Goal: Task Accomplishment & Management: Use online tool/utility

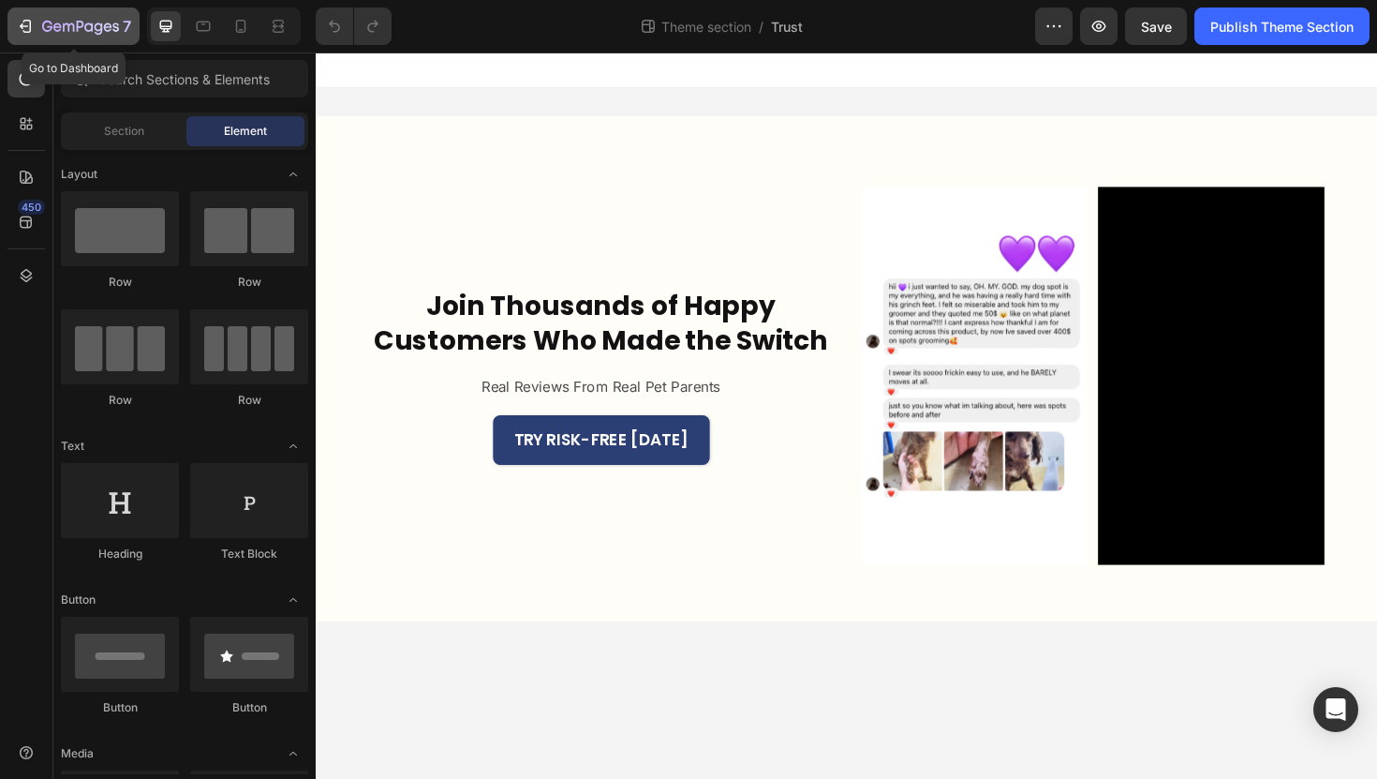
click at [37, 27] on div "7" at bounding box center [73, 26] width 115 height 22
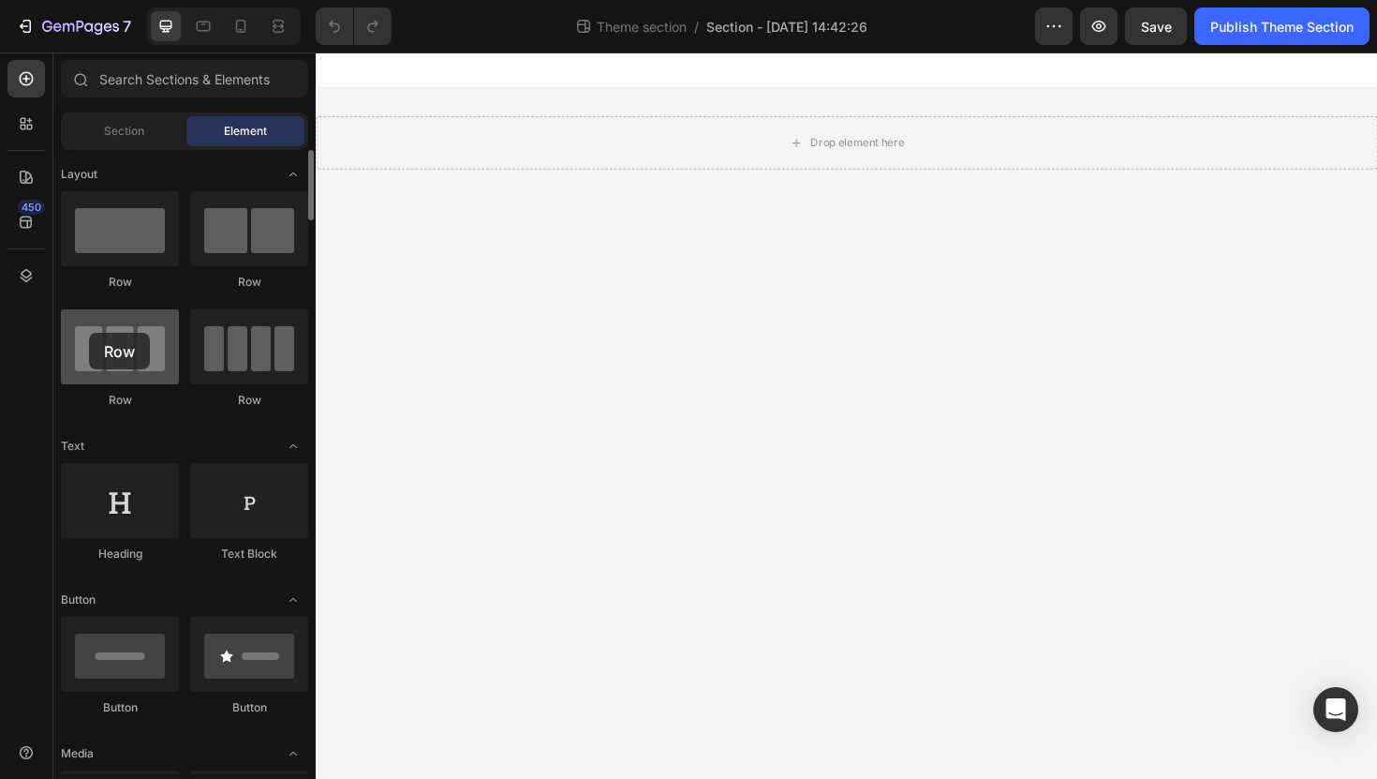
drag, startPoint x: 142, startPoint y: 342, endPoint x: 92, endPoint y: 333, distance: 51.5
click at [91, 333] on div at bounding box center [120, 346] width 118 height 75
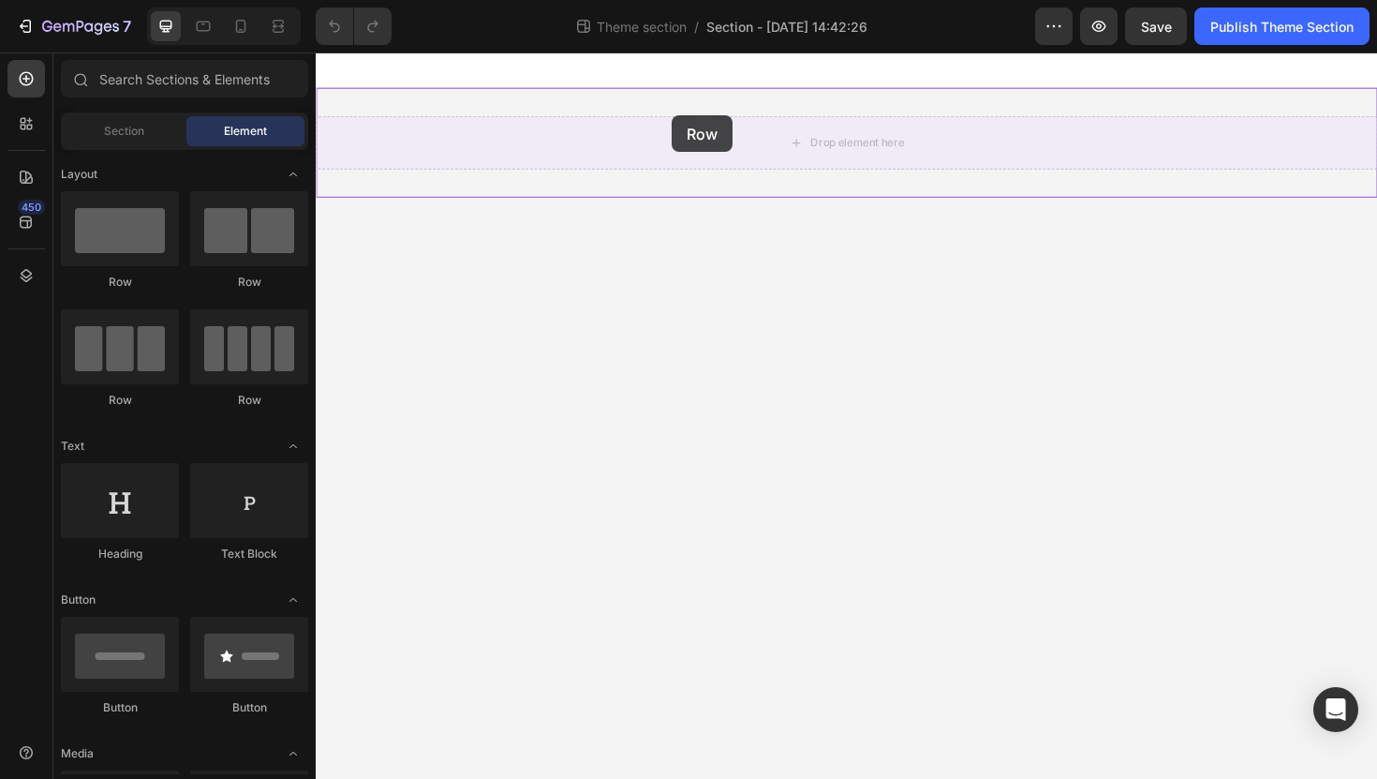
drag, startPoint x: 458, startPoint y: 391, endPoint x: 693, endPoint y: 128, distance: 352.3
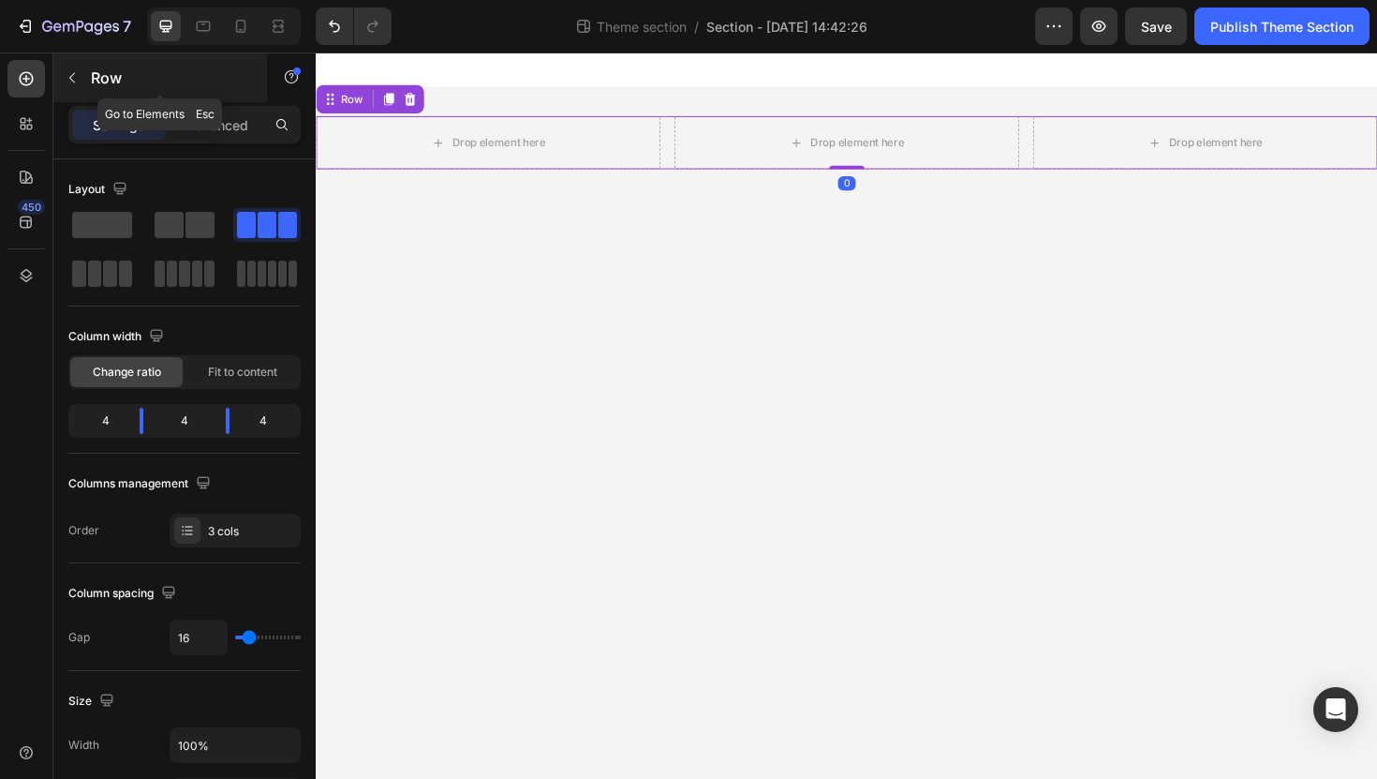
click at [77, 84] on icon "button" at bounding box center [72, 77] width 15 height 15
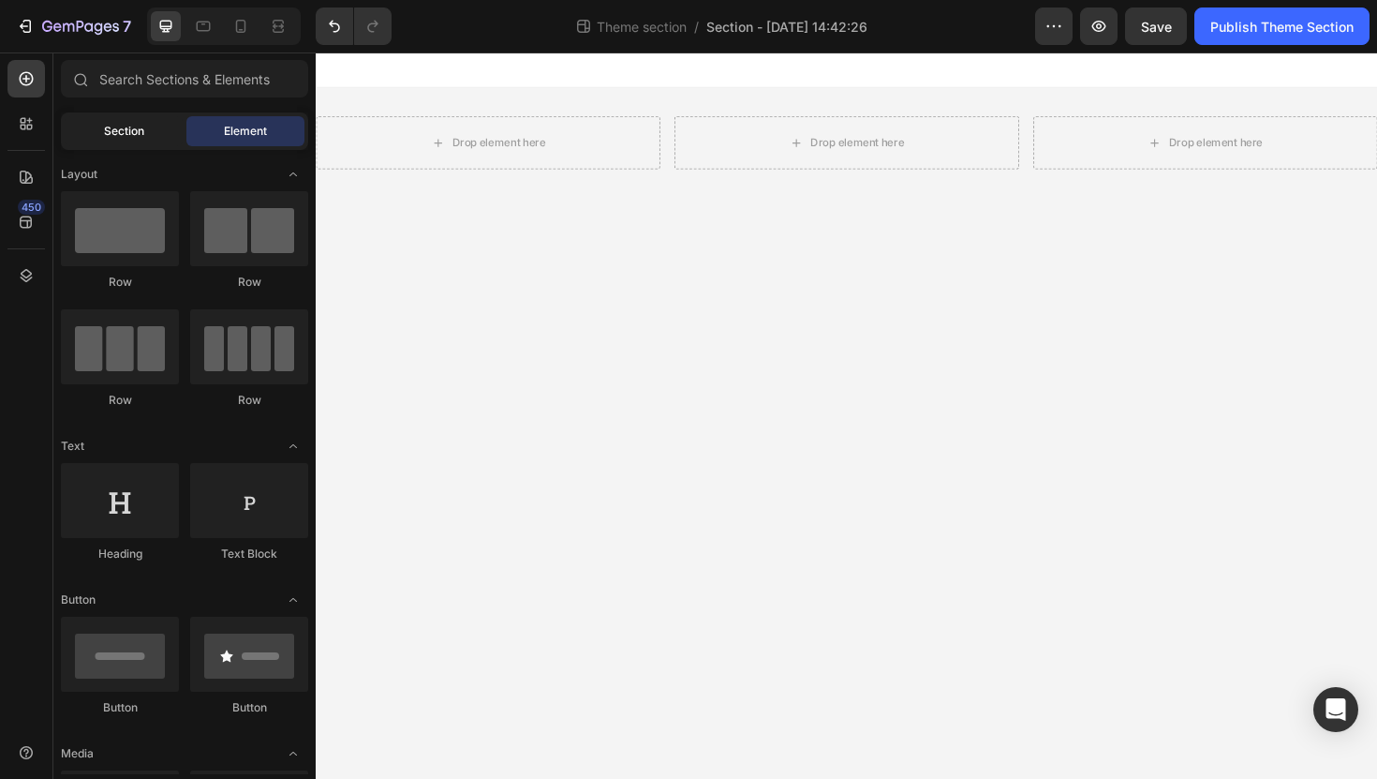
click at [128, 140] on div "Section" at bounding box center [124, 131] width 118 height 30
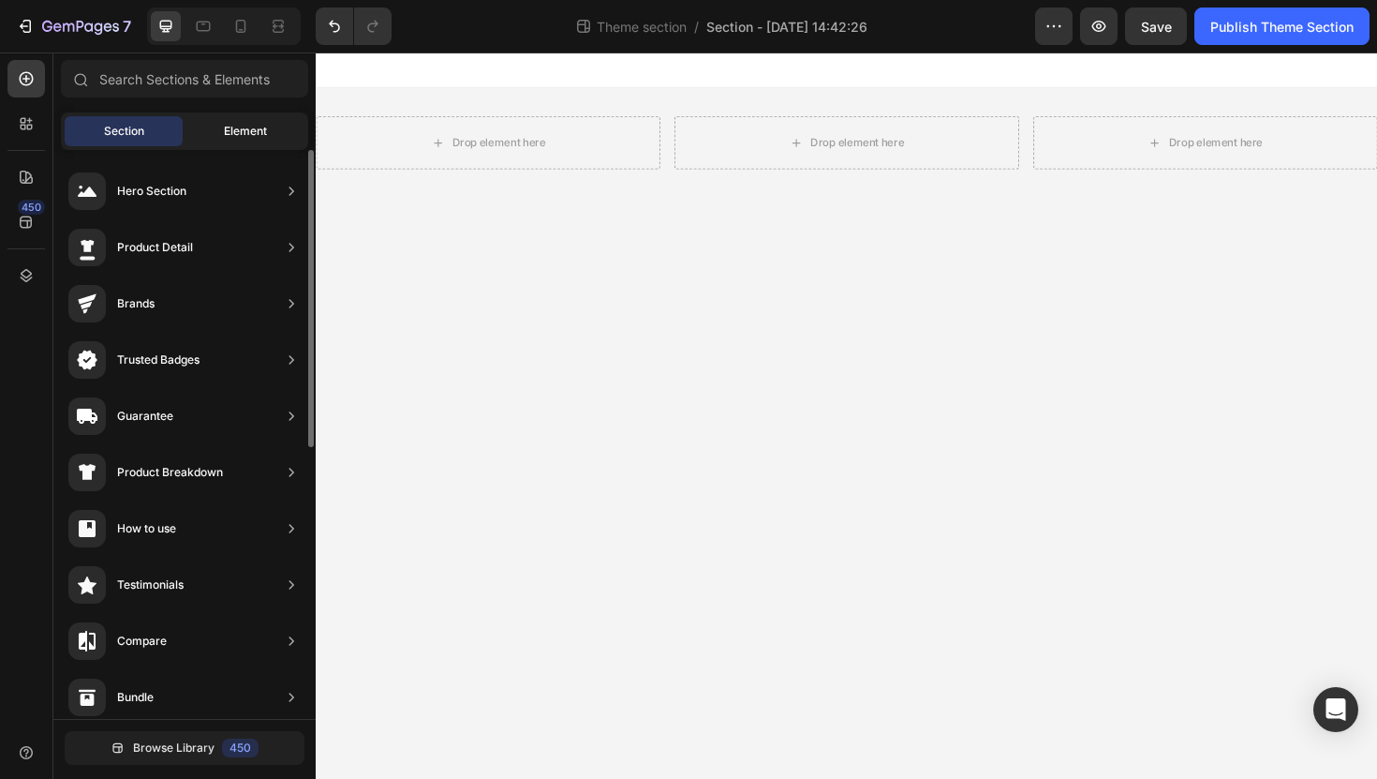
click at [209, 135] on div "Element" at bounding box center [245, 131] width 118 height 30
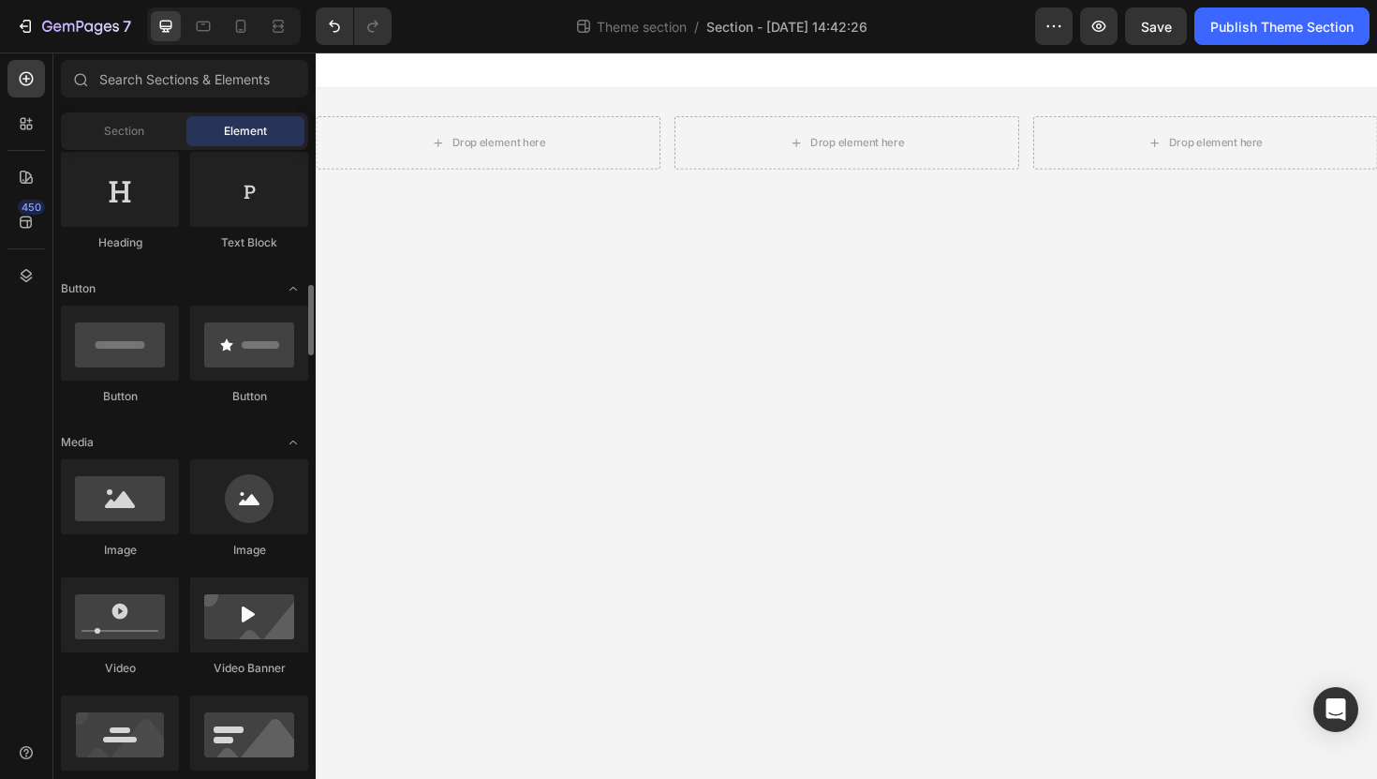
scroll to position [401, 0]
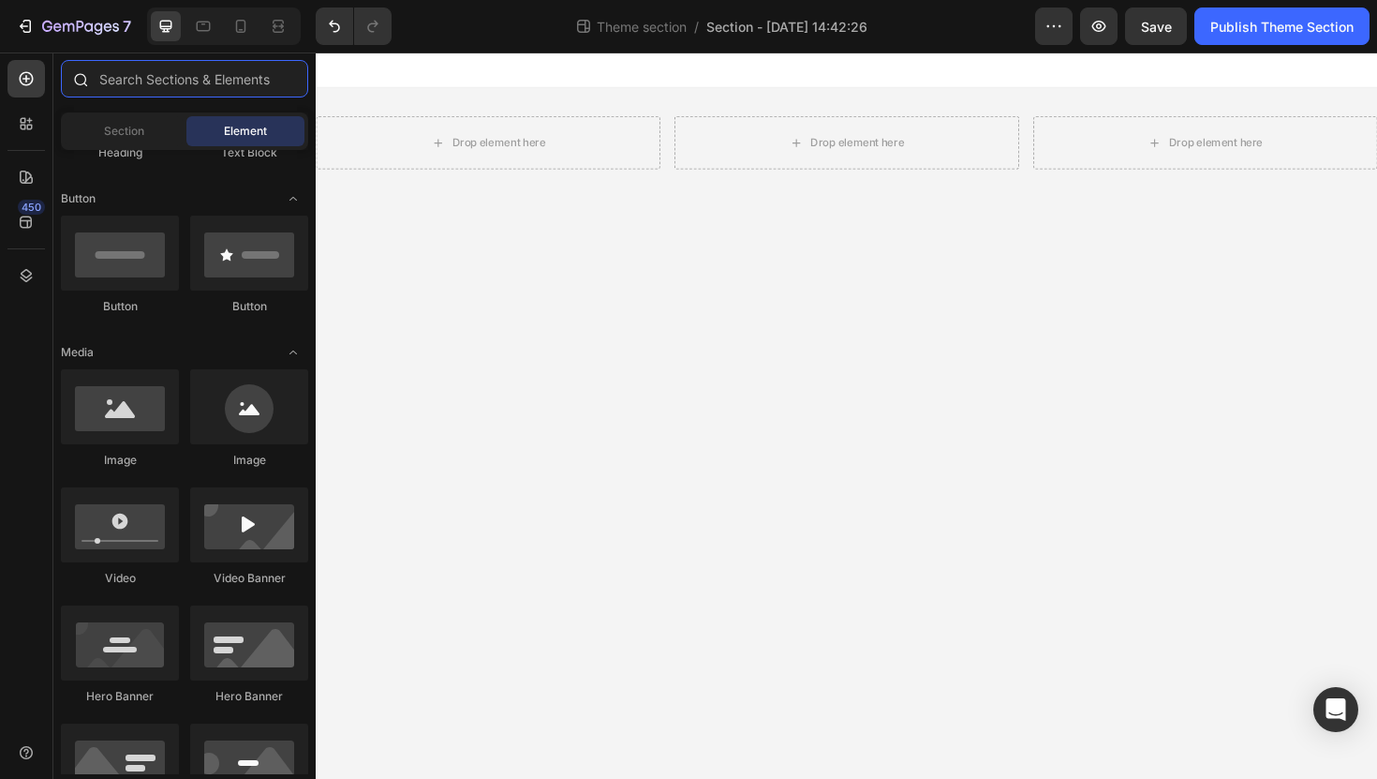
click at [198, 78] on input "text" at bounding box center [184, 78] width 247 height 37
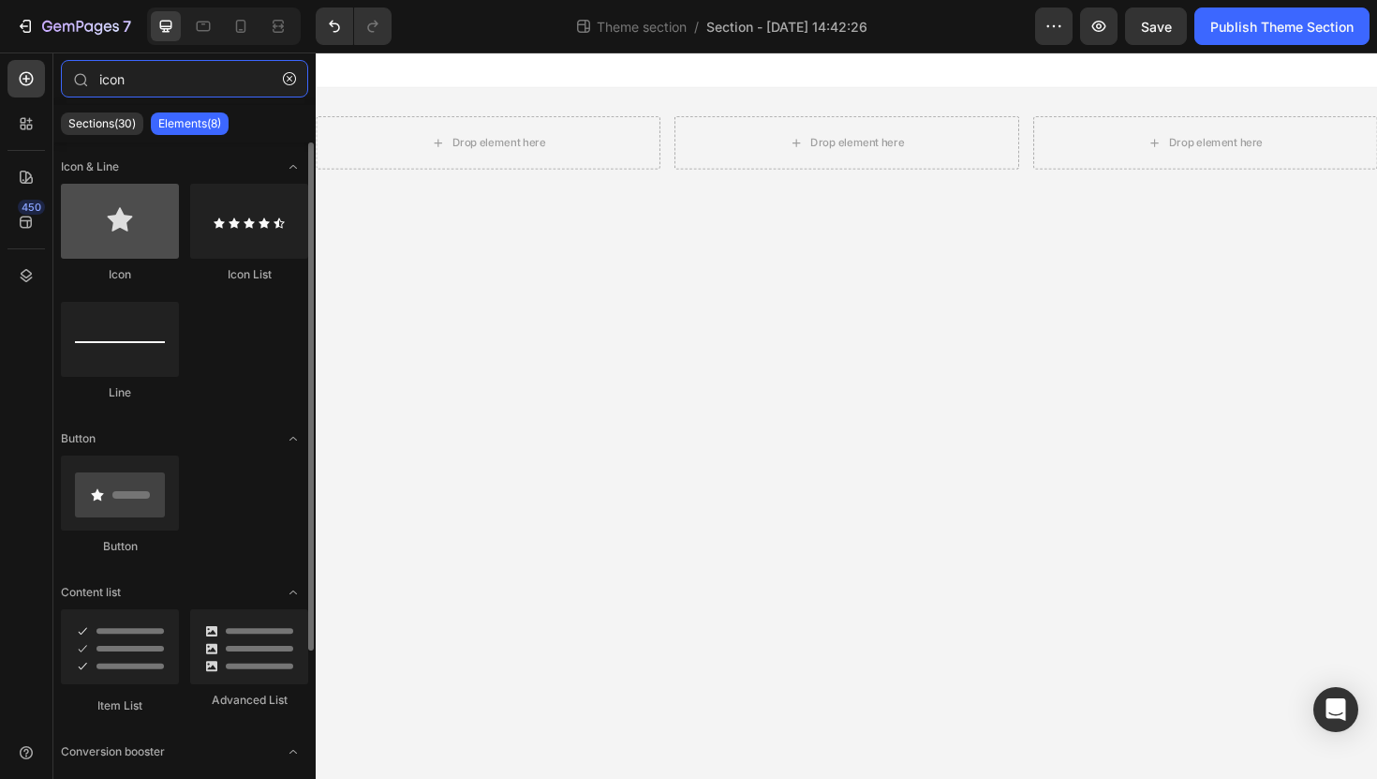
type input "icon"
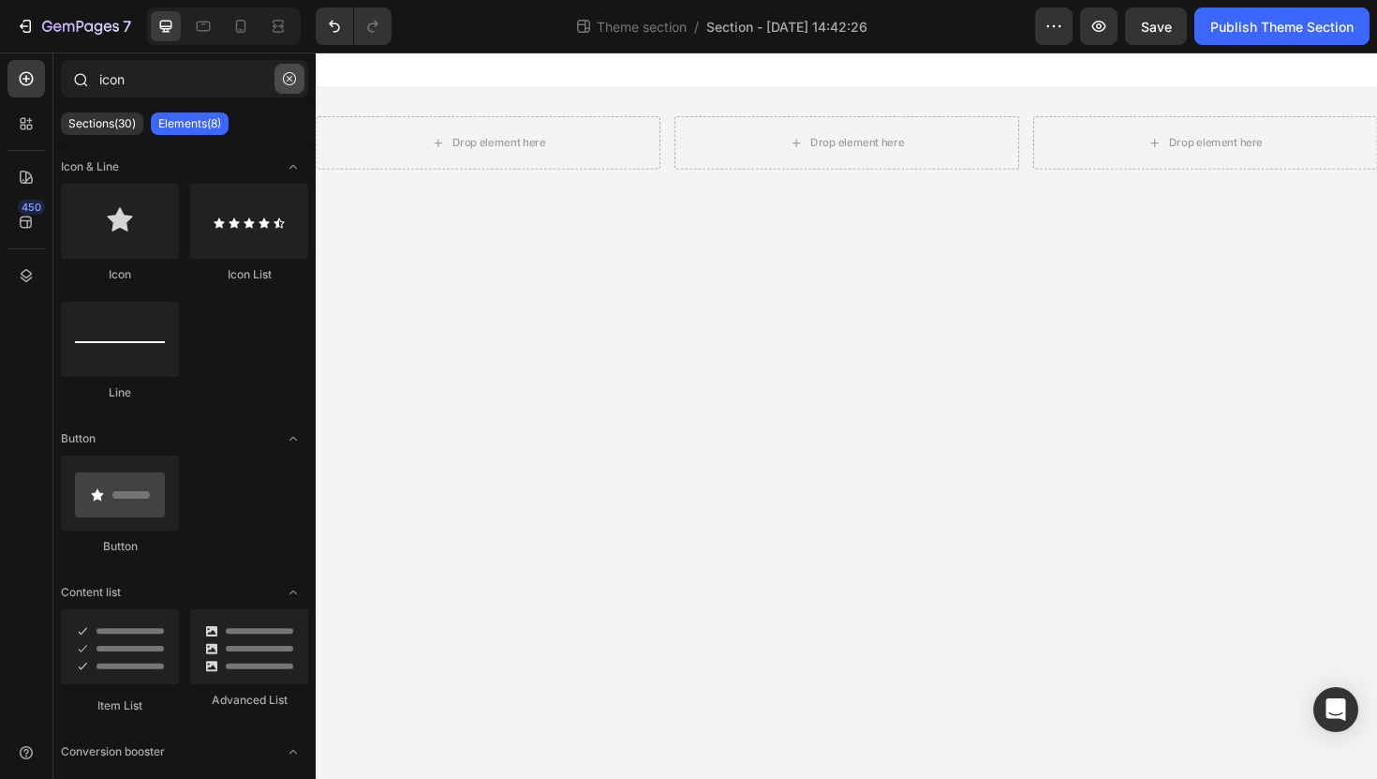
click at [288, 83] on icon "button" at bounding box center [289, 78] width 13 height 13
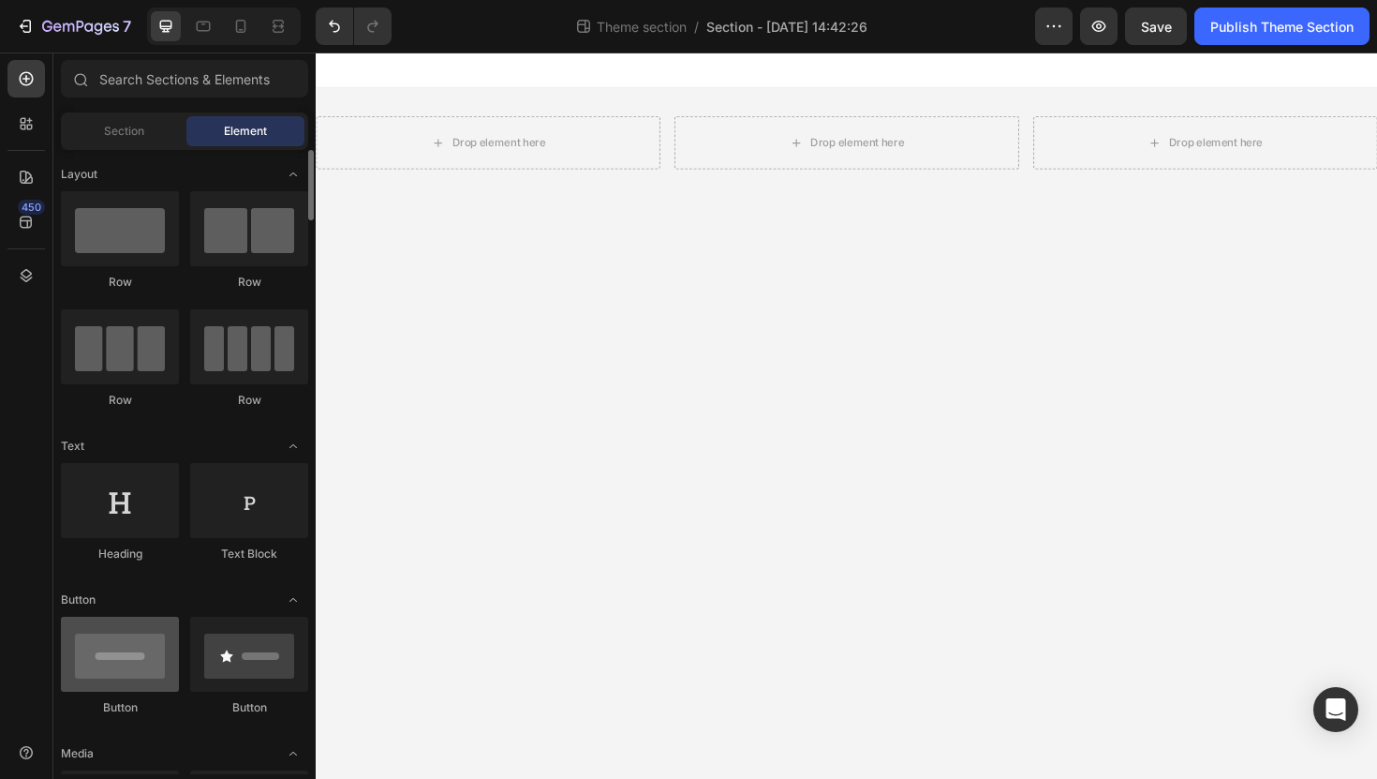
scroll to position [317, 0]
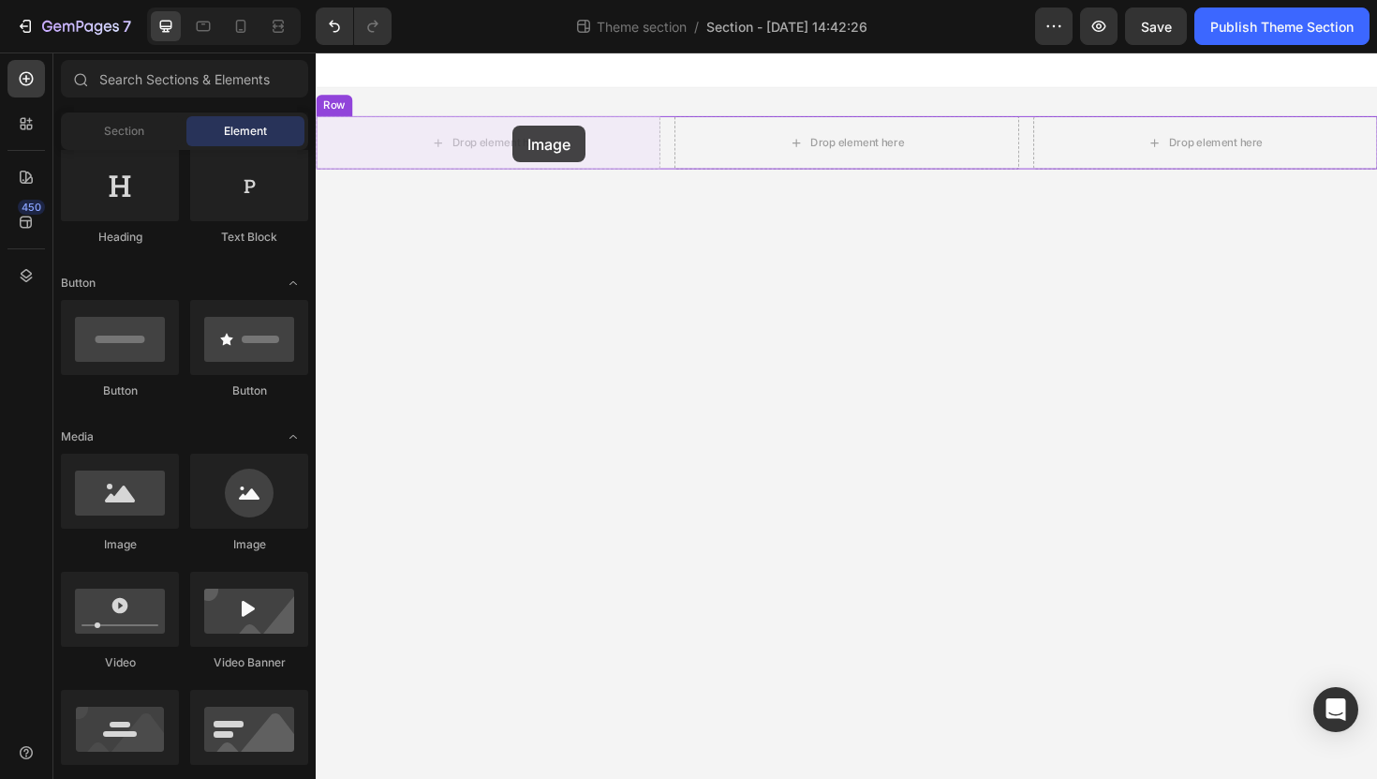
drag, startPoint x: 574, startPoint y: 568, endPoint x: 520, endPoint y: 141, distance: 429.8
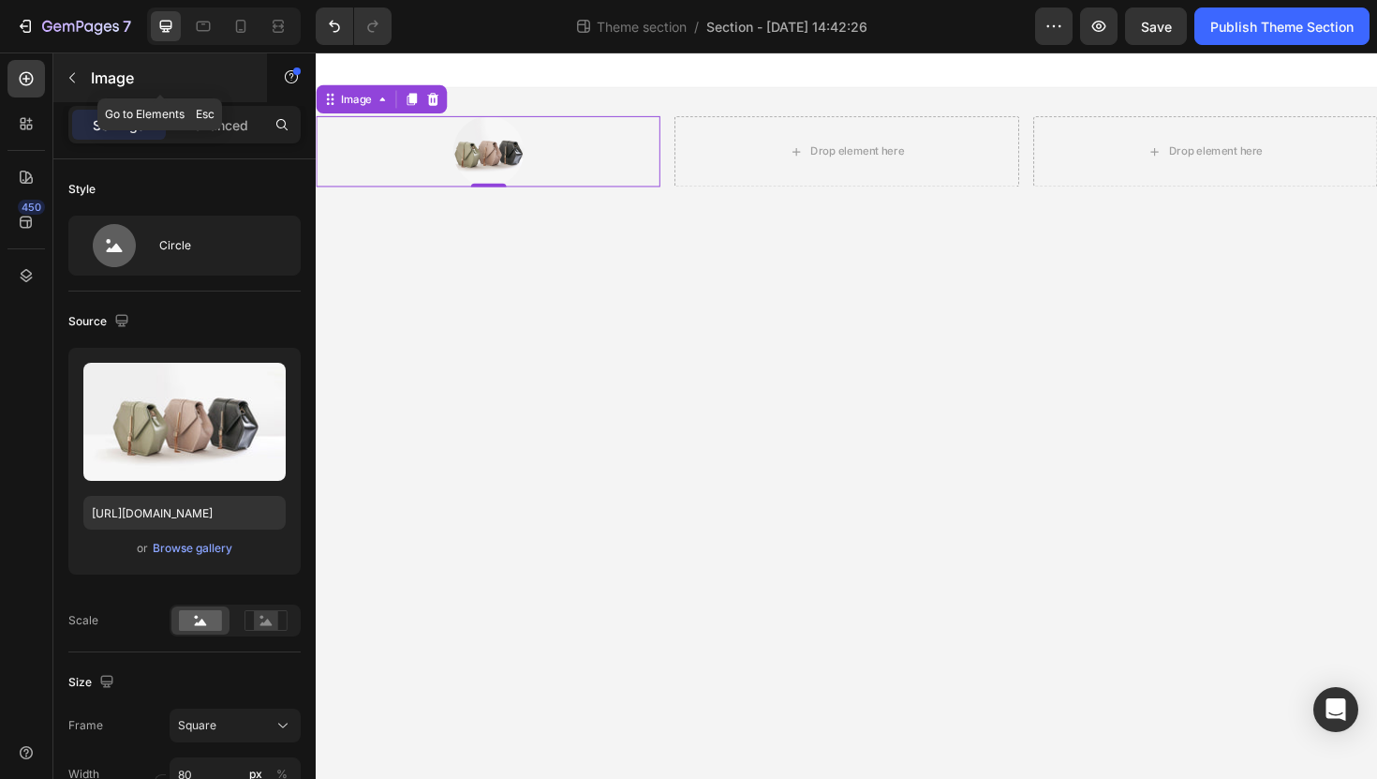
click at [65, 79] on icon "button" at bounding box center [72, 77] width 15 height 15
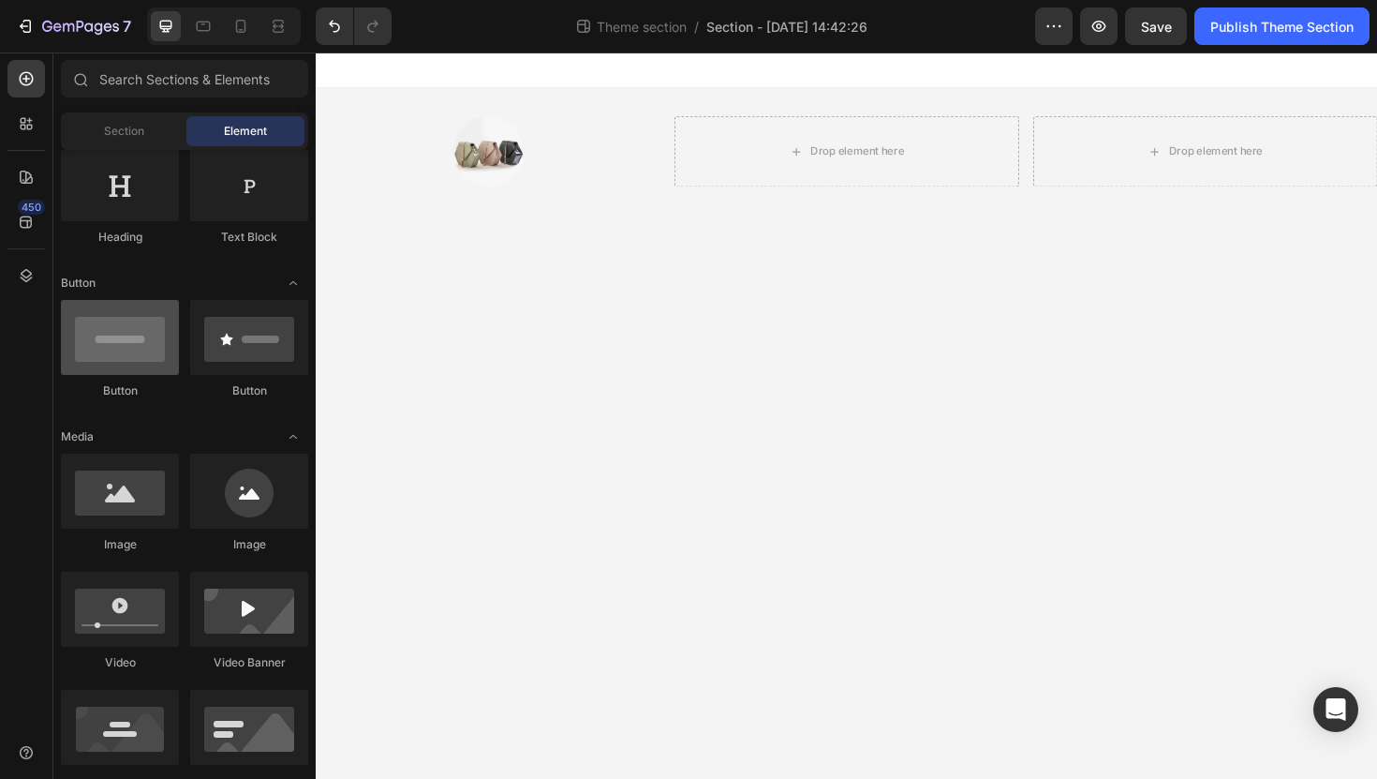
click at [141, 351] on div at bounding box center [120, 337] width 118 height 75
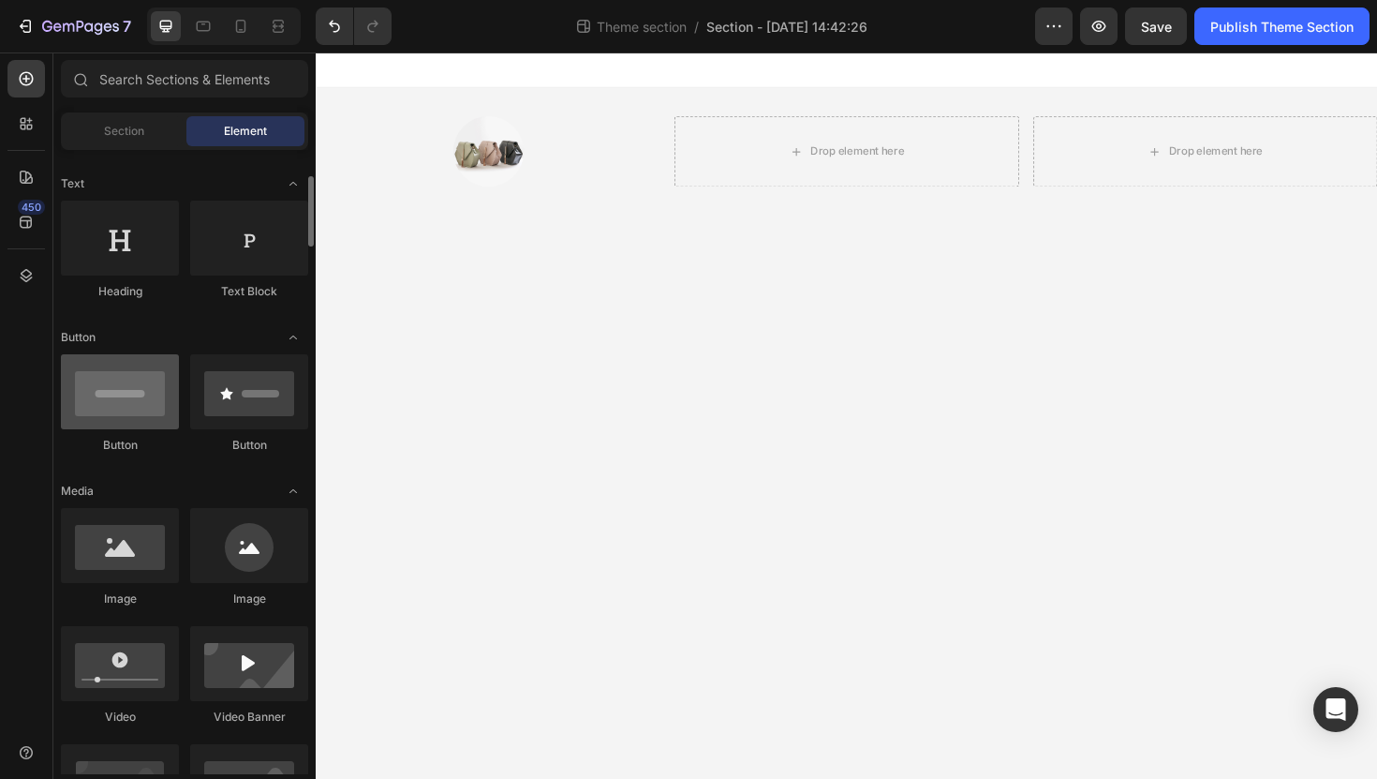
scroll to position [260, 0]
drag, startPoint x: 134, startPoint y: 379, endPoint x: 89, endPoint y: 424, distance: 62.9
click at [89, 424] on div at bounding box center [120, 394] width 118 height 75
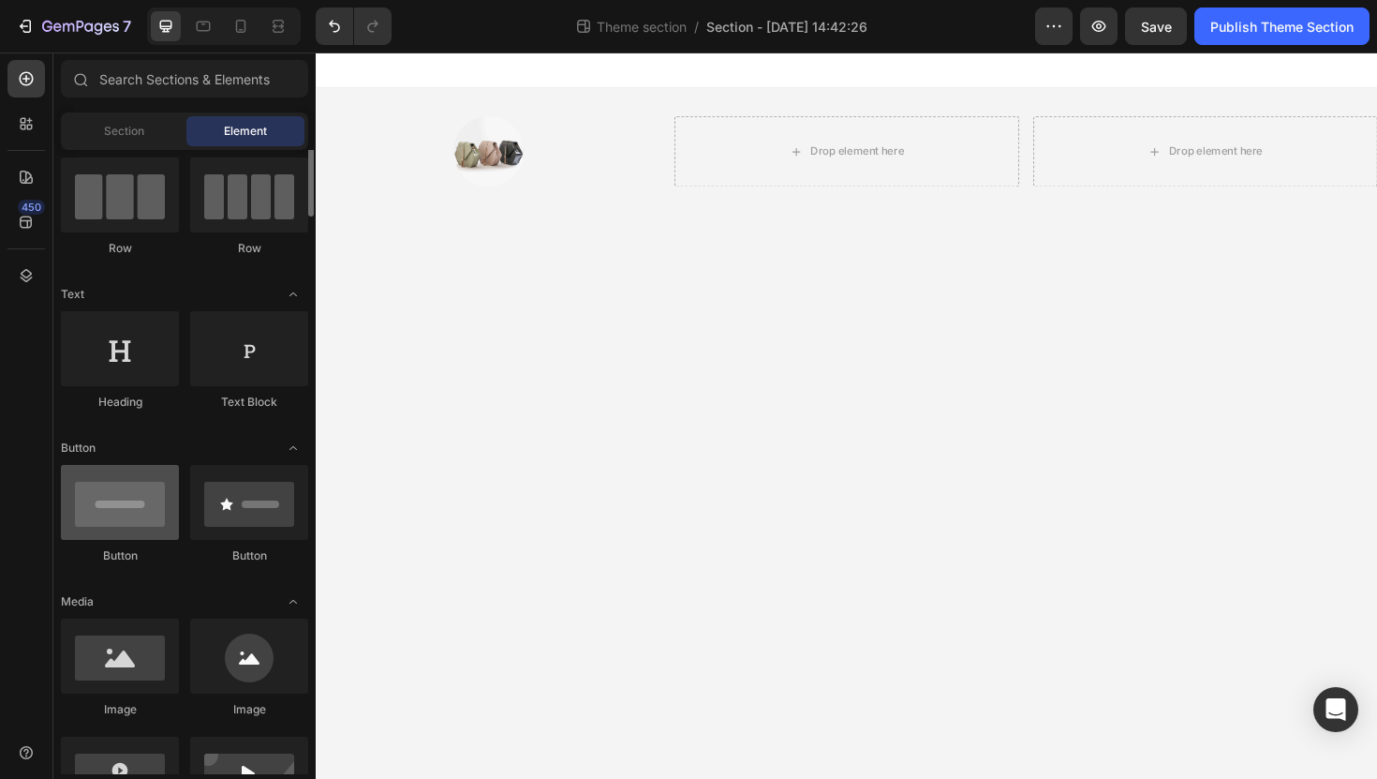
scroll to position [133, 0]
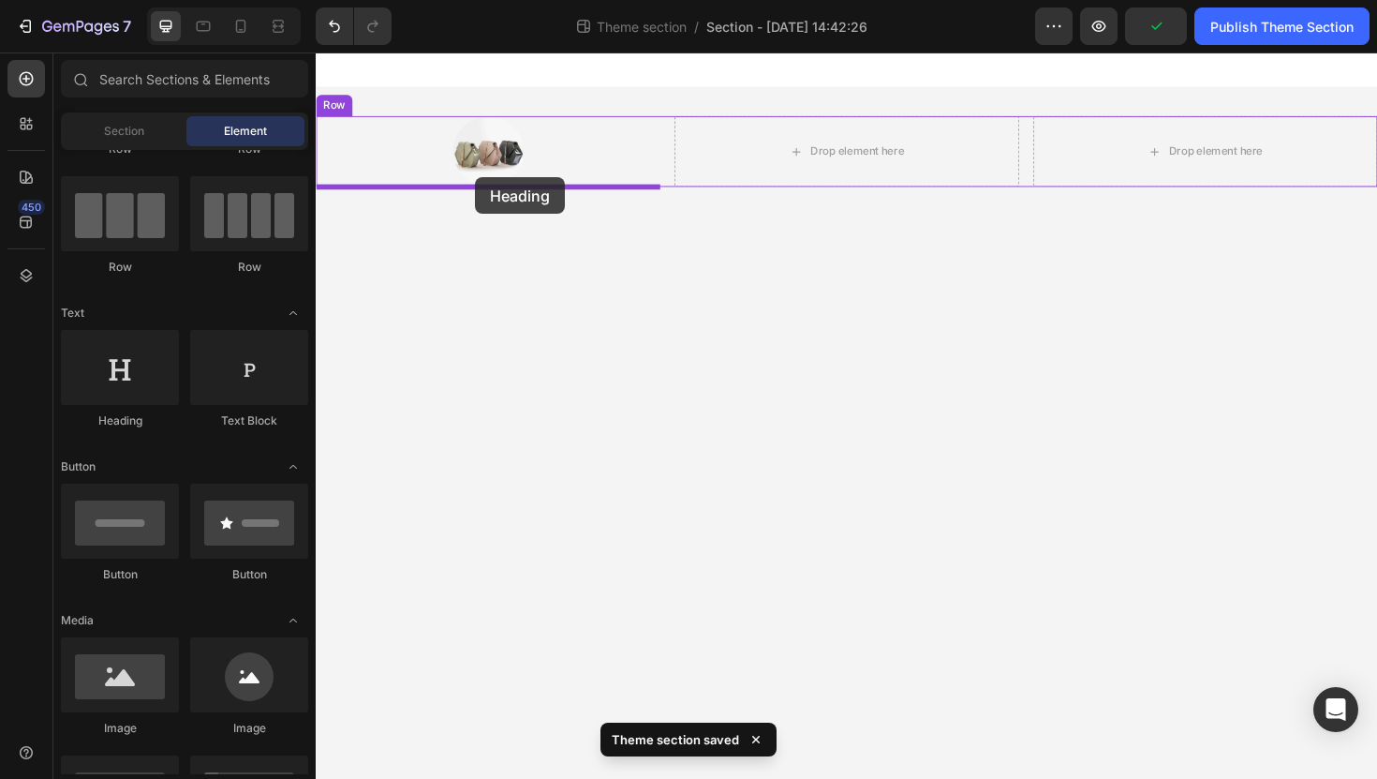
drag, startPoint x: 425, startPoint y: 437, endPoint x: 484, endPoint y: 185, distance: 258.9
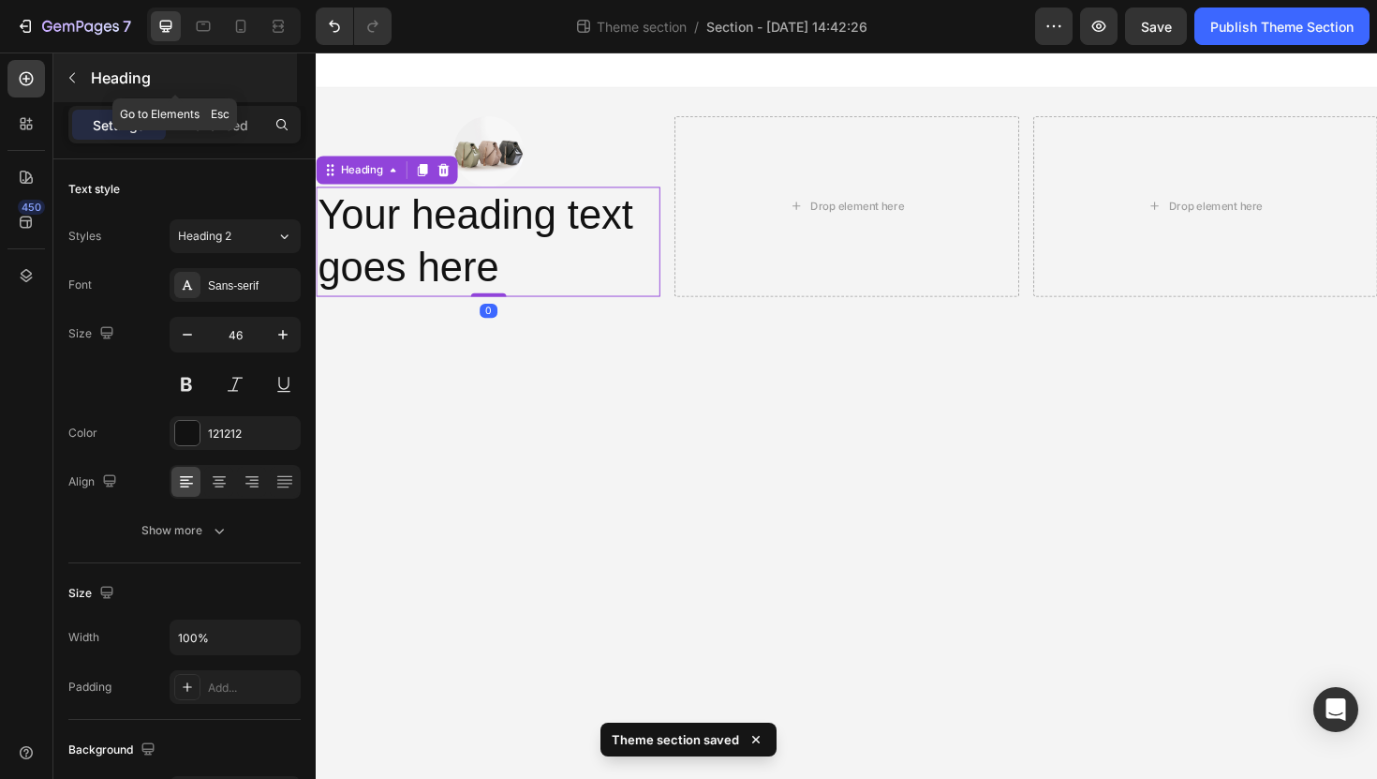
click at [75, 67] on button "button" at bounding box center [72, 78] width 30 height 30
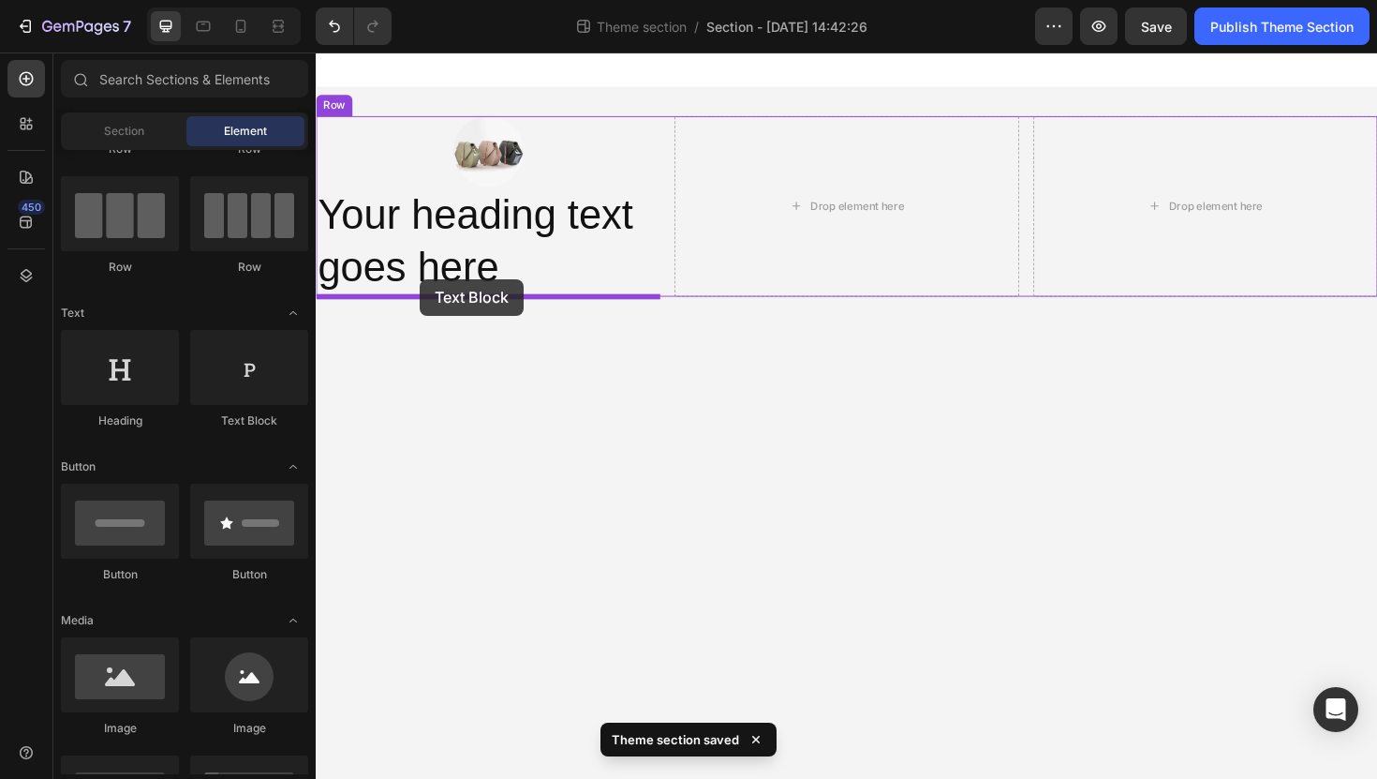
drag, startPoint x: 528, startPoint y: 424, endPoint x: 426, endPoint y: 295, distance: 164.0
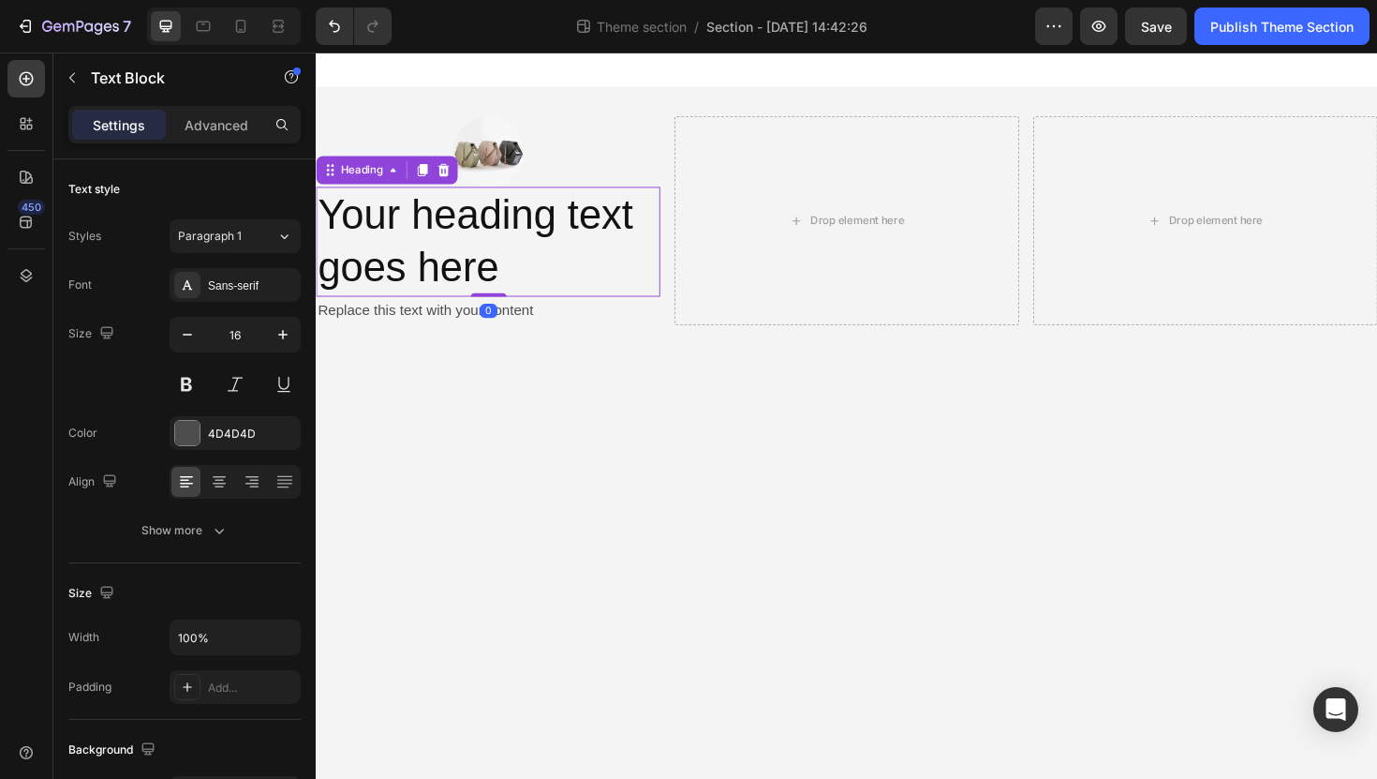
click at [484, 242] on h2 "Your heading text goes here" at bounding box center [498, 253] width 364 height 116
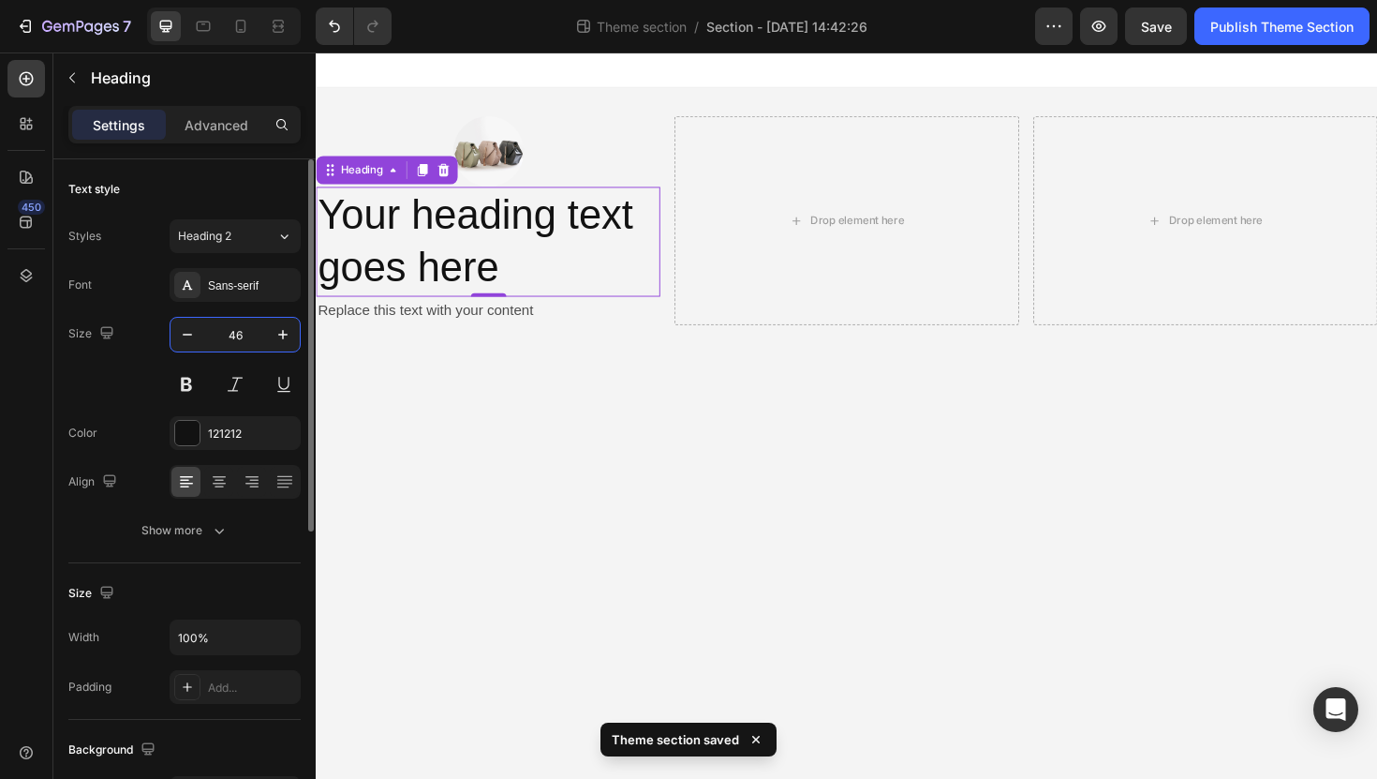
click at [233, 340] on input "46" at bounding box center [235, 335] width 62 height 34
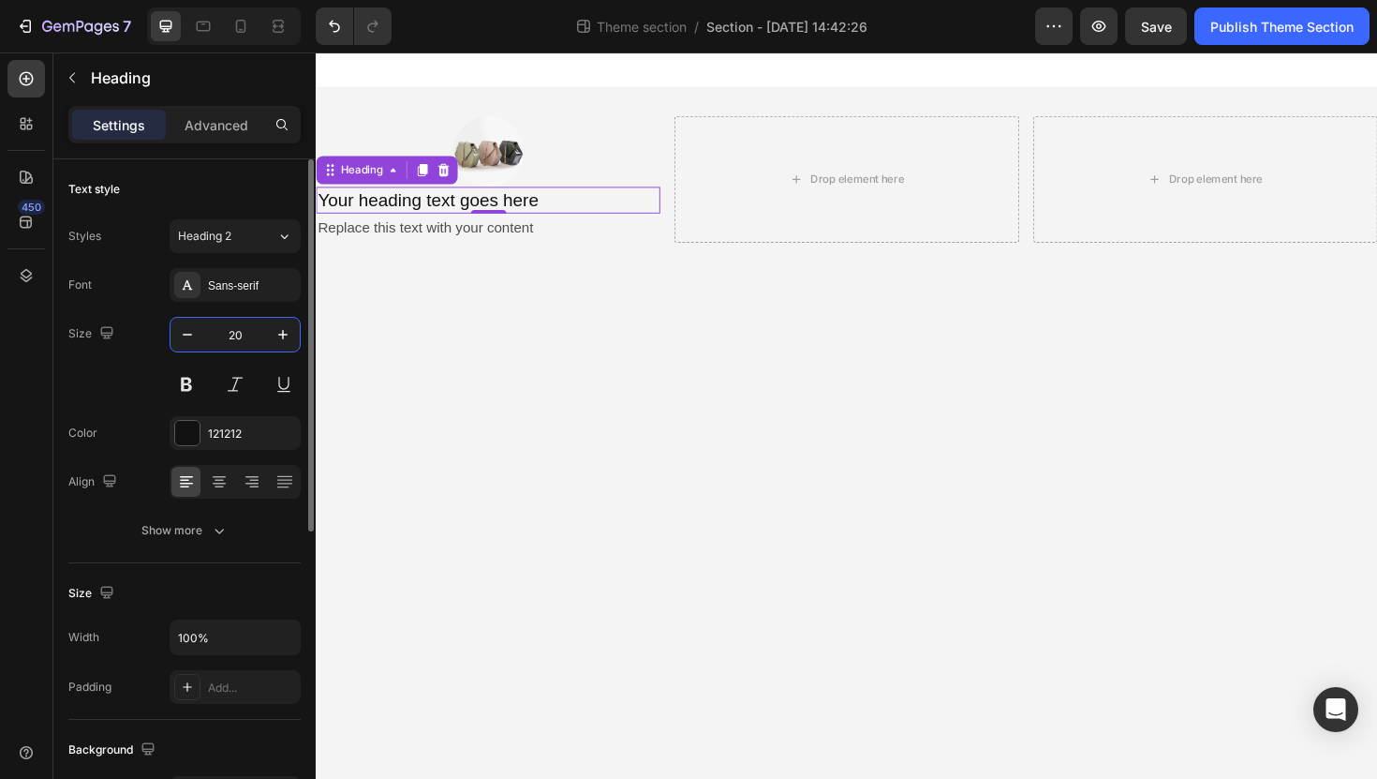
type input "20"
type input "30"
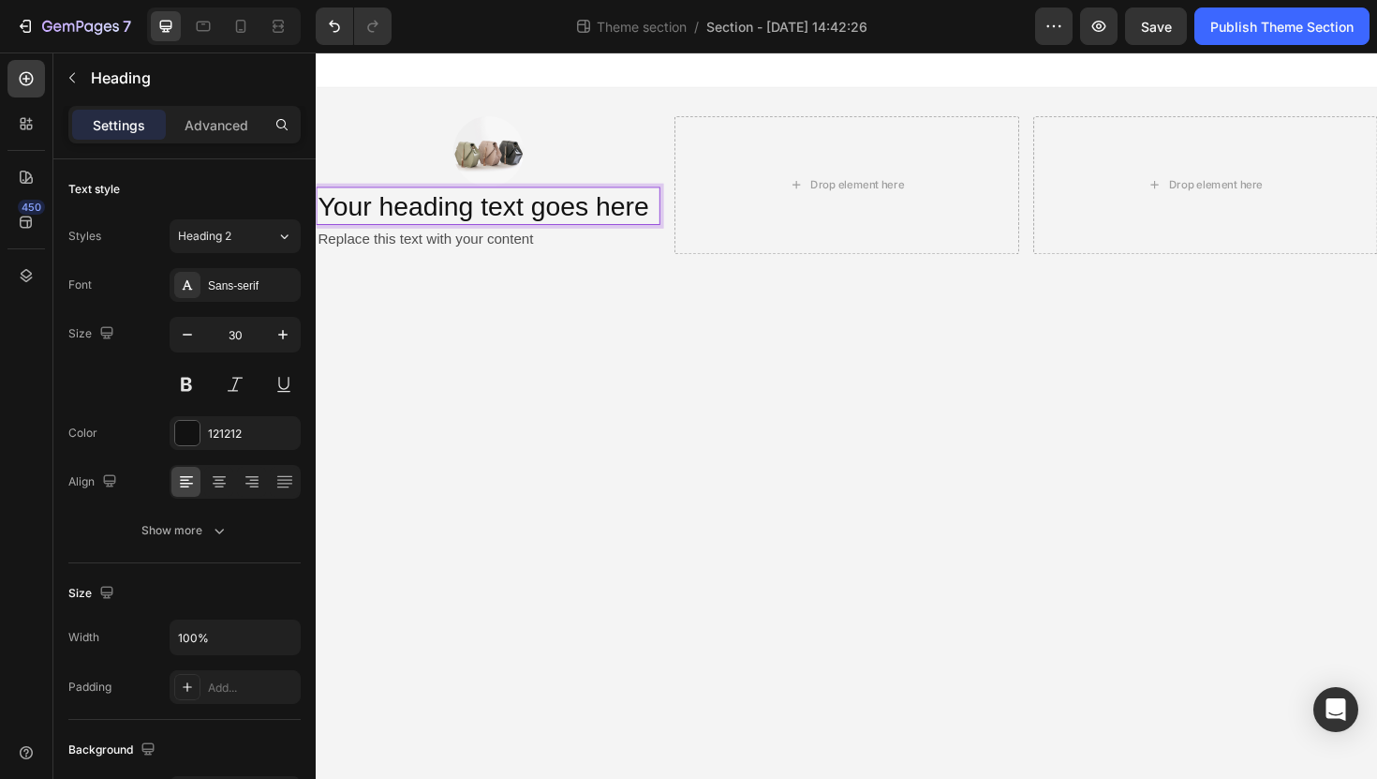
click at [632, 220] on h2 "Your heading text goes here" at bounding box center [498, 215] width 364 height 40
click at [632, 220] on p "Your heading text goes here" at bounding box center [498, 215] width 361 height 37
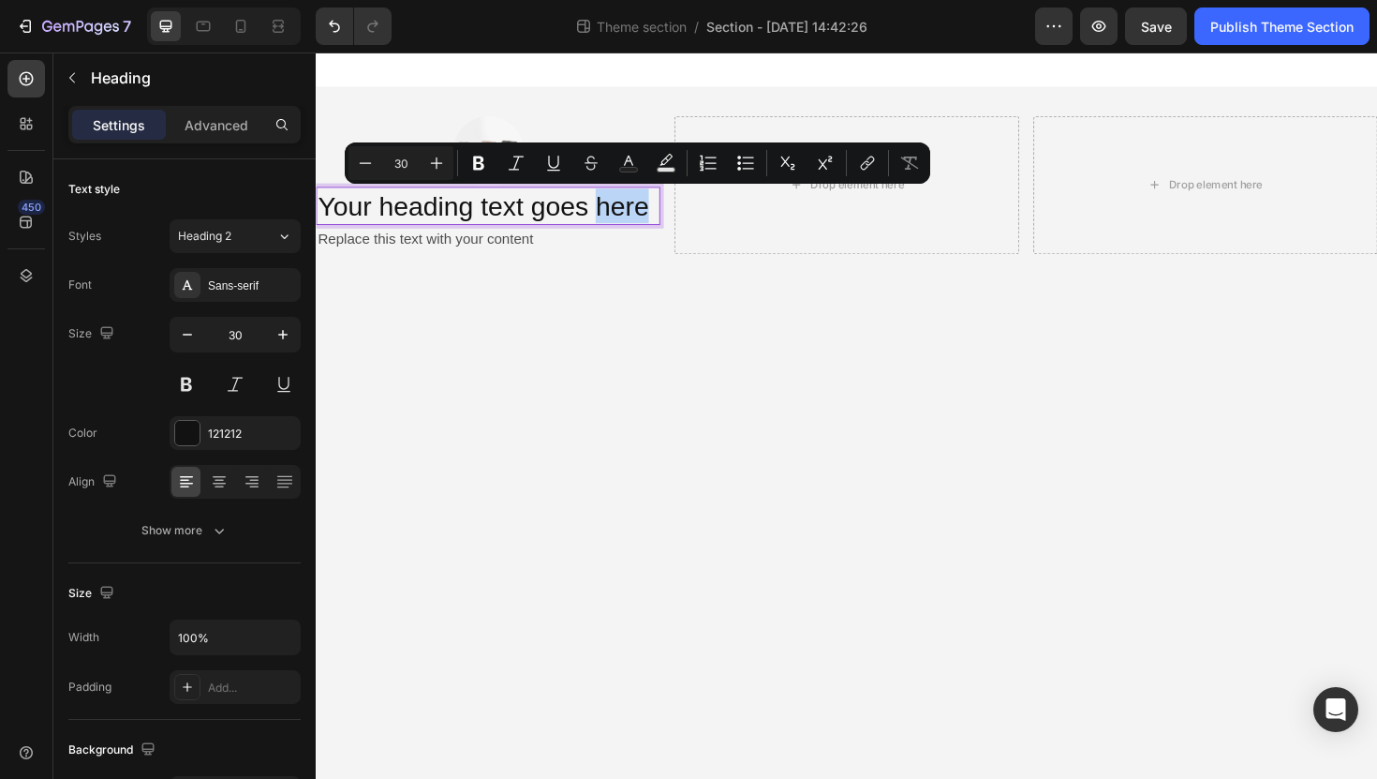
click at [632, 220] on p "Your heading text goes here" at bounding box center [498, 215] width 361 height 37
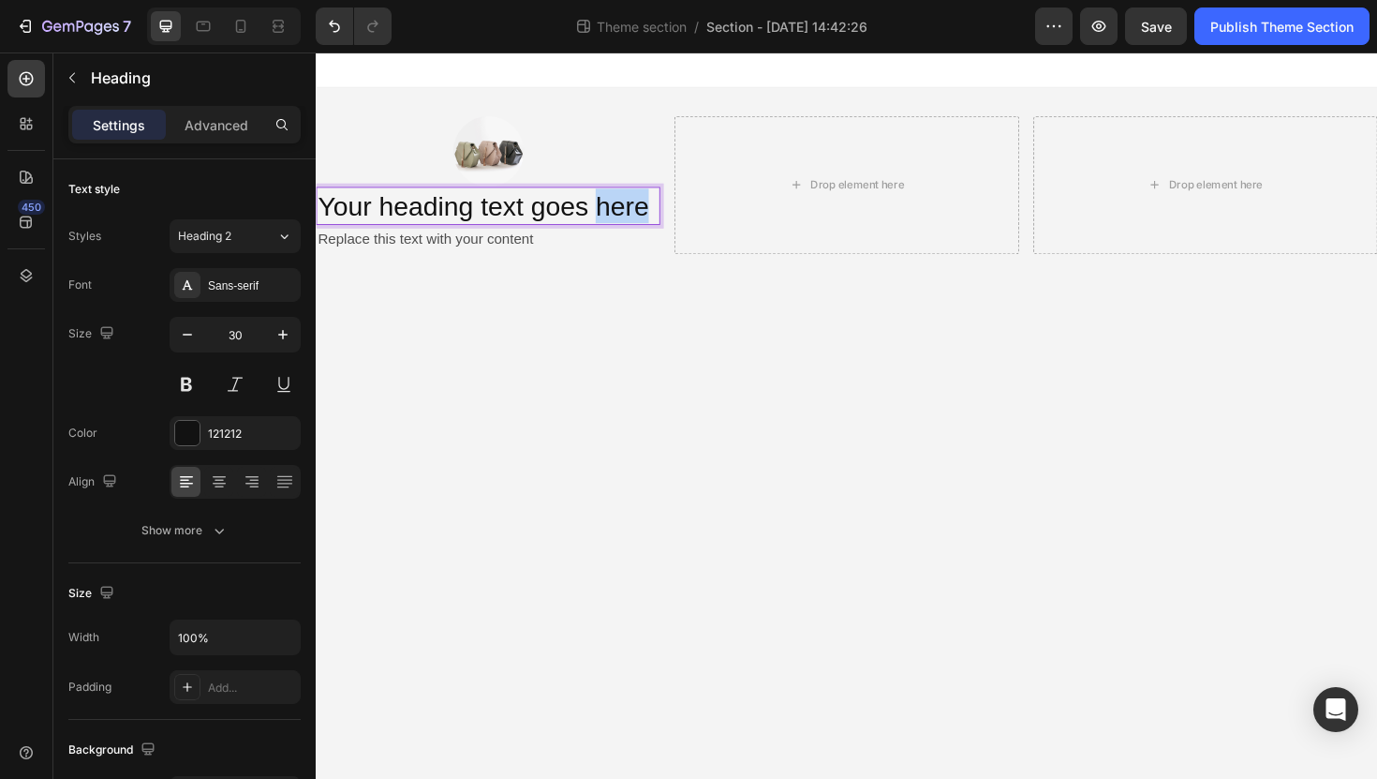
click at [632, 220] on p "Your heading text goes here" at bounding box center [498, 215] width 361 height 37
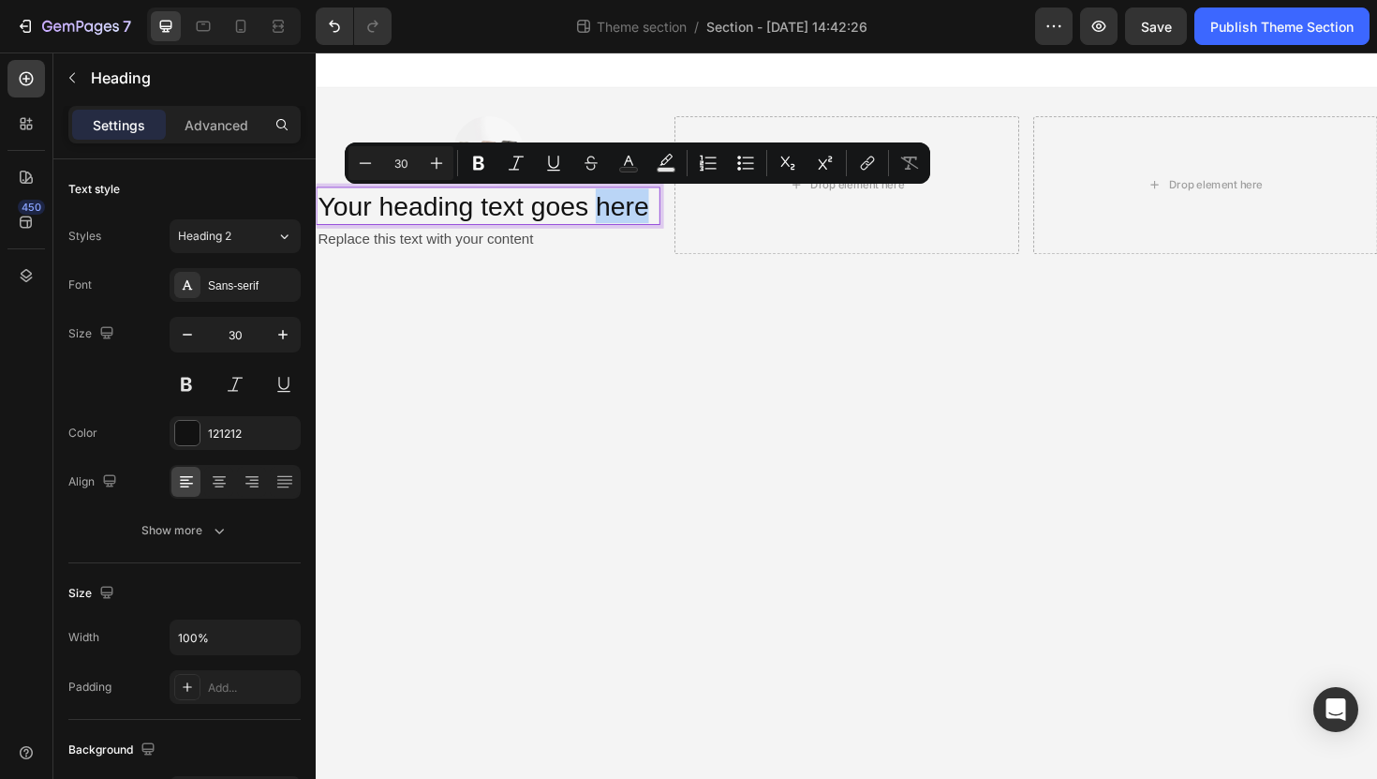
click at [612, 220] on p "Your heading text goes here" at bounding box center [498, 215] width 361 height 37
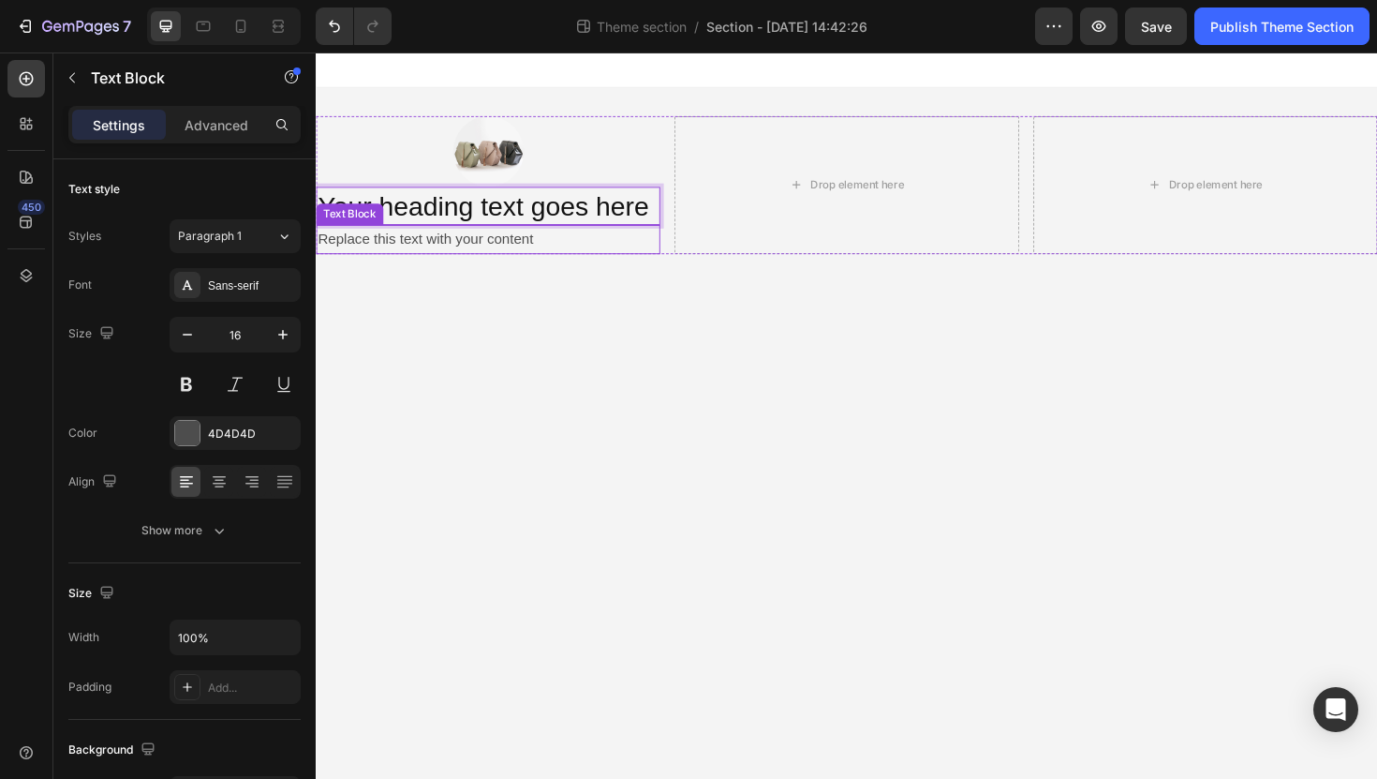
click at [499, 257] on div "Replace this text with your content" at bounding box center [498, 250] width 364 height 31
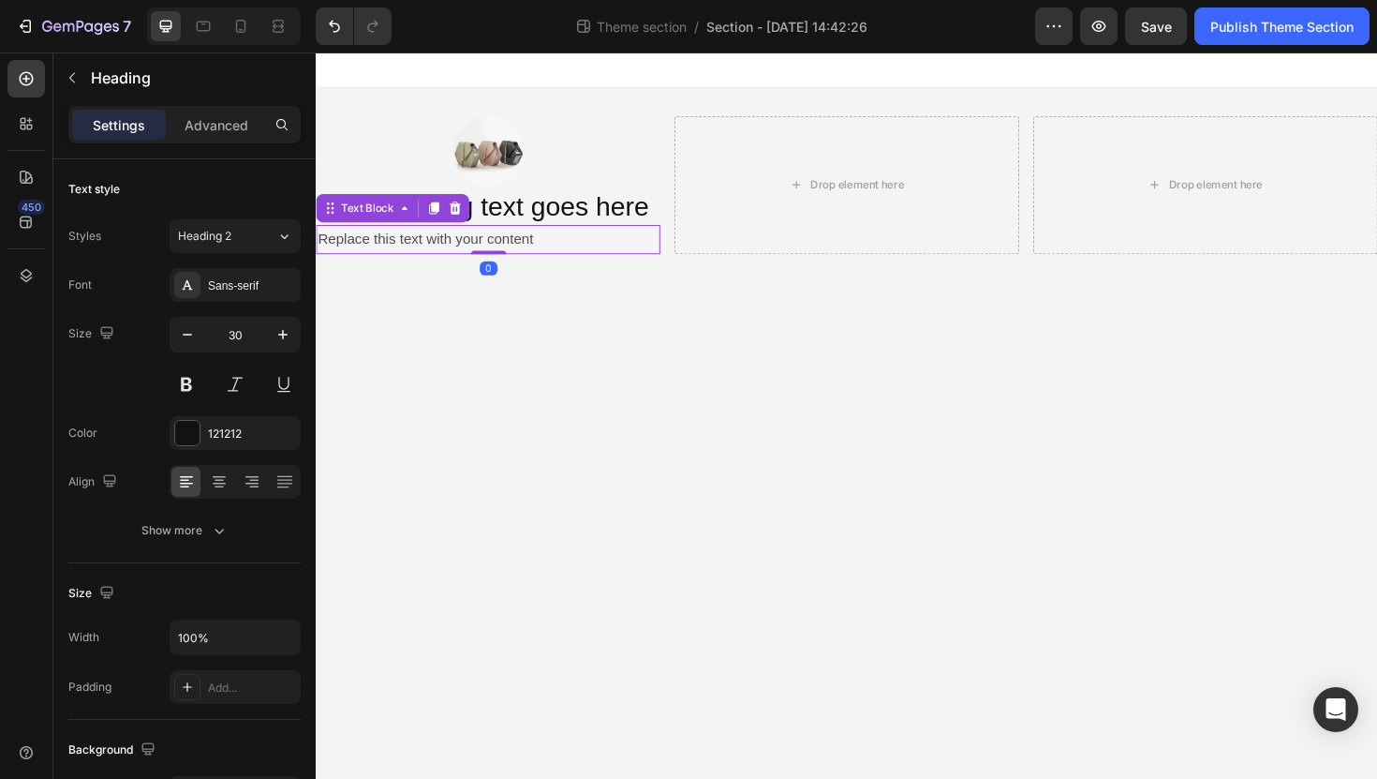
click at [516, 226] on p "Your heading text goes here" at bounding box center [498, 215] width 361 height 37
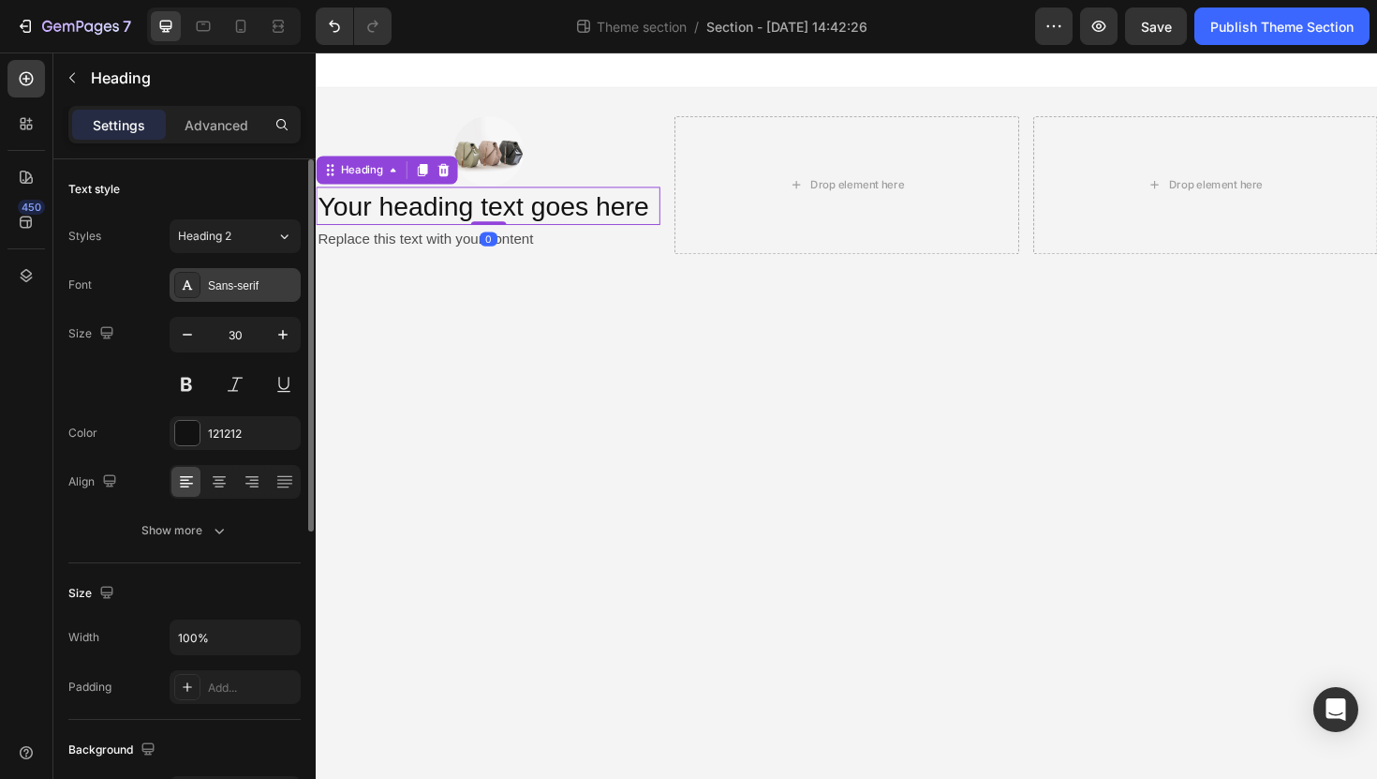
click at [248, 282] on div "Sans-serif" at bounding box center [252, 285] width 88 height 17
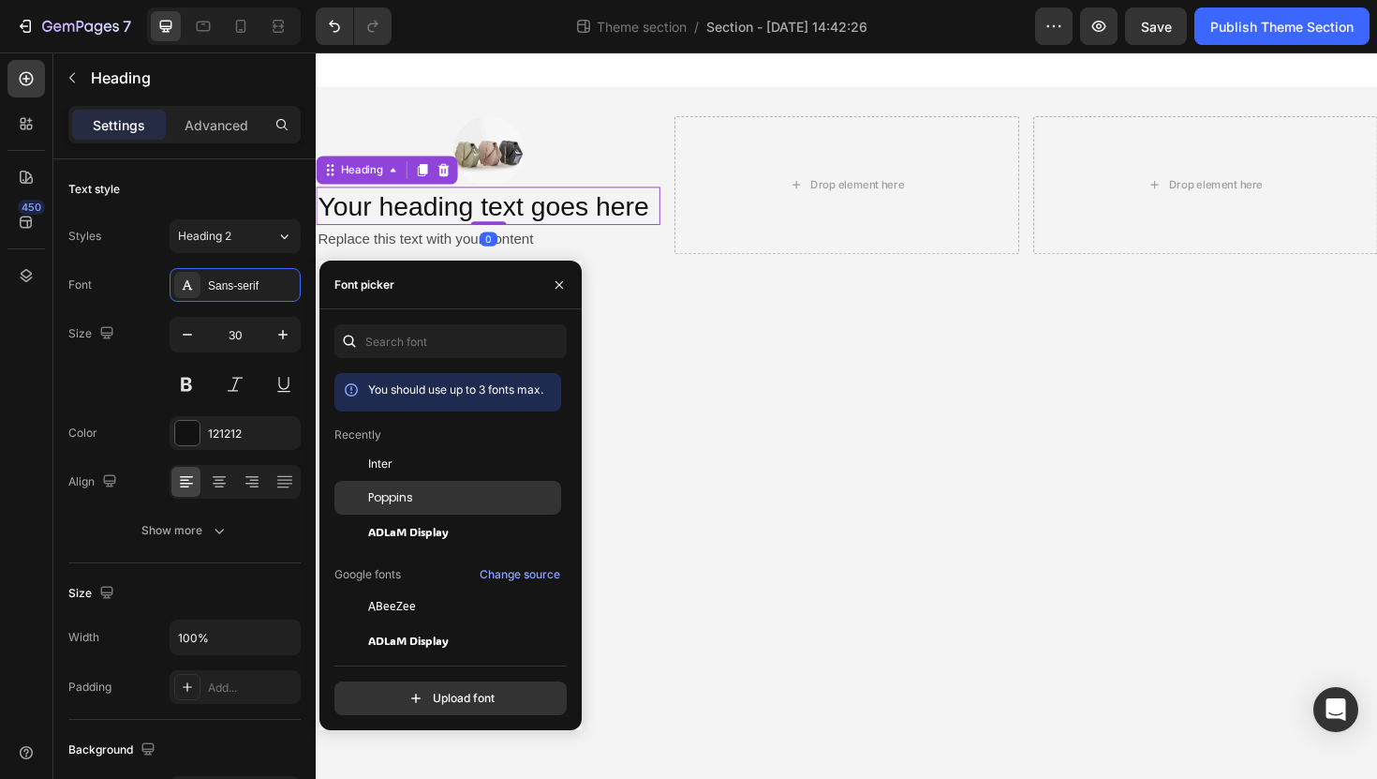
click at [418, 691] on div "Poppins" at bounding box center [447, 708] width 227 height 34
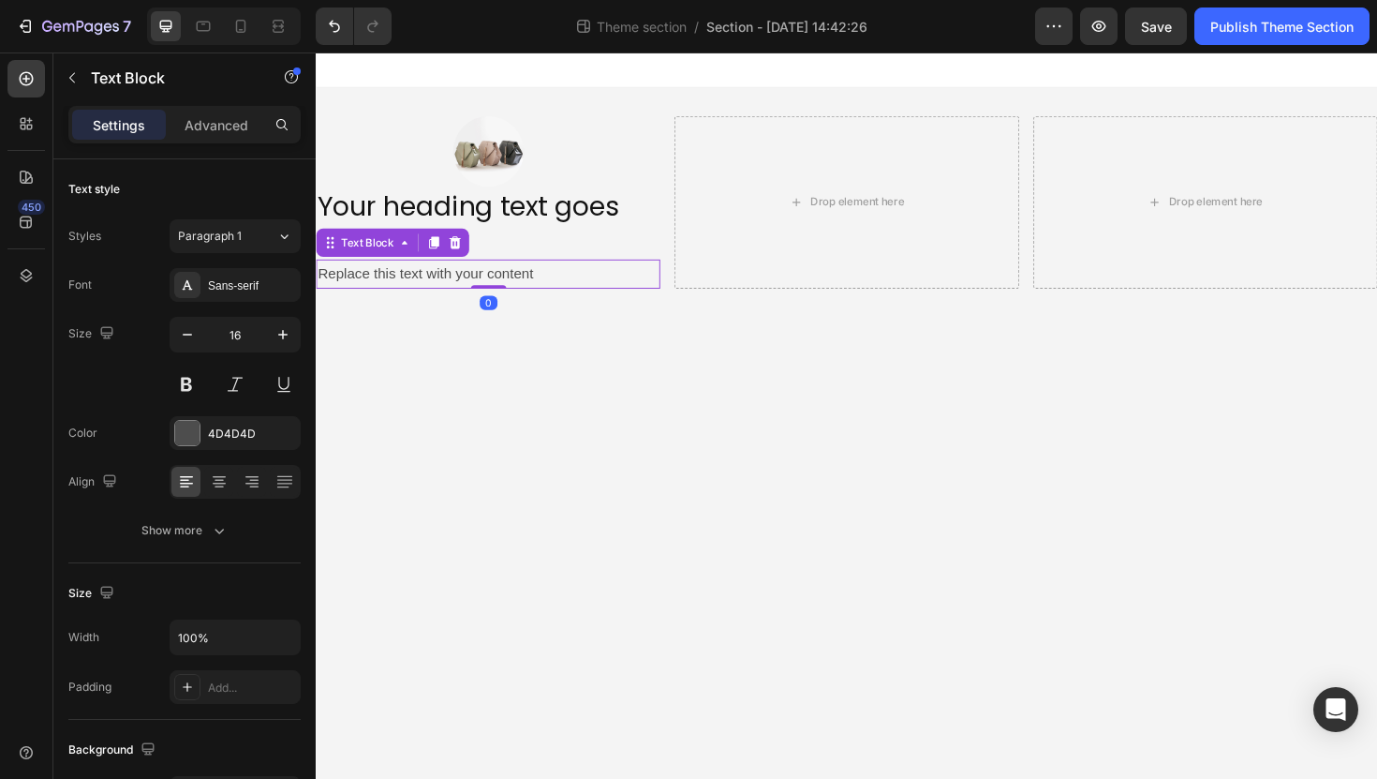
click at [644, 291] on div "Replace this text with your content" at bounding box center [498, 287] width 364 height 31
click at [250, 285] on div "Sans-serif" at bounding box center [252, 285] width 88 height 17
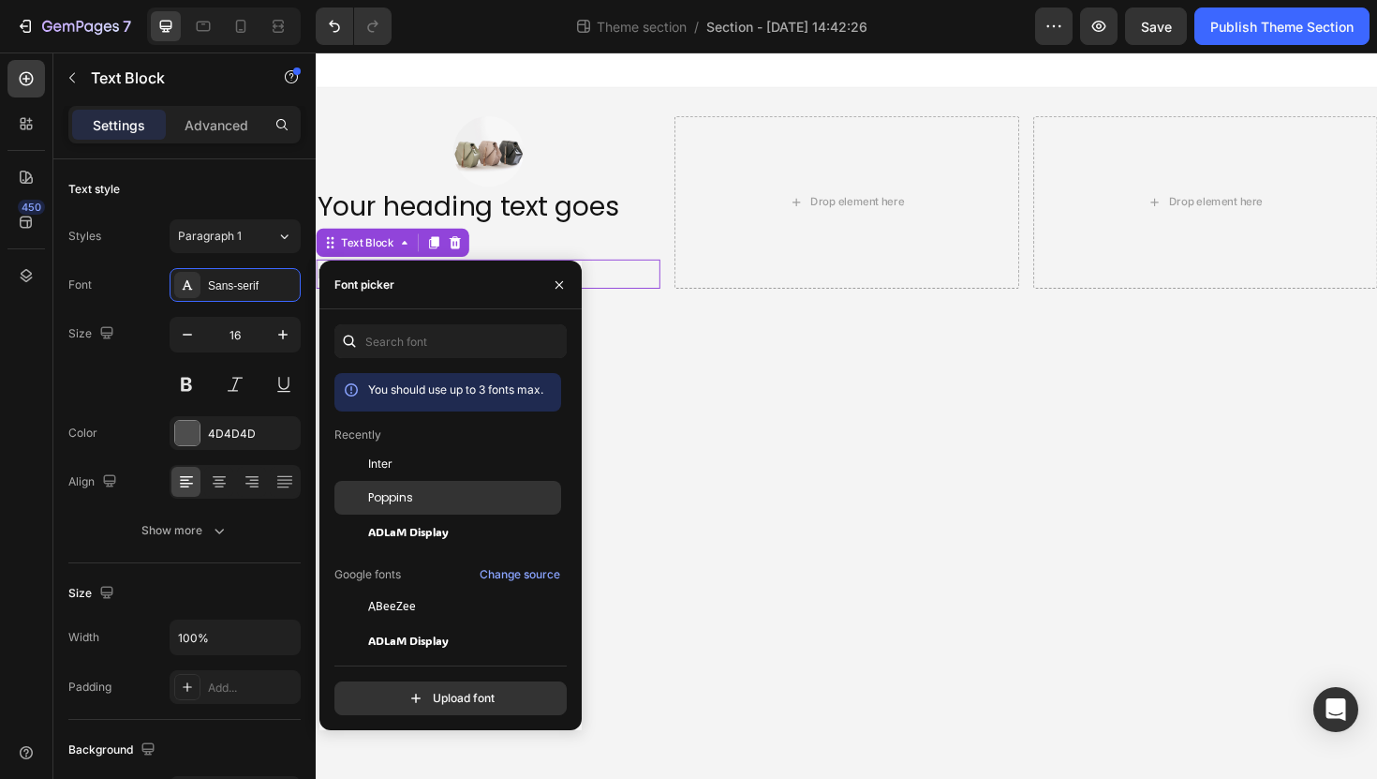
click at [402, 492] on span "Poppins" at bounding box center [390, 497] width 45 height 17
click at [581, 220] on p "Your heading text goes here" at bounding box center [498, 233] width 361 height 73
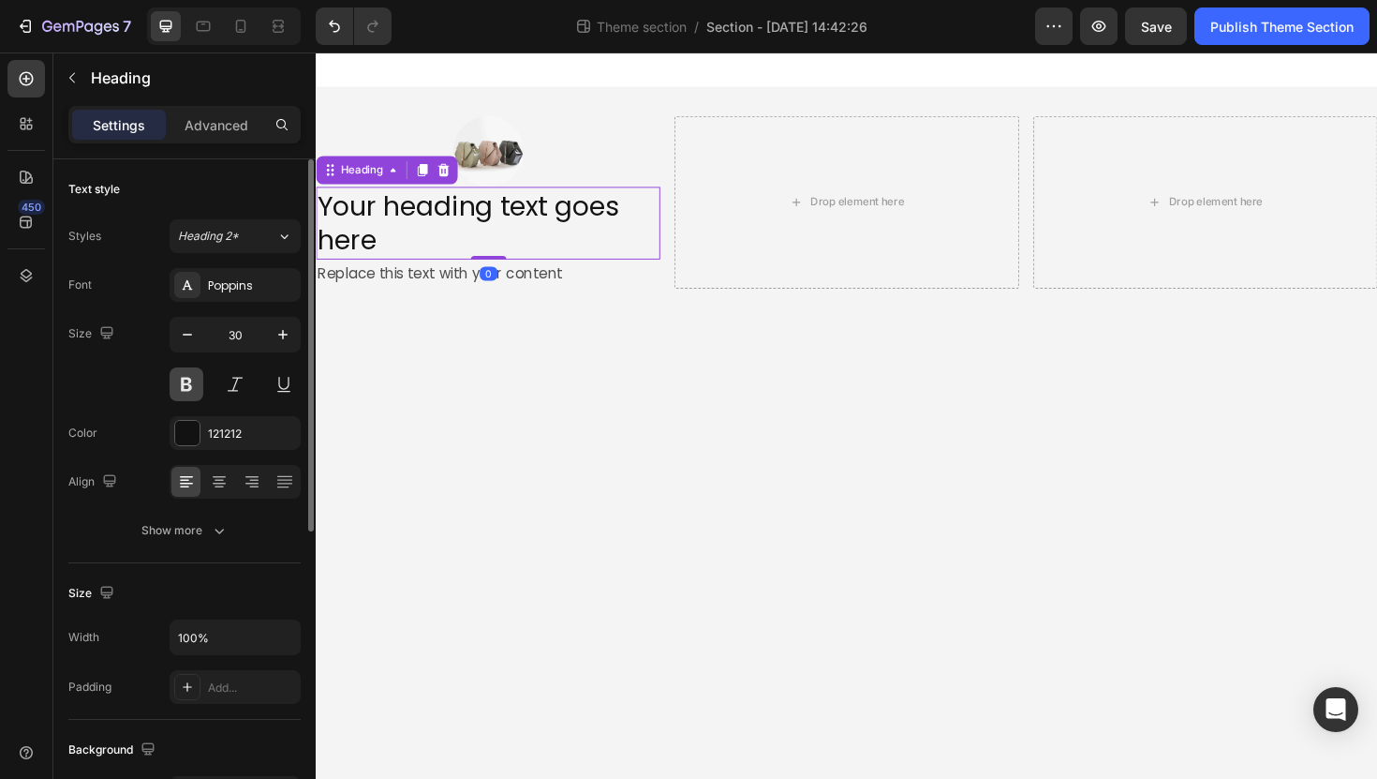
click at [186, 379] on button at bounding box center [187, 384] width 34 height 34
click at [186, 327] on icon "button" at bounding box center [187, 334] width 19 height 19
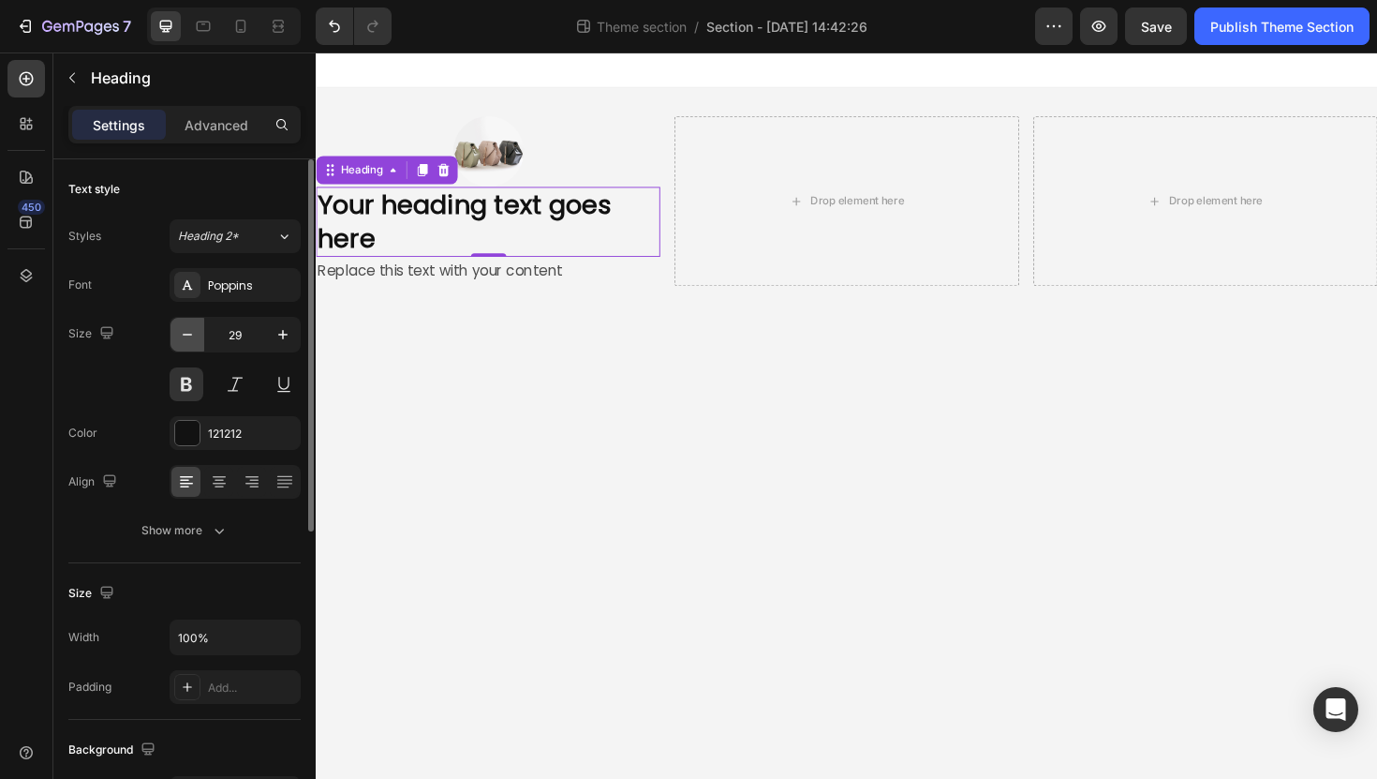
click at [186, 327] on icon "button" at bounding box center [187, 334] width 19 height 19
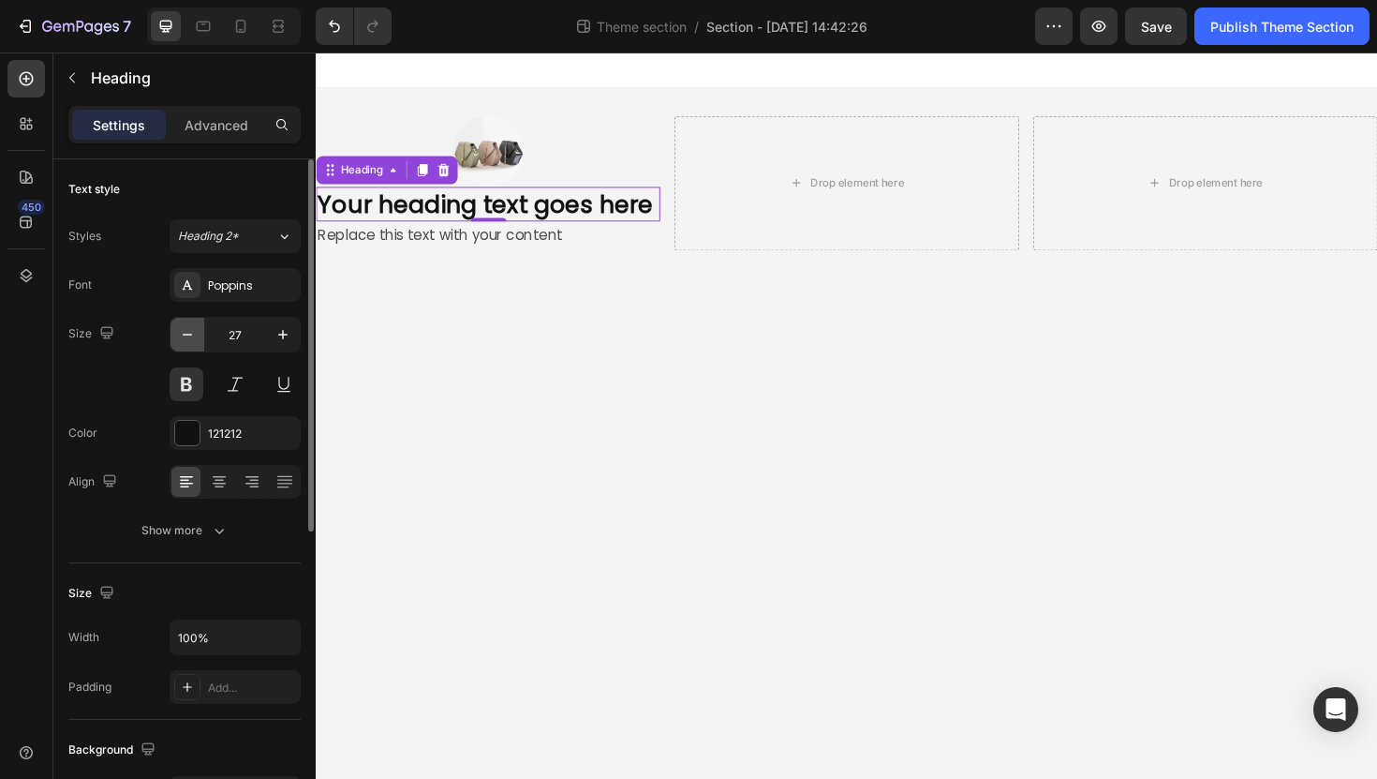
click at [186, 327] on icon "button" at bounding box center [187, 334] width 19 height 19
type input "24"
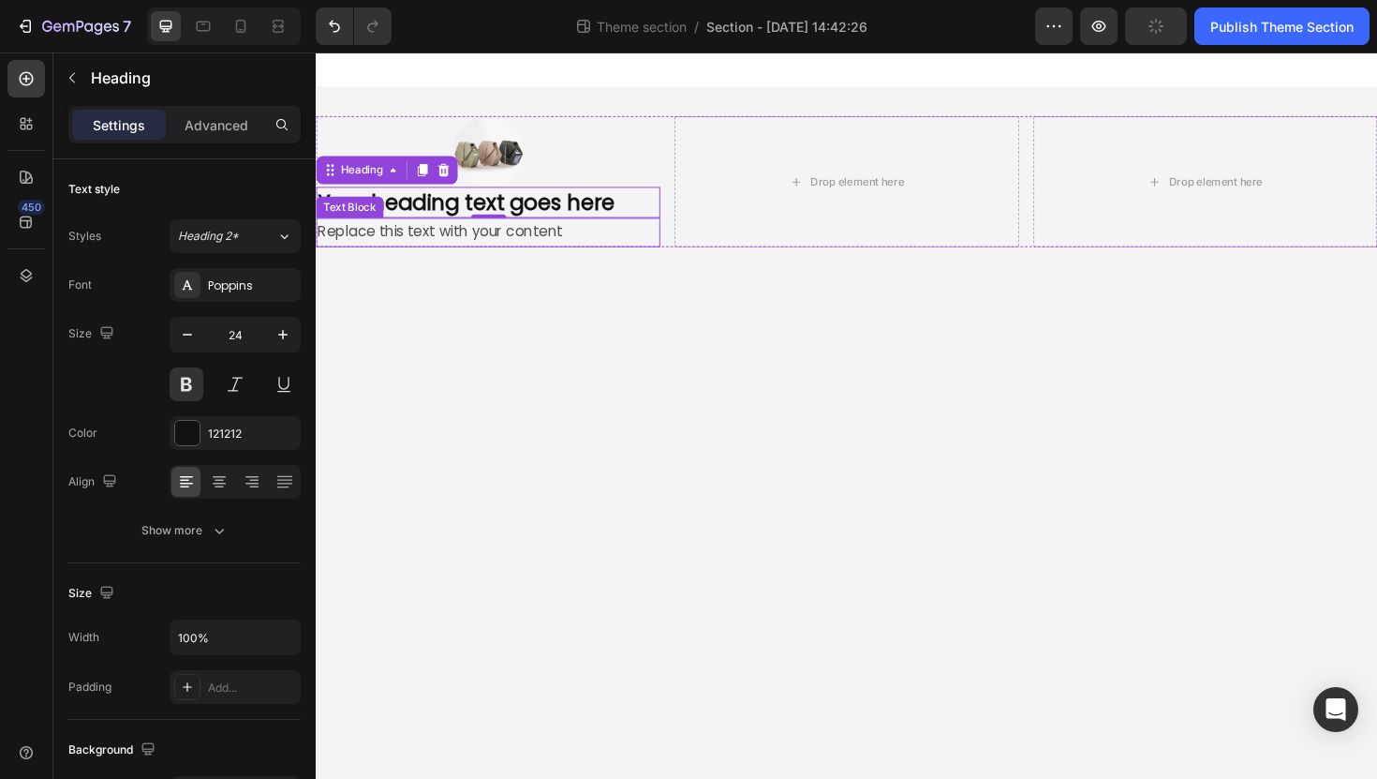
click at [441, 232] on div "Replace this text with your content" at bounding box center [498, 243] width 364 height 31
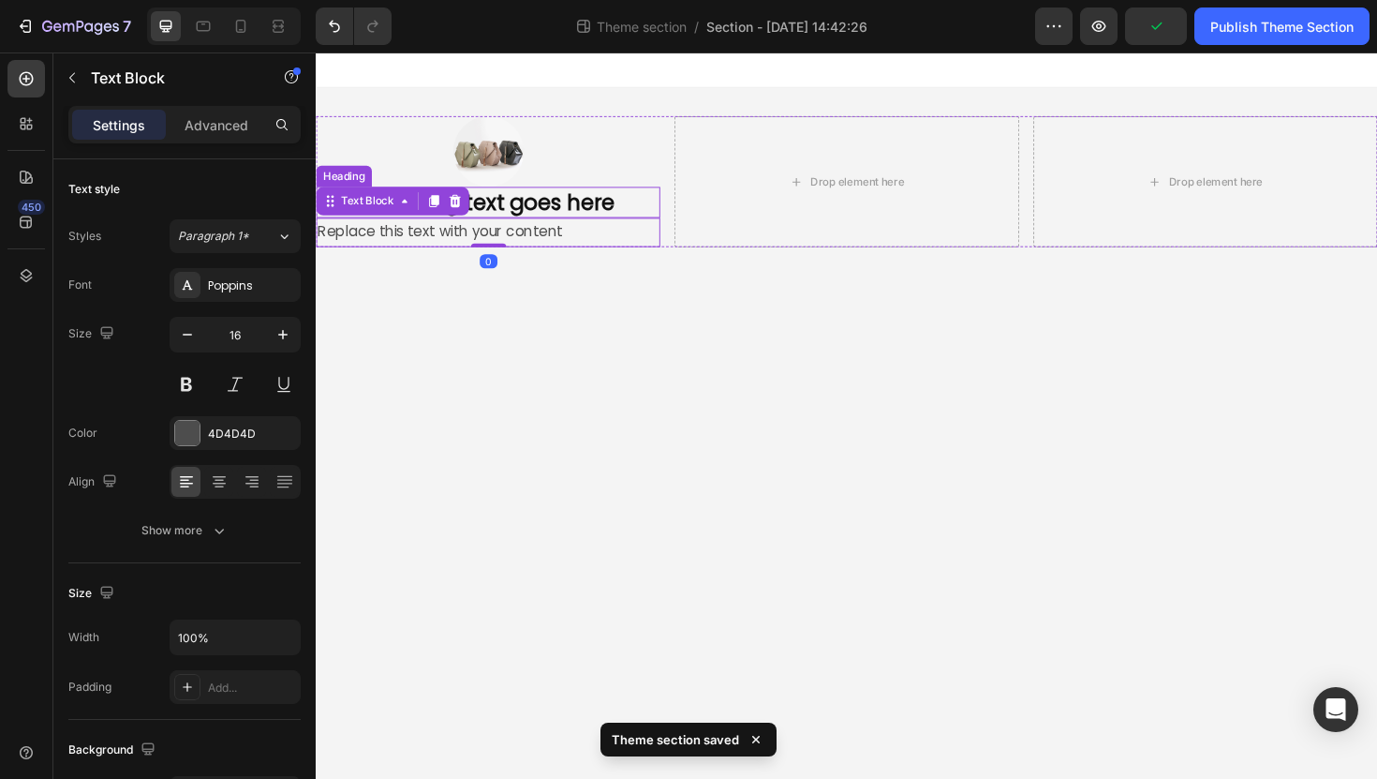
click at [502, 210] on p "Your heading text goes here" at bounding box center [498, 211] width 361 height 29
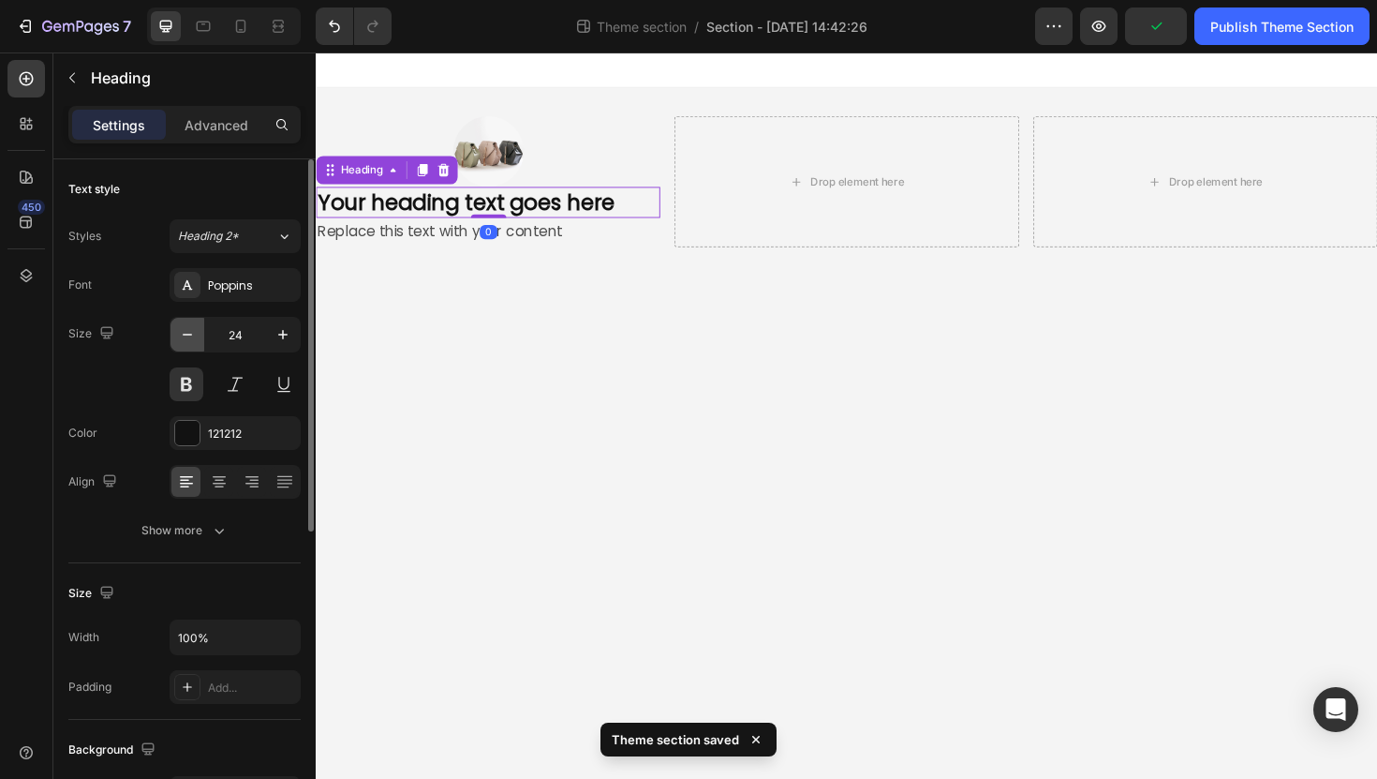
click at [187, 336] on icon "button" at bounding box center [187, 334] width 19 height 19
type input "20"
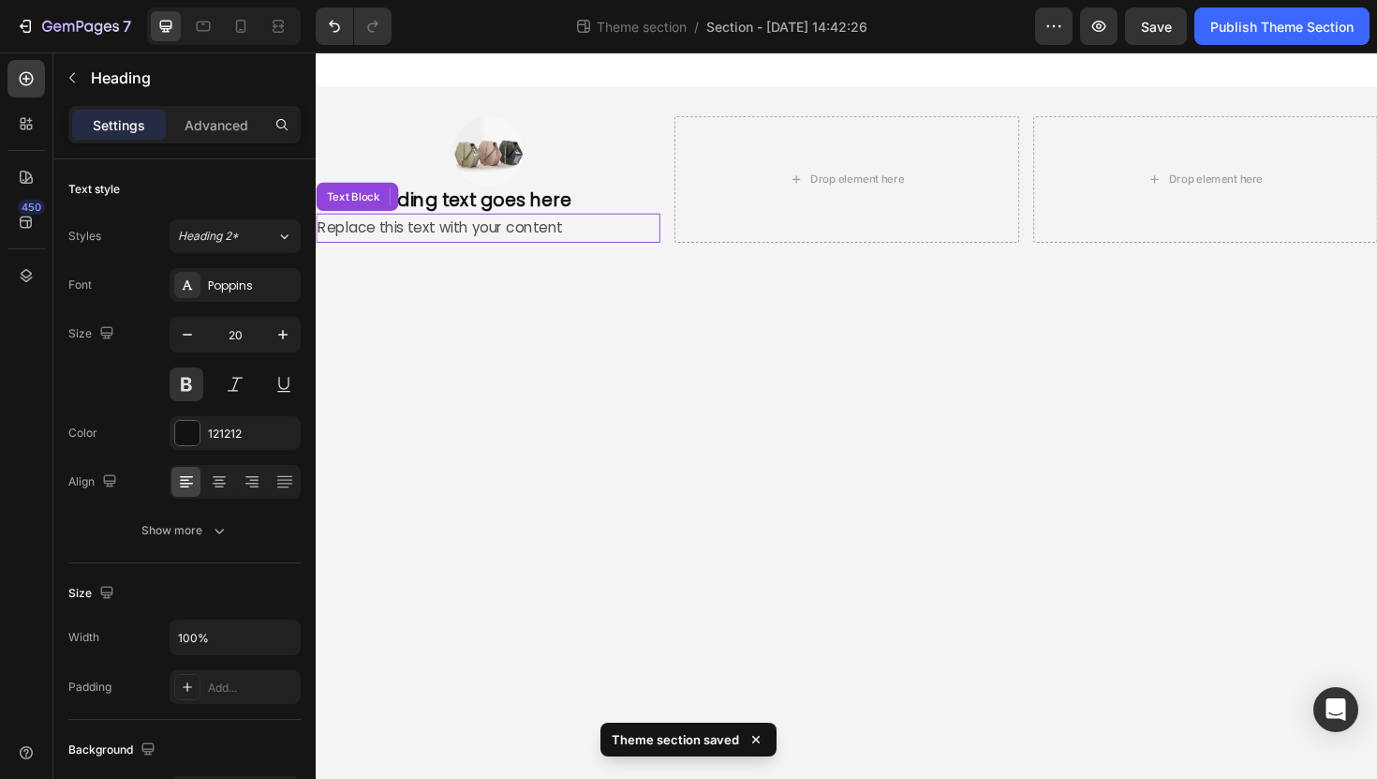
click at [373, 238] on div "Replace this text with your content" at bounding box center [498, 238] width 364 height 31
click at [505, 204] on p "Your heading text goes here" at bounding box center [498, 209] width 361 height 24
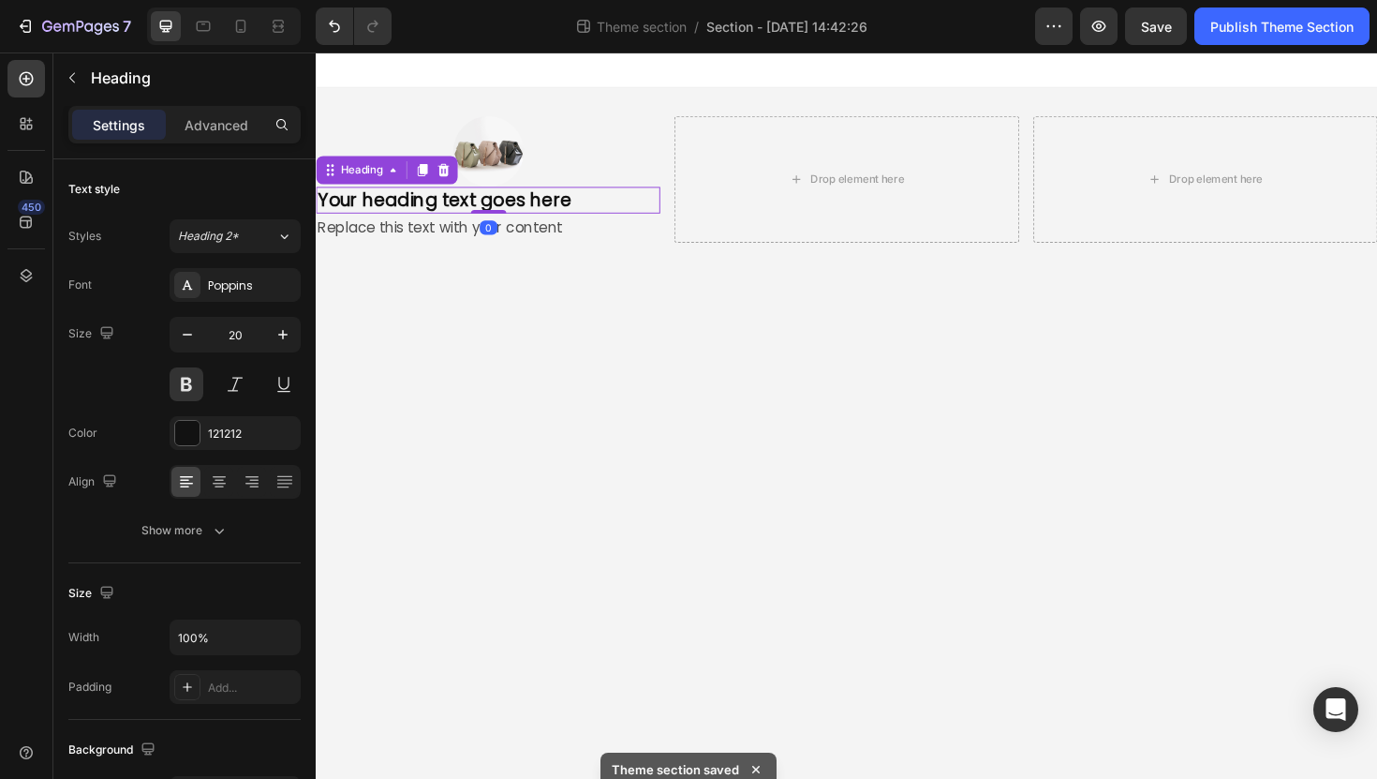
click at [537, 380] on body "Image Your heading text goes here Heading 0 Replace this text with your content…" at bounding box center [878, 436] width 1124 height 769
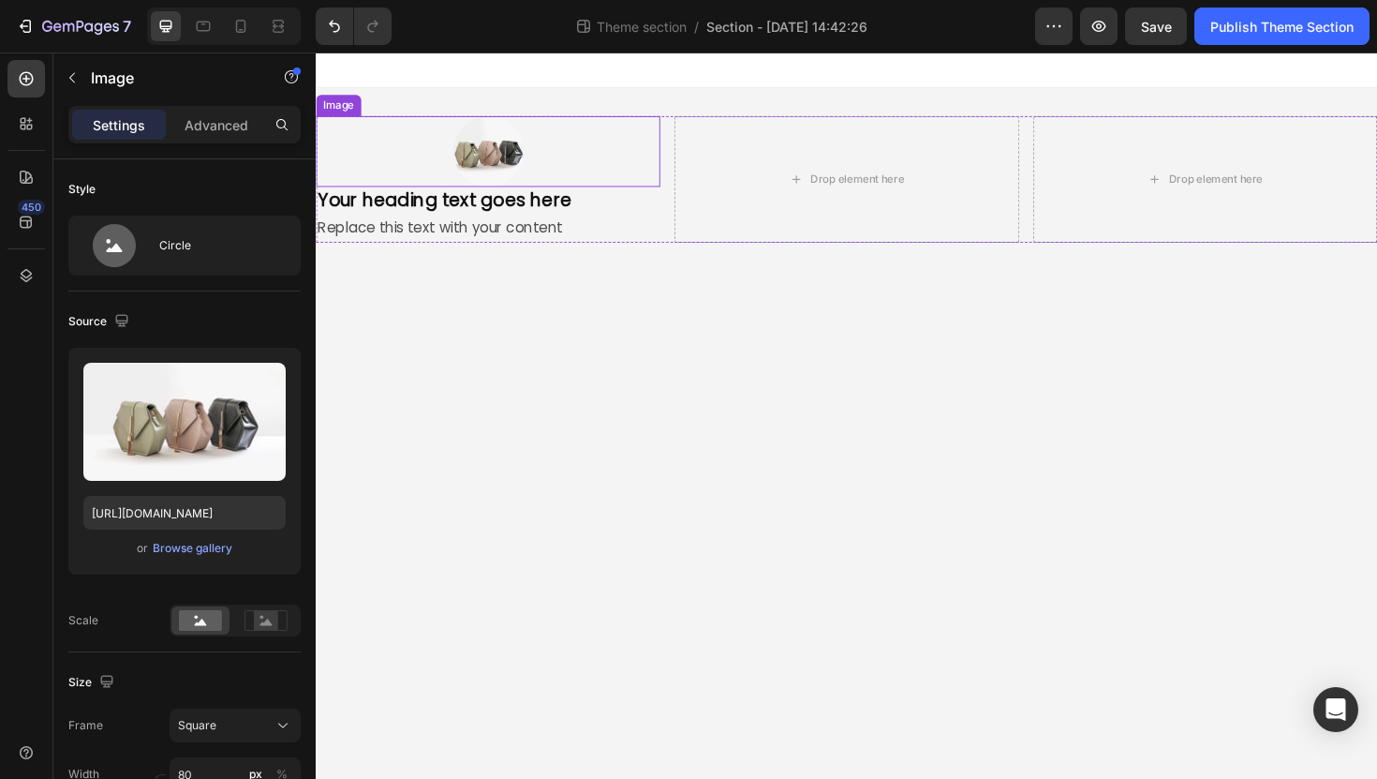
click at [660, 188] on div at bounding box center [498, 157] width 364 height 75
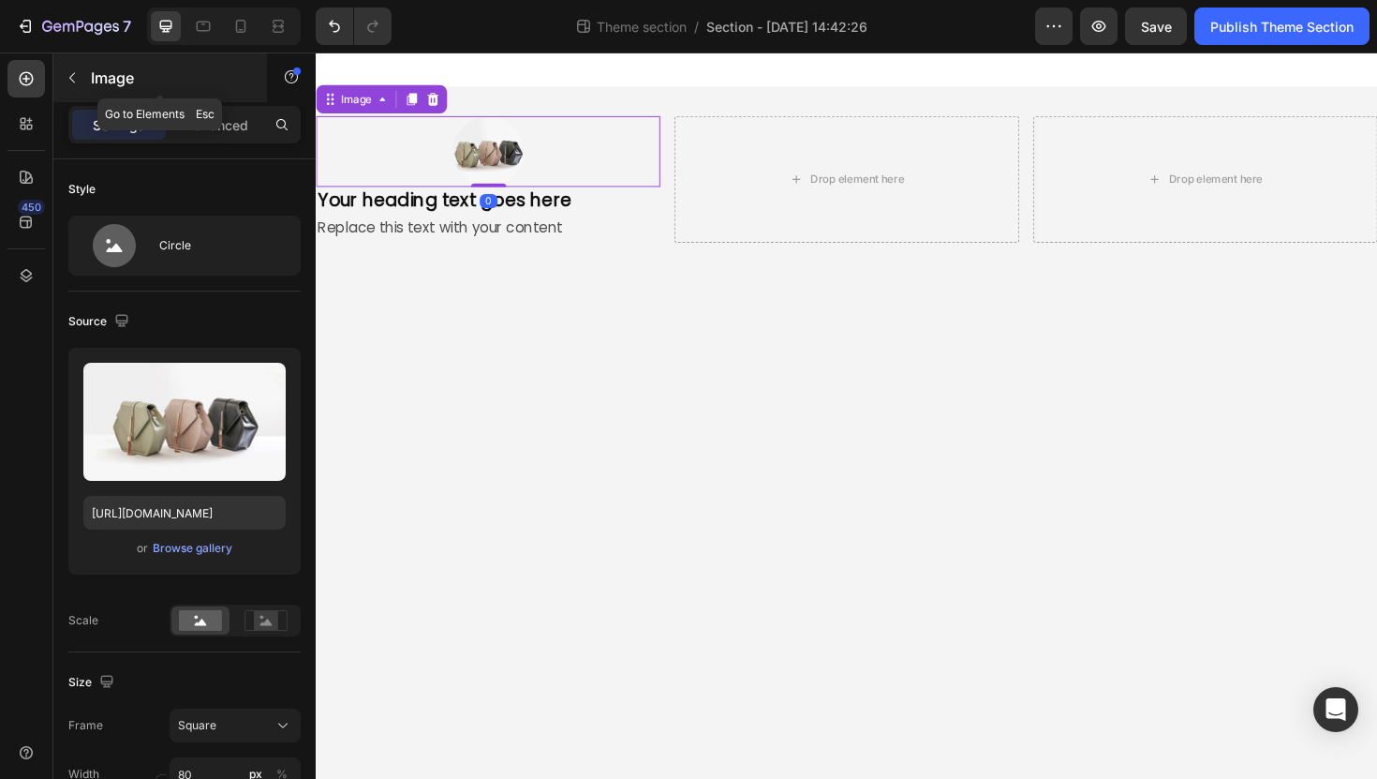
click at [75, 71] on icon "button" at bounding box center [72, 77] width 15 height 15
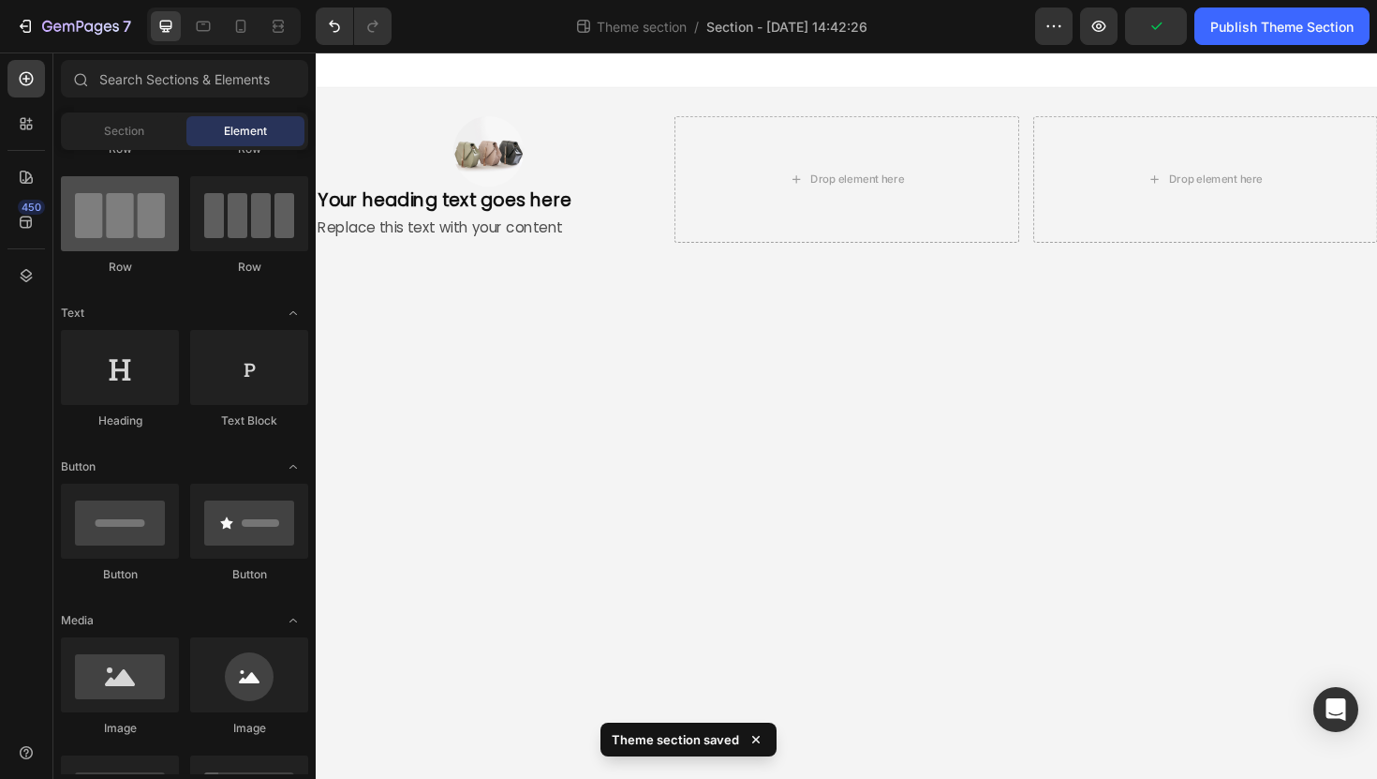
scroll to position [0, 0]
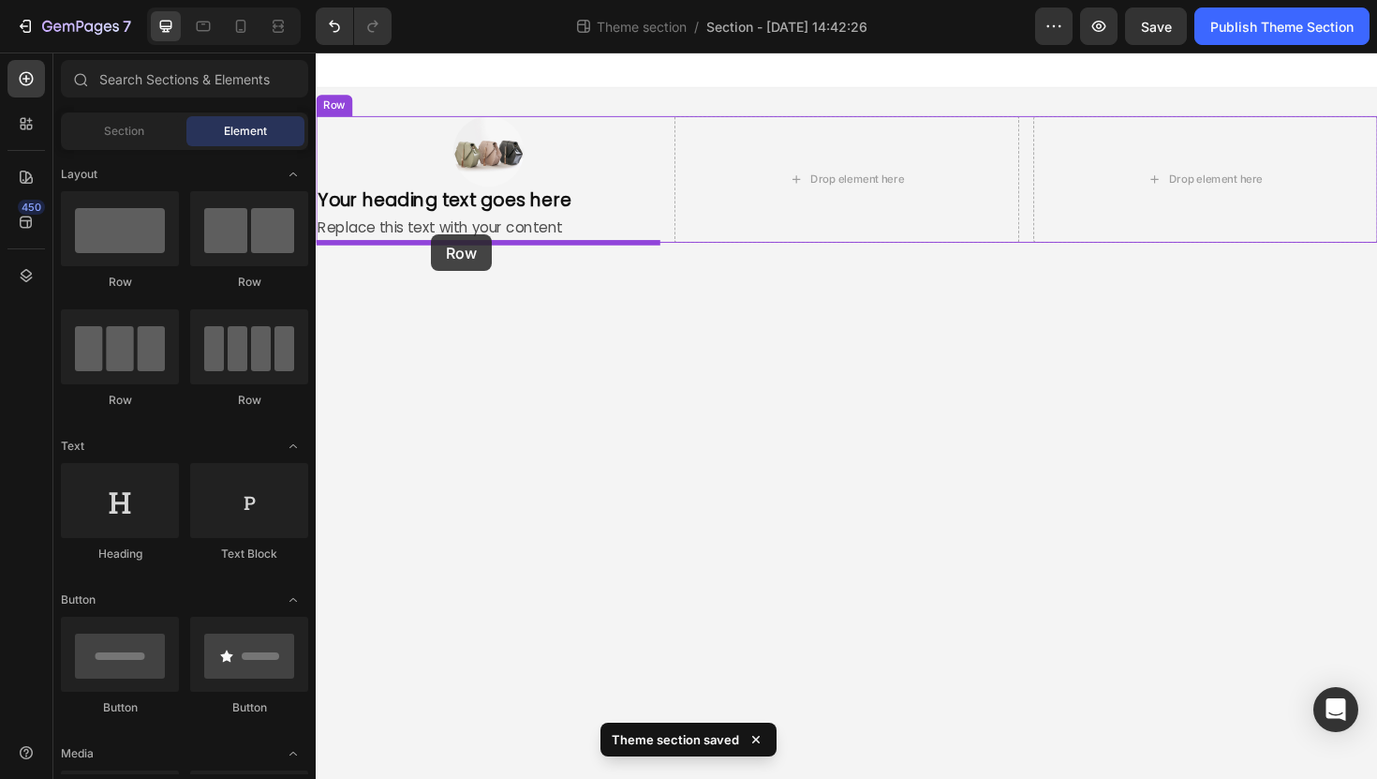
drag, startPoint x: 424, startPoint y: 297, endPoint x: 438, endPoint y: 246, distance: 52.3
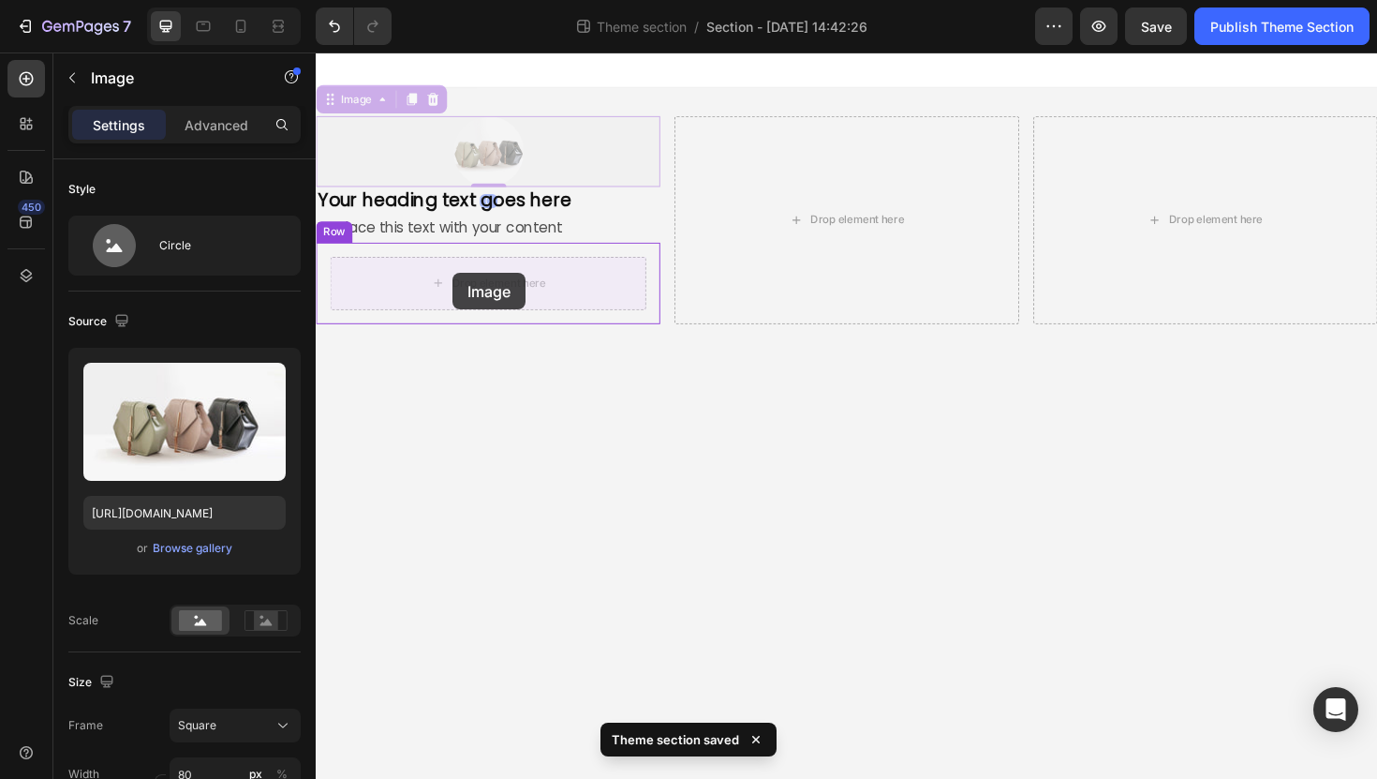
drag, startPoint x: 461, startPoint y: 160, endPoint x: 461, endPoint y: 289, distance: 128.4
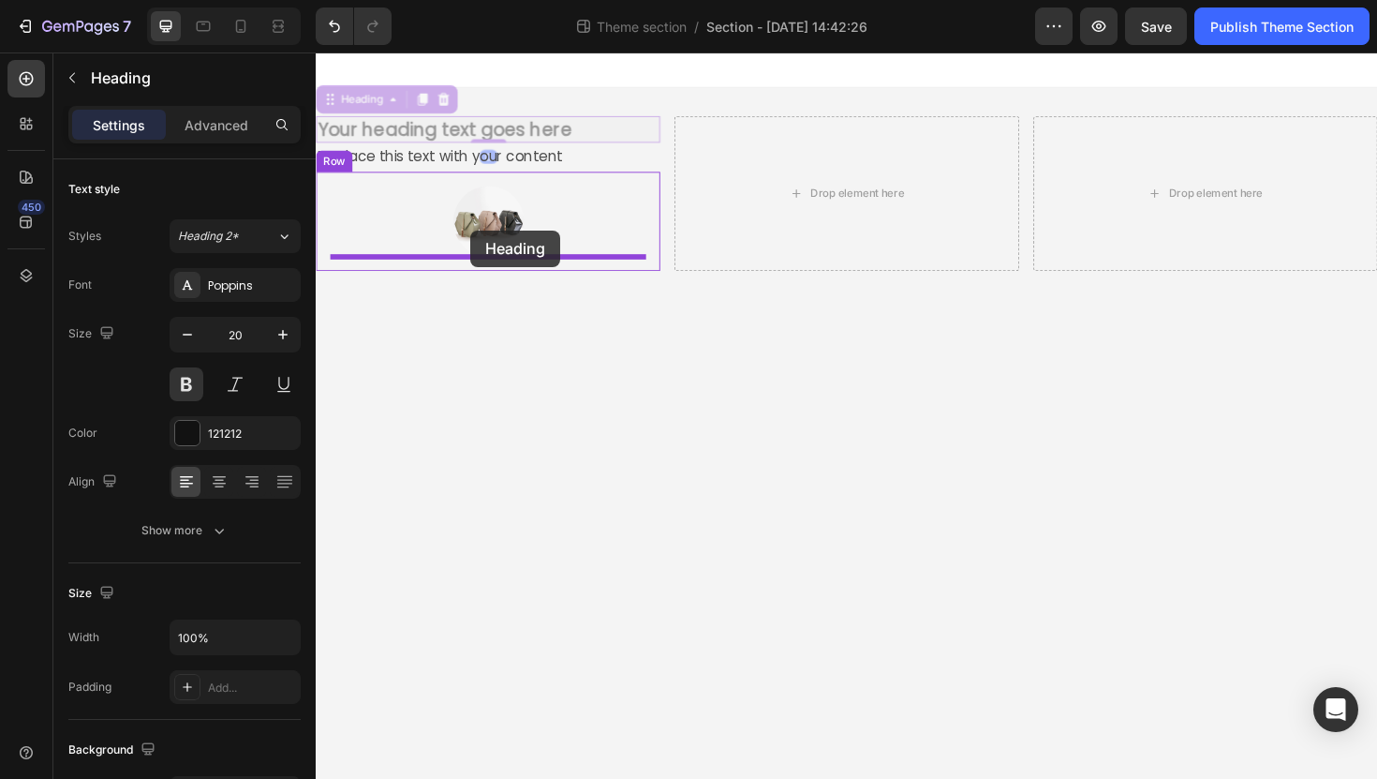
drag, startPoint x: 476, startPoint y: 134, endPoint x: 480, endPoint y: 243, distance: 108.8
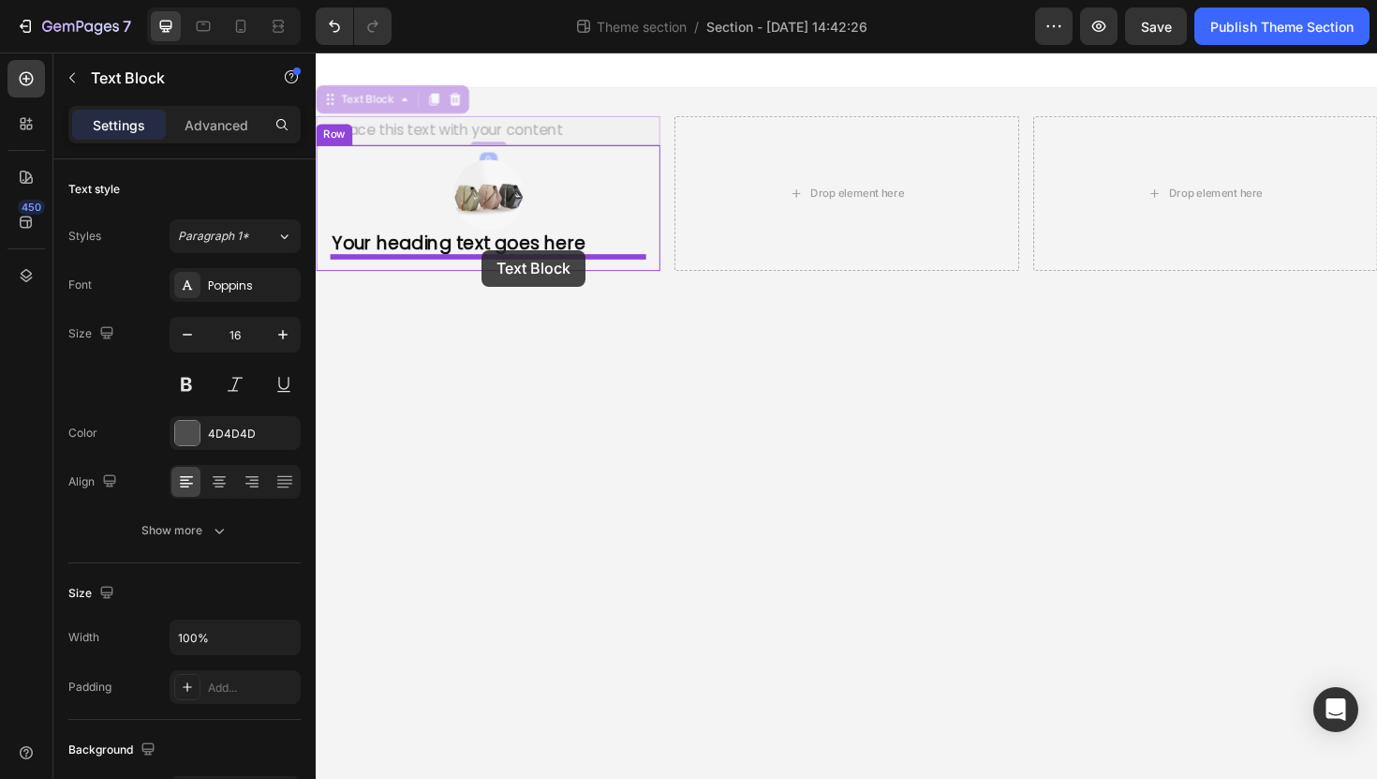
drag, startPoint x: 491, startPoint y: 137, endPoint x: 491, endPoint y: 261, distance: 124.6
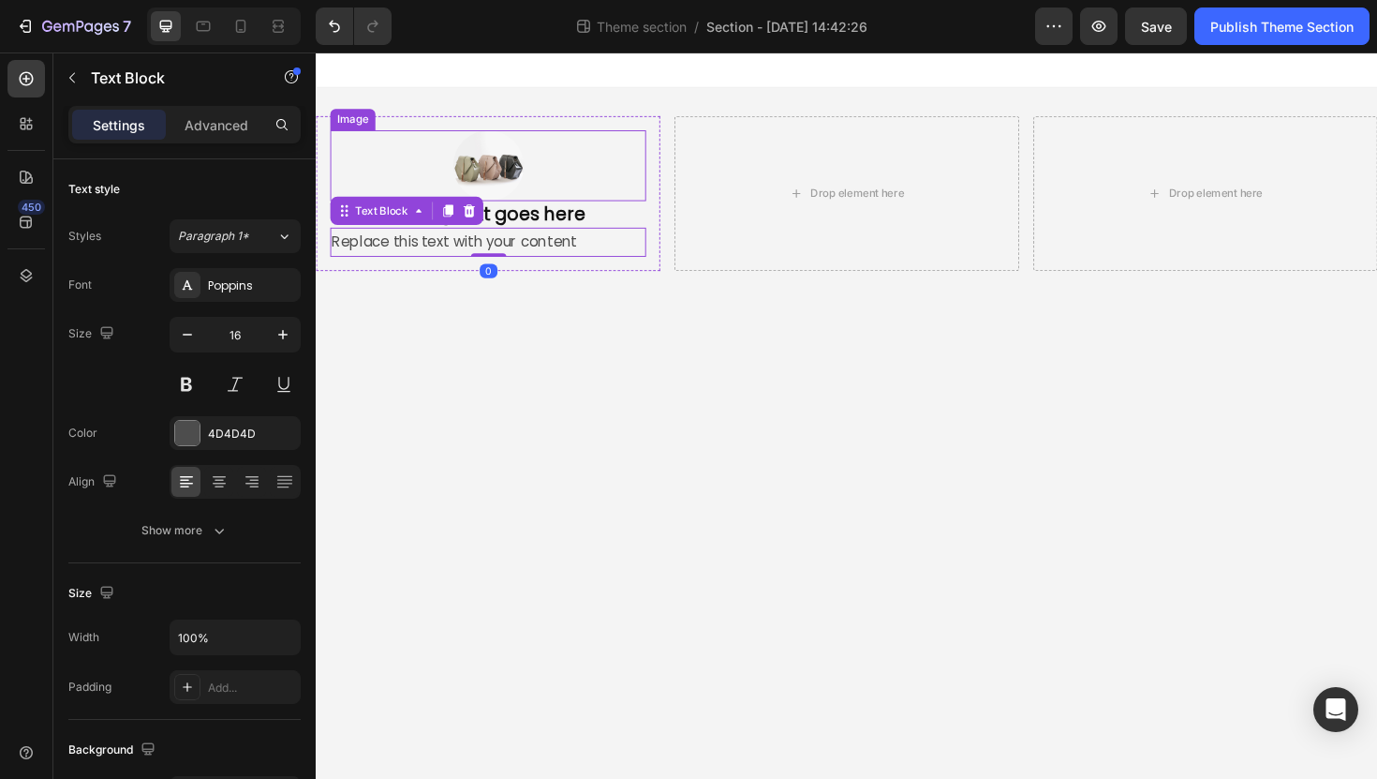
click at [560, 160] on div at bounding box center [498, 172] width 334 height 75
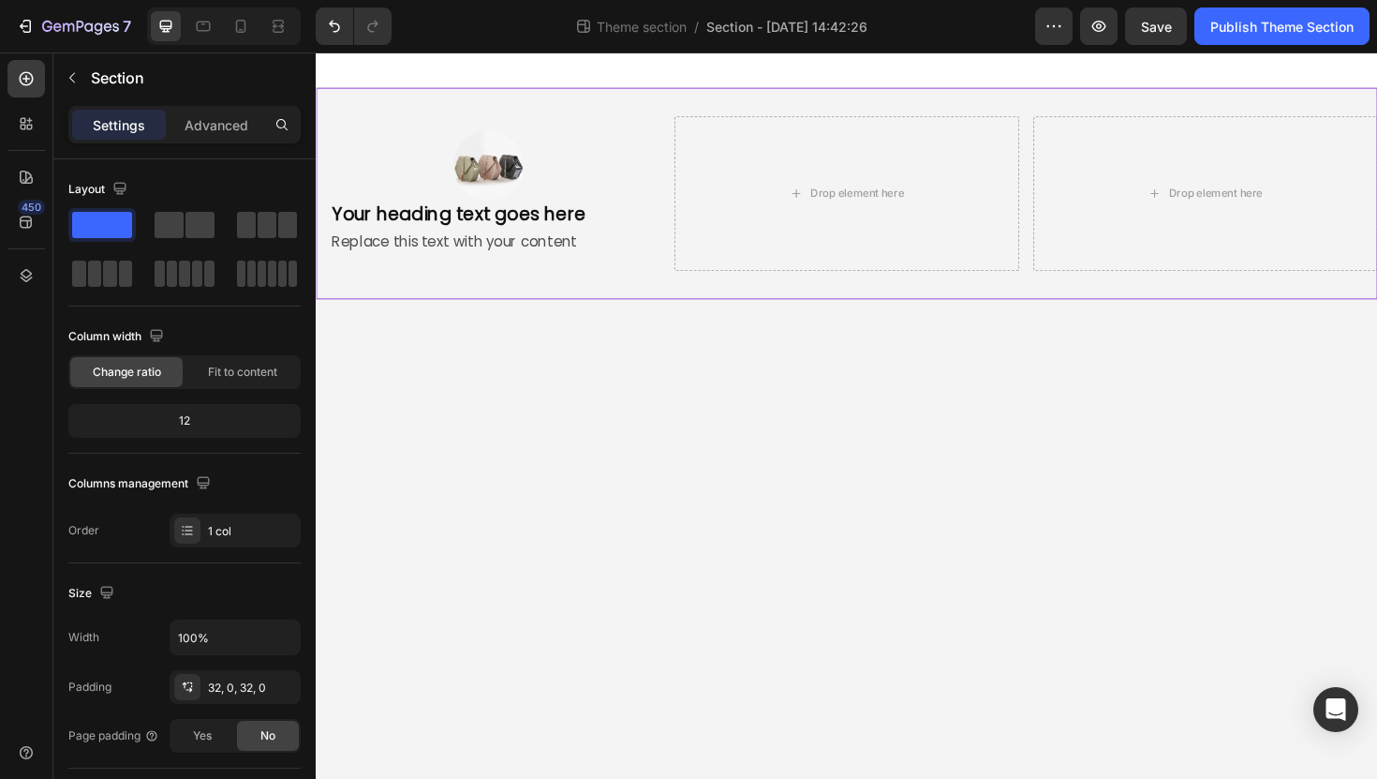
click at [624, 117] on div "Image Your heading text goes here Heading Replace this text with your content T…" at bounding box center [878, 202] width 1124 height 224
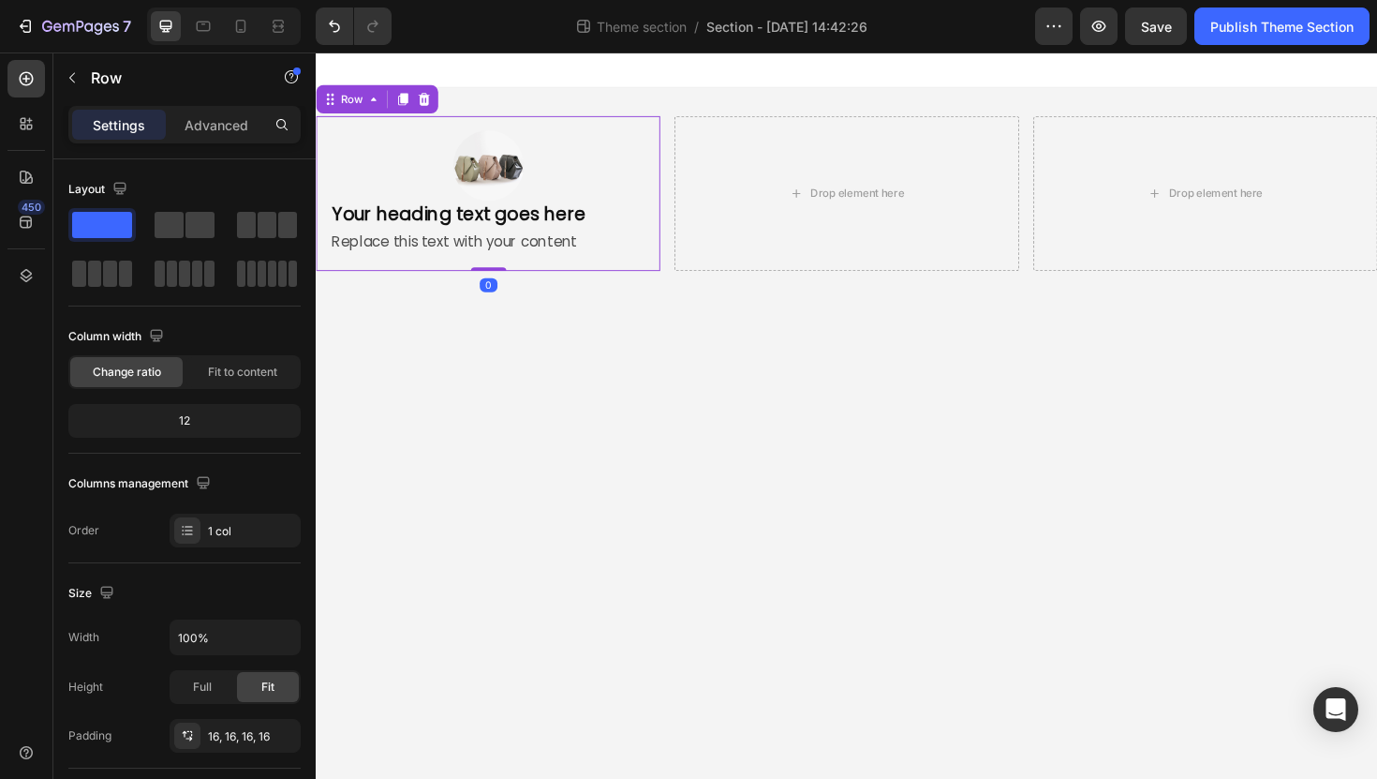
click at [623, 125] on div "Image Your heading text goes here Heading Replace this text with your content T…" at bounding box center [498, 202] width 364 height 164
click at [630, 278] on div "Image Your heading text goes here Heading Replace this text with your content T…" at bounding box center [498, 202] width 364 height 164
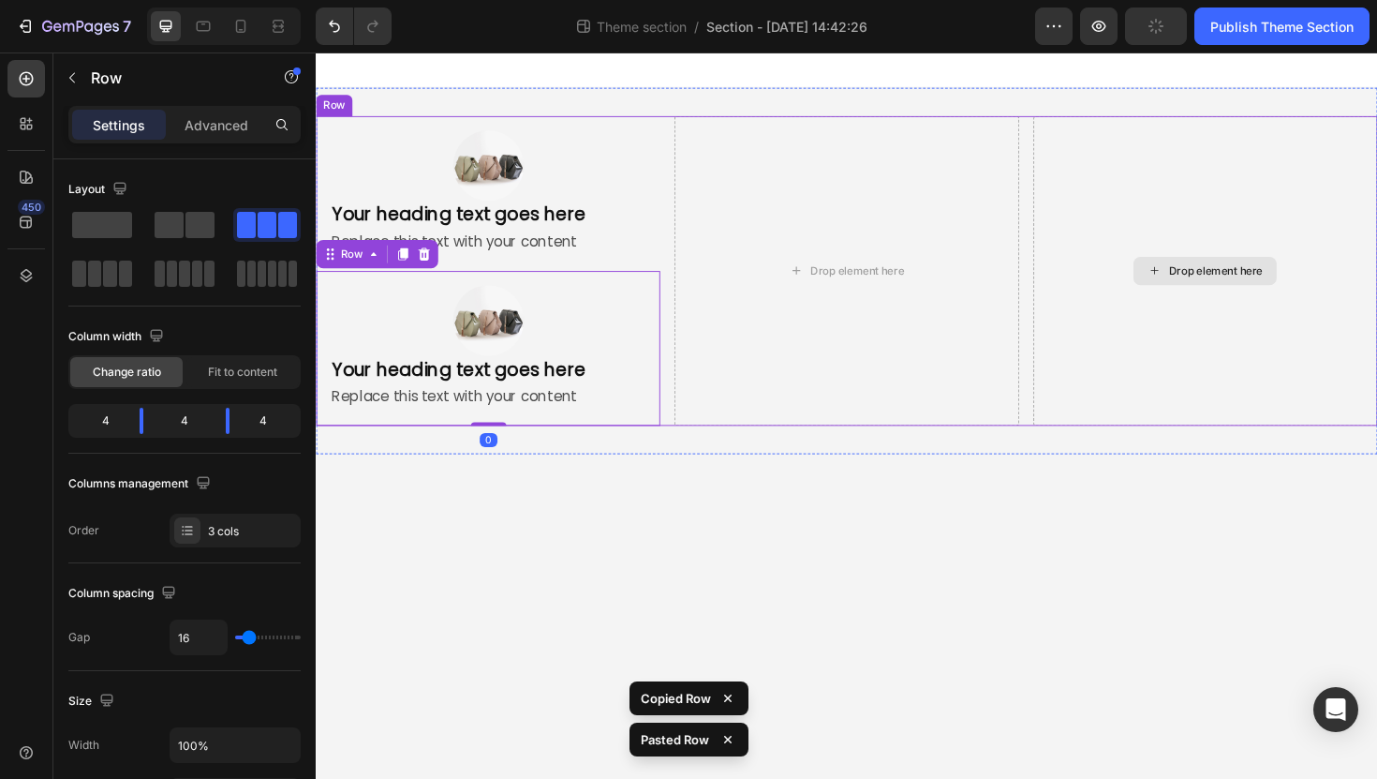
click at [1116, 260] on div "Drop element here" at bounding box center [1258, 284] width 364 height 328
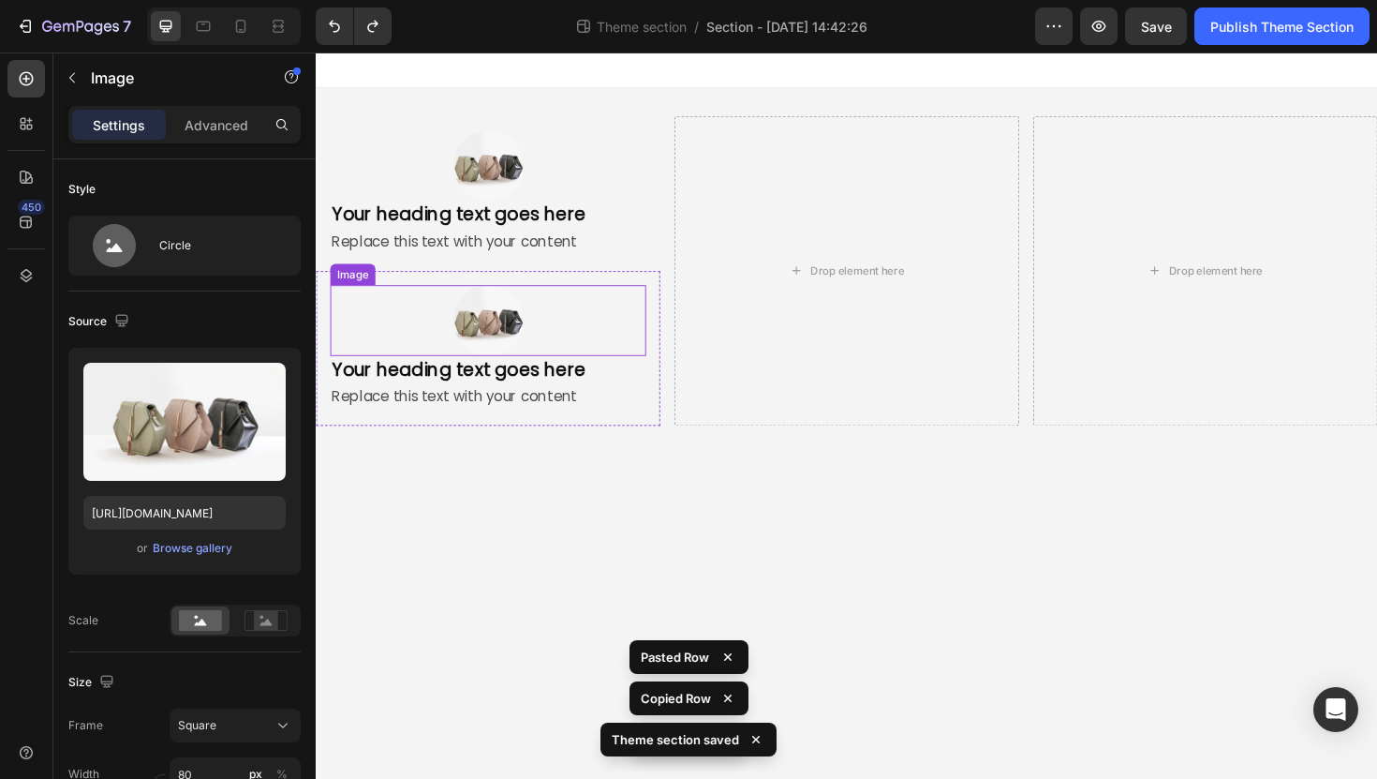
click at [478, 369] on div at bounding box center [498, 336] width 334 height 75
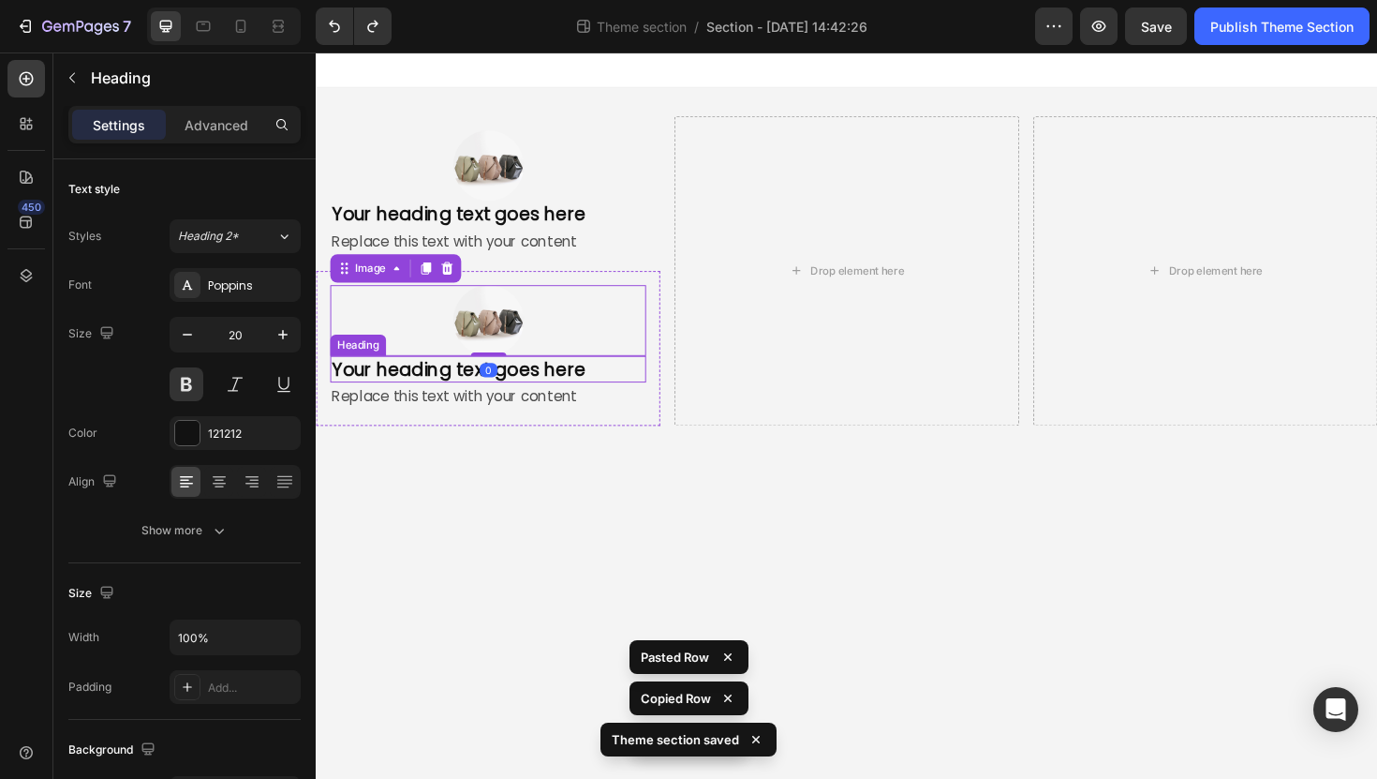
click at [661, 393] on h2 "Your heading text goes here" at bounding box center [498, 388] width 334 height 28
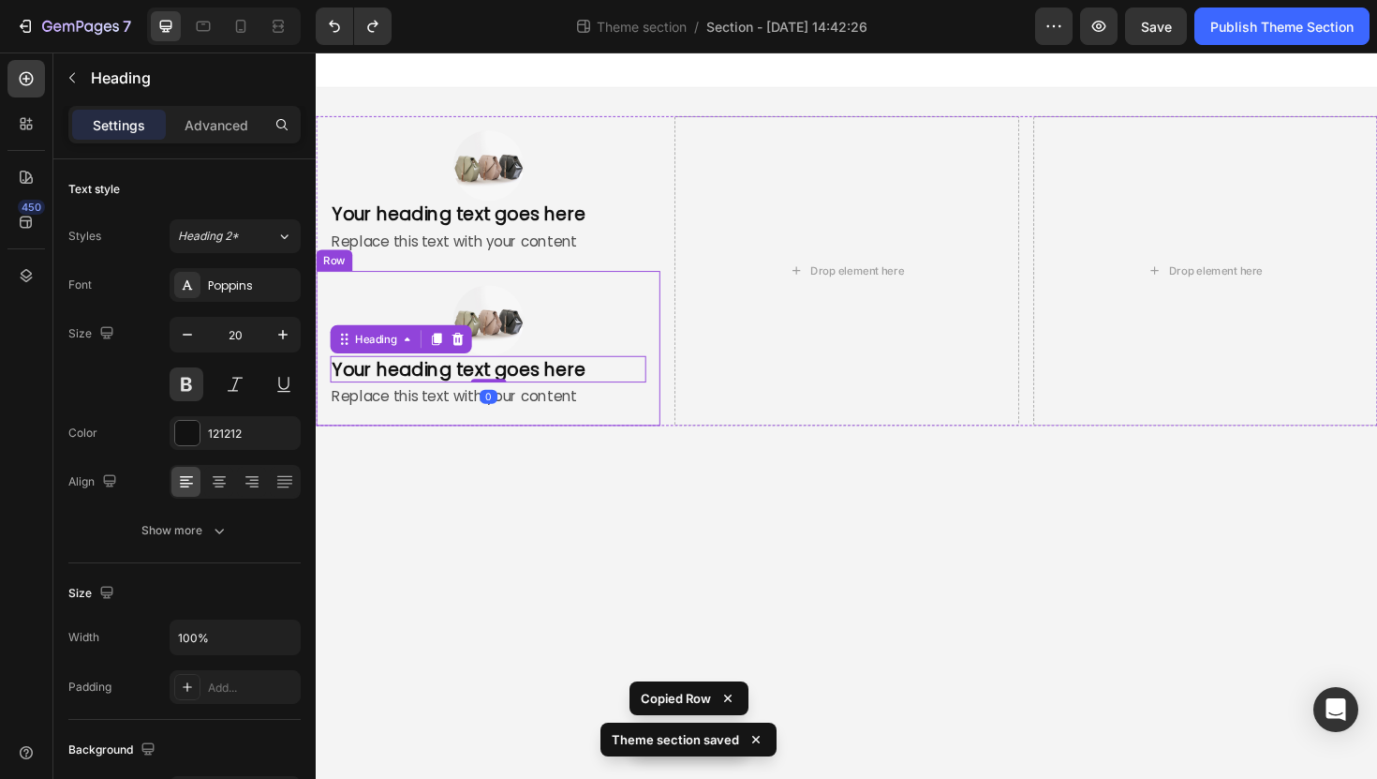
click at [672, 392] on div "Image Your heading text goes here Heading 0 Replace this text with your content…" at bounding box center [498, 366] width 364 height 164
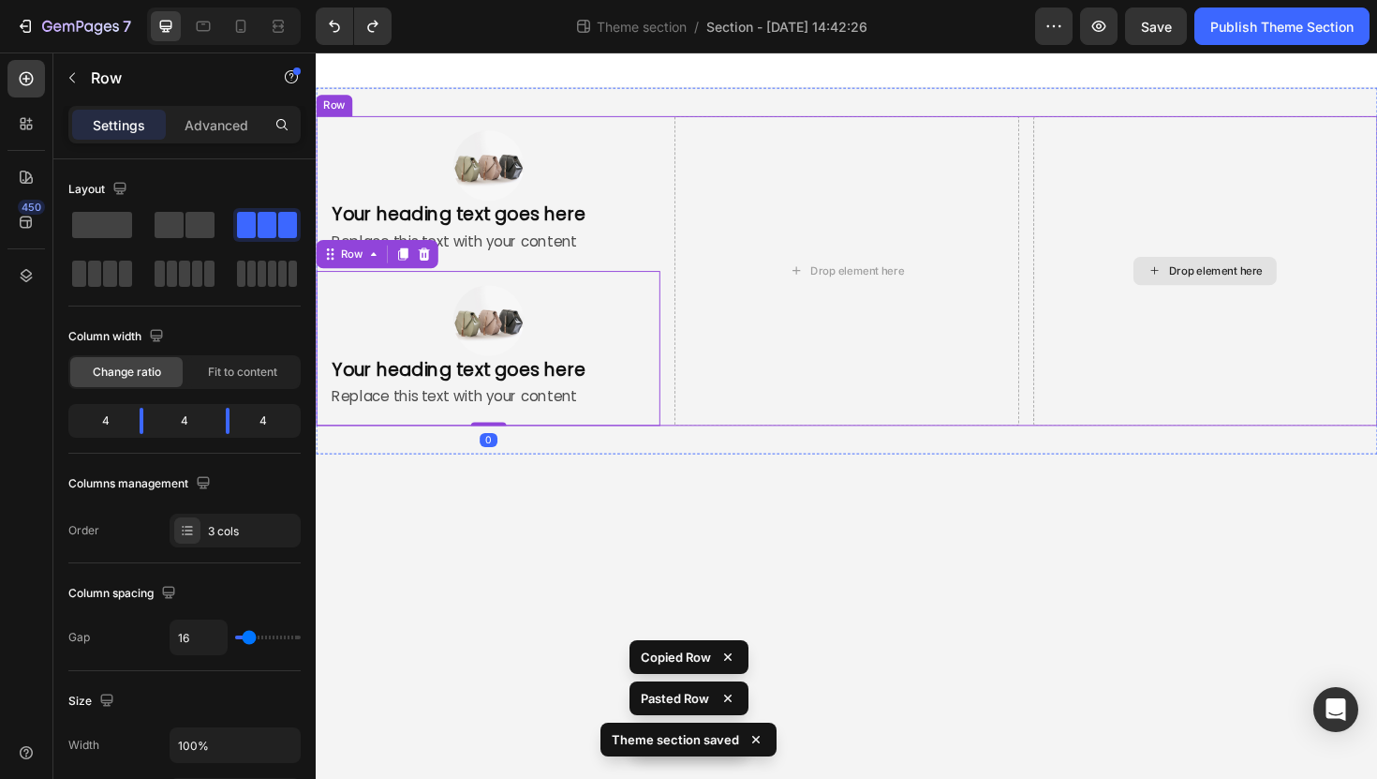
click at [1147, 214] on div "Drop element here" at bounding box center [1258, 284] width 364 height 328
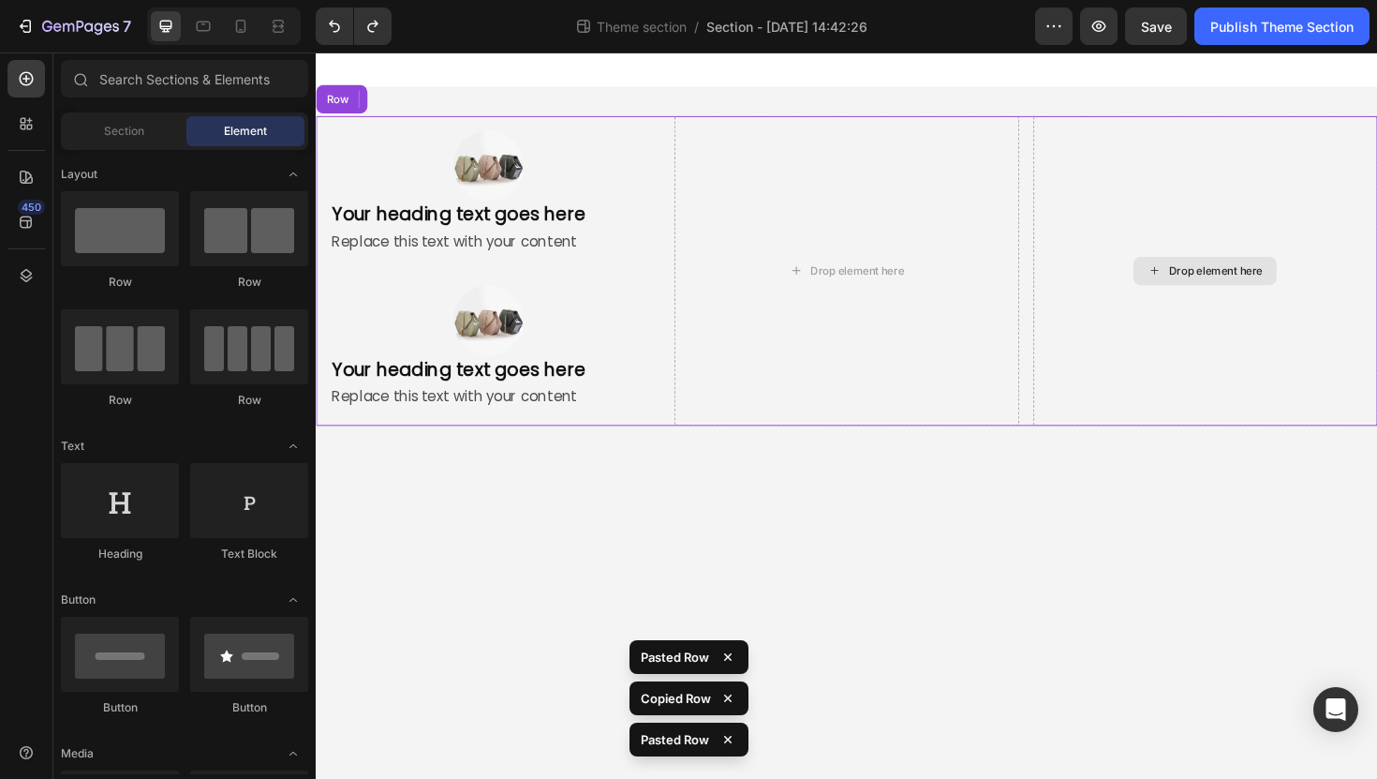
click at [1253, 222] on div "Drop element here" at bounding box center [1258, 284] width 364 height 328
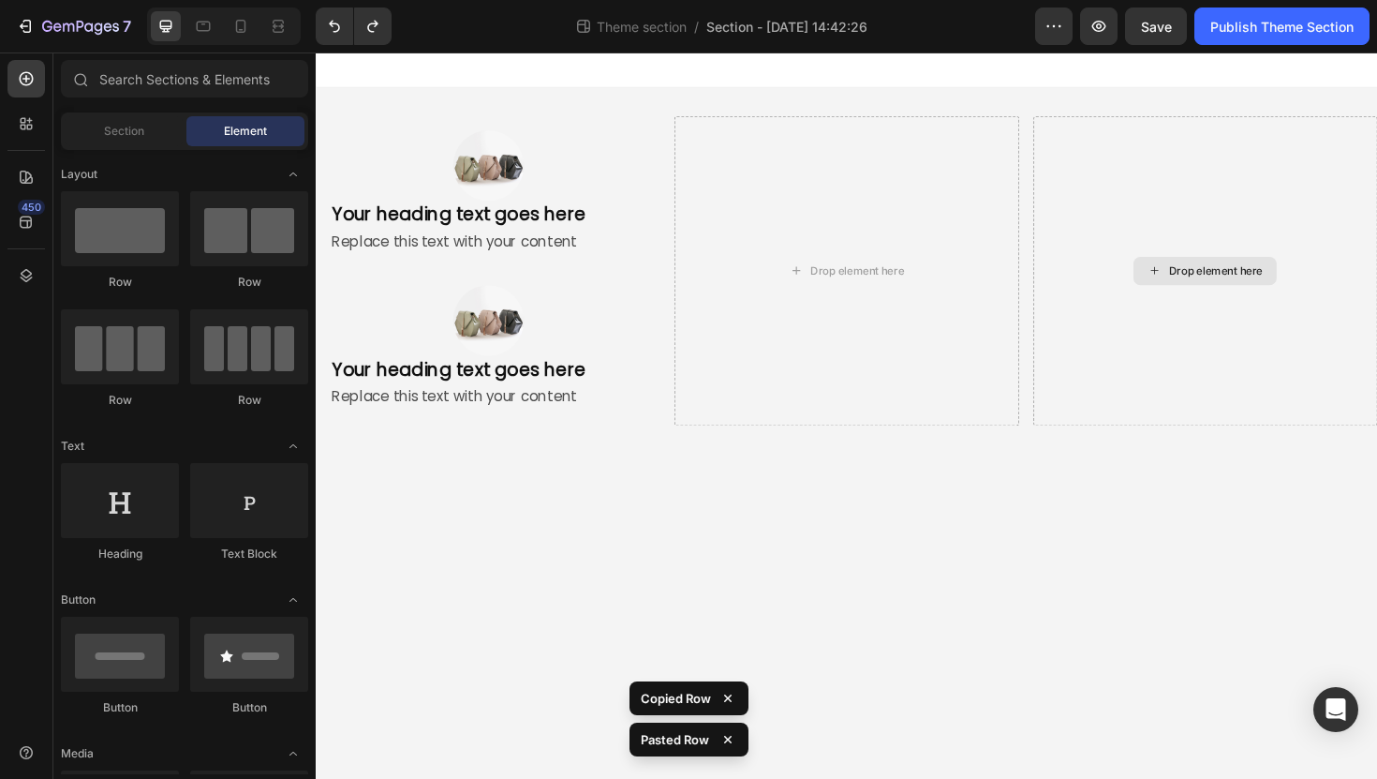
click at [1241, 289] on div "Drop element here" at bounding box center [1268, 283] width 99 height 15
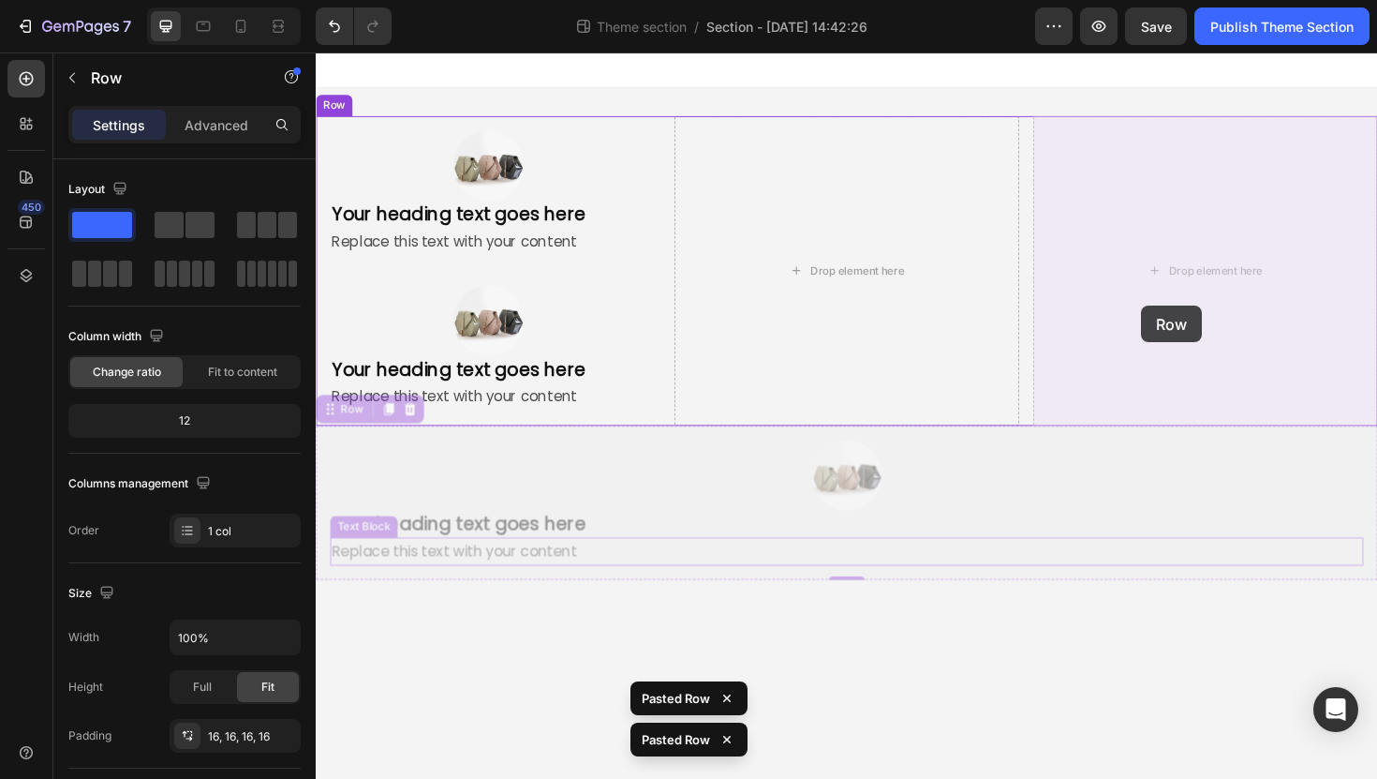
drag, startPoint x: 1054, startPoint y: 607, endPoint x: 1197, endPoint y: 310, distance: 329.8
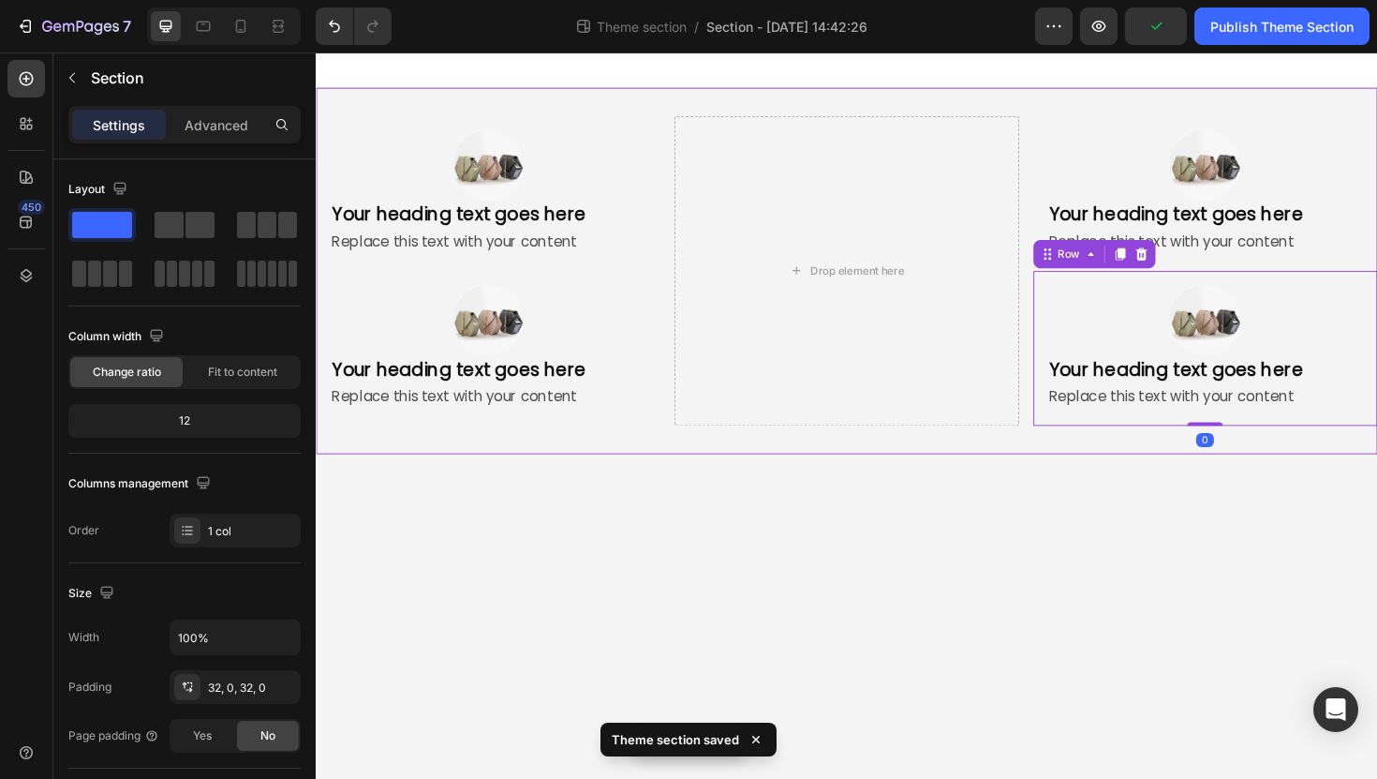
click at [991, 464] on div "Image Your heading text goes here Heading Replace this text with your content T…" at bounding box center [878, 284] width 1124 height 388
click at [1039, 602] on body "Image Your heading text goes here Heading Replace this text with your content T…" at bounding box center [878, 436] width 1124 height 769
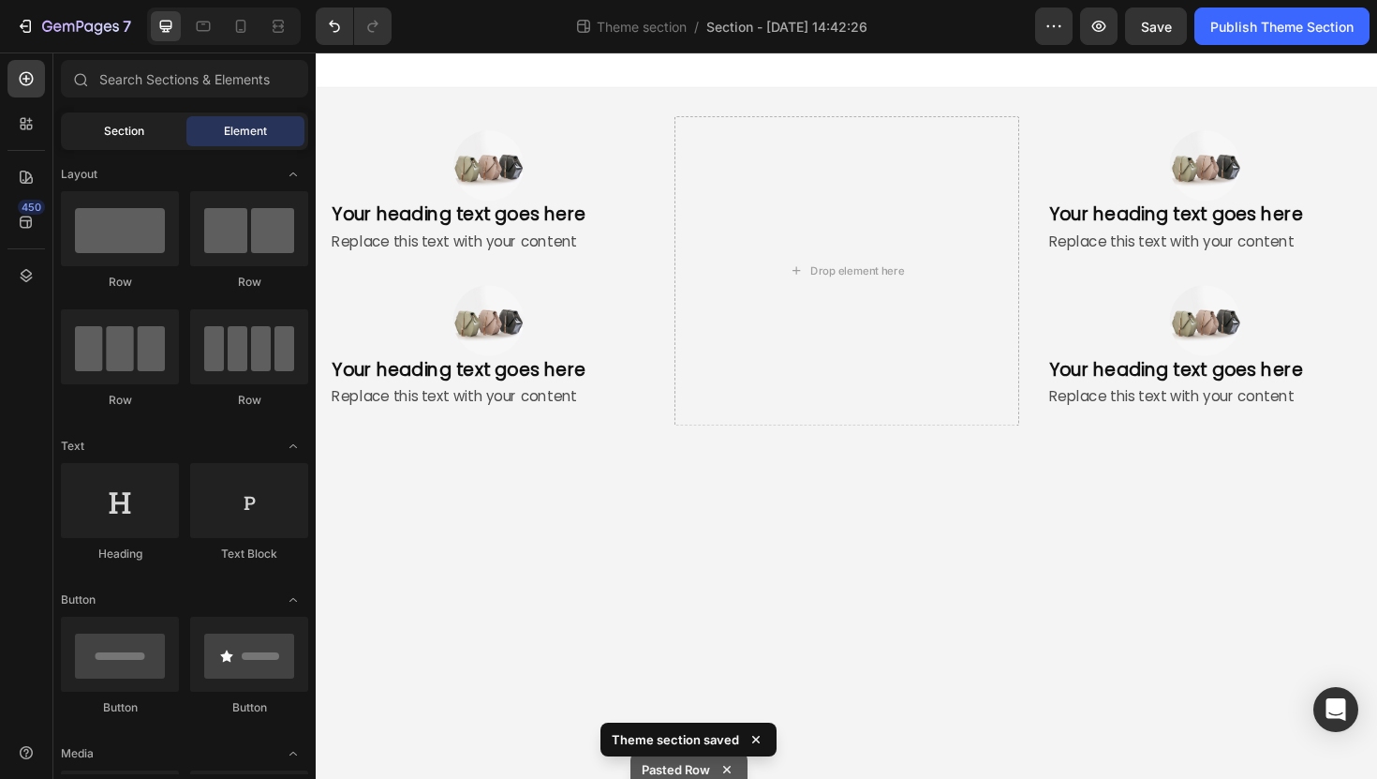
click at [141, 126] on span "Section" at bounding box center [124, 131] width 40 height 17
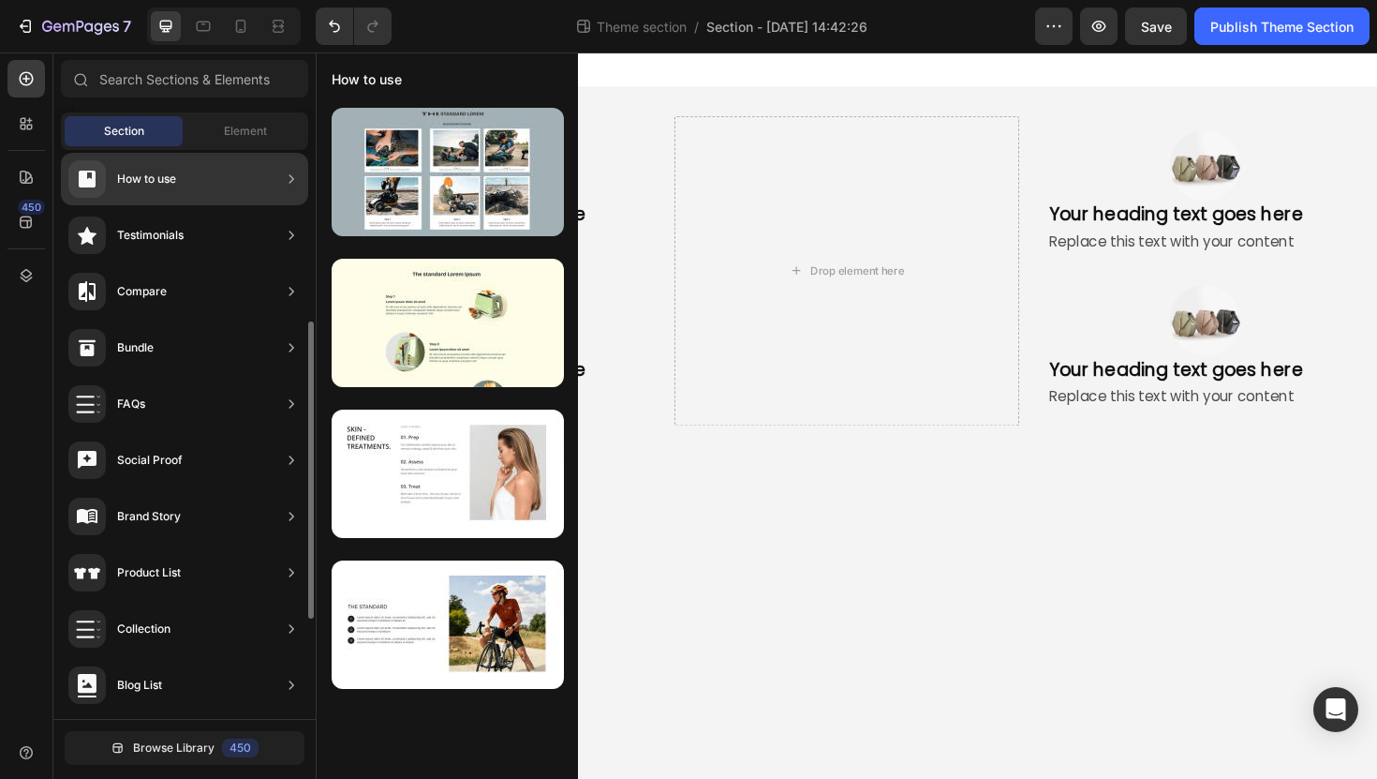
scroll to position [362, 0]
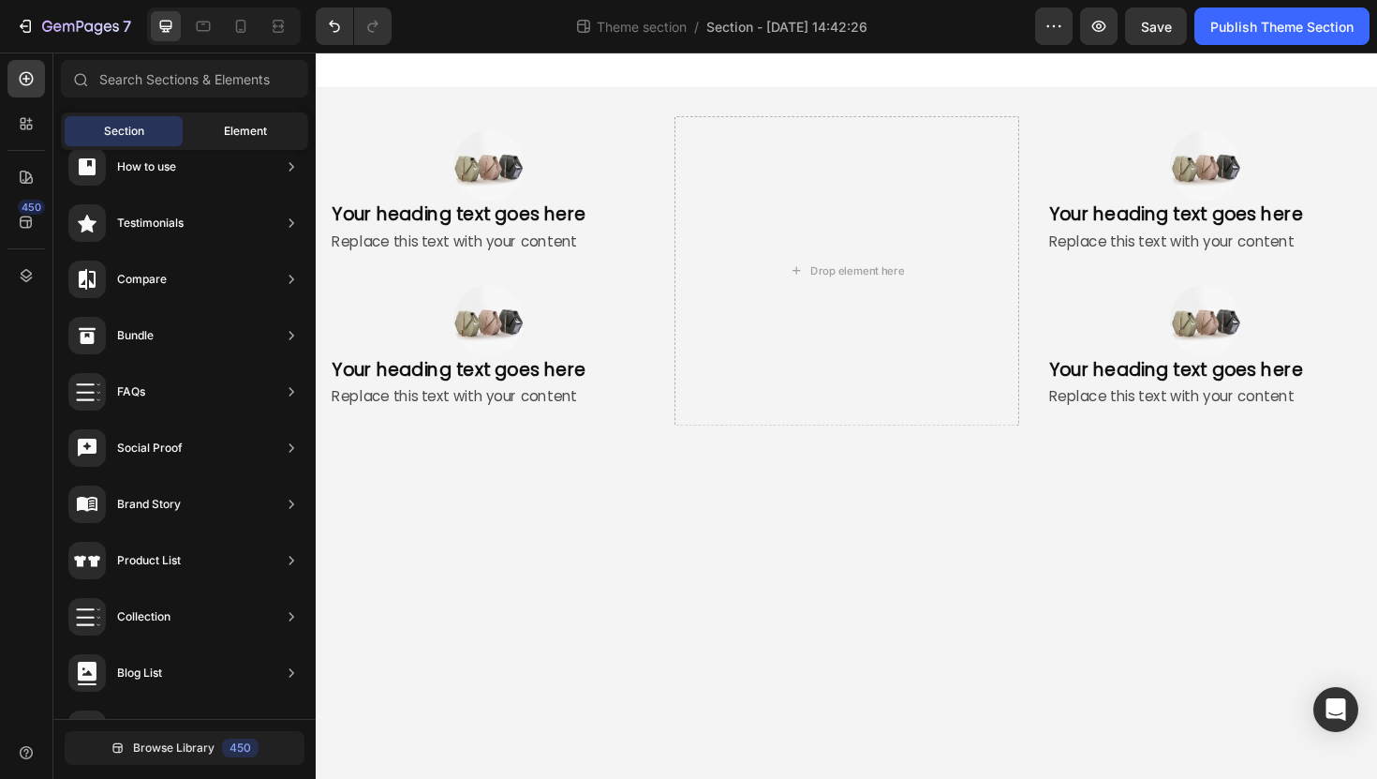
click at [224, 142] on div "Element" at bounding box center [245, 131] width 118 height 30
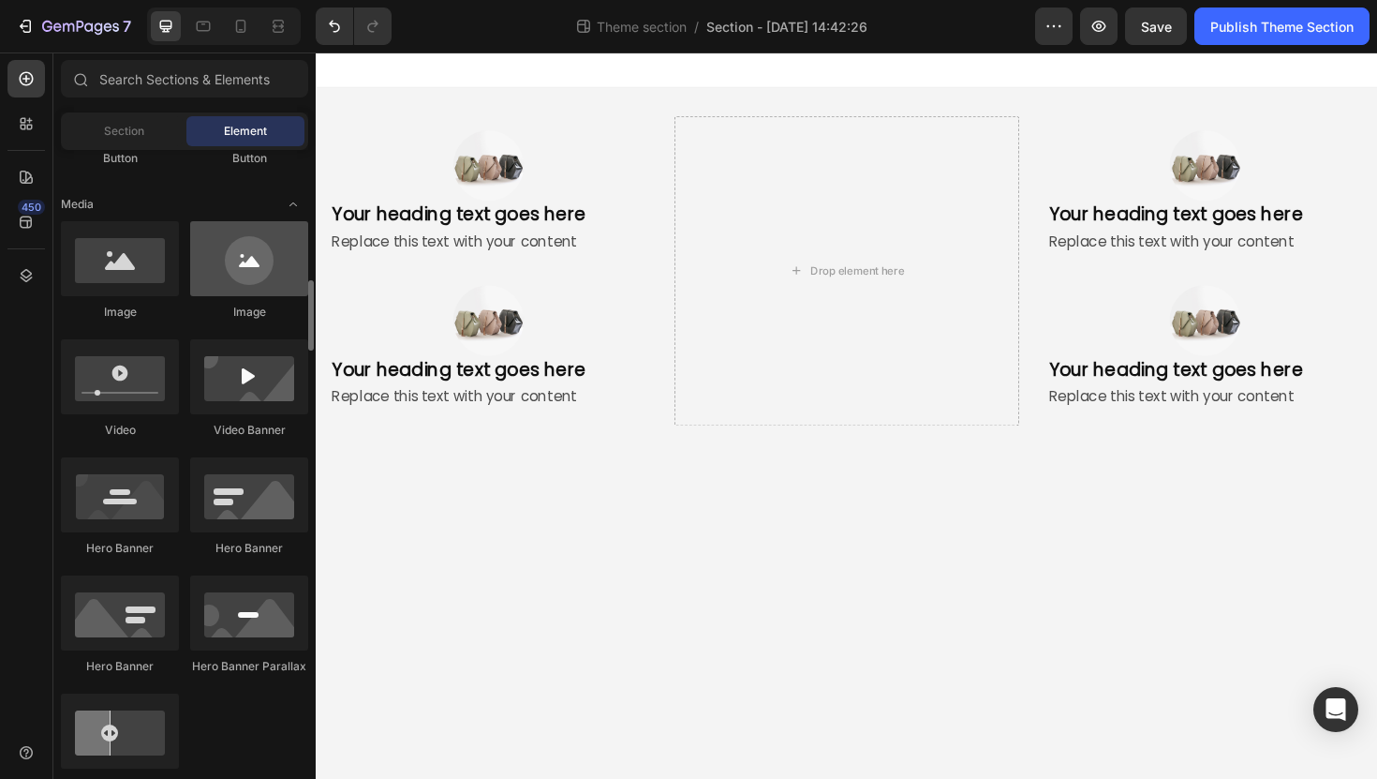
scroll to position [678, 0]
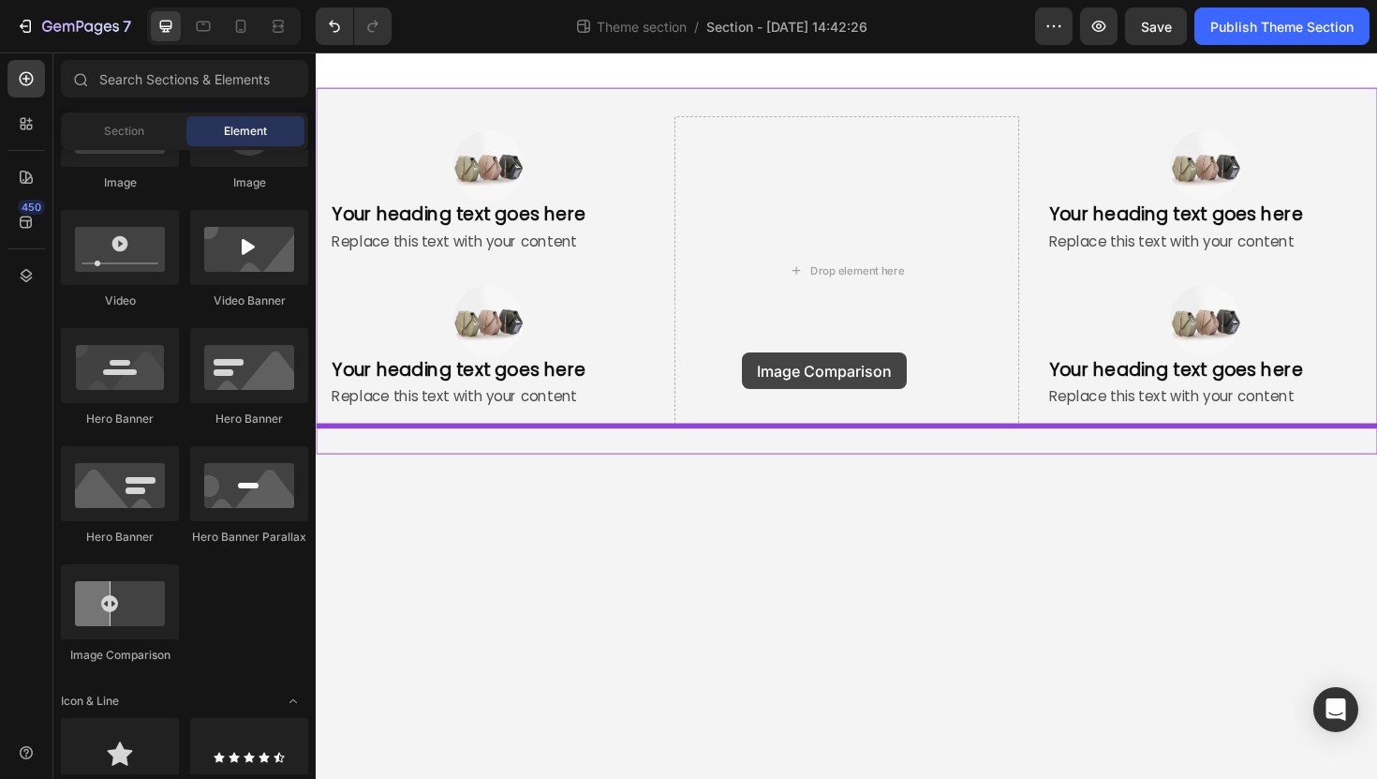
drag, startPoint x: 453, startPoint y: 667, endPoint x: 767, endPoint y: 370, distance: 432.8
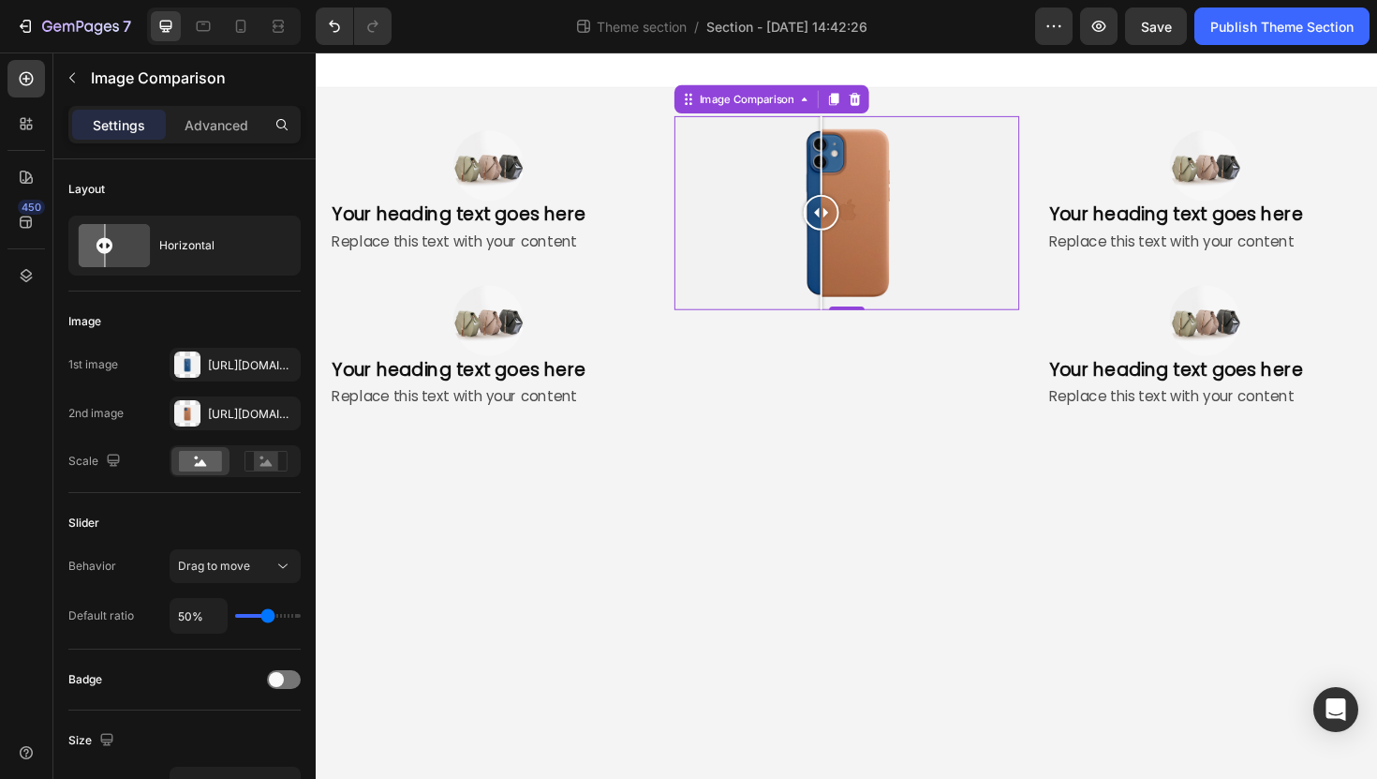
drag, startPoint x: 881, startPoint y: 224, endPoint x: 851, endPoint y: 250, distance: 39.8
click at [851, 250] on div at bounding box center [850, 222] width 37 height 205
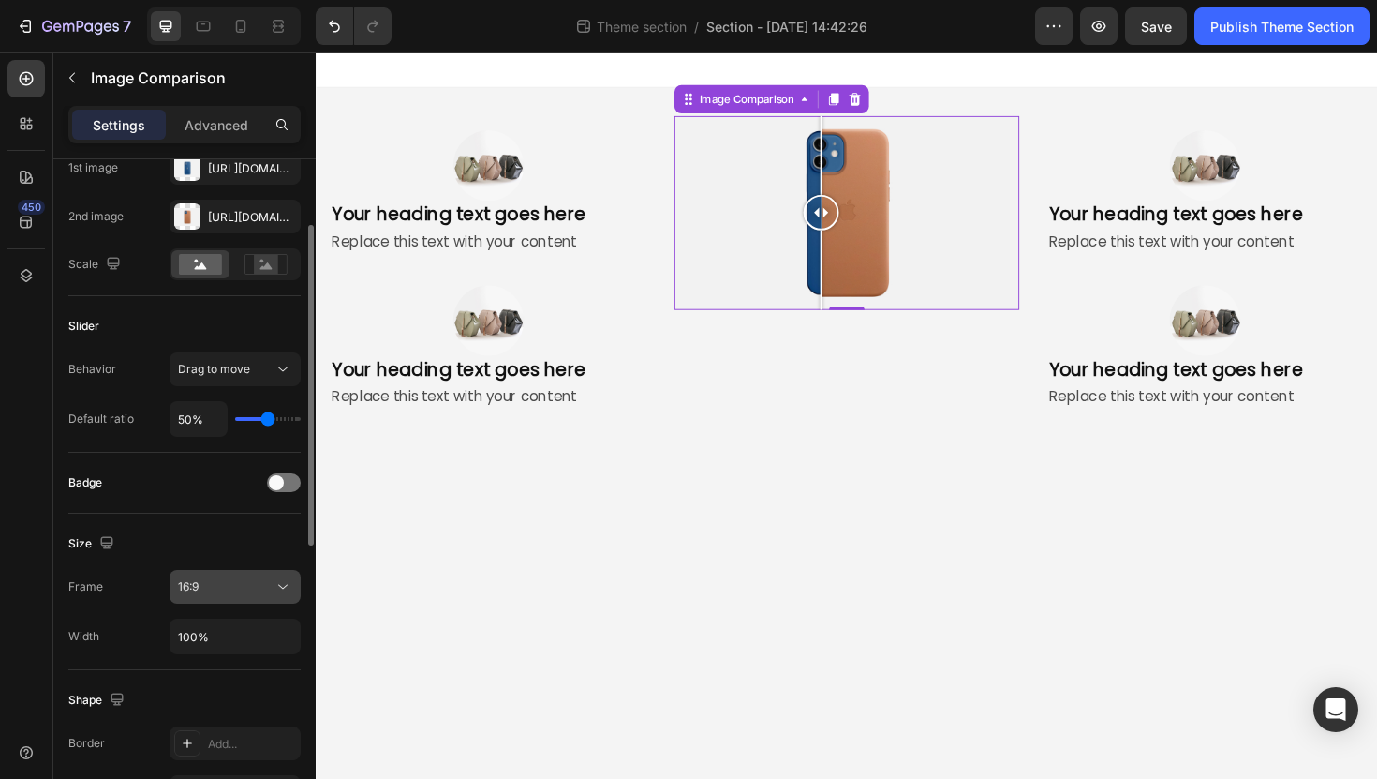
scroll to position [0, 0]
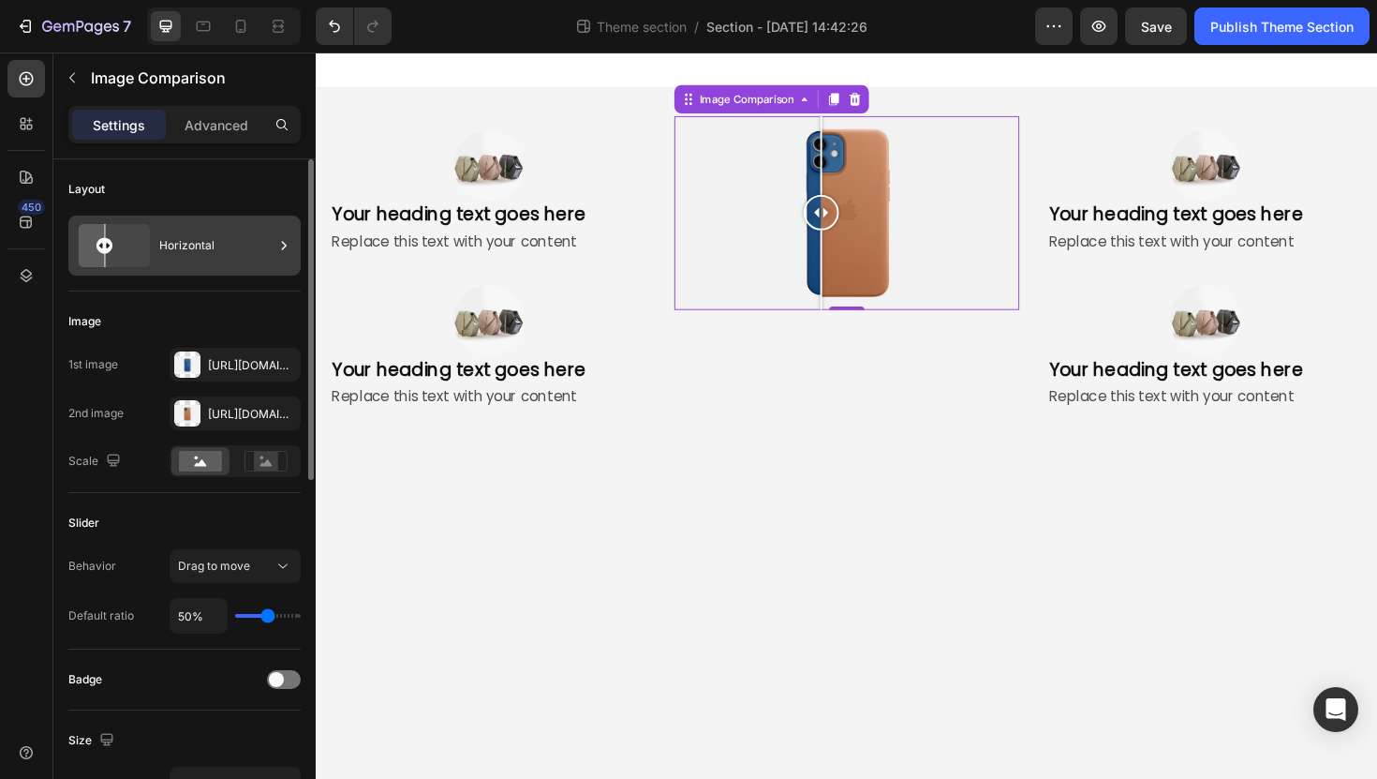
click at [235, 249] on div "Horizontal" at bounding box center [216, 245] width 114 height 43
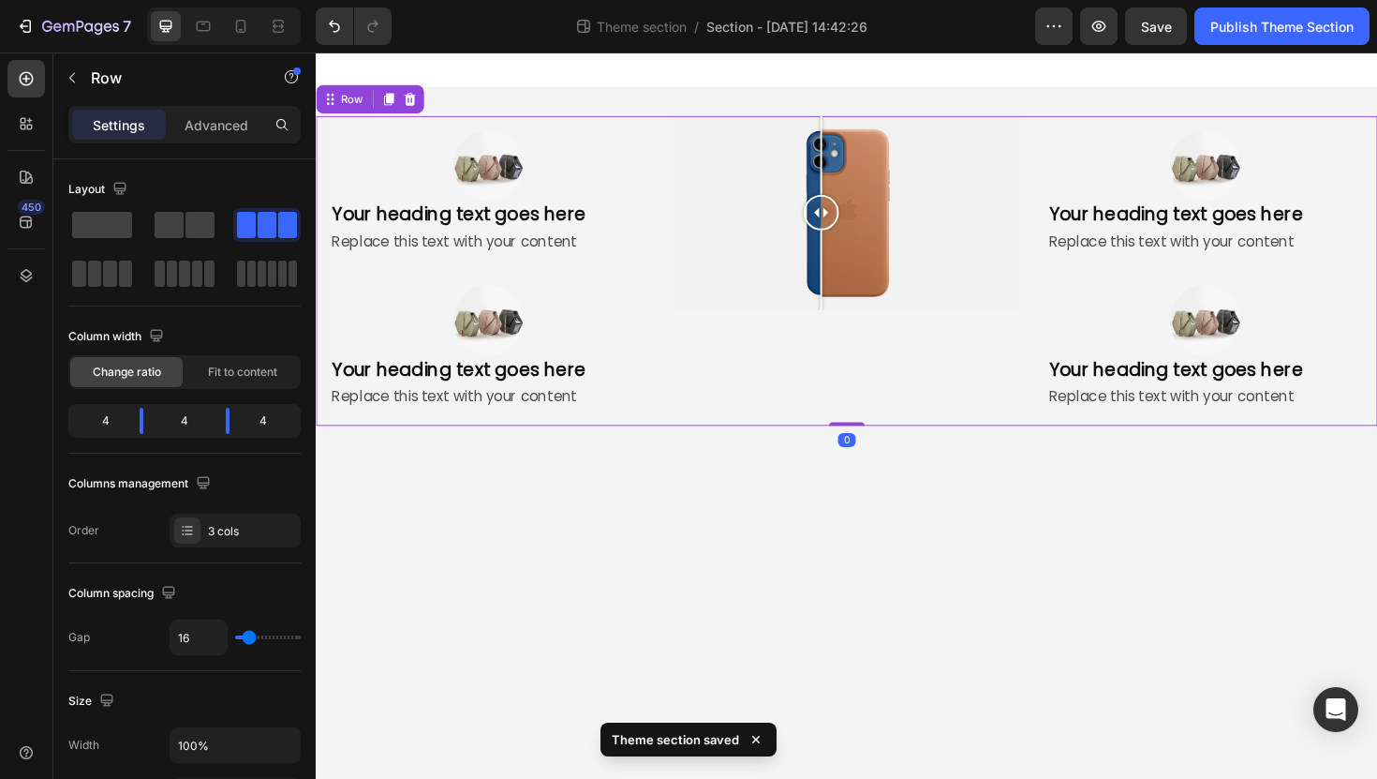
click at [815, 368] on div "Image Comparison" at bounding box center [877, 284] width 364 height 328
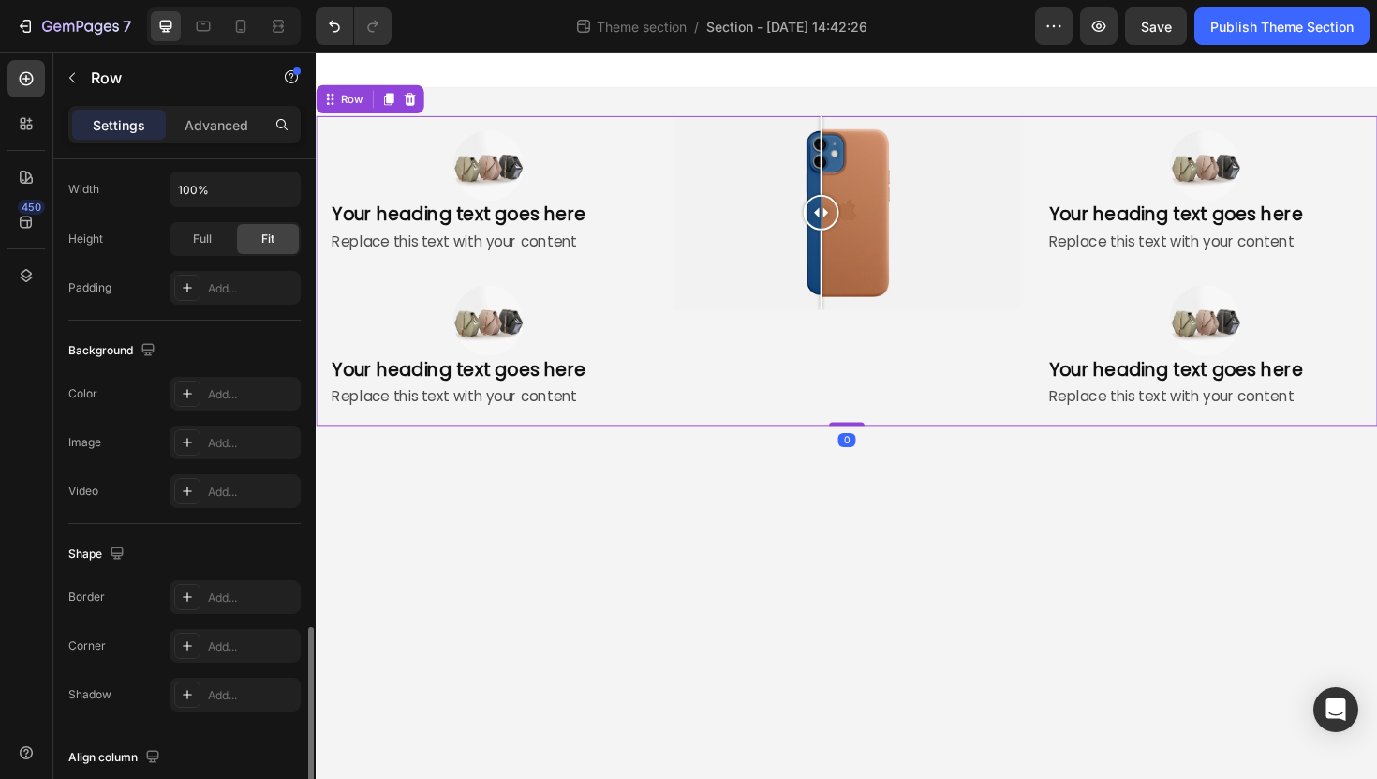
scroll to position [684, 0]
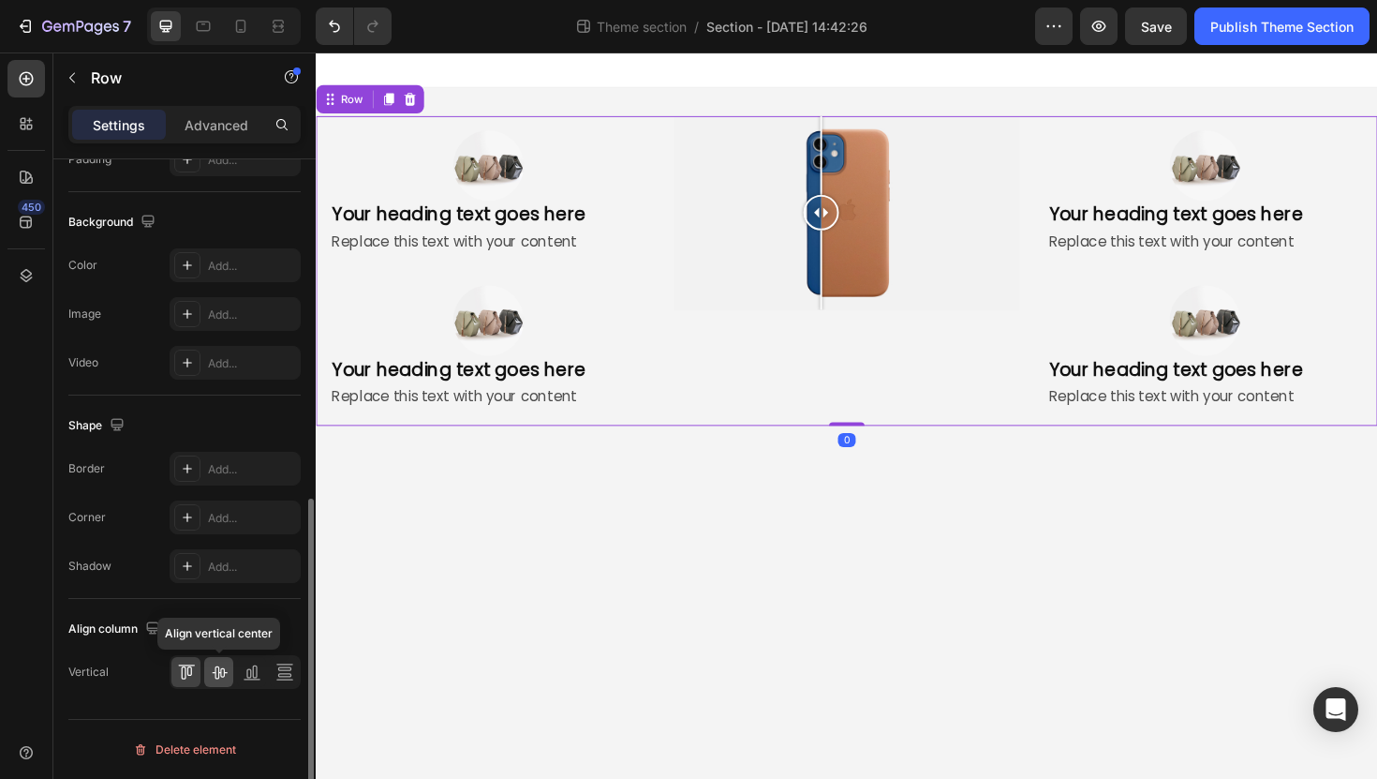
click at [221, 678] on icon at bounding box center [219, 671] width 19 height 19
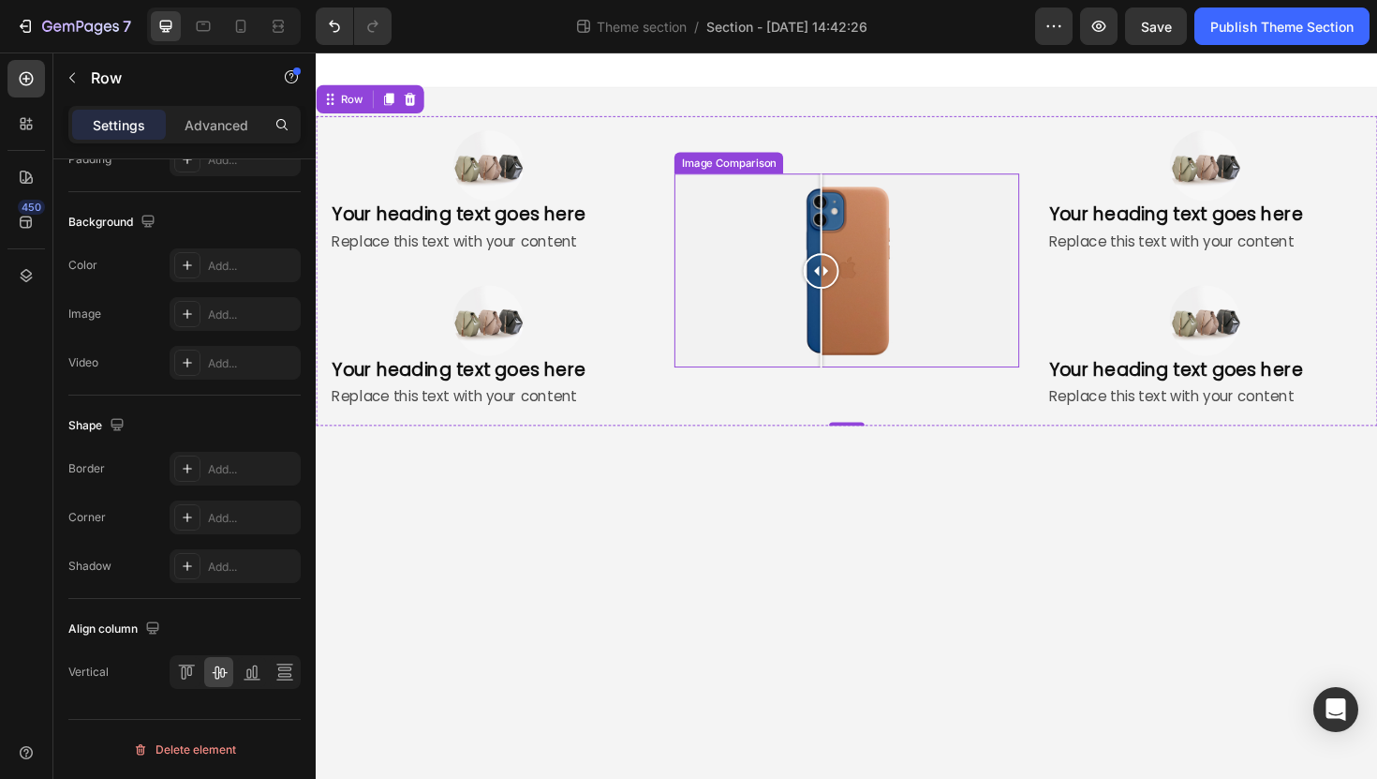
click at [909, 353] on div at bounding box center [877, 283] width 364 height 205
click at [962, 353] on div at bounding box center [877, 283] width 364 height 205
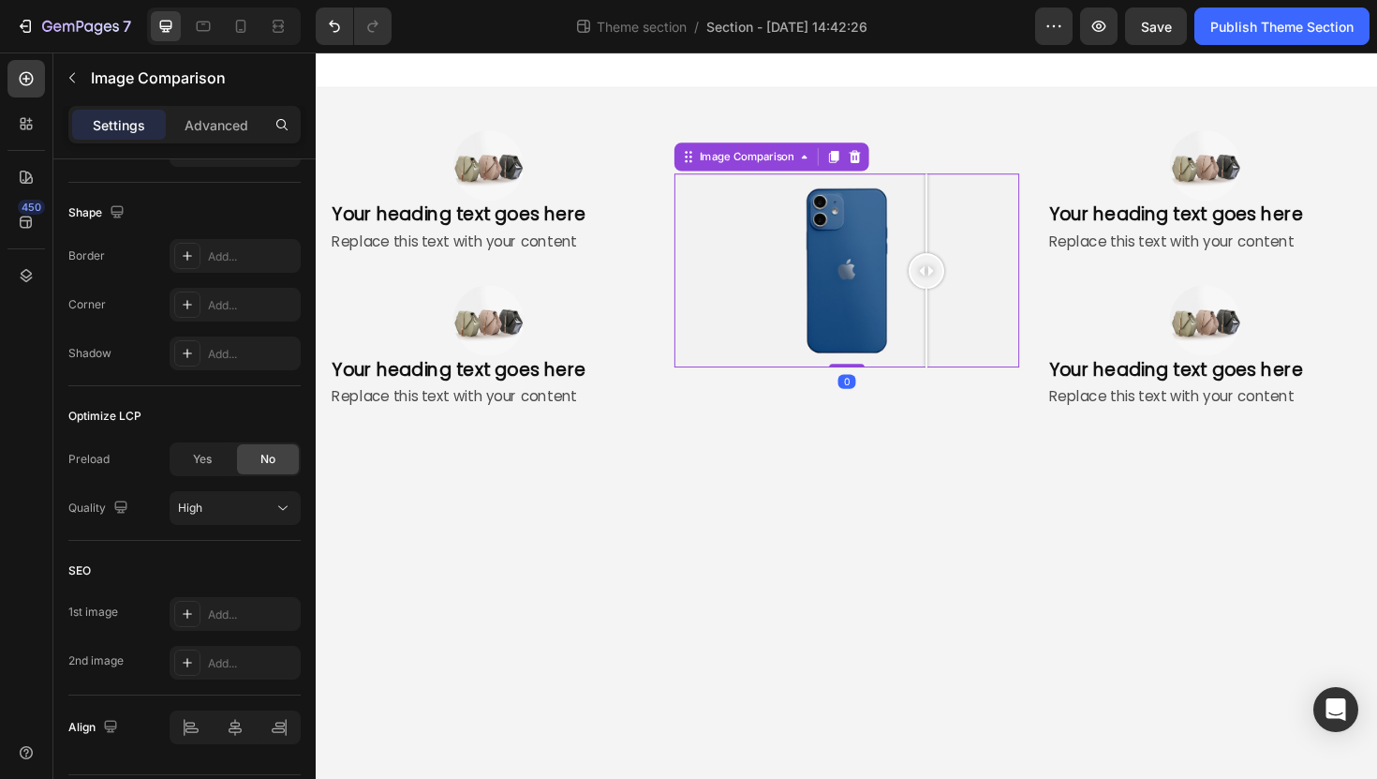
scroll to position [0, 0]
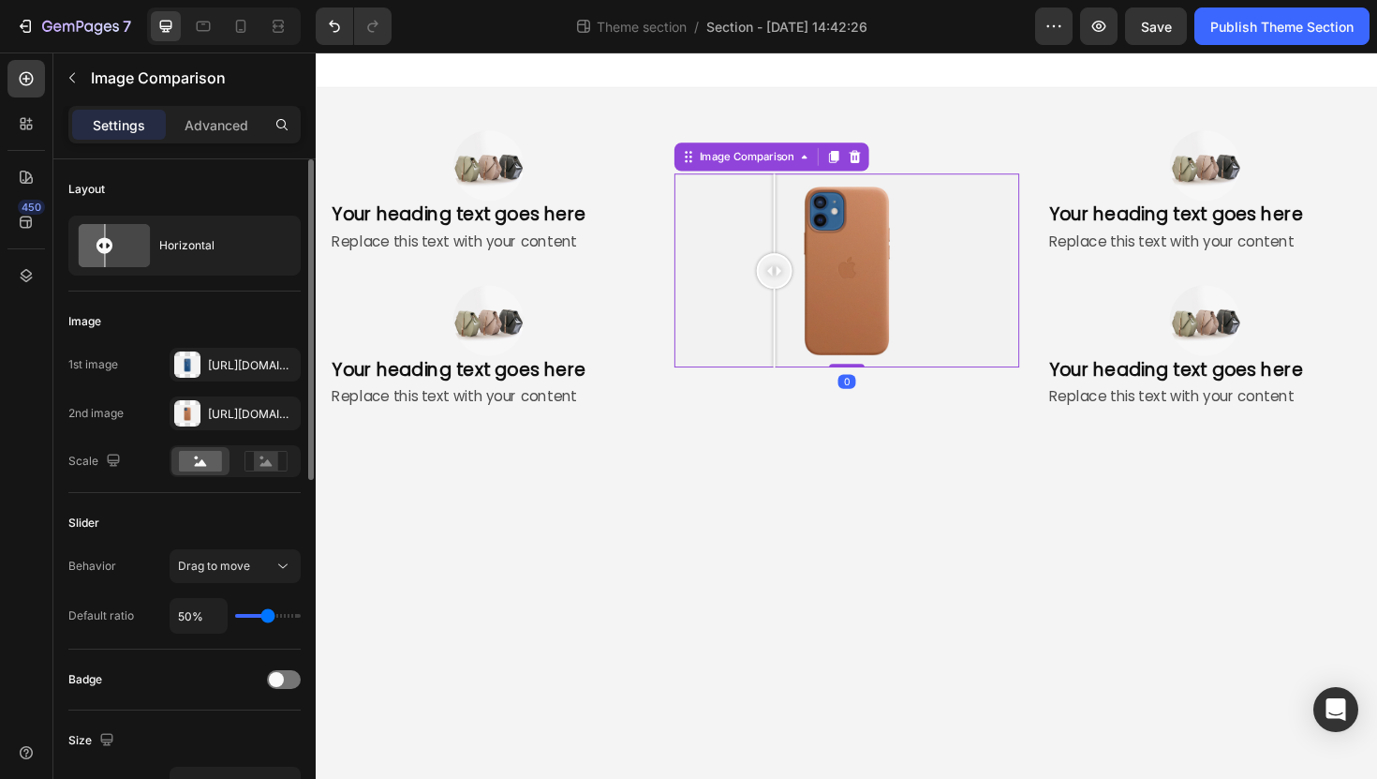
click at [801, 356] on div at bounding box center [877, 283] width 364 height 205
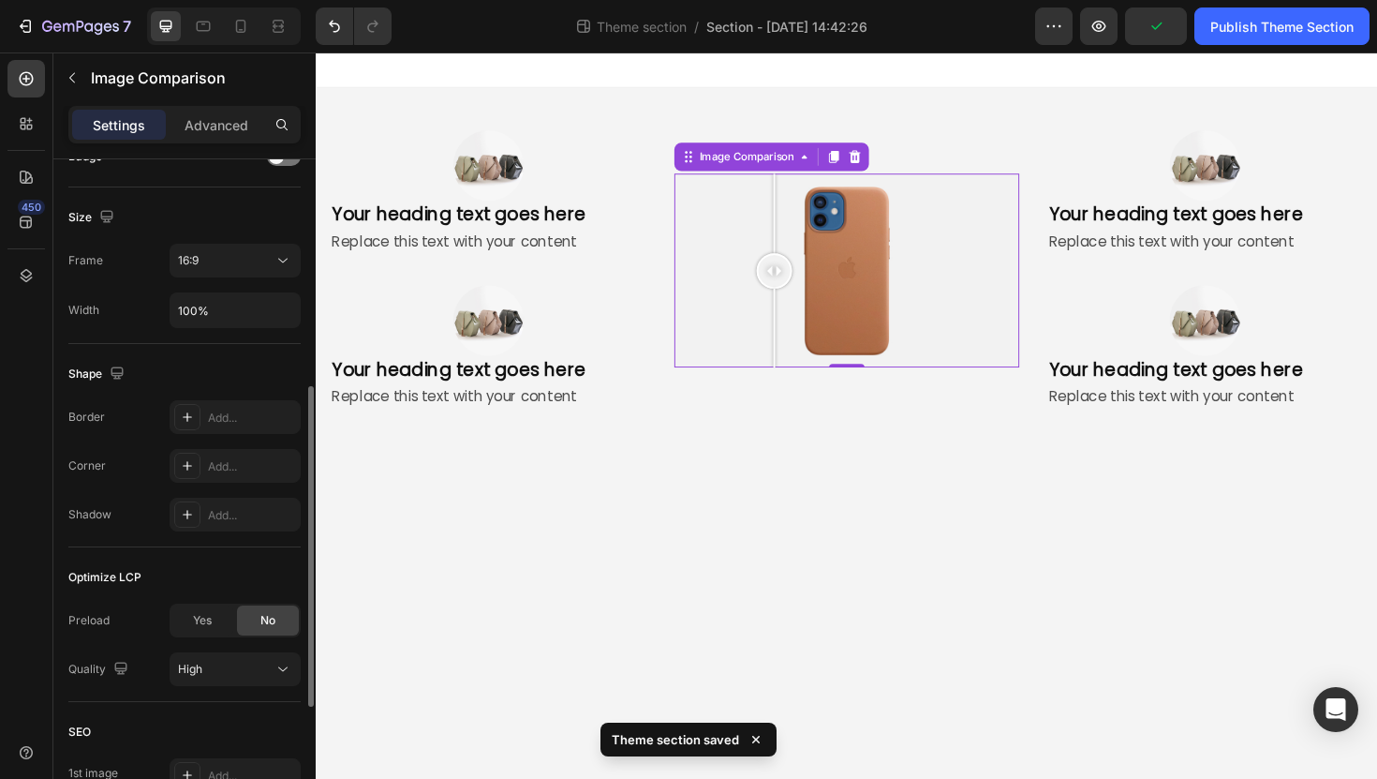
scroll to position [488, 0]
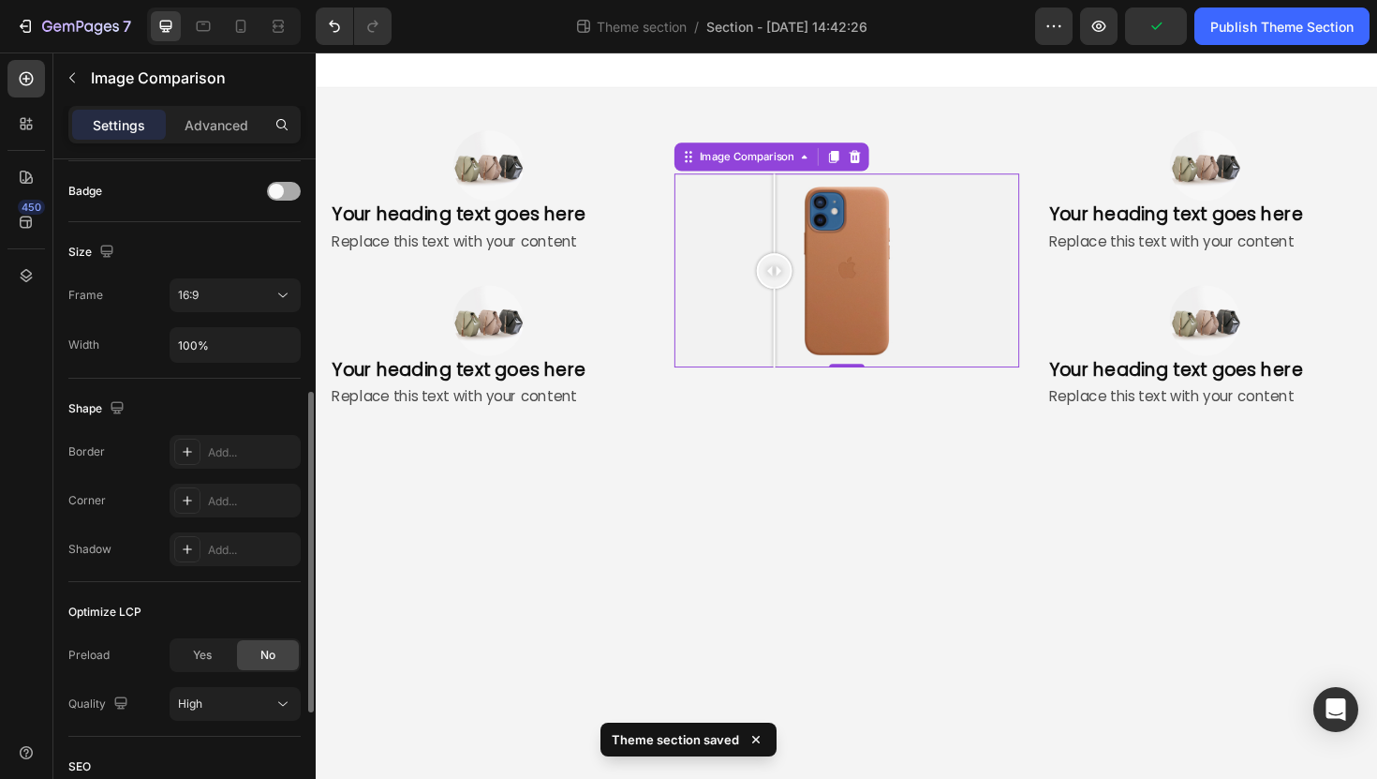
click at [290, 187] on div at bounding box center [284, 191] width 34 height 19
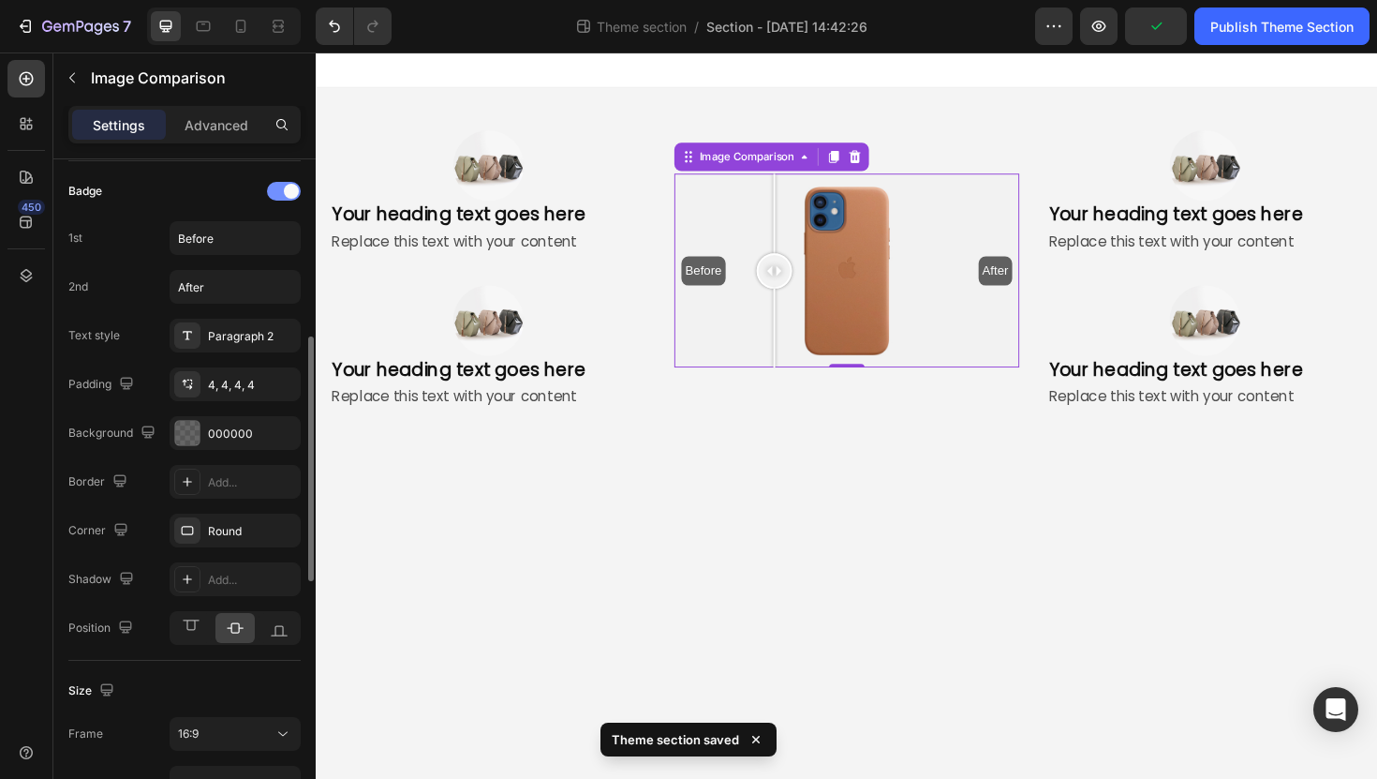
click at [290, 187] on span at bounding box center [291, 191] width 15 height 15
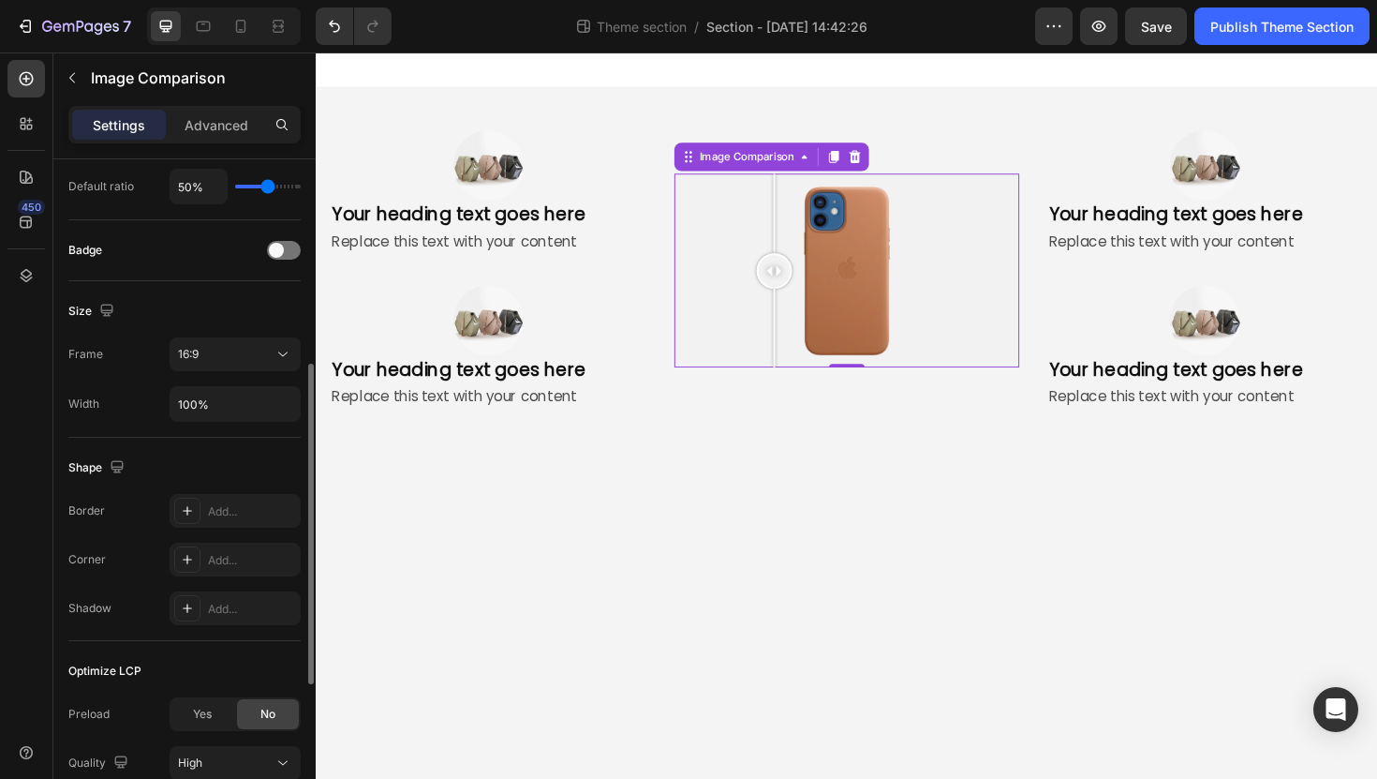
scroll to position [0, 0]
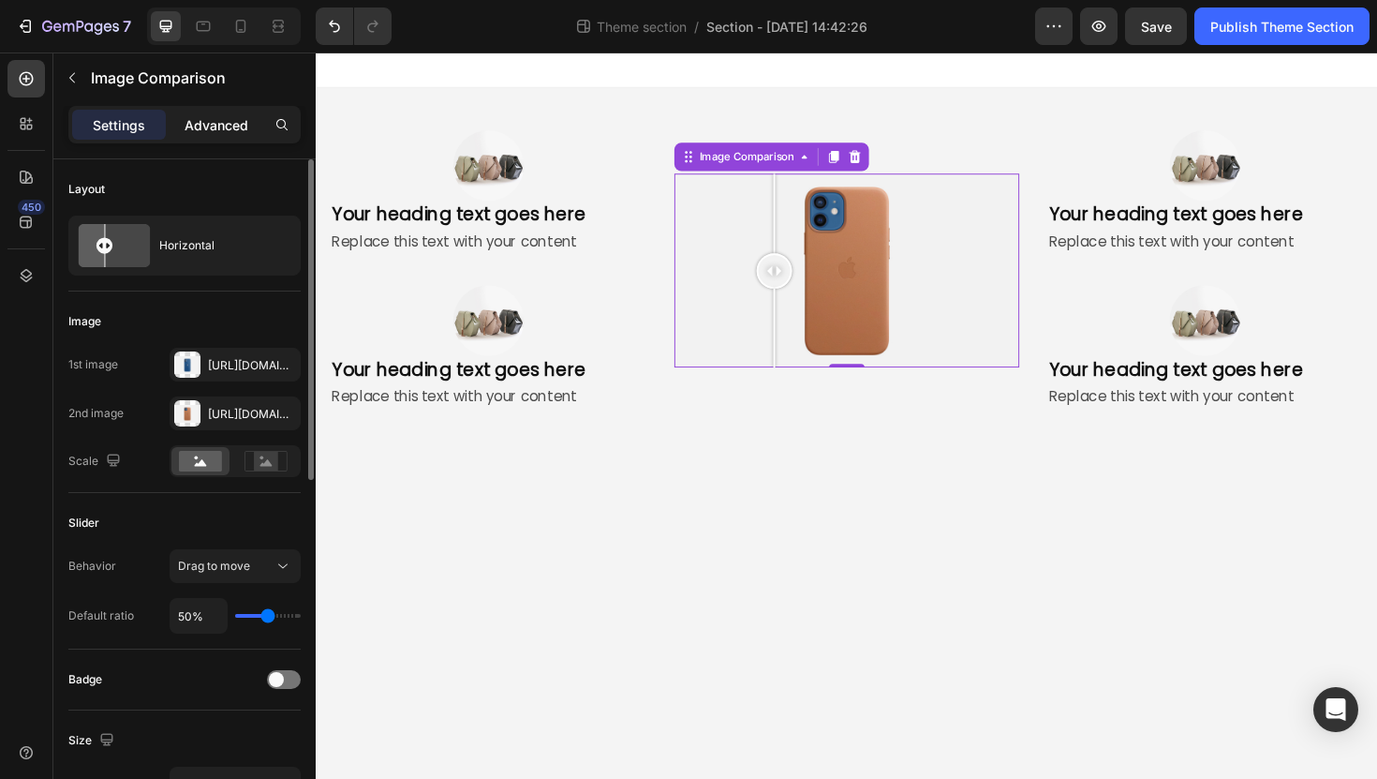
click at [217, 136] on div "Advanced" at bounding box center [217, 125] width 94 height 30
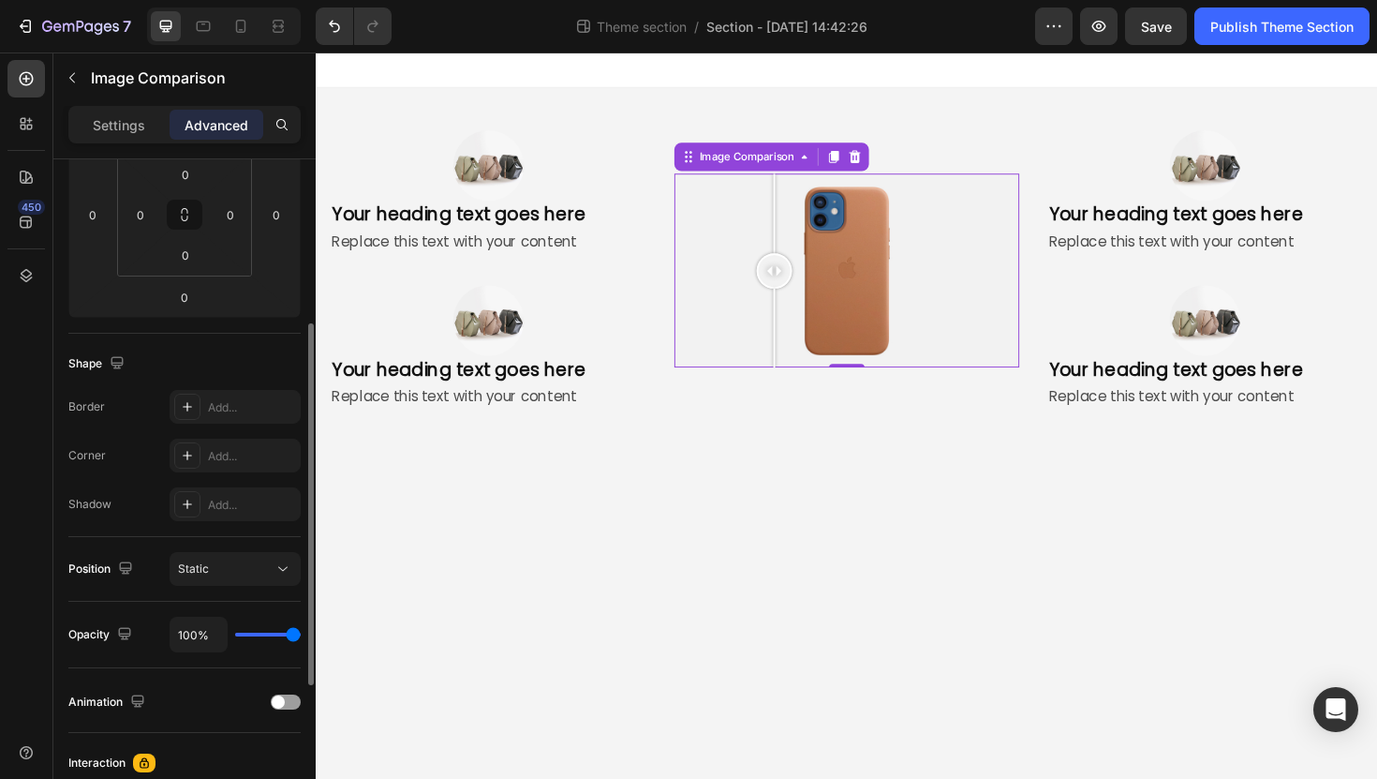
scroll to position [313, 0]
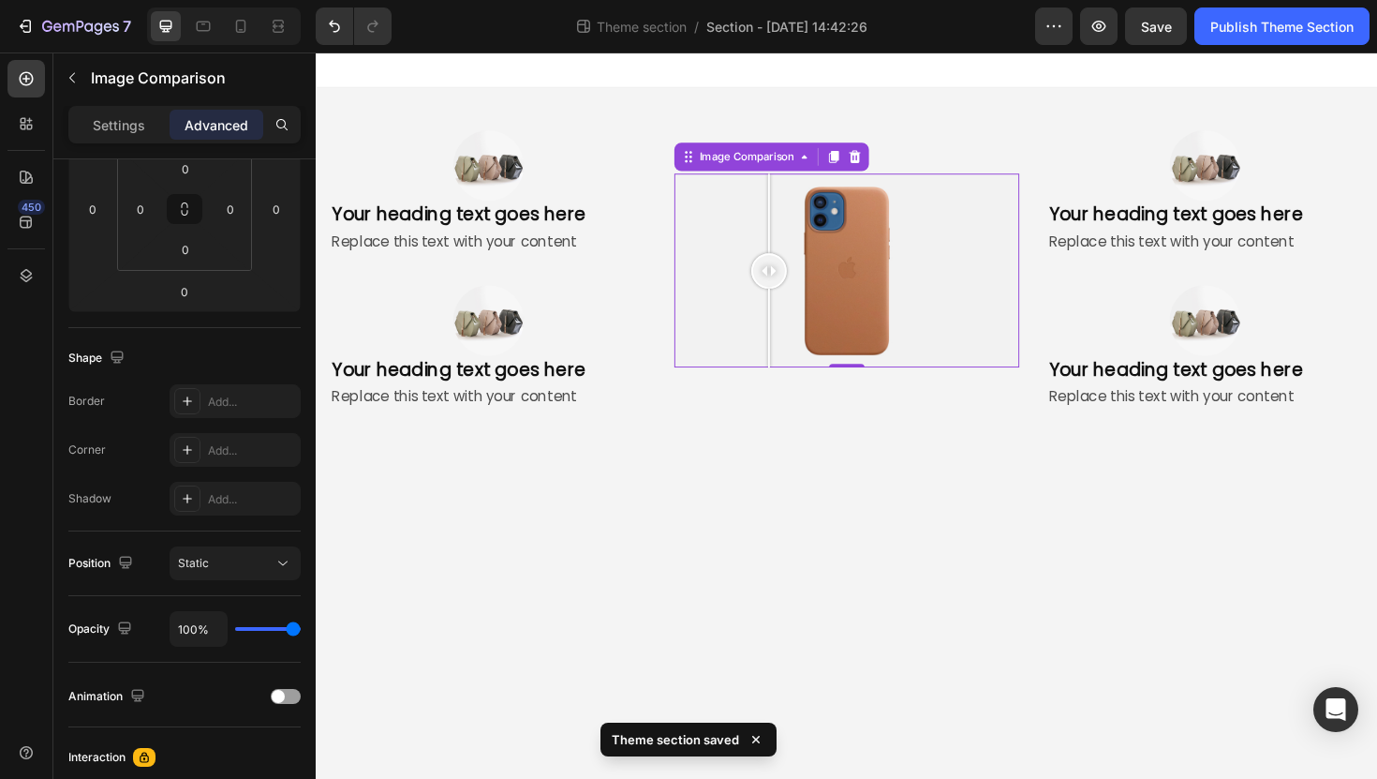
drag, startPoint x: 802, startPoint y: 287, endPoint x: 852, endPoint y: 320, distance: 60.0
click at [814, 320] on div at bounding box center [795, 283] width 37 height 205
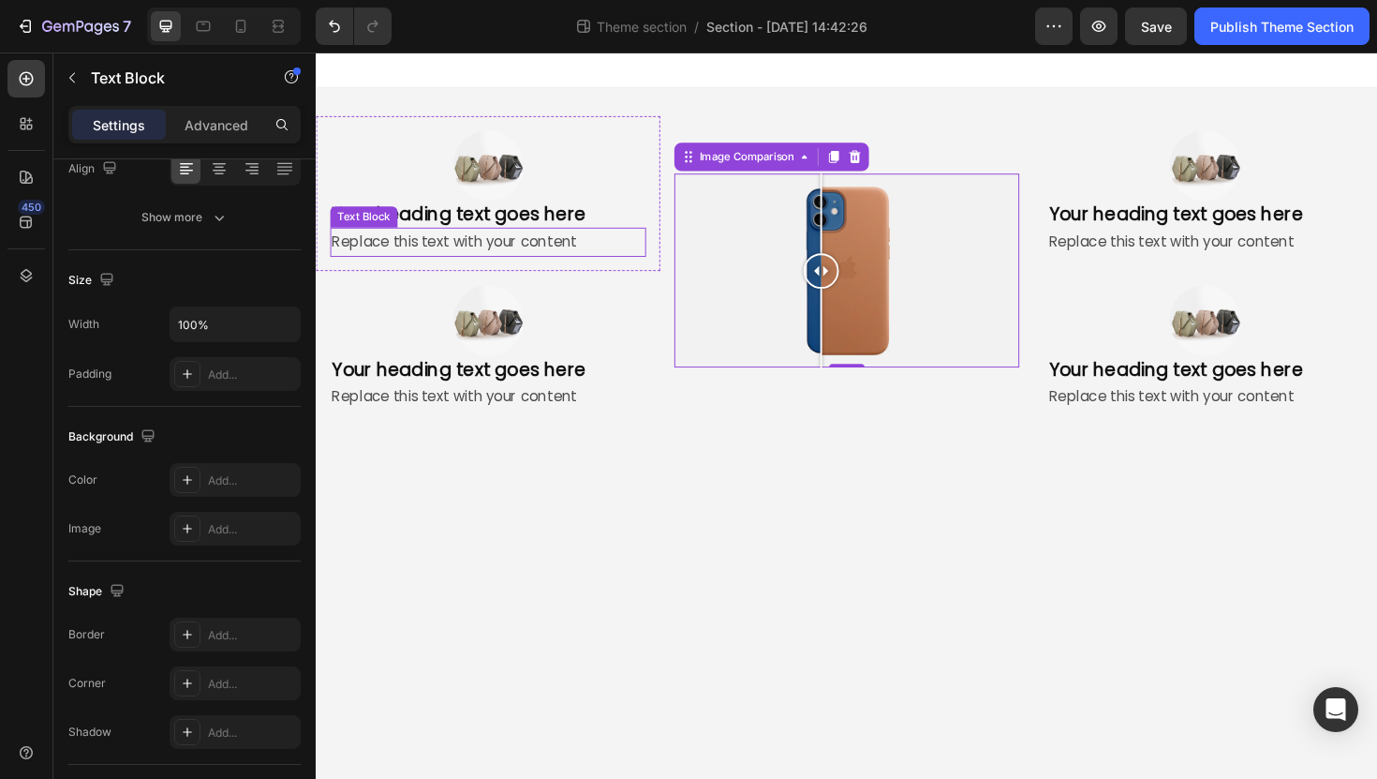
click at [542, 250] on div "Replace this text with your content" at bounding box center [498, 253] width 334 height 31
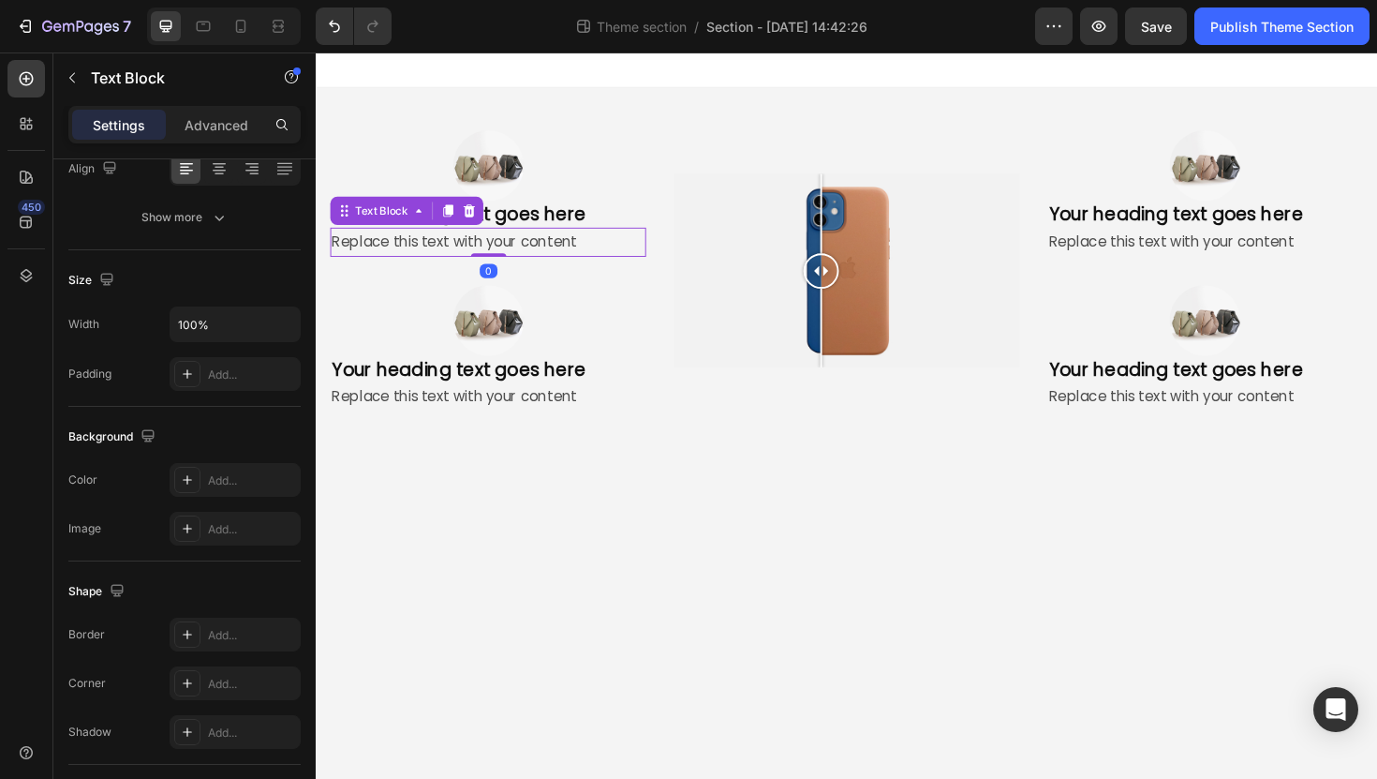
scroll to position [0, 0]
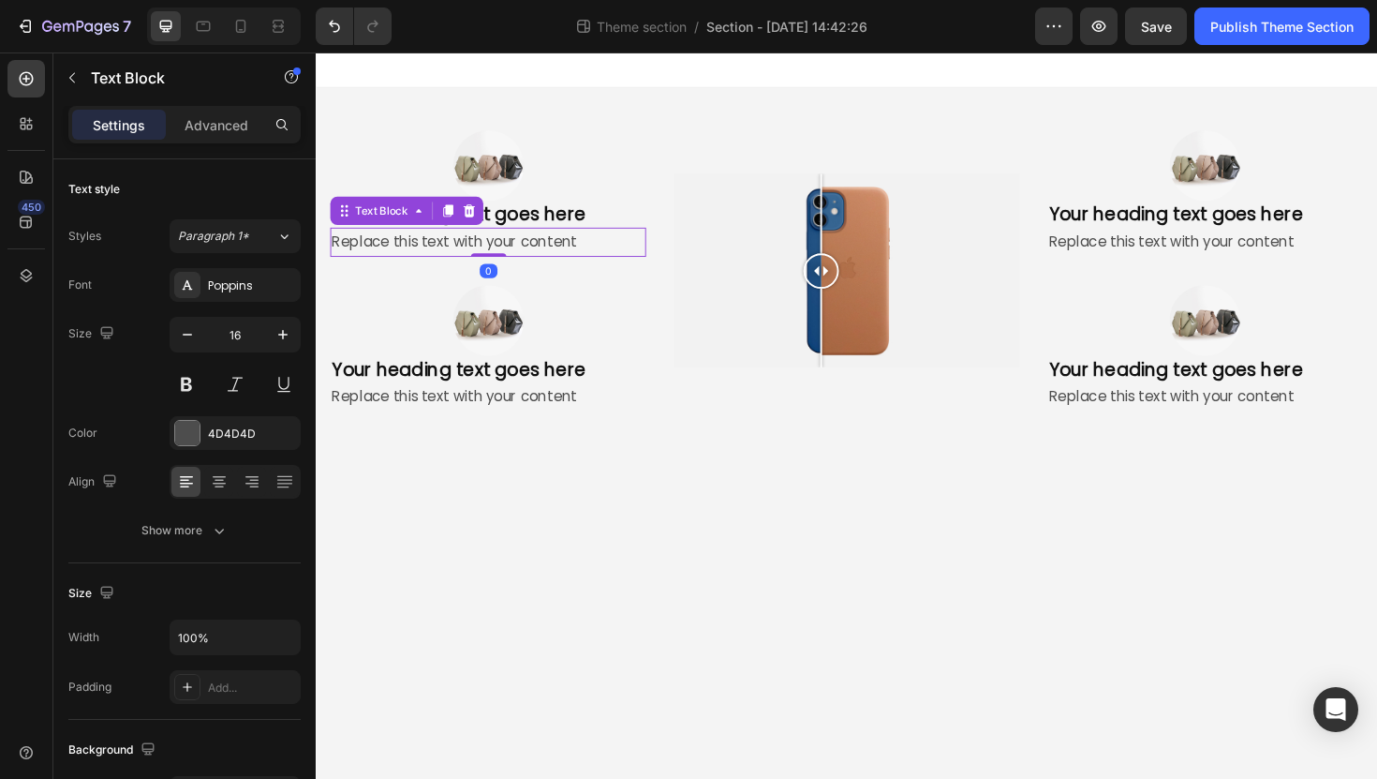
click at [542, 250] on div "Replace this text with your content" at bounding box center [498, 253] width 334 height 31
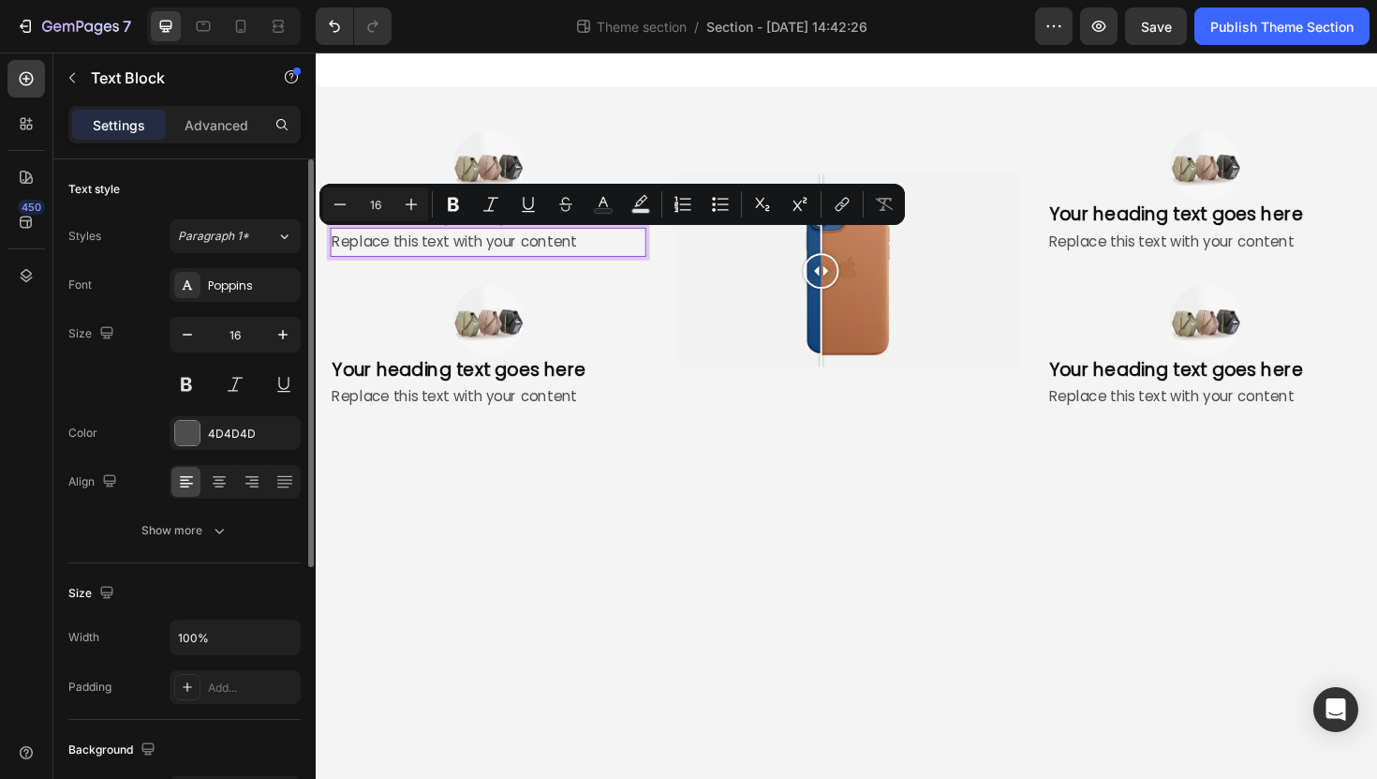
click at [542, 250] on p "Replace this text with your content" at bounding box center [498, 253] width 331 height 27
click at [532, 254] on p "Replace this text with your content" at bounding box center [498, 253] width 331 height 27
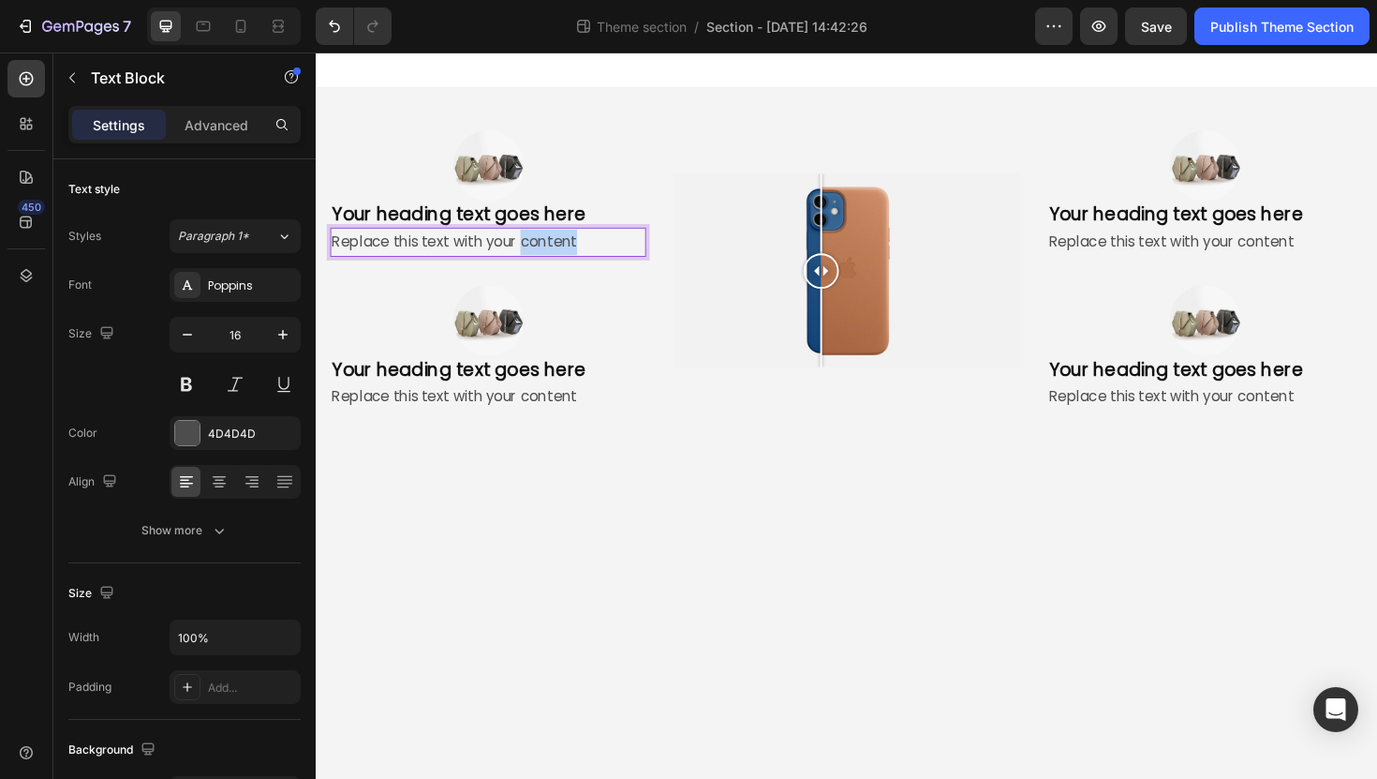
click at [532, 254] on p "Replace this text with your content" at bounding box center [498, 253] width 331 height 27
click at [402, 250] on p "Whisper-Quiet 35dB" at bounding box center [498, 253] width 331 height 27
click at [441, 245] on p "Whisper Quiet 35dB" at bounding box center [498, 253] width 331 height 27
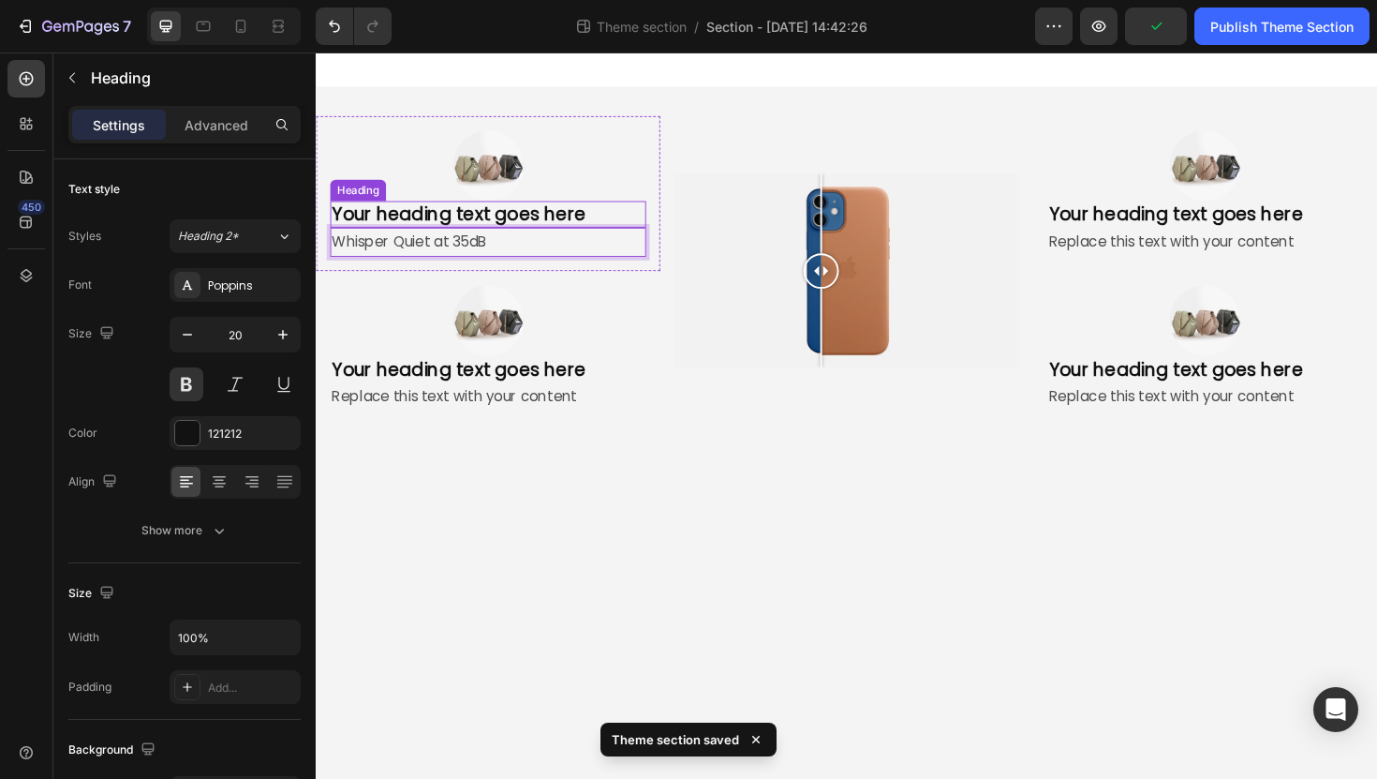
click at [461, 220] on h2 "Your heading text goes here" at bounding box center [498, 224] width 334 height 28
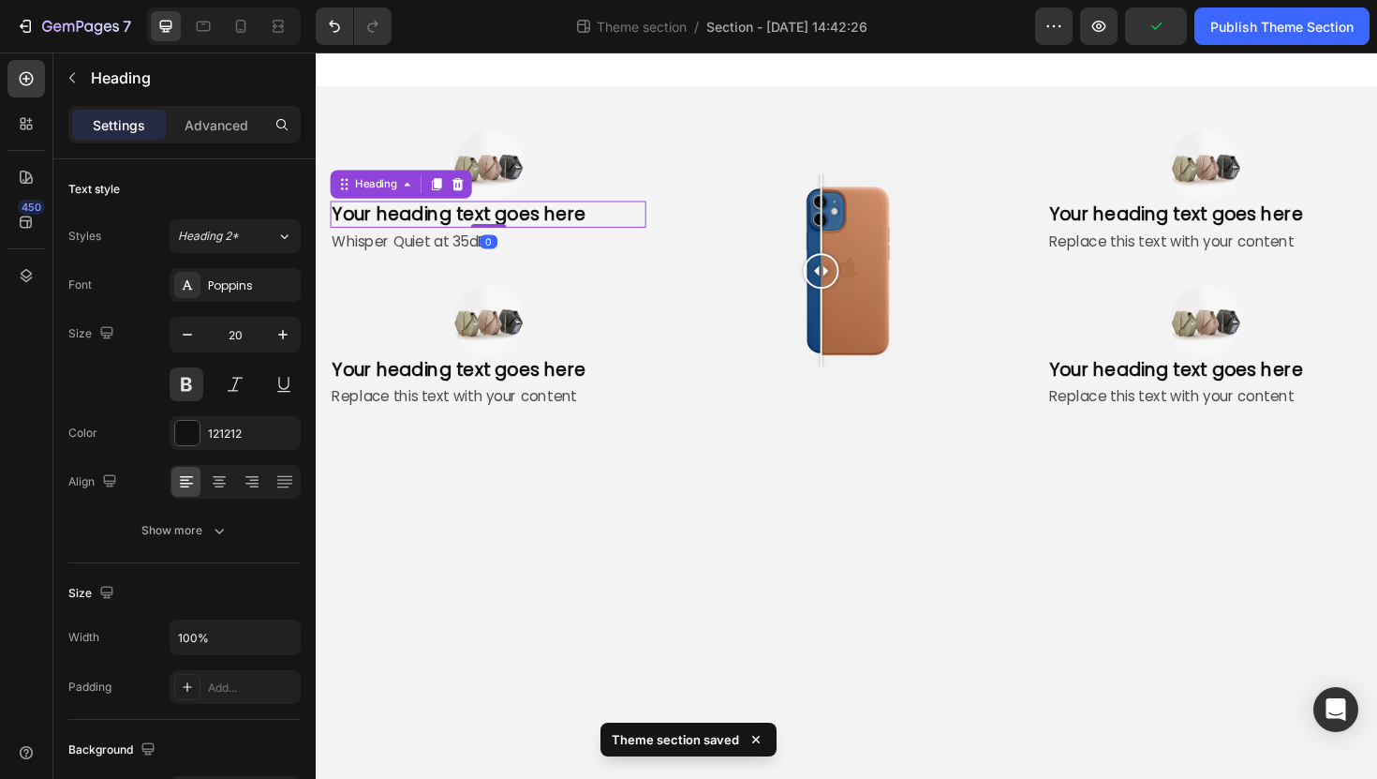
click at [461, 220] on h2 "Your heading text goes here" at bounding box center [498, 224] width 334 height 28
click at [461, 220] on p "Your heading text goes here" at bounding box center [498, 224] width 331 height 24
click at [334, 222] on p "ound Level" at bounding box center [498, 224] width 331 height 24
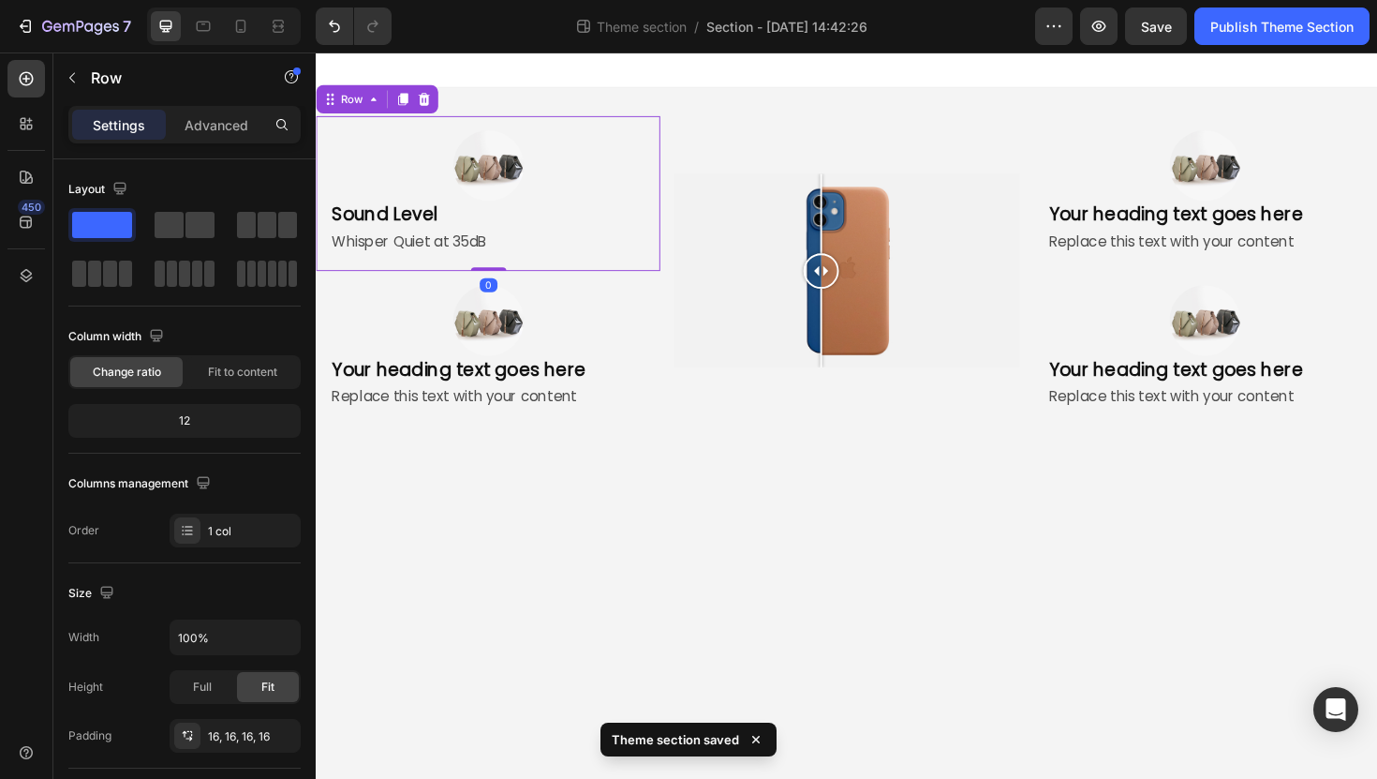
click at [557, 278] on div "Image Sound Level Heading Whisper Quiet at 35dB Text Block Row 0" at bounding box center [498, 202] width 364 height 164
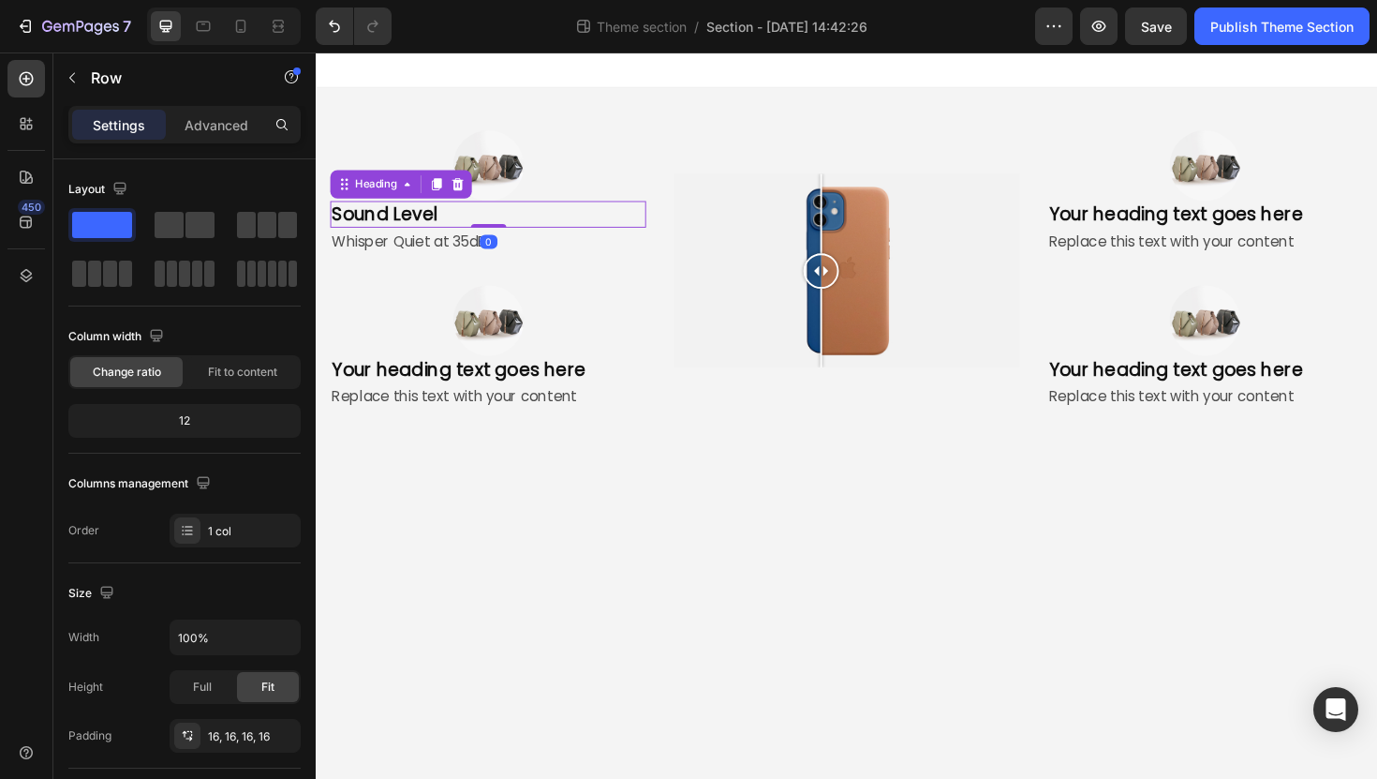
click at [451, 213] on p "Sound Level" at bounding box center [498, 224] width 331 height 24
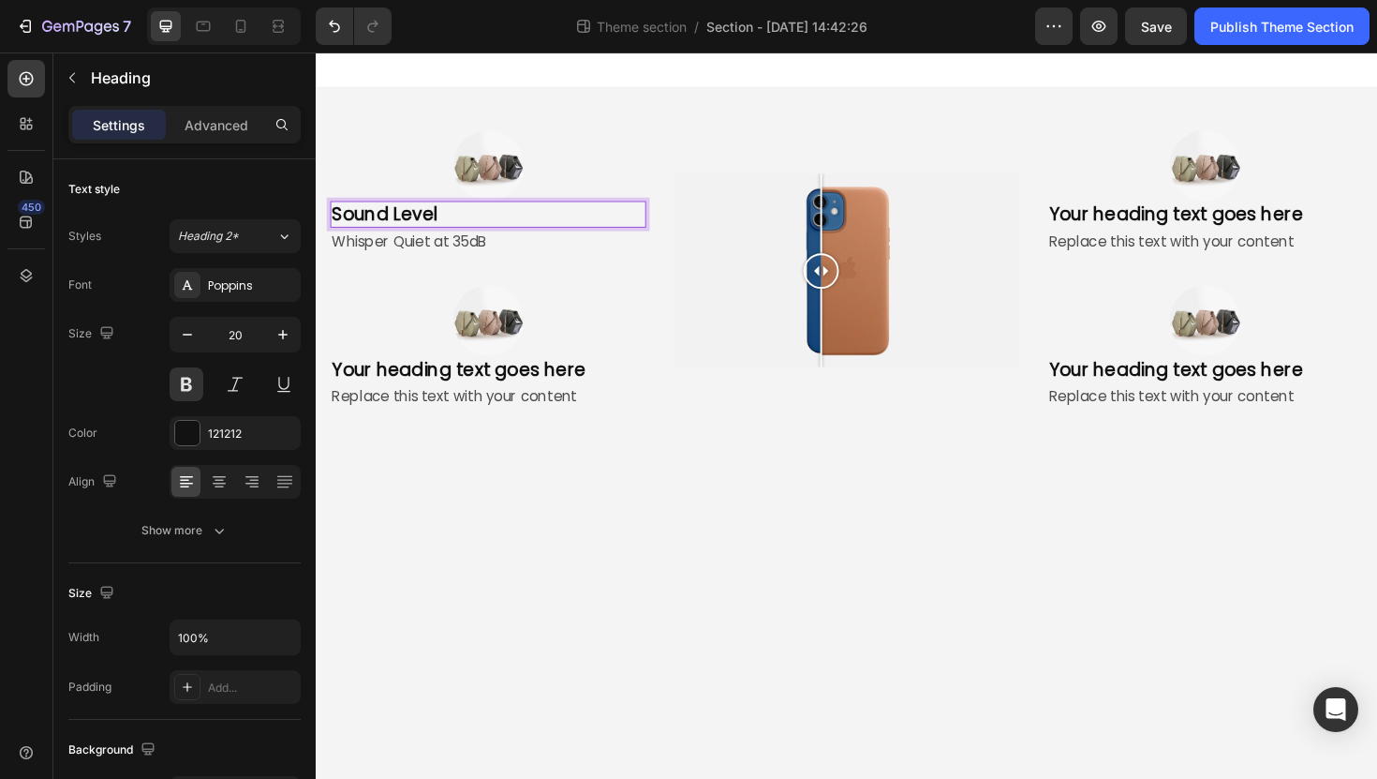
click at [450, 216] on p "Sound Level" at bounding box center [498, 224] width 331 height 24
click at [529, 252] on p "Whisper Quiet at 35dB" at bounding box center [498, 253] width 331 height 27
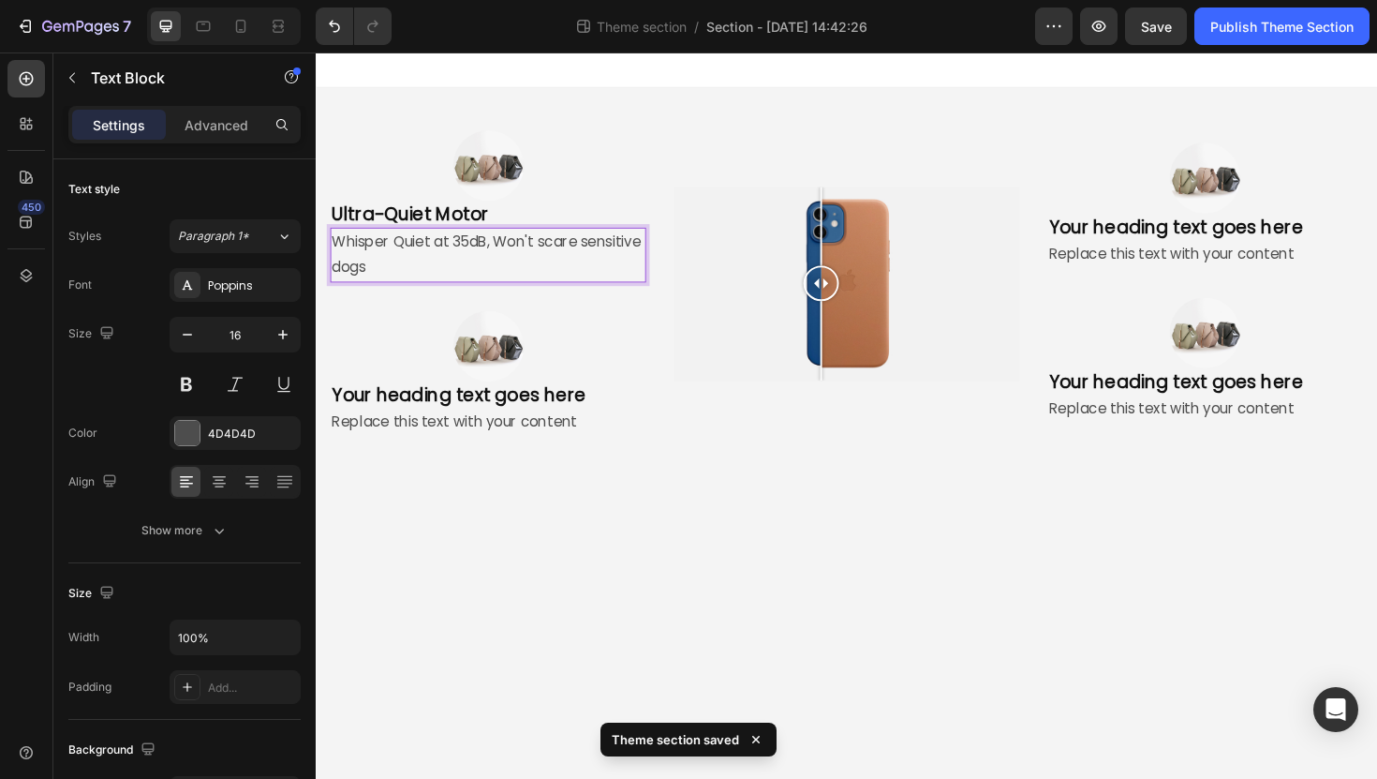
click at [516, 253] on p "Whisper Quiet at 35dB, Won't scare sensitive dogs" at bounding box center [498, 267] width 331 height 54
click at [498, 253] on p "Whisper Quiet at 35dB, won't scare sensitive dogs" at bounding box center [498, 267] width 331 height 54
click at [520, 277] on p "Whisper Quiet at 35dB, won't scare sensitive dogs" at bounding box center [498, 267] width 331 height 54
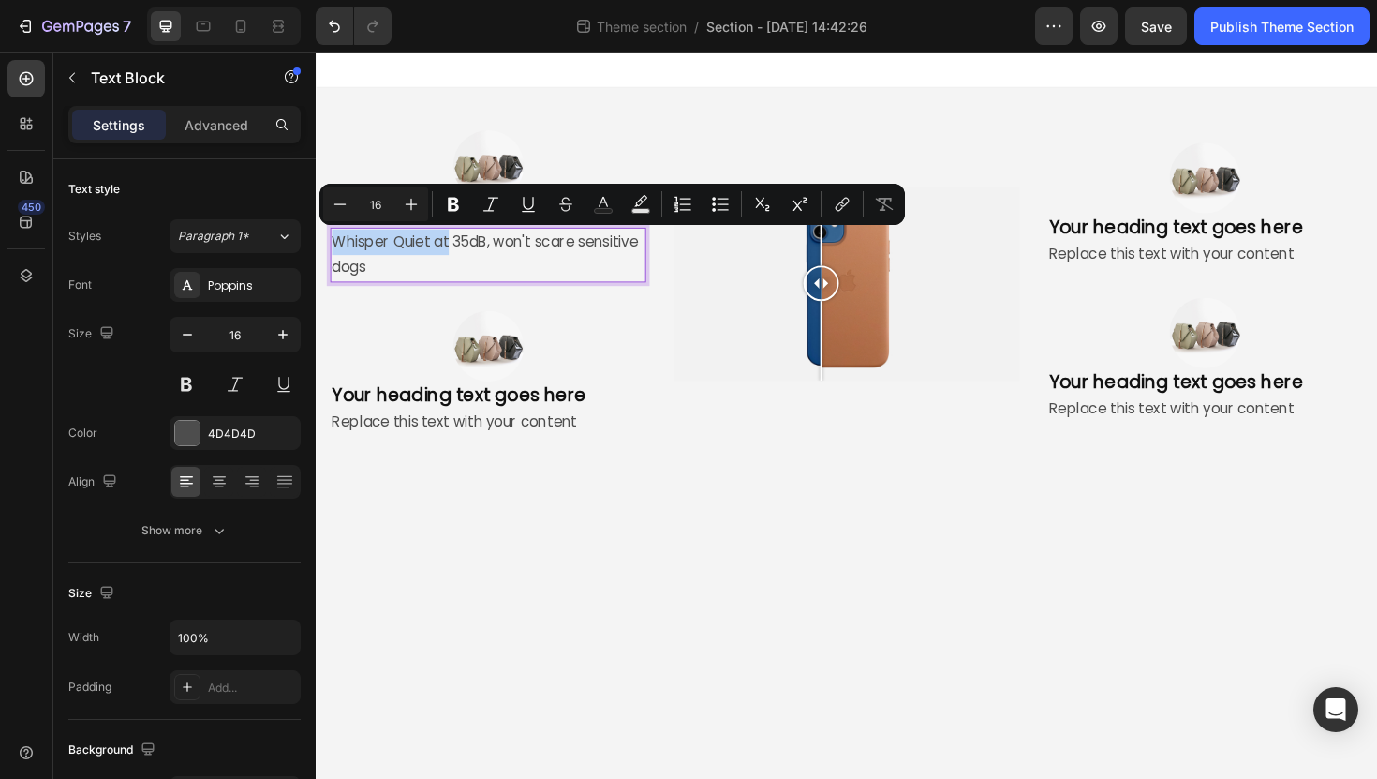
drag, startPoint x: 457, startPoint y: 250, endPoint x: 319, endPoint y: 237, distance: 139.3
click at [318, 238] on div "Image Ultra-Quiet Motor Heading Whisper Quiet at 35dB, won't scare sensitive do…" at bounding box center [498, 215] width 364 height 191
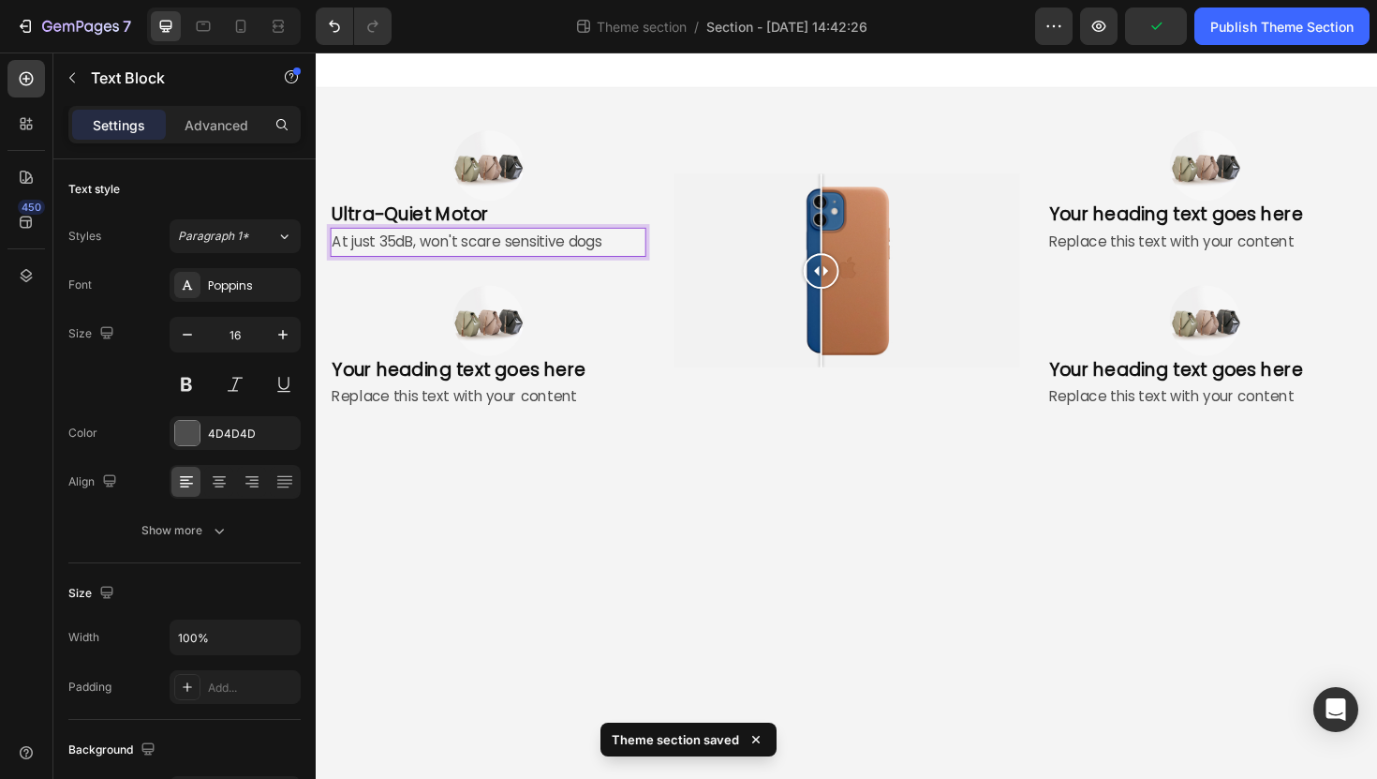
click at [427, 252] on p "At just 35dB, won't scare sensitive dogs" at bounding box center [498, 253] width 331 height 27
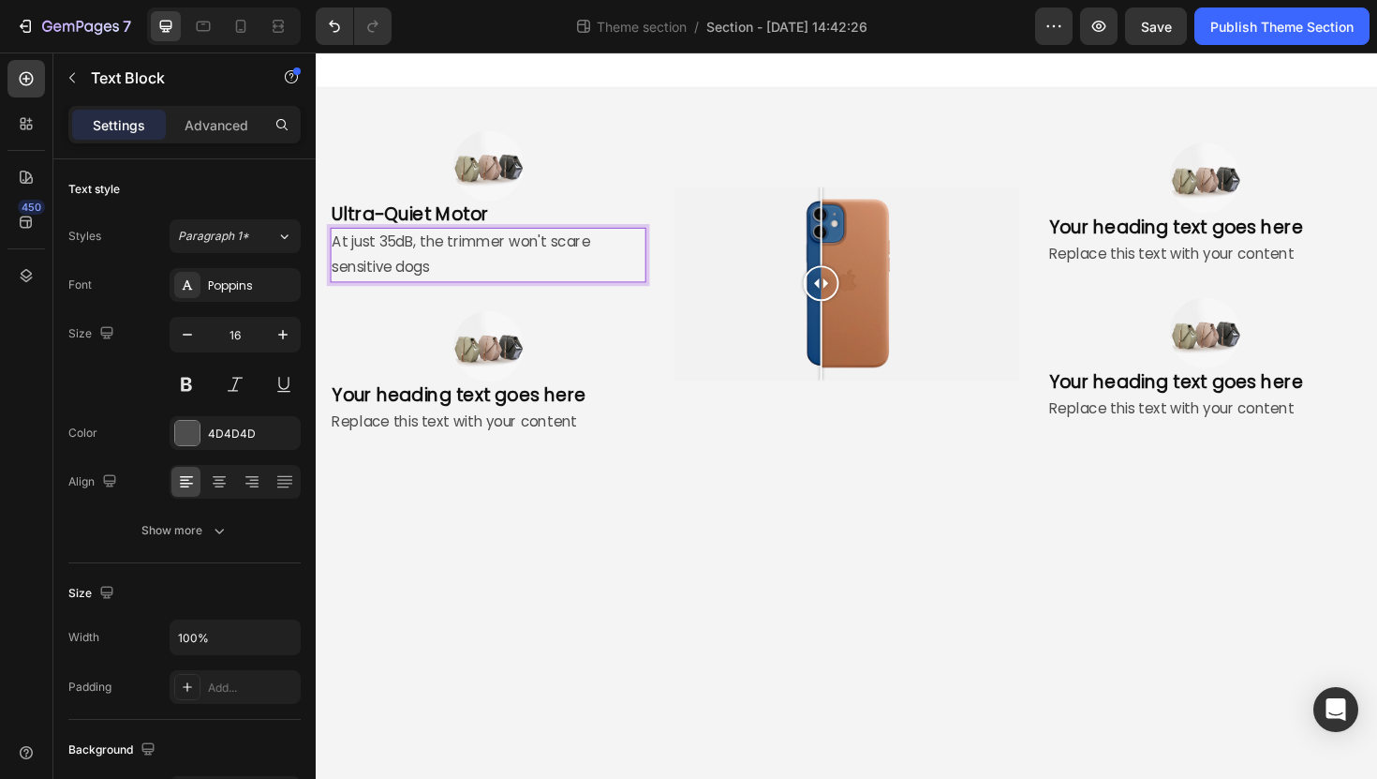
click at [487, 283] on p "At just 35dB, the trimmer won't scare sensitive dogs" at bounding box center [498, 267] width 331 height 54
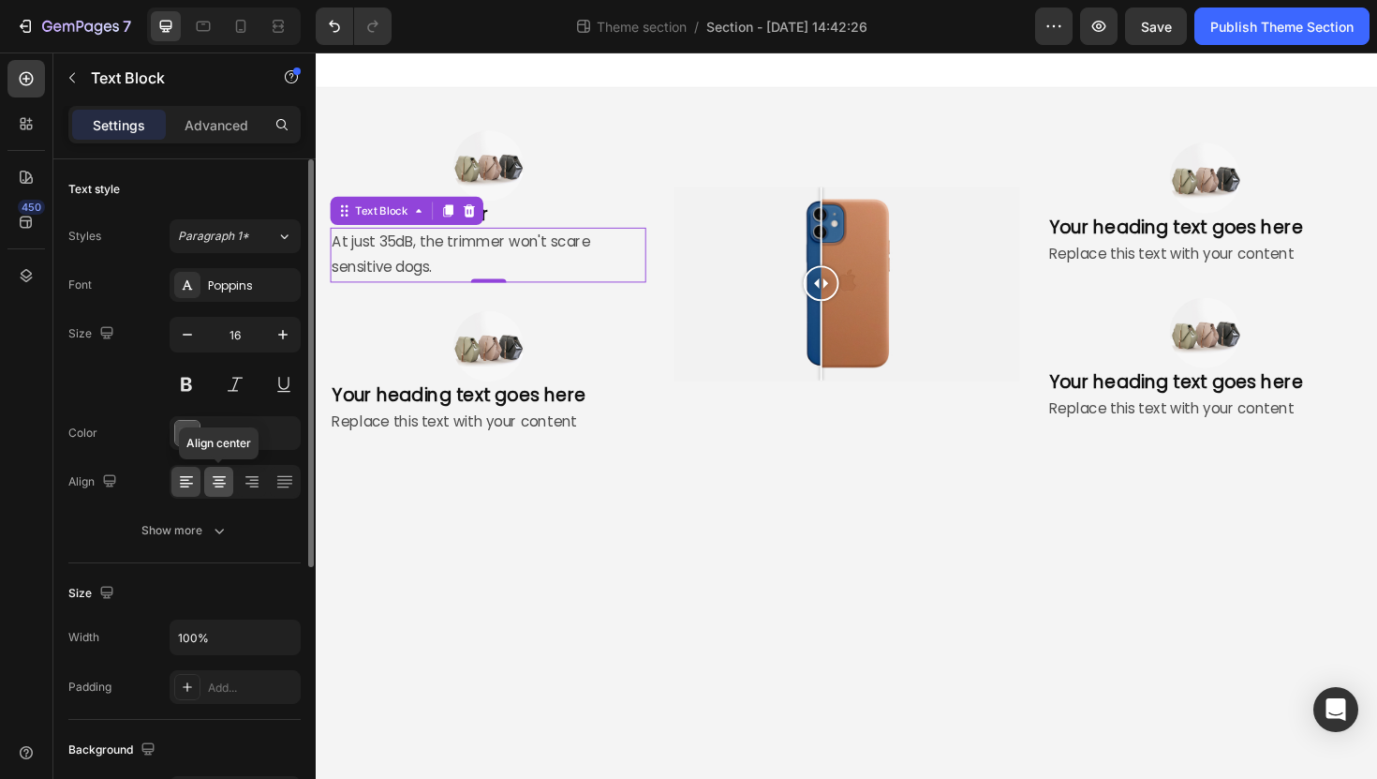
click at [228, 482] on div at bounding box center [218, 482] width 29 height 30
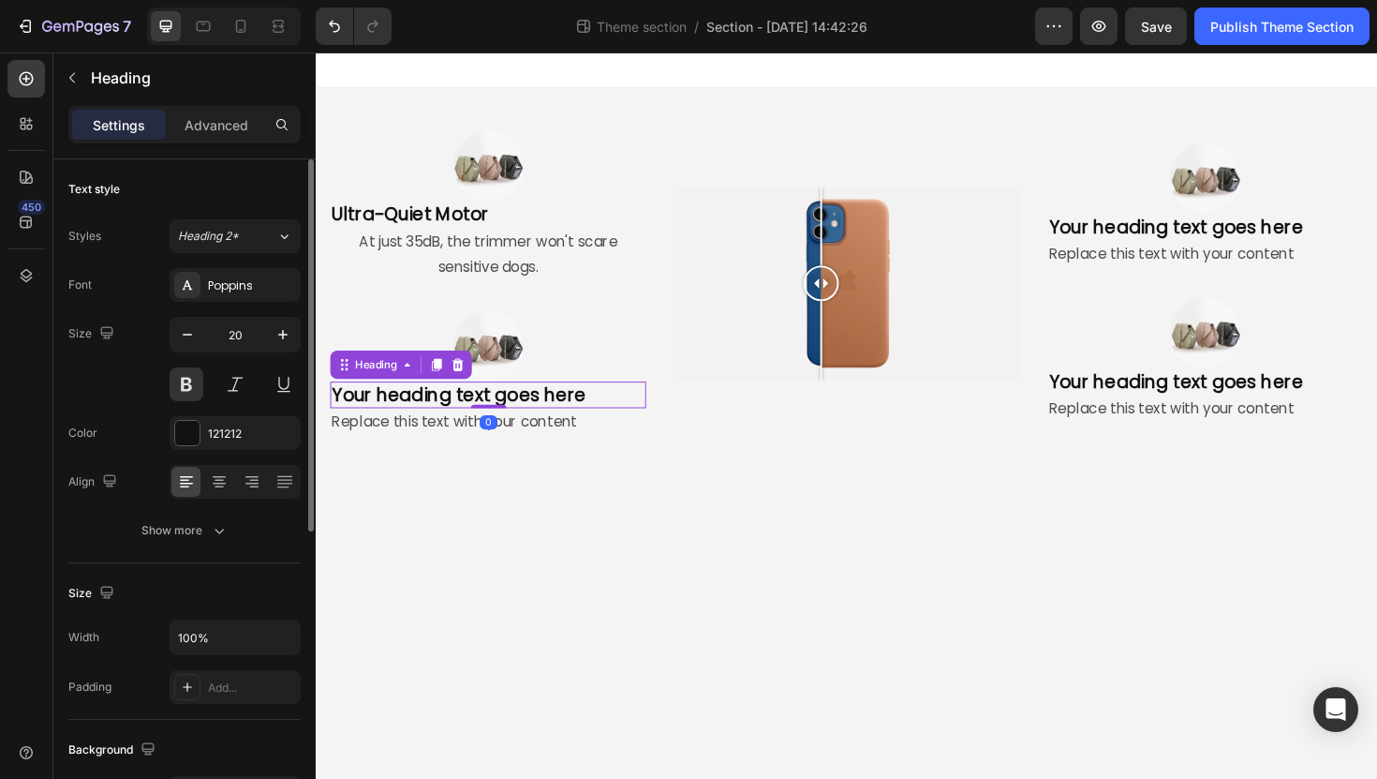
click at [507, 417] on h2 "Your heading text goes here" at bounding box center [498, 415] width 334 height 28
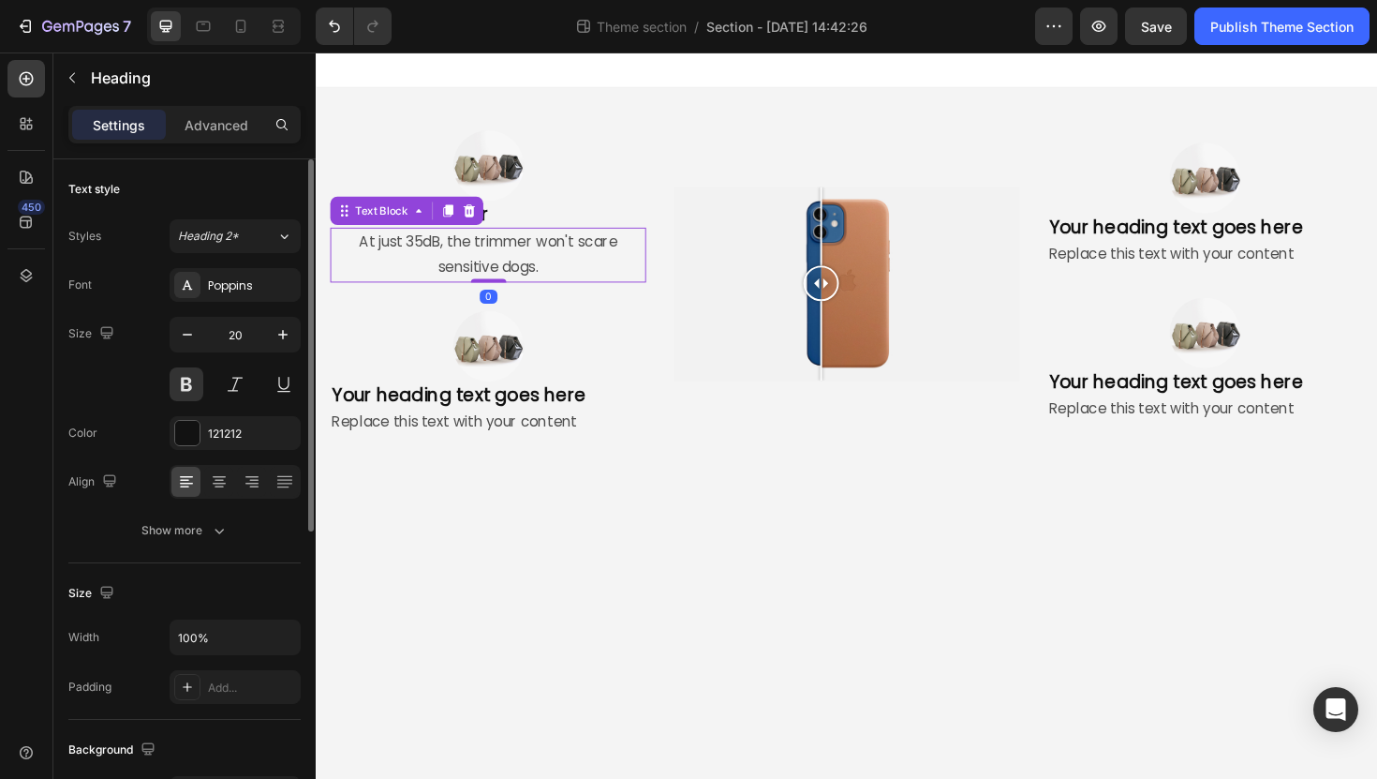
click at [483, 239] on div "At just 35dB, the trimmer won't scare sensitive dogs." at bounding box center [498, 267] width 334 height 58
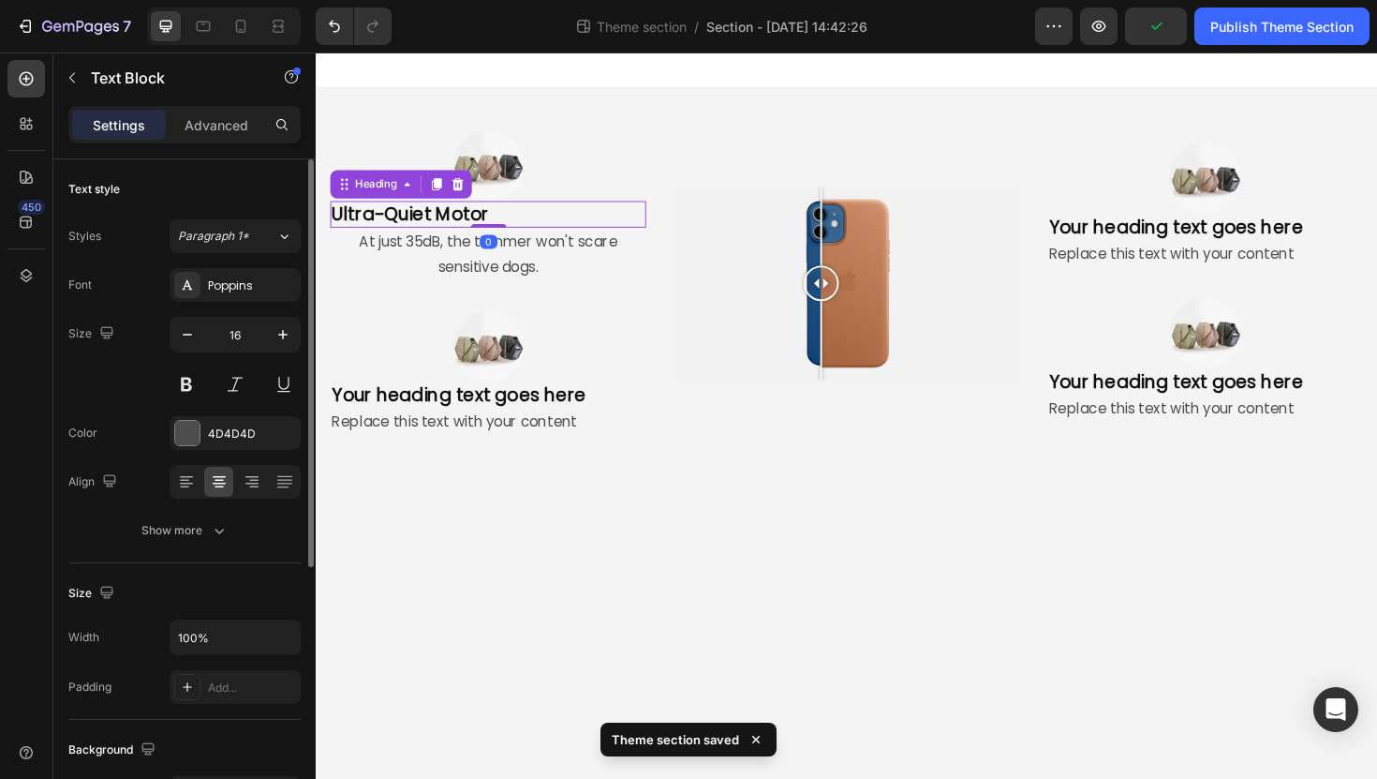
click at [496, 228] on p "Ultra-Quiet Motor" at bounding box center [498, 224] width 331 height 24
click at [217, 485] on icon at bounding box center [219, 481] width 19 height 19
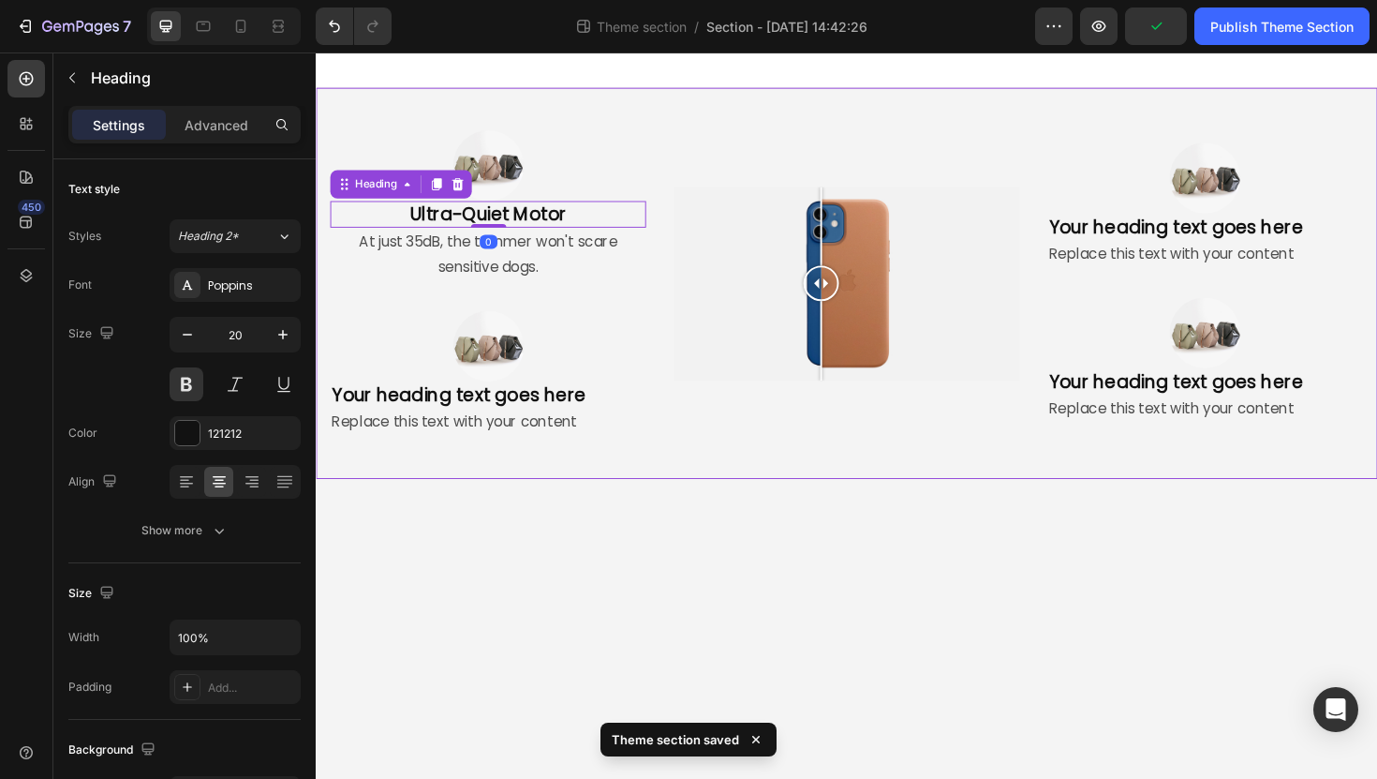
click at [520, 500] on div "Image Ultra-Quiet Motor Heading 0 At just 35dB, the trimmer won't scare sensiti…" at bounding box center [878, 297] width 1124 height 414
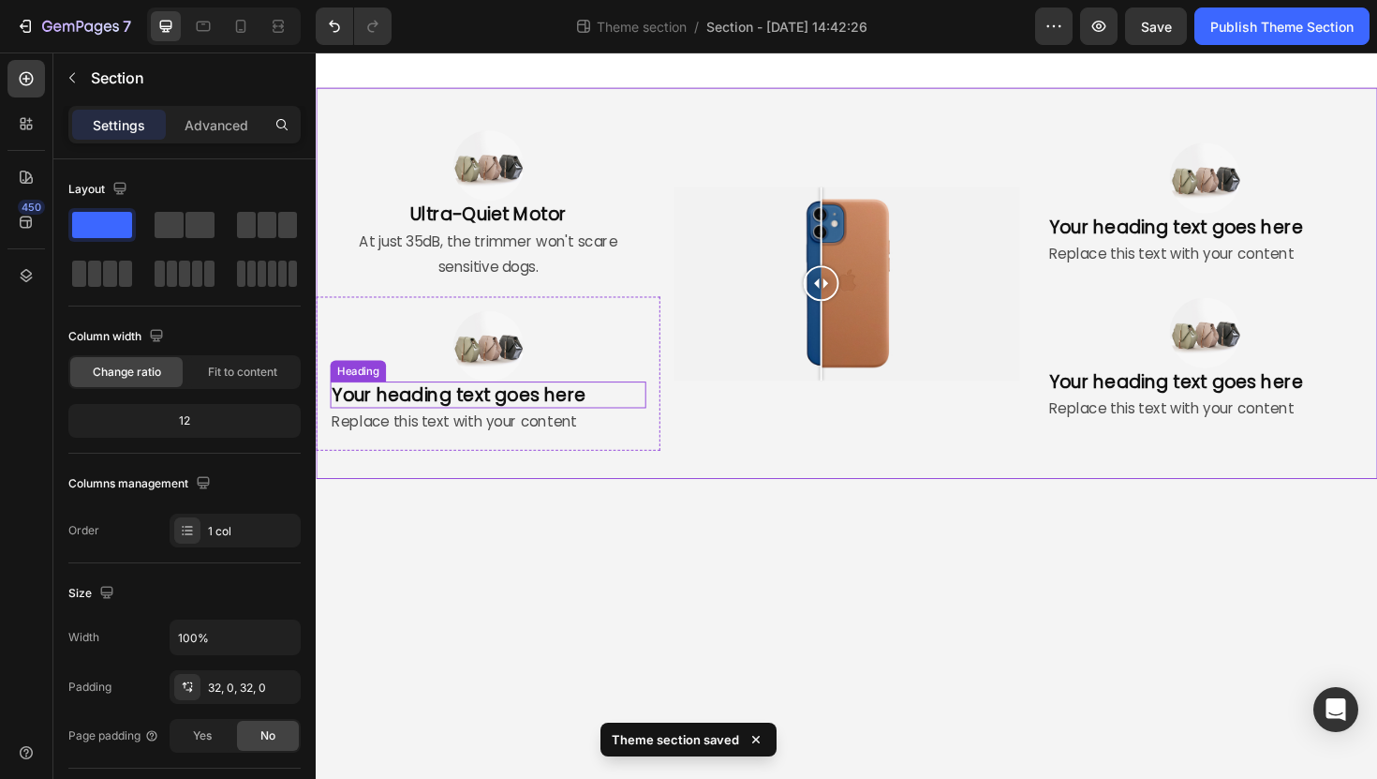
click at [542, 419] on h2 "Your heading text goes here" at bounding box center [498, 415] width 334 height 28
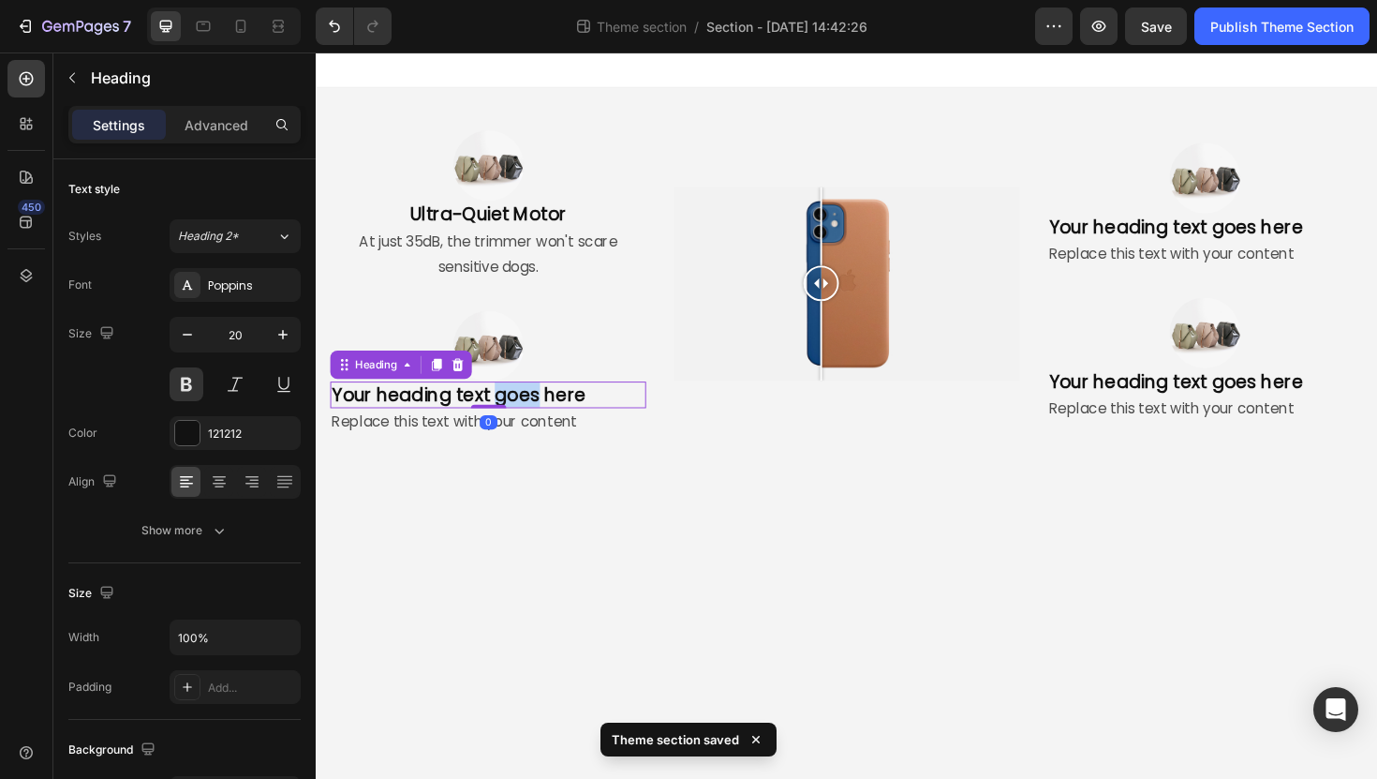
click at [542, 419] on h2 "Your heading text goes here" at bounding box center [498, 415] width 334 height 28
click at [542, 419] on p "Your heading text goes here" at bounding box center [498, 415] width 331 height 24
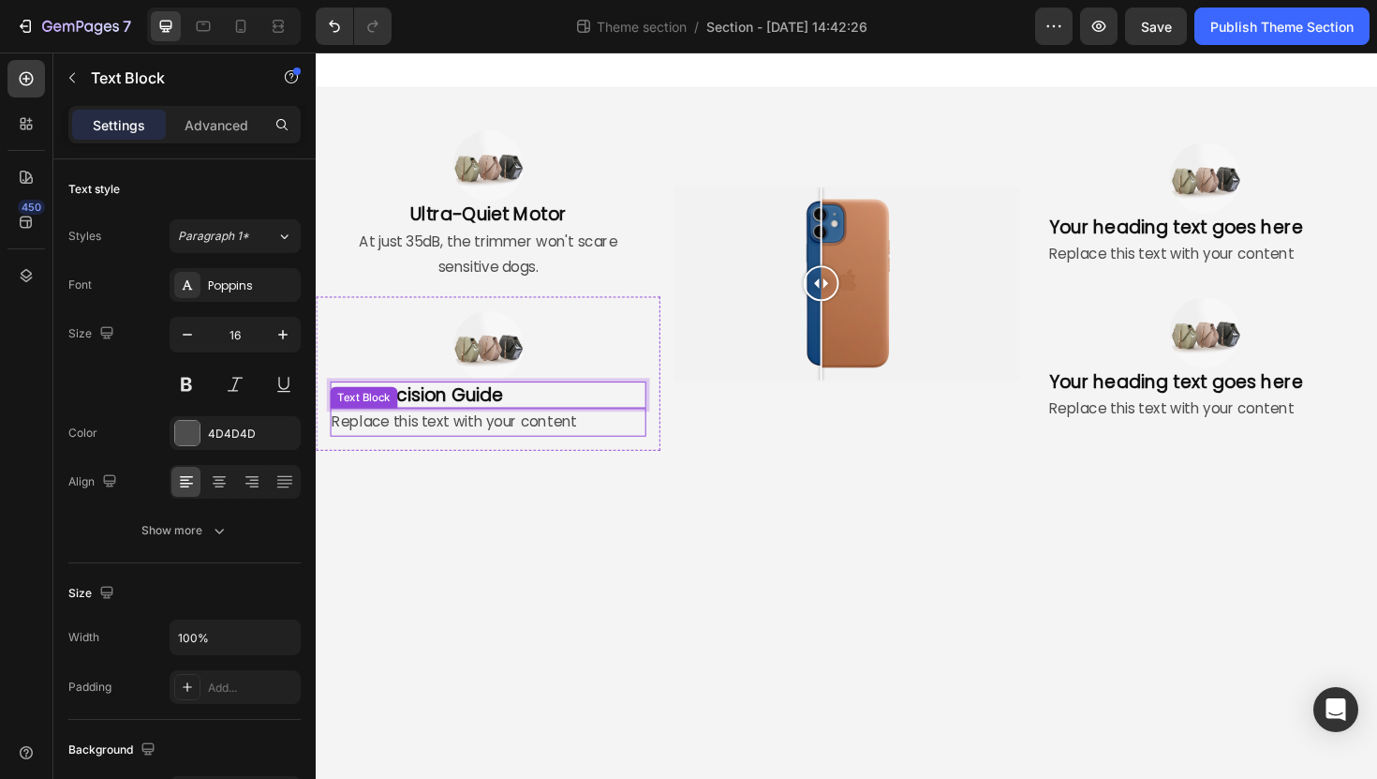
click at [538, 440] on div "Replace this text with your content" at bounding box center [498, 444] width 334 height 31
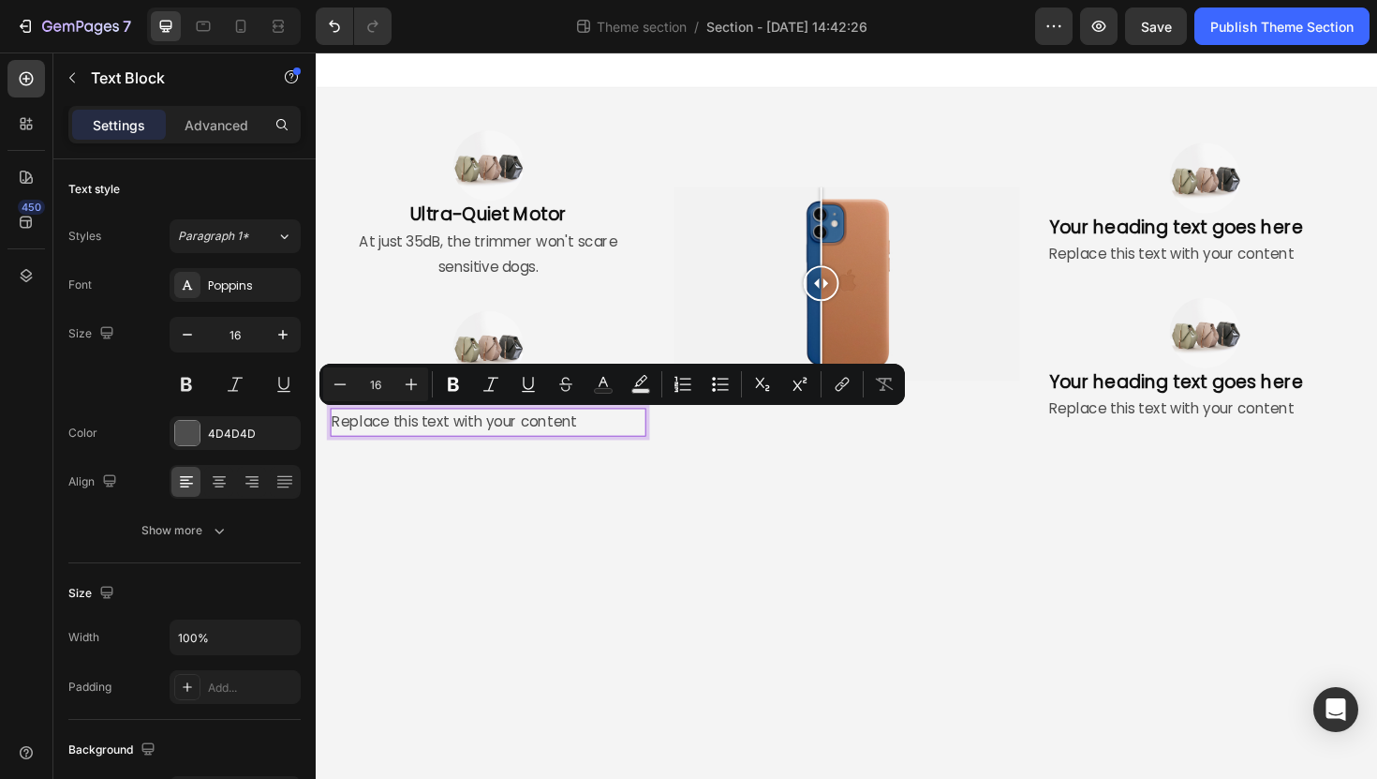
click at [538, 440] on p "Replace this text with your content" at bounding box center [498, 444] width 331 height 27
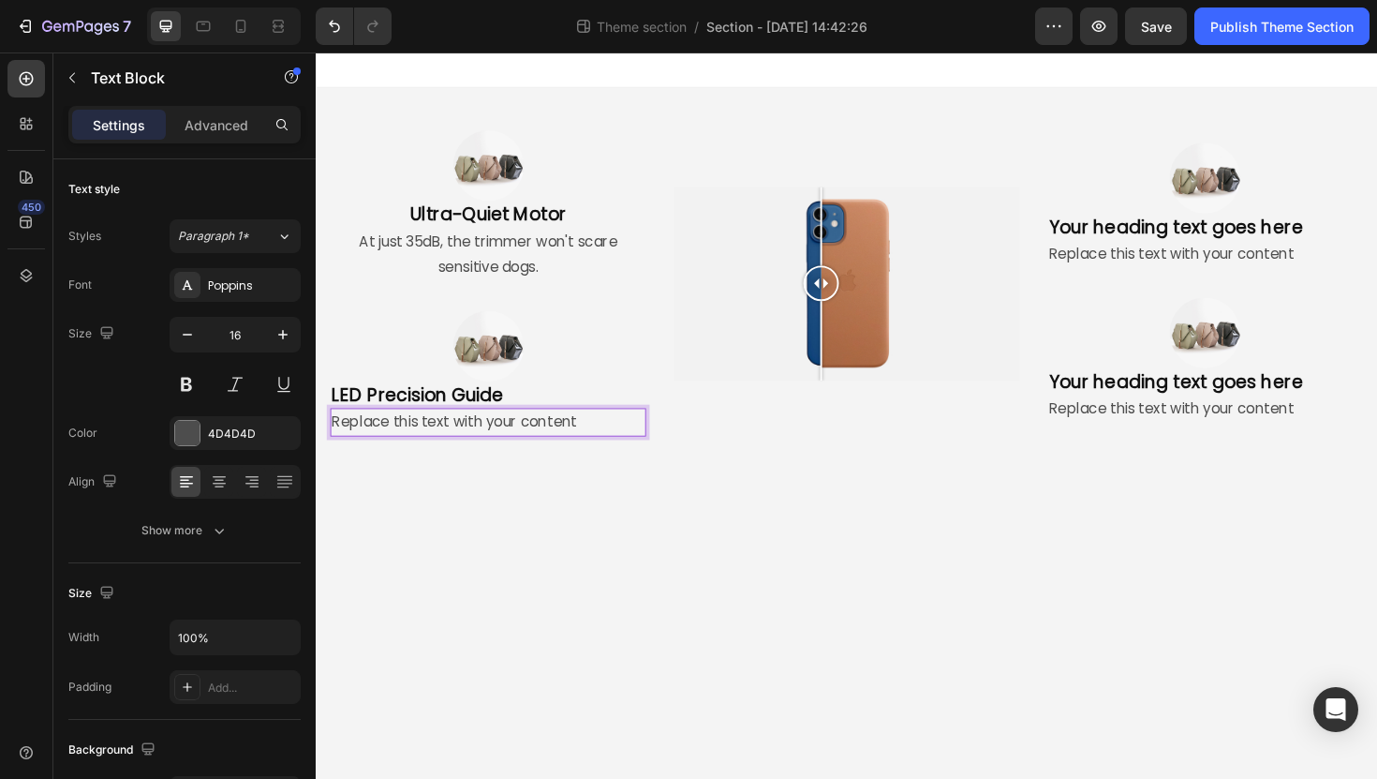
click at [597, 450] on p "Replace this text with your content" at bounding box center [498, 444] width 331 height 27
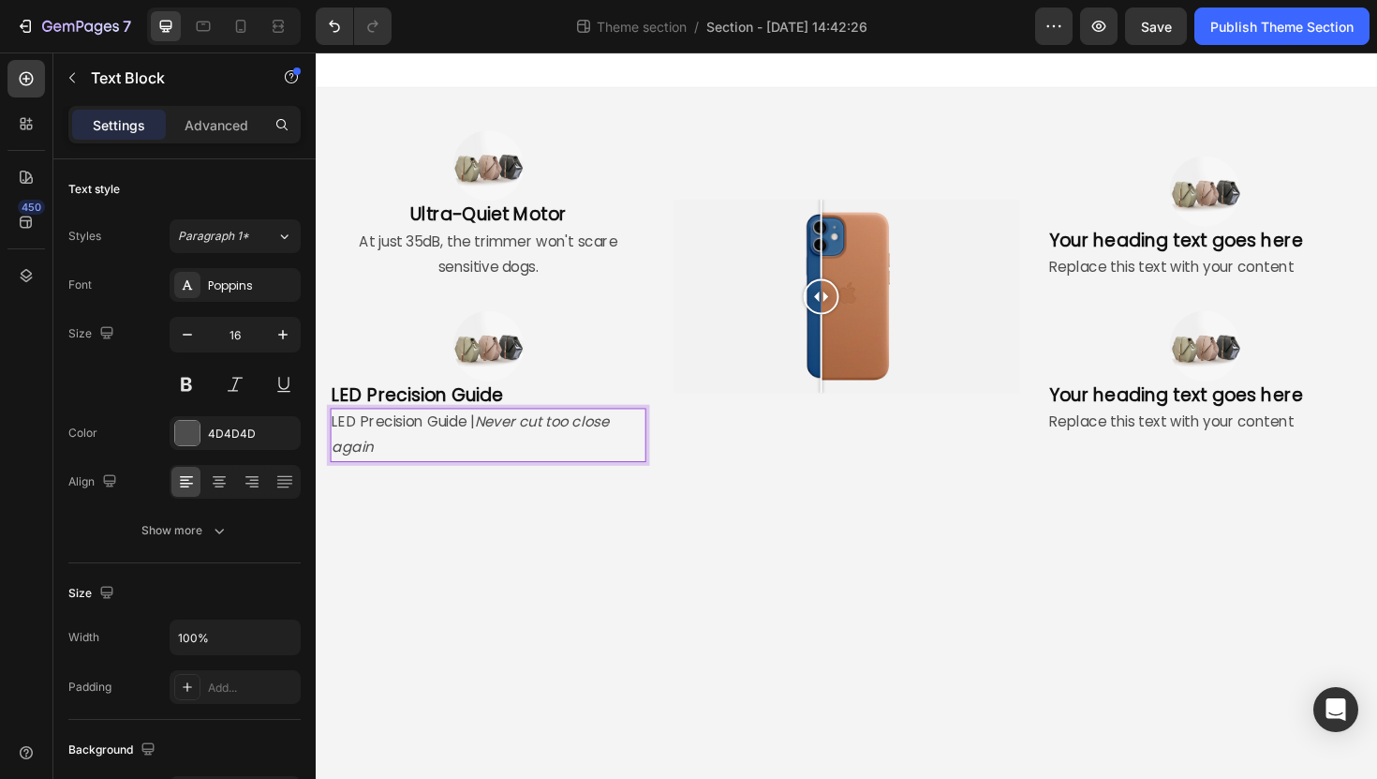
click at [335, 441] on p "LED Precision Guide | Never cut too close again" at bounding box center [498, 458] width 331 height 54
click at [538, 440] on icon "Never cut too close again" at bounding box center [482, 457] width 298 height 49
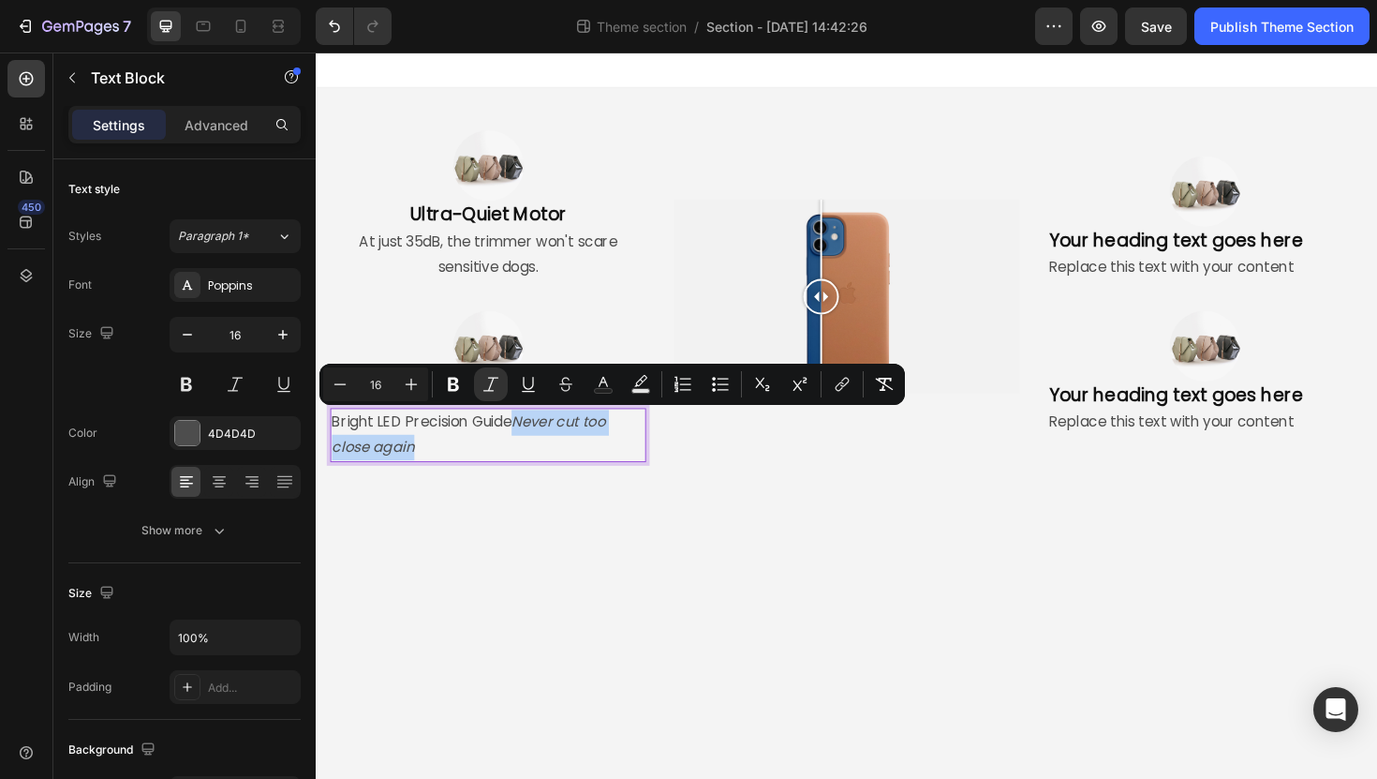
drag, startPoint x: 574, startPoint y: 471, endPoint x: 523, endPoint y: 441, distance: 59.6
click at [523, 441] on p "Bright LED Precision Guide Never cut too close again" at bounding box center [498, 458] width 331 height 54
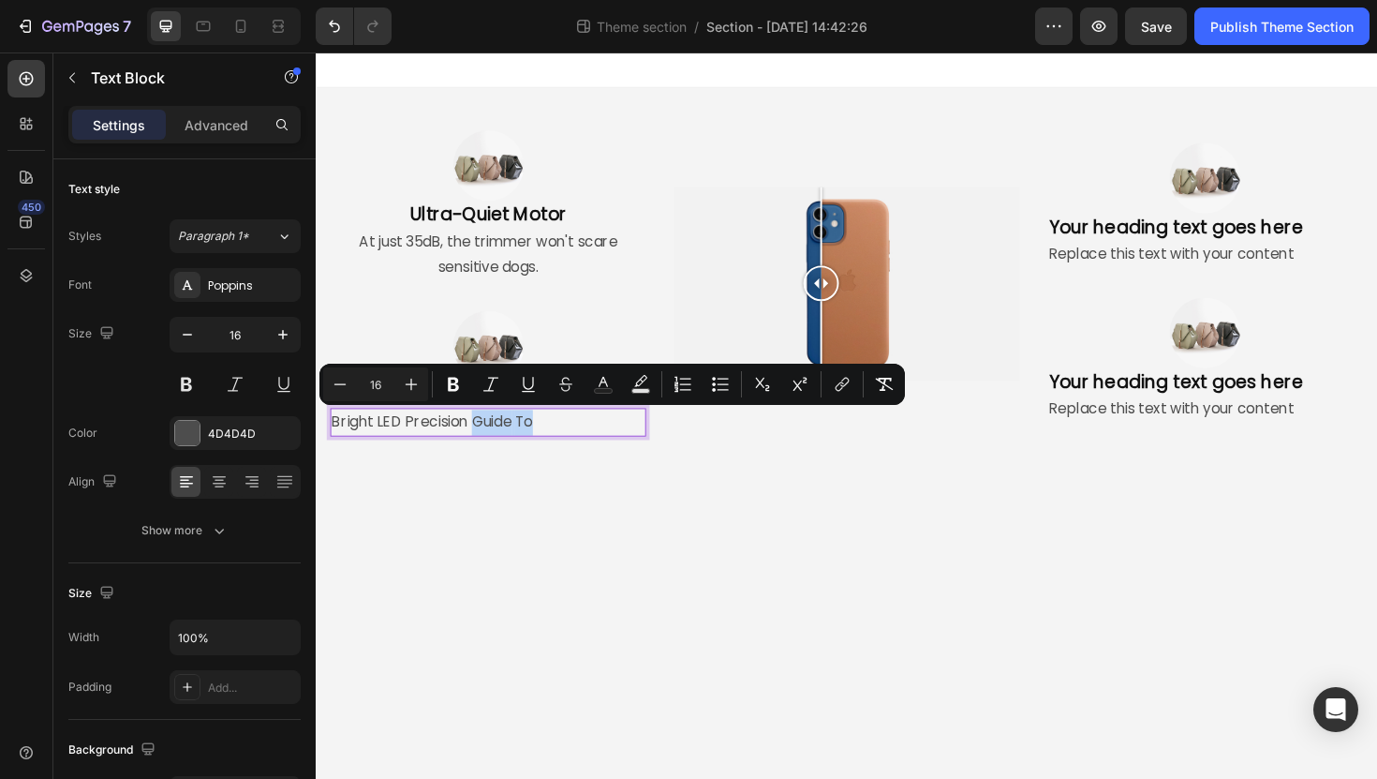
drag, startPoint x: 594, startPoint y: 437, endPoint x: 479, endPoint y: 437, distance: 115.2
click at [479, 437] on p "Bright LED Precision Guide ⁠⁠⁠⁠⁠⁠⁠To" at bounding box center [498, 444] width 331 height 27
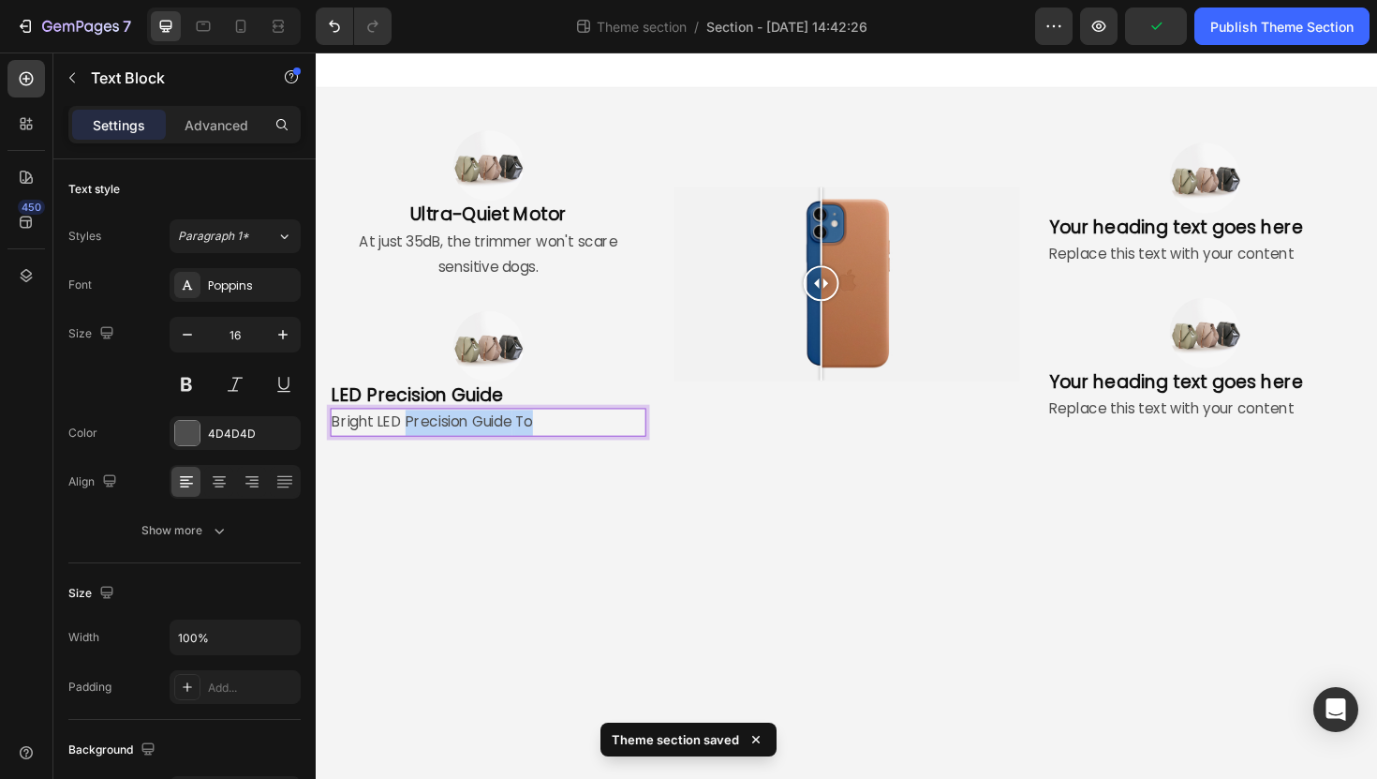
drag, startPoint x: 407, startPoint y: 440, endPoint x: 598, endPoint y: 438, distance: 191.1
click at [598, 438] on p "Bright LED Precision Guide To" at bounding box center [498, 444] width 331 height 27
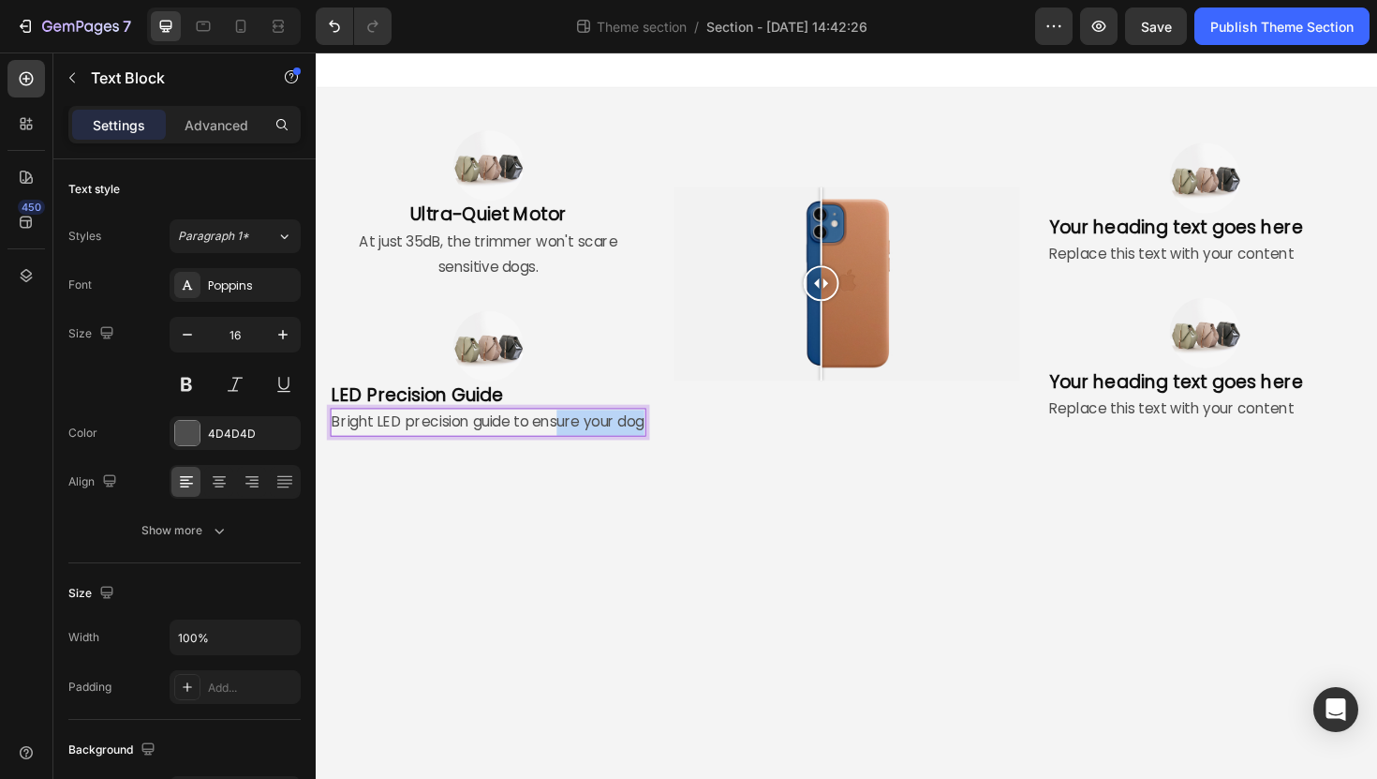
drag, startPoint x: 573, startPoint y: 472, endPoint x: 571, endPoint y: 456, distance: 16.2
click at [571, 456] on p "Bright LED precision guide to ensure your dog" at bounding box center [498, 444] width 331 height 27
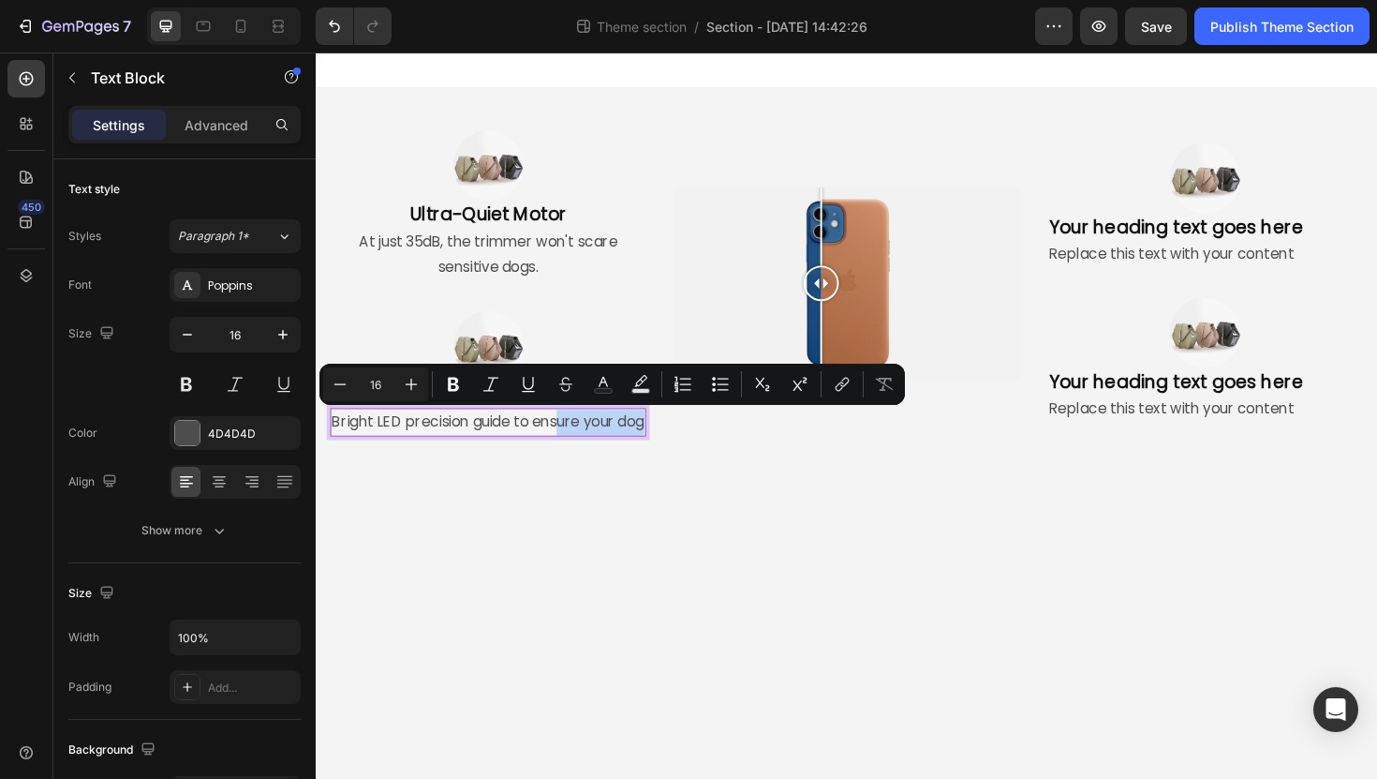
click at [568, 458] on p "Bright LED precision guide to ensure your dog" at bounding box center [498, 444] width 331 height 27
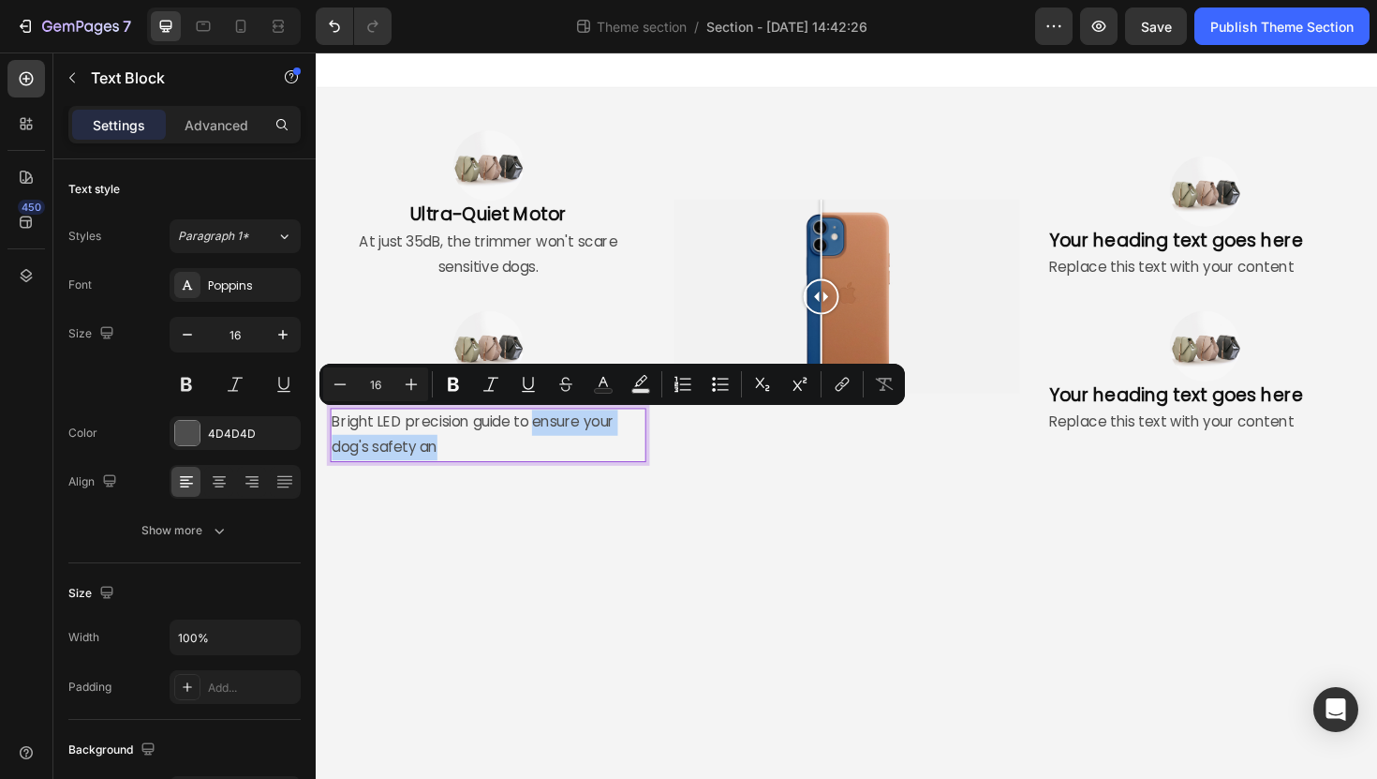
drag, startPoint x: 534, startPoint y: 468, endPoint x: 547, endPoint y: 443, distance: 28.5
click at [547, 443] on p "Bright LED precision guide to ensure your dog's safety an" at bounding box center [498, 458] width 331 height 54
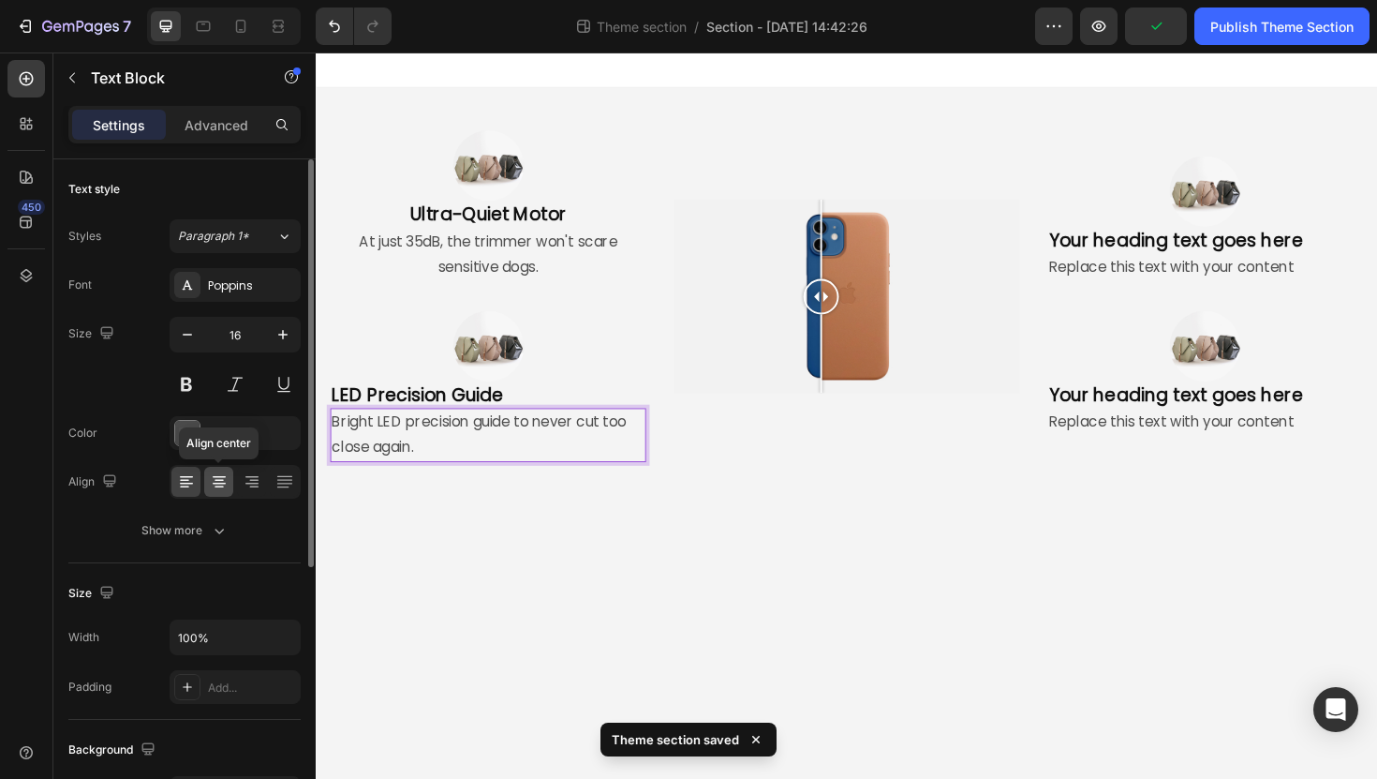
click at [219, 487] on icon at bounding box center [219, 481] width 19 height 19
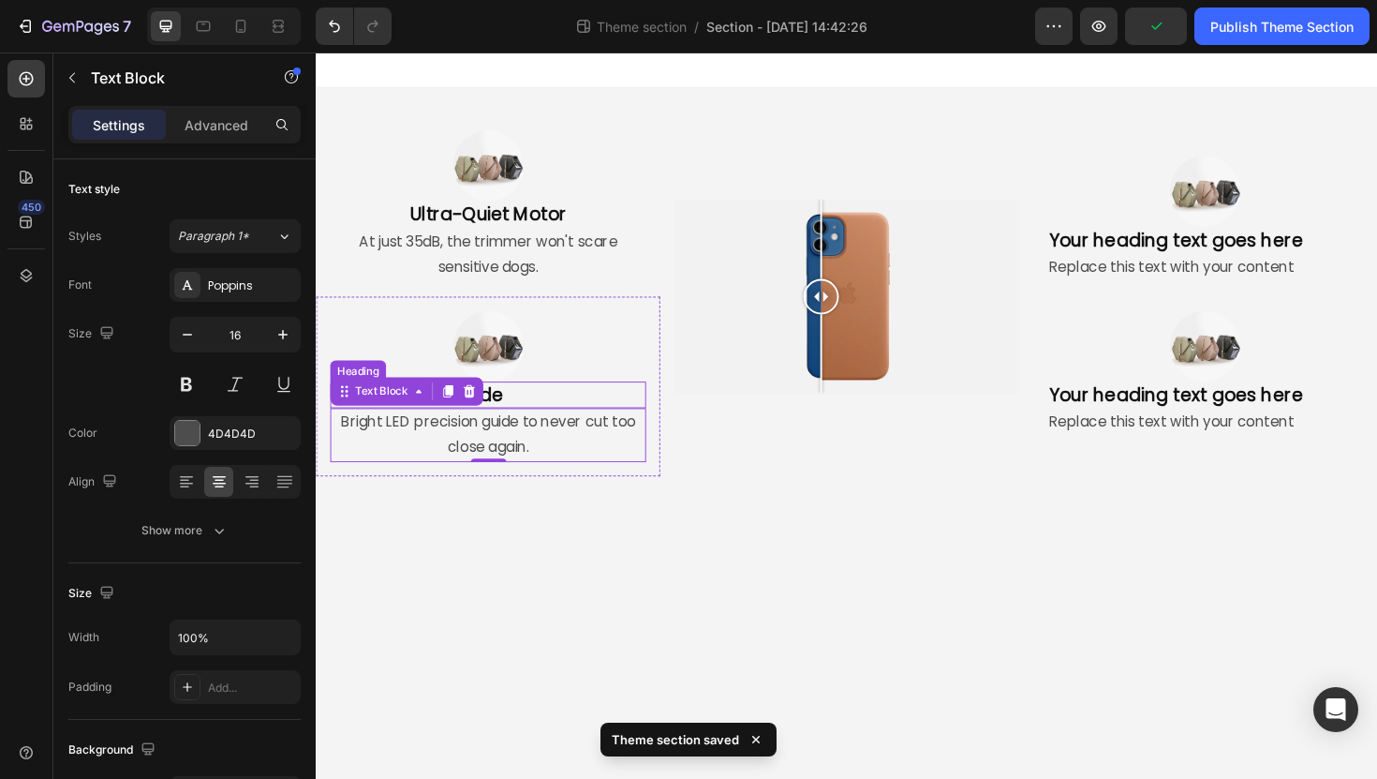
click at [547, 406] on p "LED Precision Guide" at bounding box center [498, 415] width 331 height 24
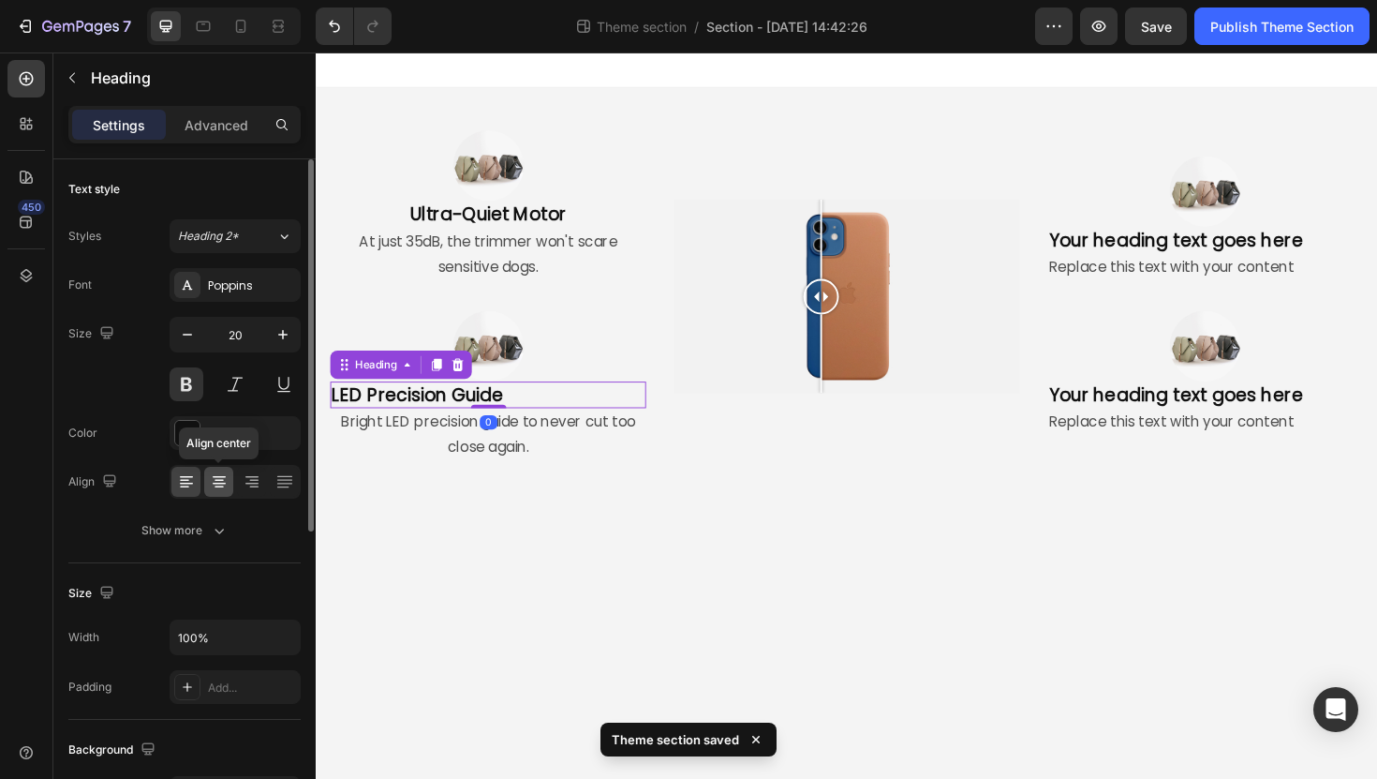
click at [219, 472] on icon at bounding box center [219, 481] width 19 height 19
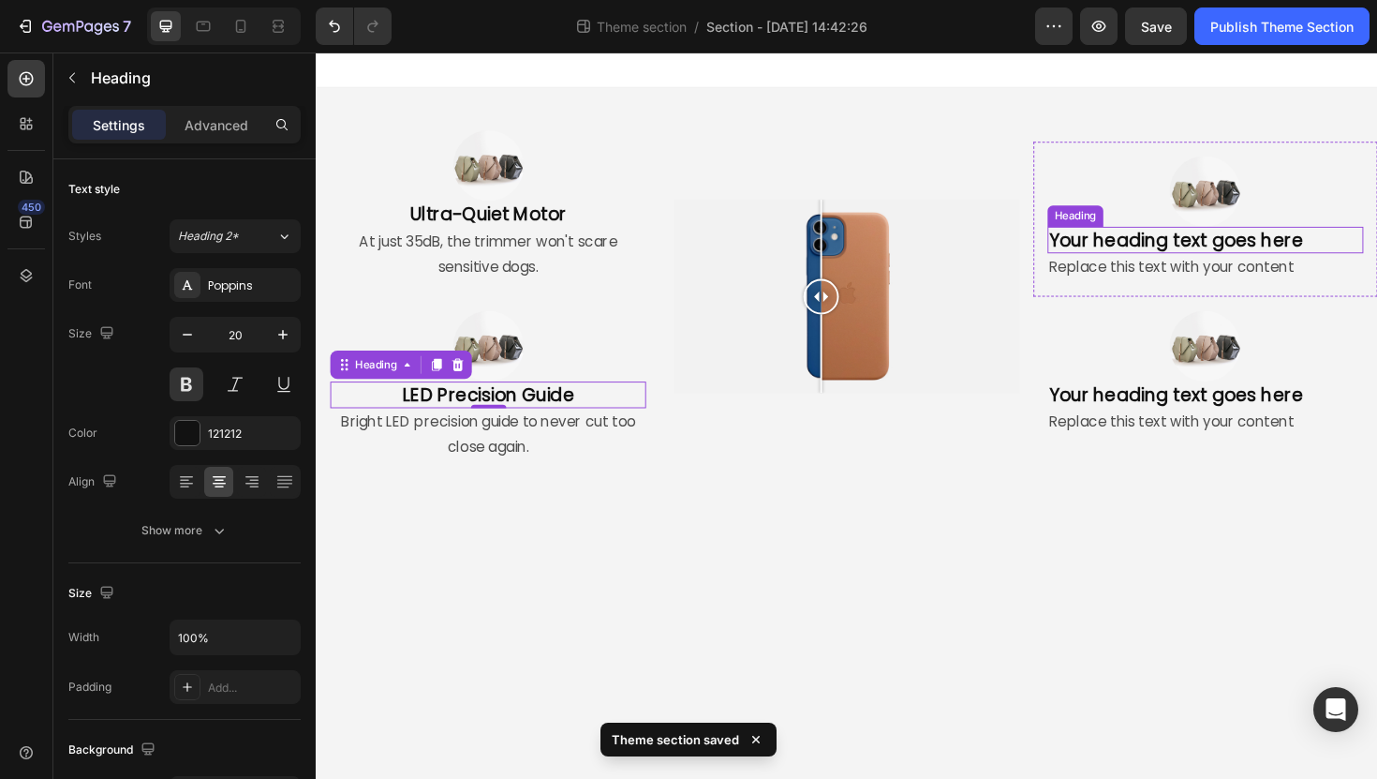
click at [1189, 245] on h2 "Your heading text goes here" at bounding box center [1258, 251] width 334 height 28
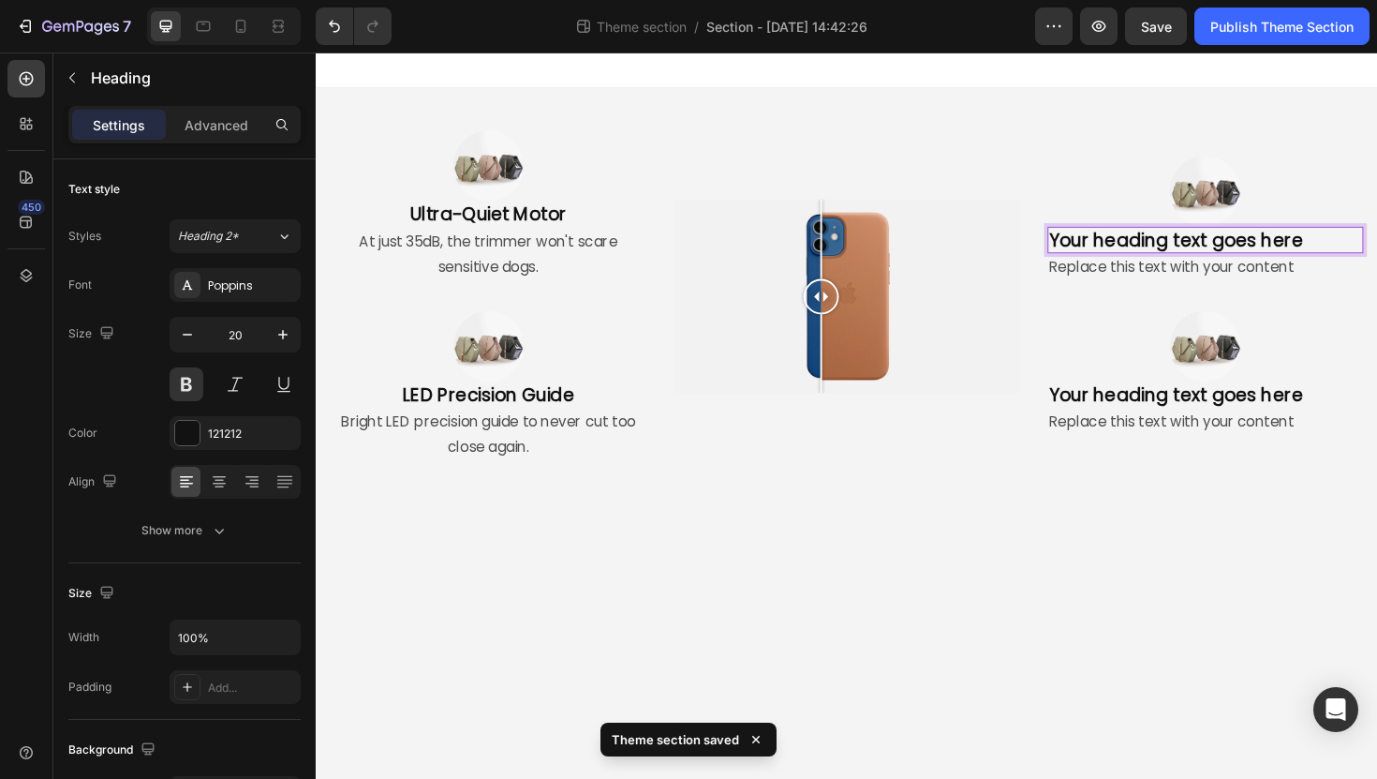
click at [1189, 245] on h2 "Your heading text goes here" at bounding box center [1258, 251] width 334 height 28
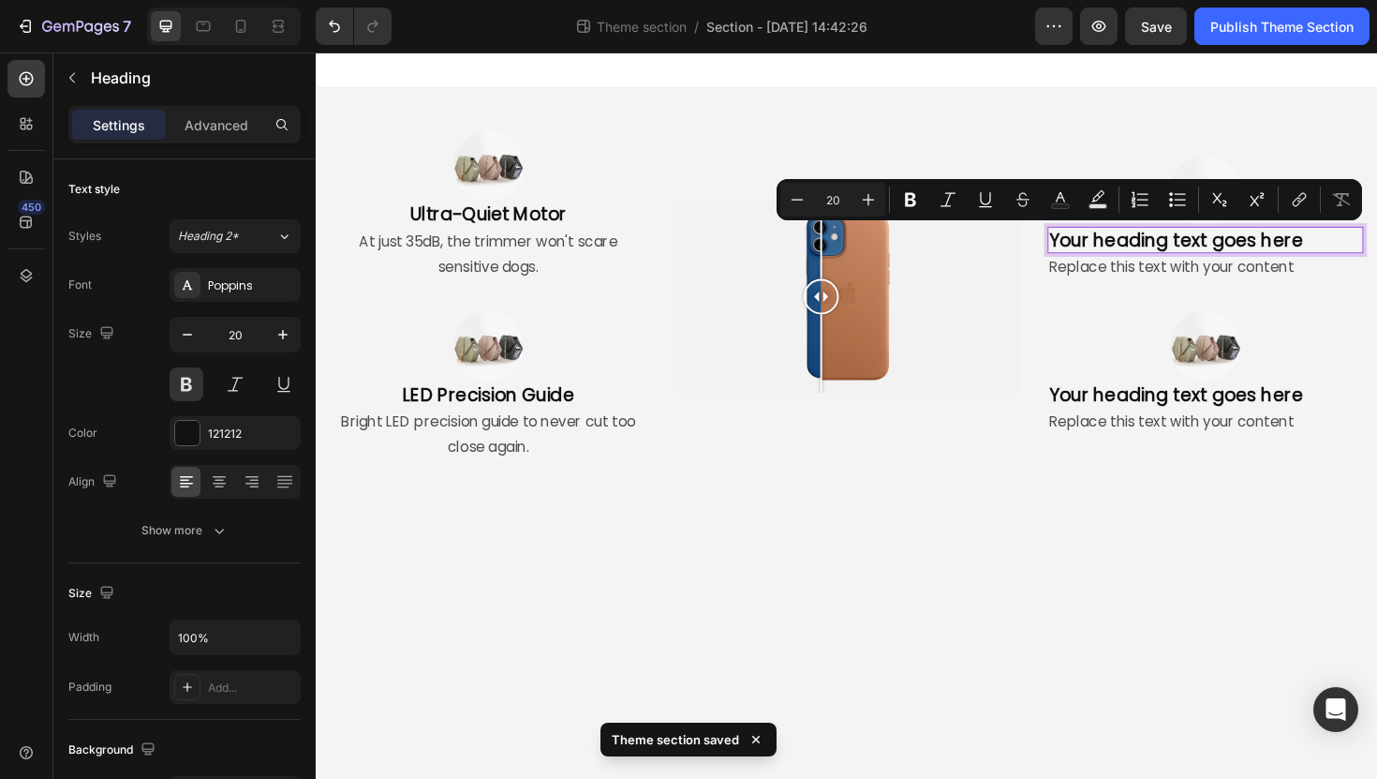
click at [1189, 245] on p "Your heading text goes here" at bounding box center [1257, 251] width 331 height 24
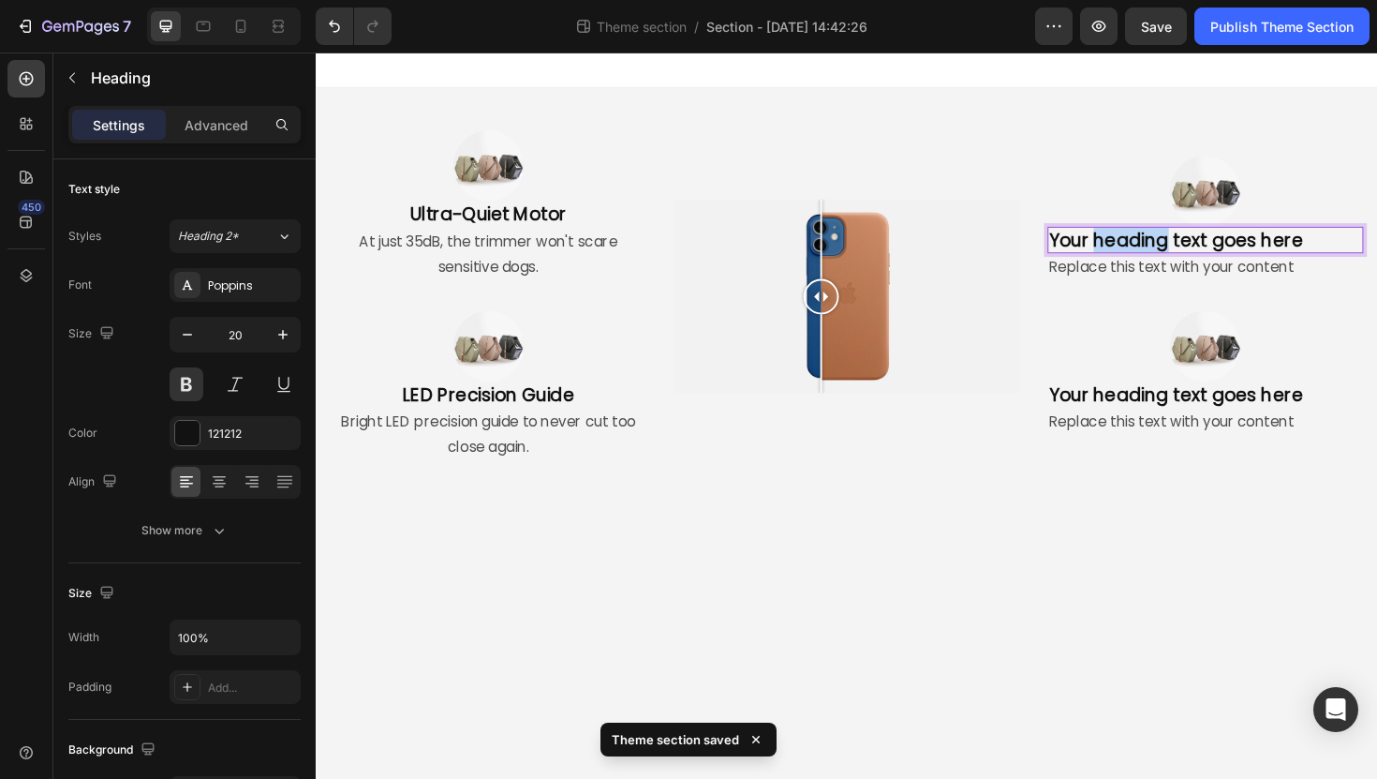
click at [1189, 245] on p "Your heading text goes here" at bounding box center [1257, 251] width 331 height 24
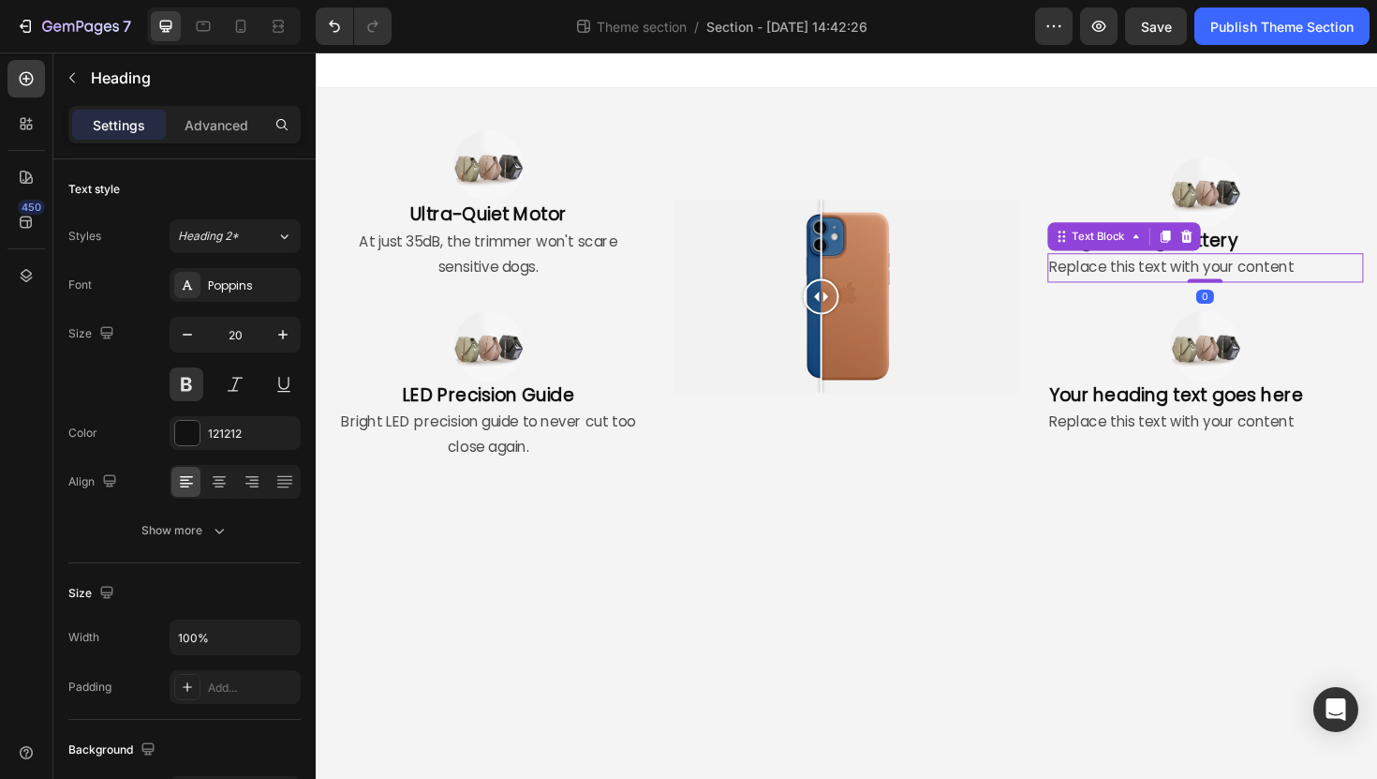
click at [1110, 275] on div "Replace this text with your content" at bounding box center [1258, 280] width 334 height 31
click at [1110, 275] on p "Replace this text with your content" at bounding box center [1257, 280] width 331 height 27
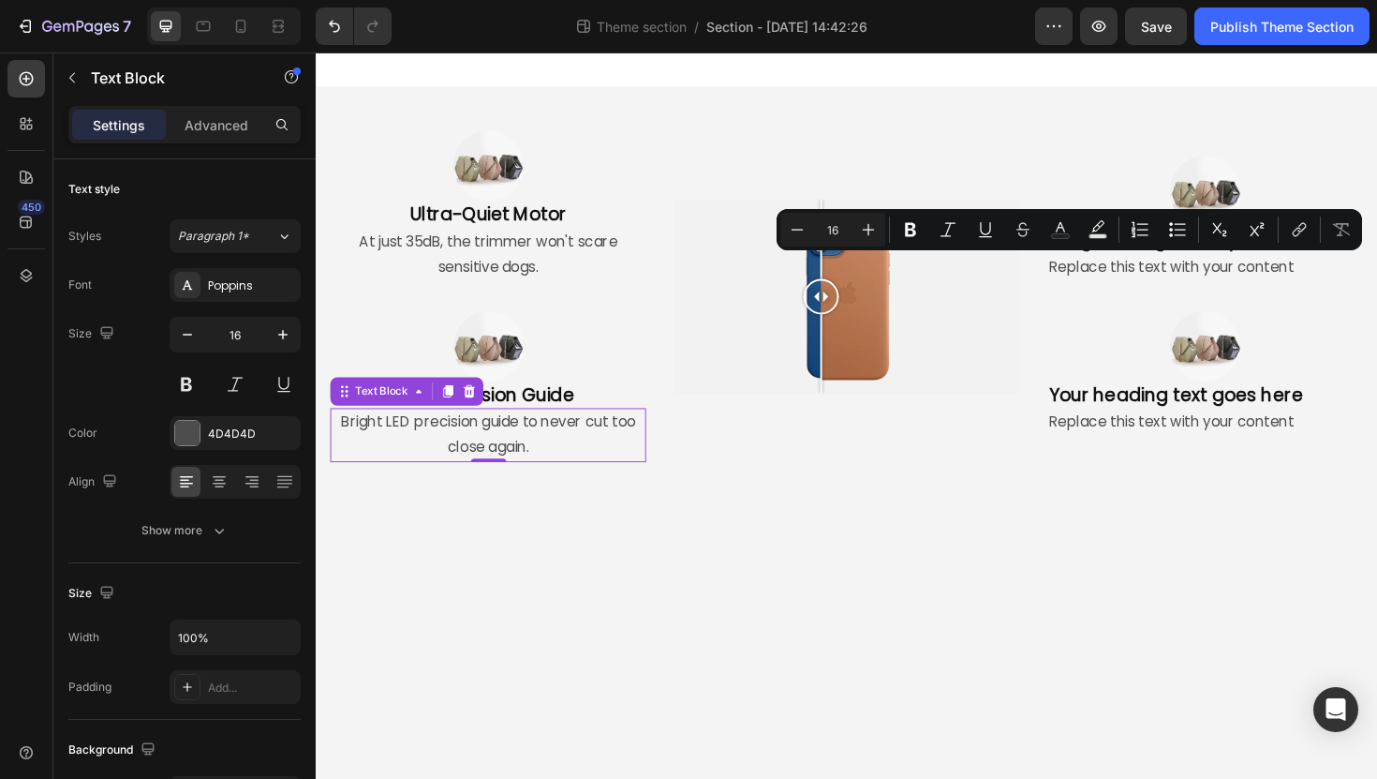
click at [575, 463] on p "Bright LED precision guide to never cut too close again." at bounding box center [498, 458] width 331 height 54
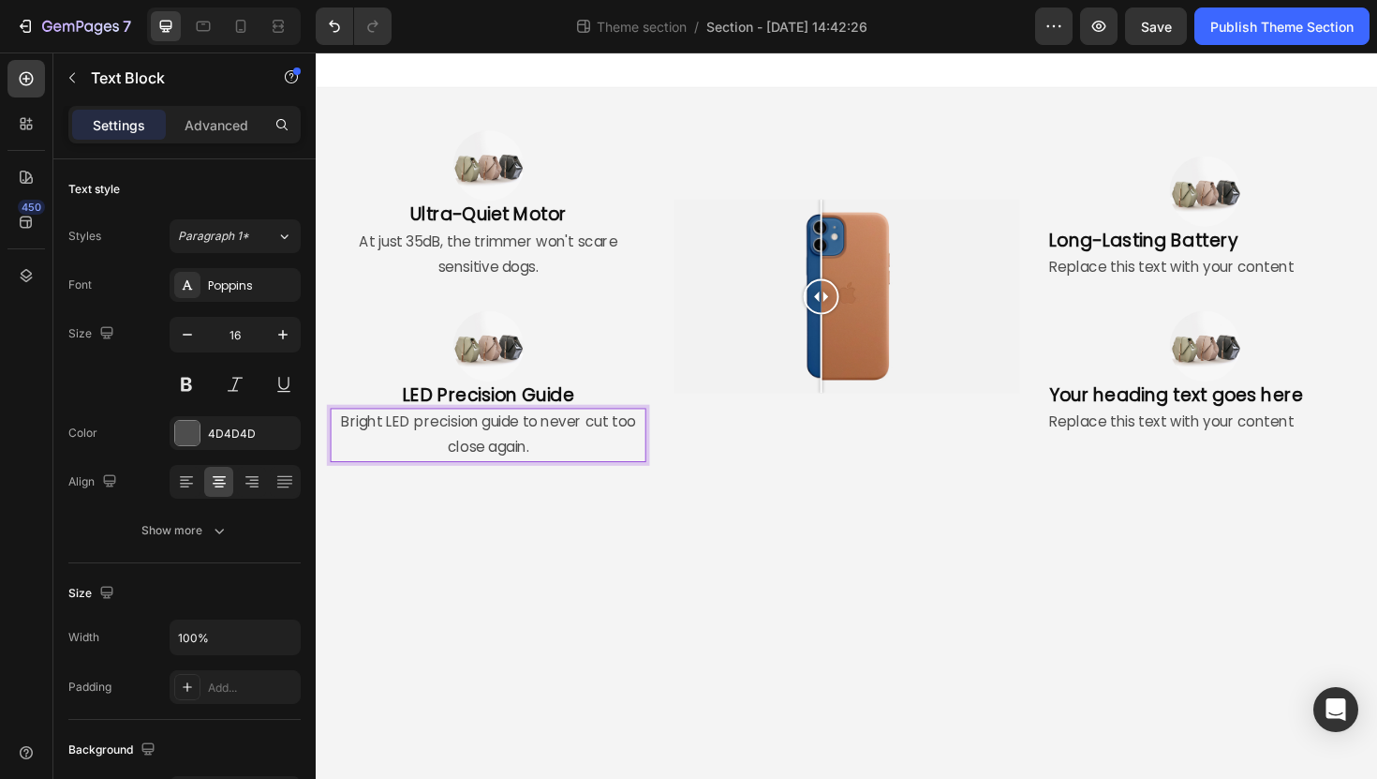
click at [485, 442] on p "Bright LED precision guide to never cut too close again." at bounding box center [498, 458] width 331 height 54
click at [583, 468] on p "Bright LED precision guide to never cut too close again." at bounding box center [498, 458] width 331 height 54
click at [413, 440] on p "Bright LED precision guide to never cut too close again." at bounding box center [498, 458] width 331 height 54
click at [492, 440] on p "Bright LED precision guide to never cut too close again." at bounding box center [498, 458] width 331 height 54
click at [536, 440] on p "Bright LED precision guide to never cut too close again." at bounding box center [498, 458] width 331 height 54
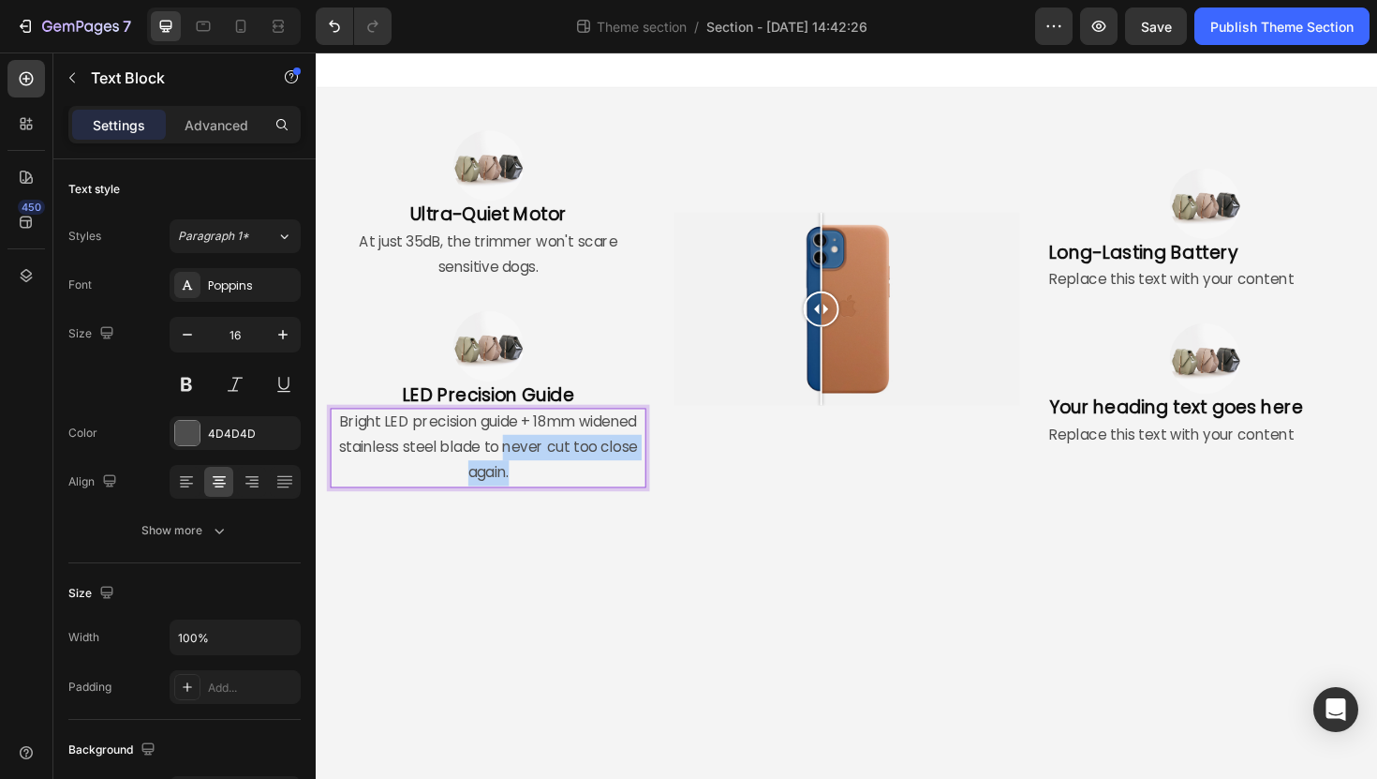
drag, startPoint x: 609, startPoint y: 495, endPoint x: 518, endPoint y: 468, distance: 94.6
click at [516, 468] on p "Bright LED precision guide + 18mm widened stainless steel blade to never cut to…" at bounding box center [498, 471] width 331 height 81
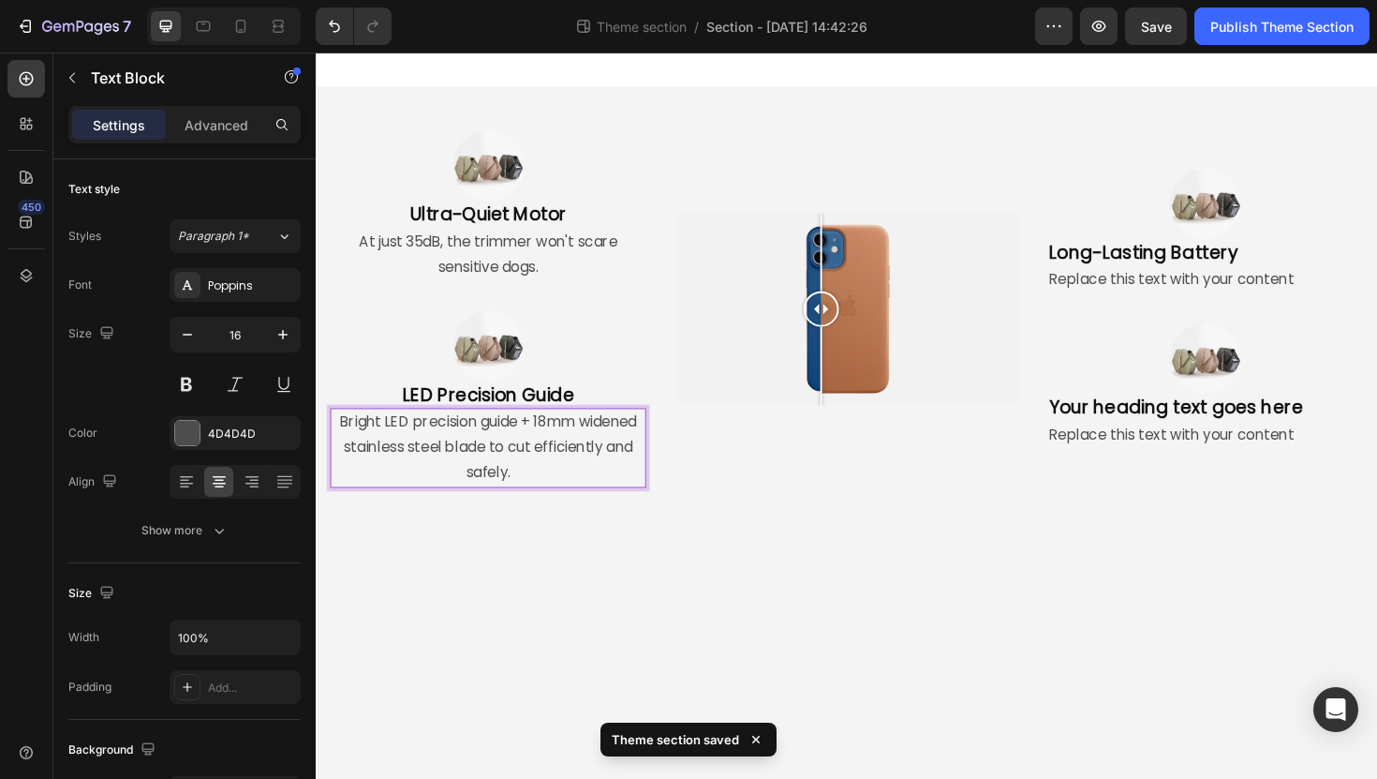
click at [547, 569] on body "Image Ultra-Quiet Motor Heading At just 35dB, the trimmer won't scare sensitive…" at bounding box center [878, 436] width 1124 height 769
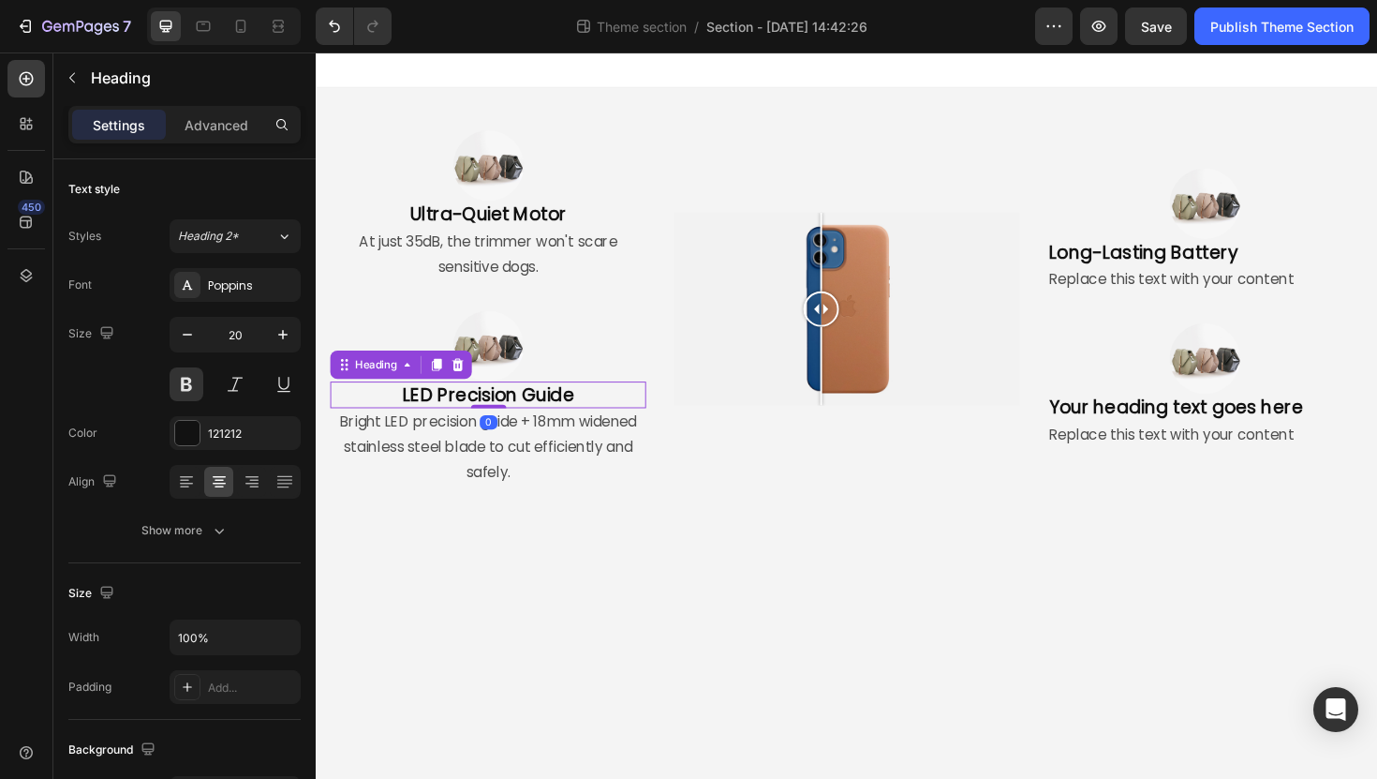
click at [599, 409] on p "LED Precision Guide" at bounding box center [498, 415] width 331 height 24
click at [706, 586] on body "Image Ultra-Quiet Motor Heading At just 35dB, the trimmer won't scare sensitive…" at bounding box center [878, 436] width 1124 height 769
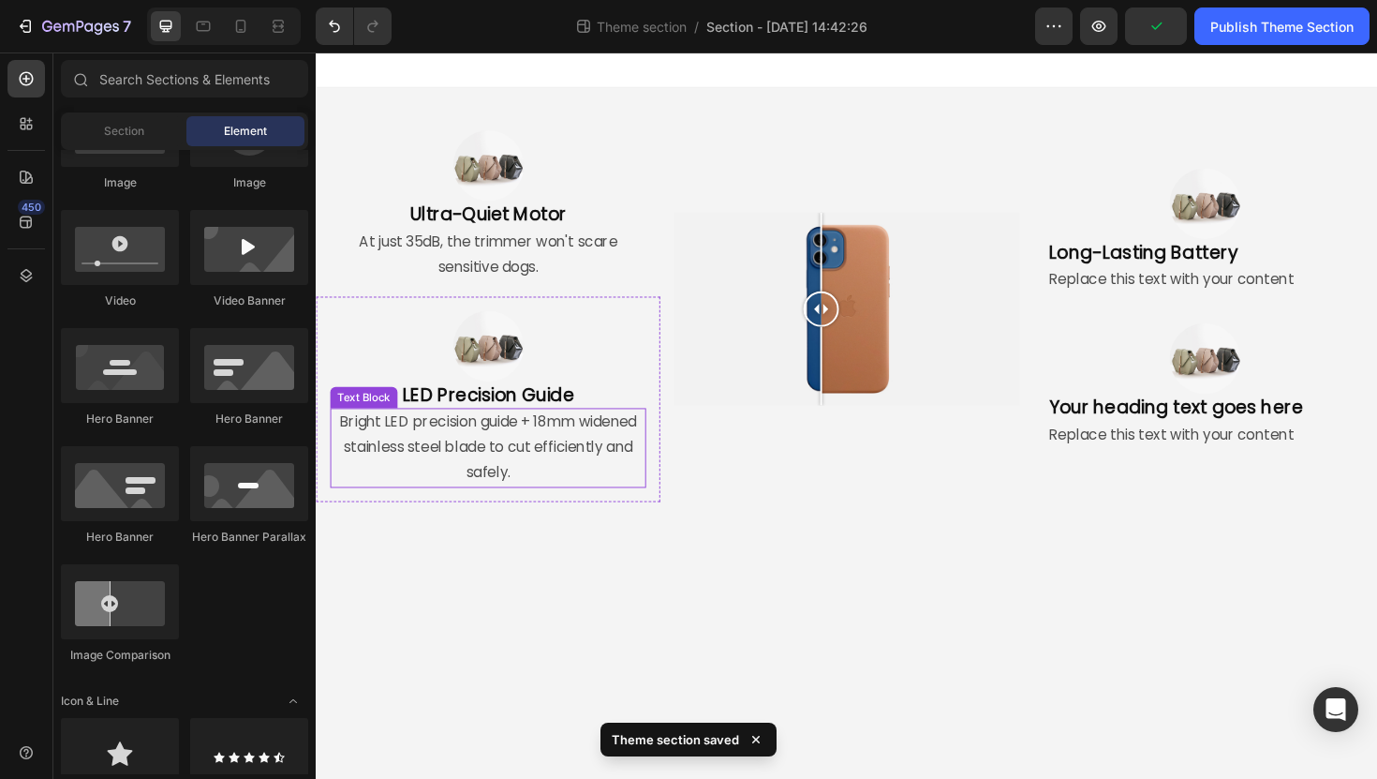
click at [543, 490] on p "Bright LED precision guide + 18mm widened stainless steel blade to cut efficien…" at bounding box center [498, 471] width 331 height 81
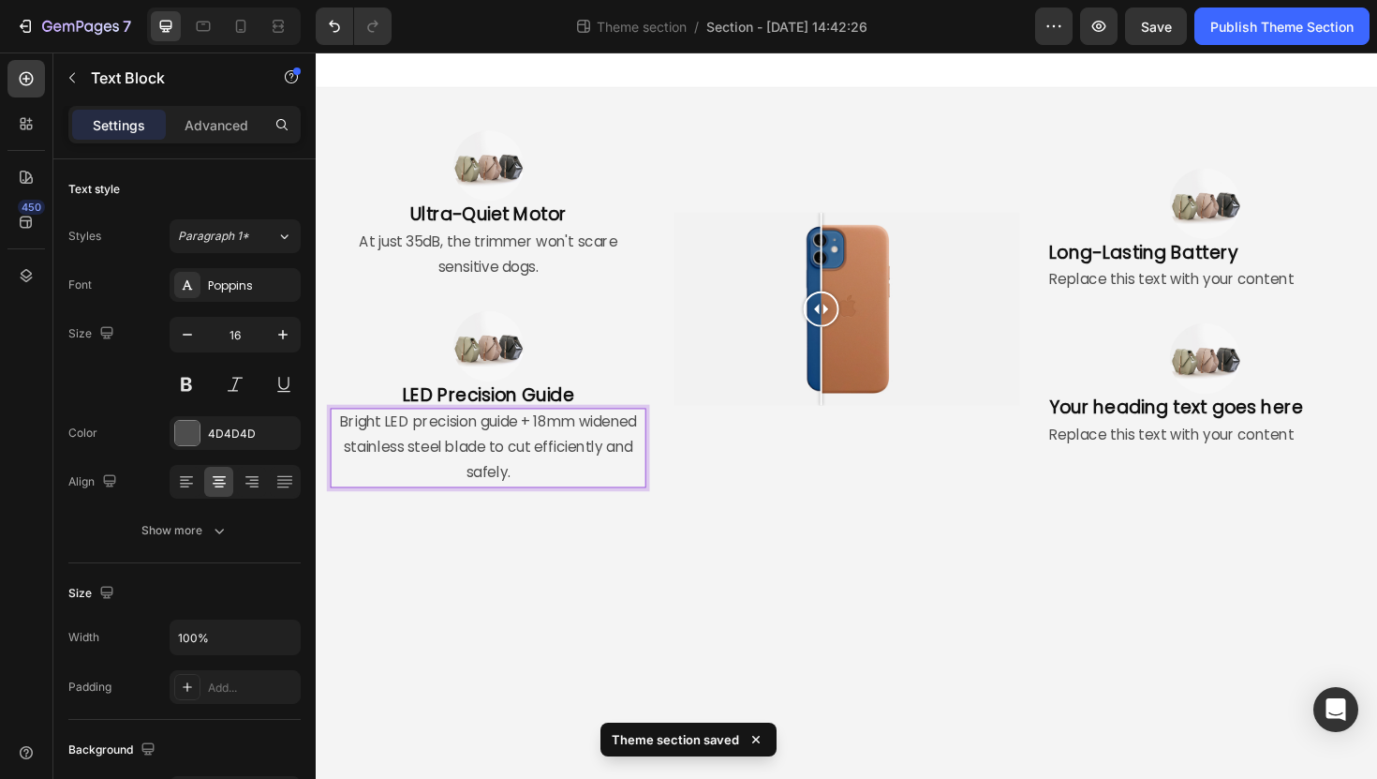
click at [492, 470] on p "Bright LED precision guide + 18mm widened stainless steel blade to cut efficien…" at bounding box center [498, 471] width 331 height 81
click at [496, 470] on p "Bright LED precision guide + 18mm widened stainless steel blade to cut efficien…" at bounding box center [498, 471] width 331 height 81
click at [611, 469] on p "Bright LED precision guide + 18mm widened stainless steel blade ensures to cut …" at bounding box center [498, 471] width 331 height 81
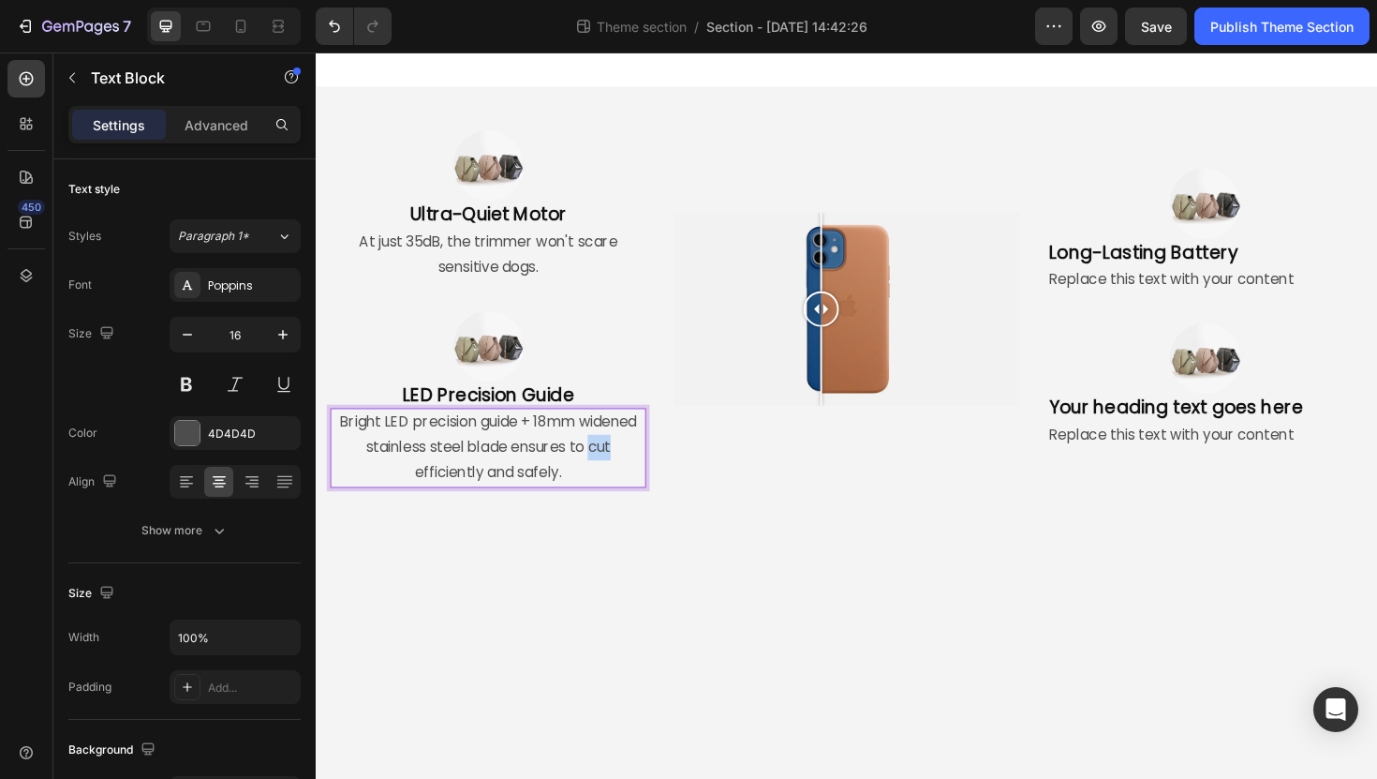
click at [611, 469] on p "Bright LED precision guide + 18mm widened stainless steel blade ensures to cut …" at bounding box center [498, 471] width 331 height 81
click at [605, 498] on p "Bright LED precision guide + 18mm widened stainless steel blade ensures efficie…" at bounding box center [498, 471] width 331 height 81
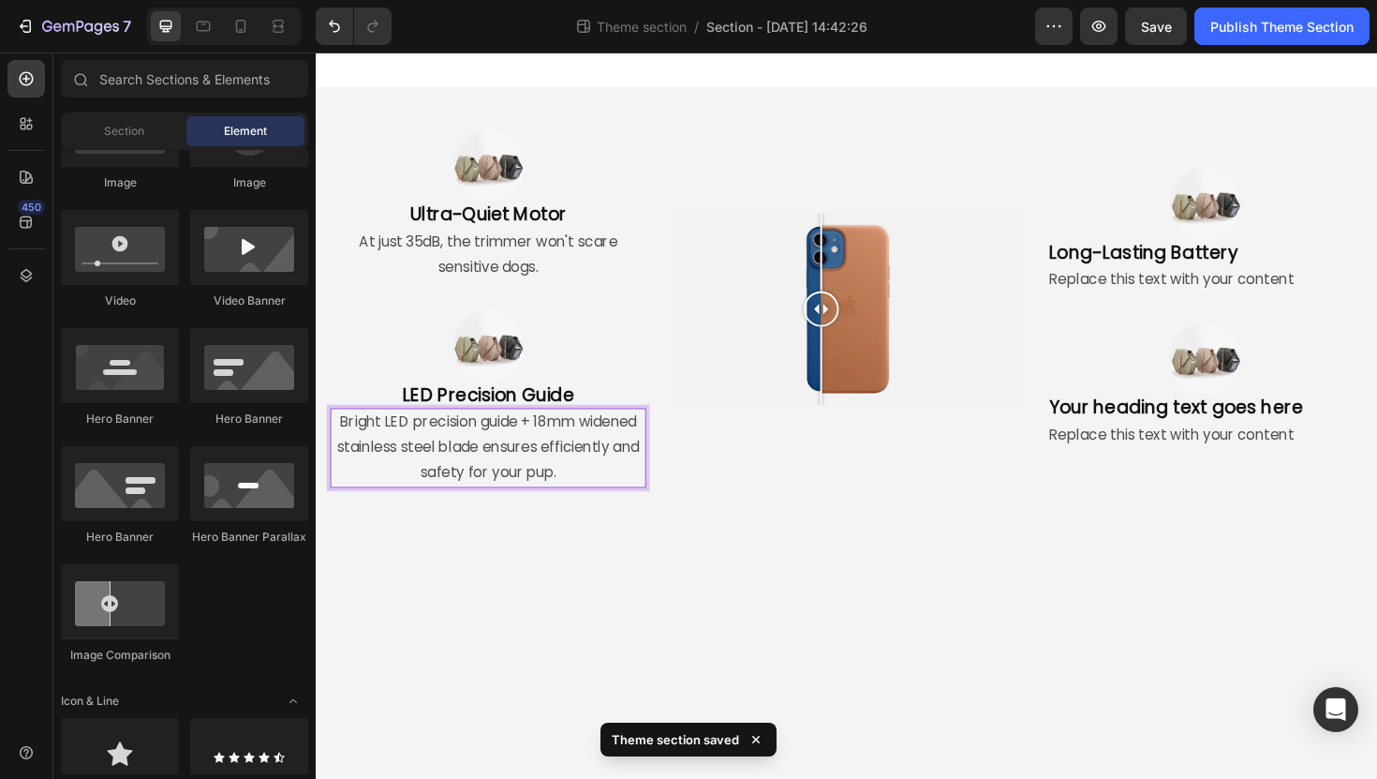
click at [712, 584] on body "Image Ultra-Quiet Motor Heading At just 35dB, the trimmer won't scare sensitive…" at bounding box center [878, 436] width 1124 height 769
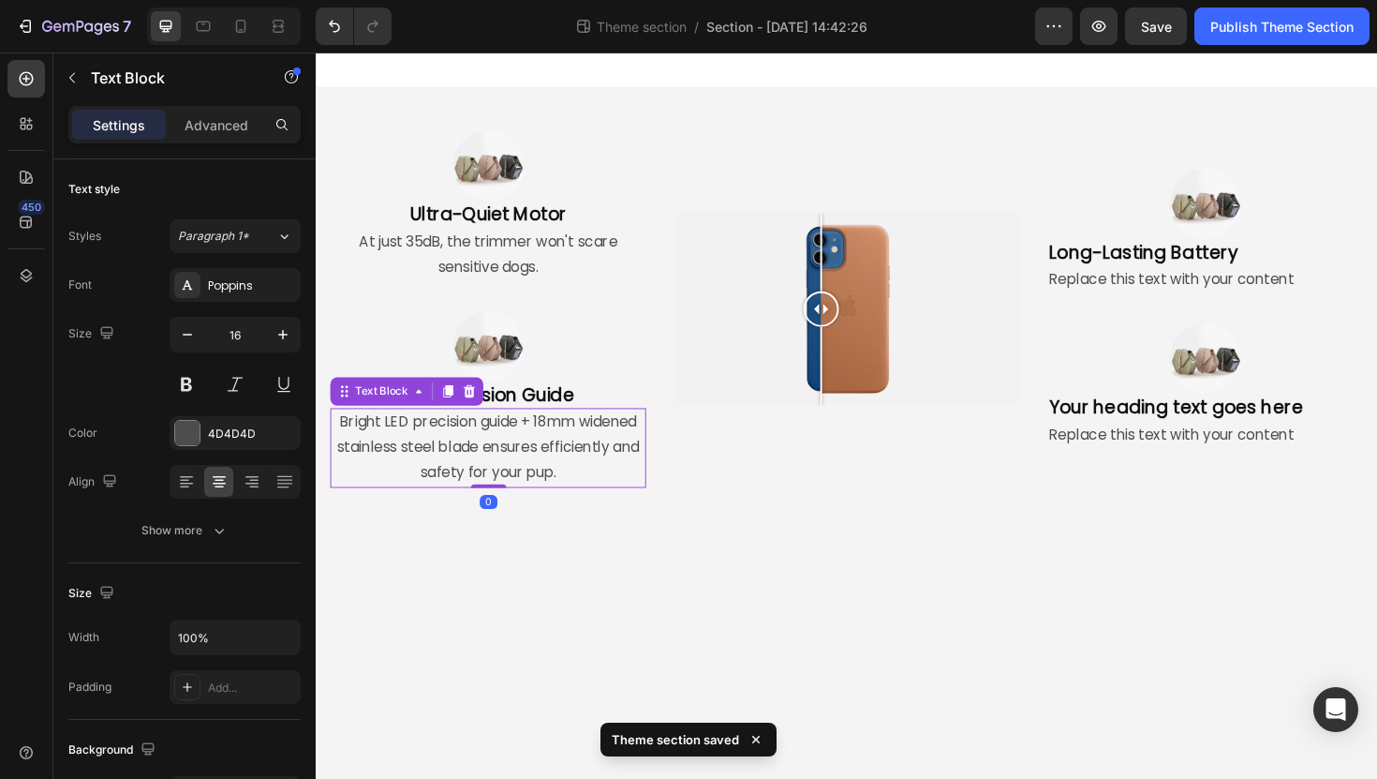
click at [335, 448] on p "Bright LED precision guide + 18mm widened stainless steel blade ensures efficie…" at bounding box center [498, 471] width 331 height 81
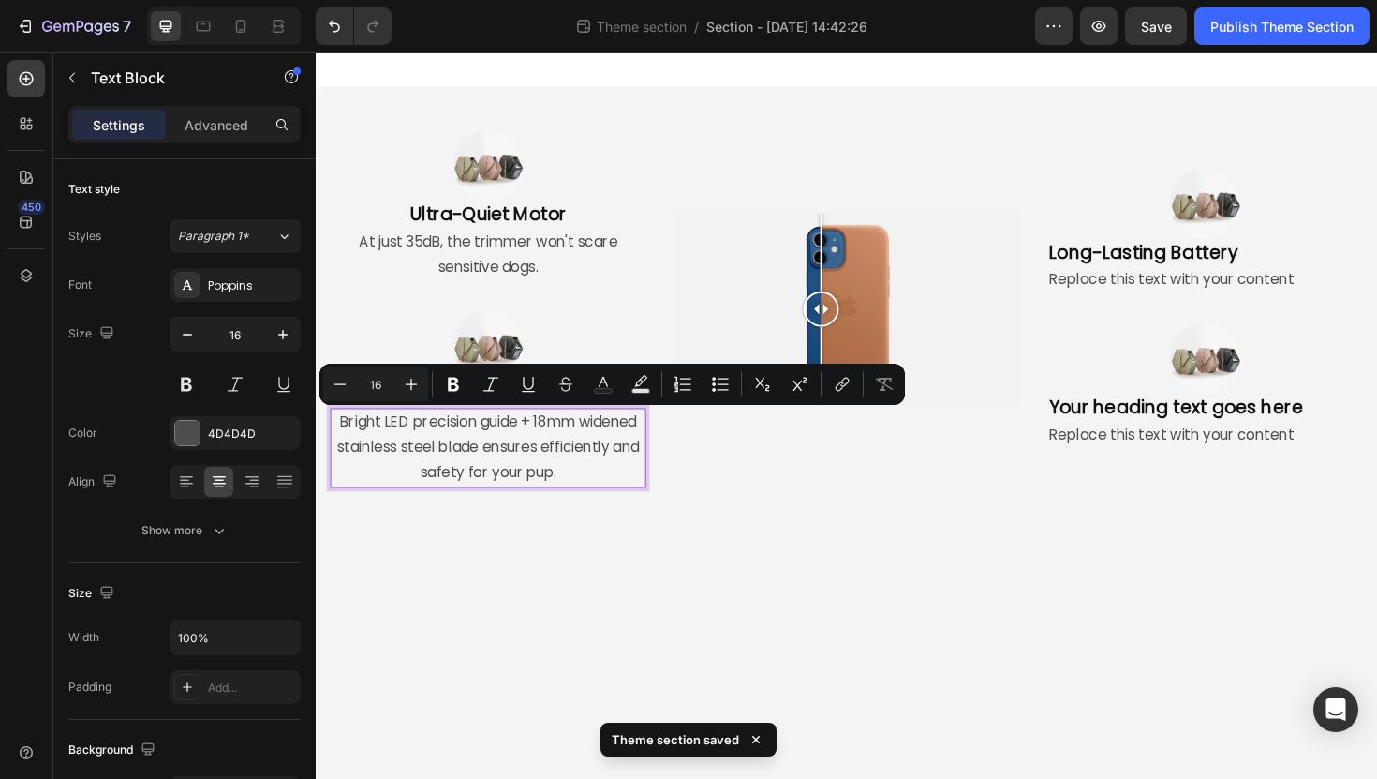
click at [337, 447] on p "Bright LED precision guide + 18mm widened stainless steel blade ensures efficie…" at bounding box center [498, 471] width 331 height 81
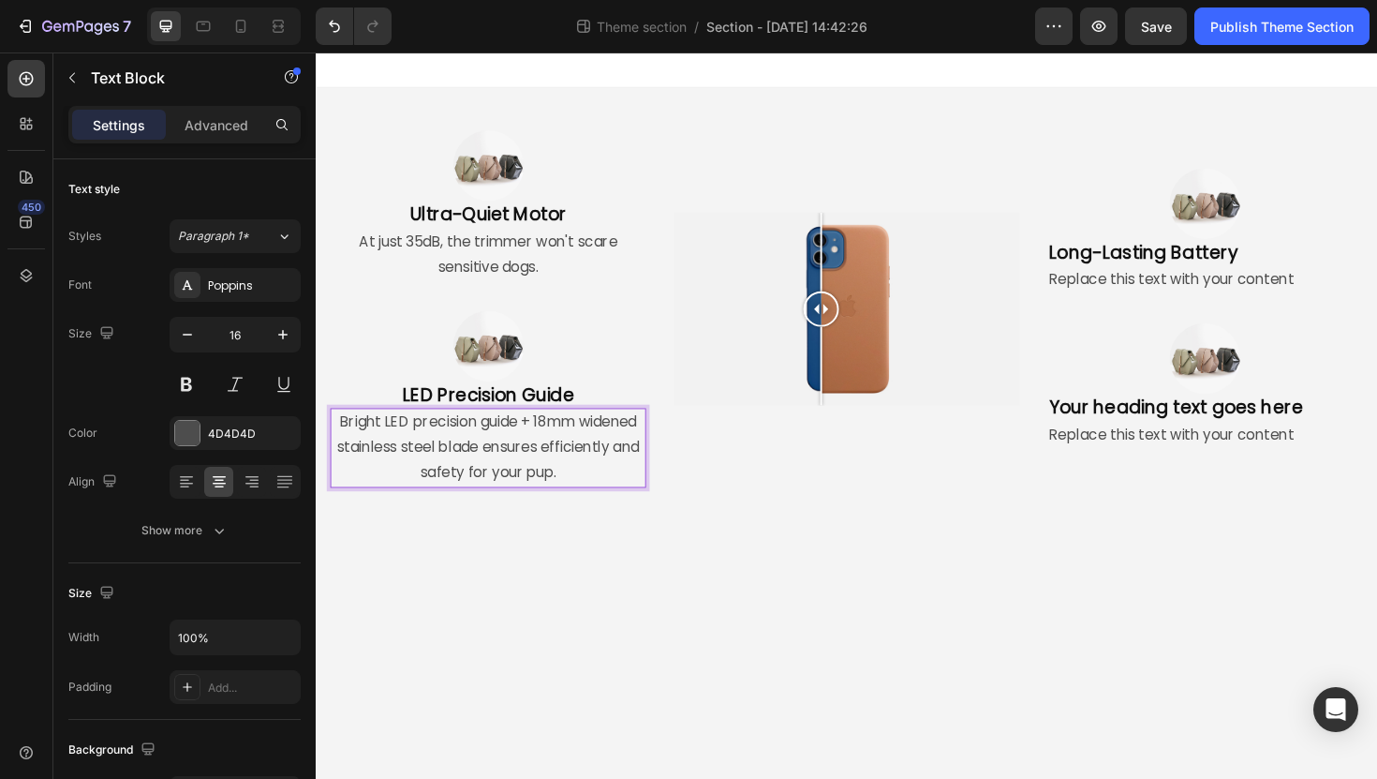
click at [346, 447] on p "Bright LED precision guide + 18mm widened stainless steel blade ensures efficie…" at bounding box center [498, 471] width 331 height 81
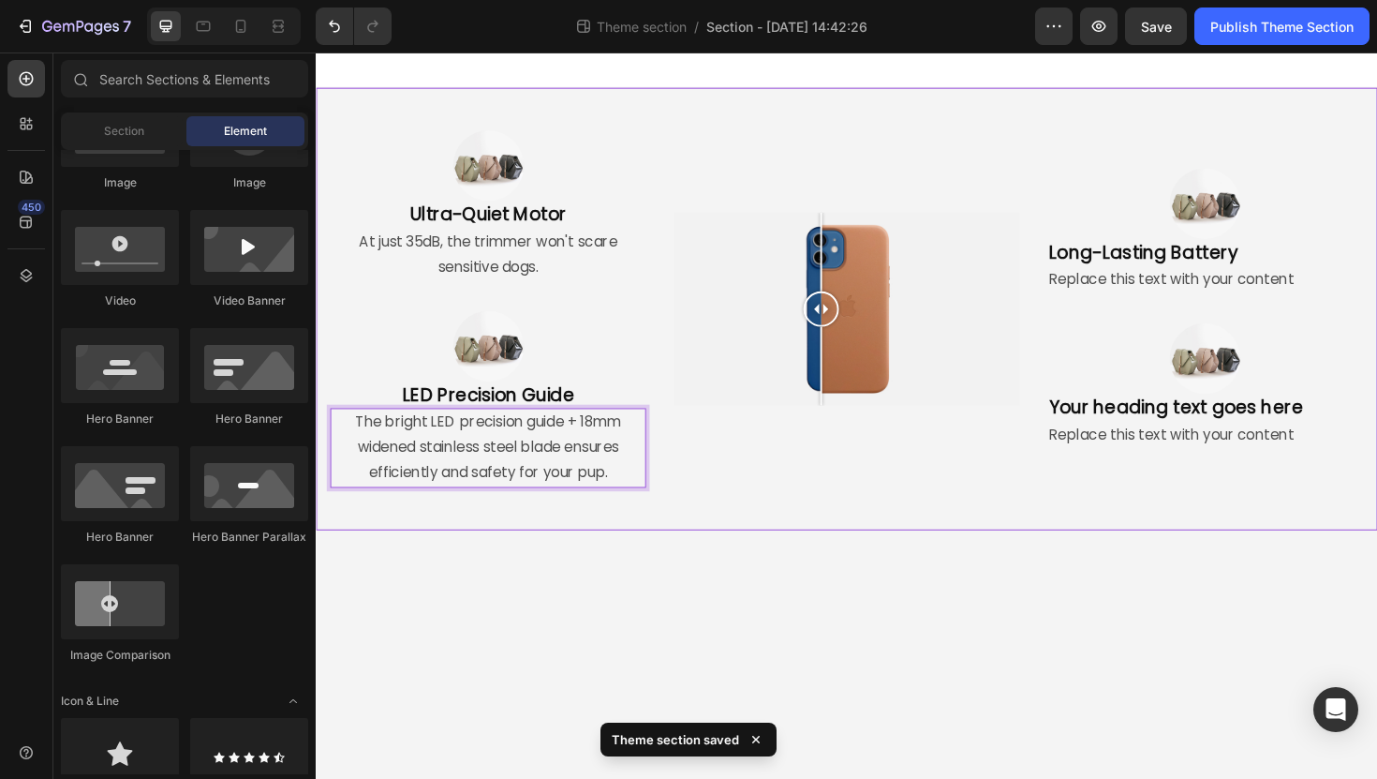
click at [463, 584] on body "Image Ultra-Quiet Motor Heading At just 35dB, the trimmer won't scare sensitive…" at bounding box center [878, 436] width 1124 height 769
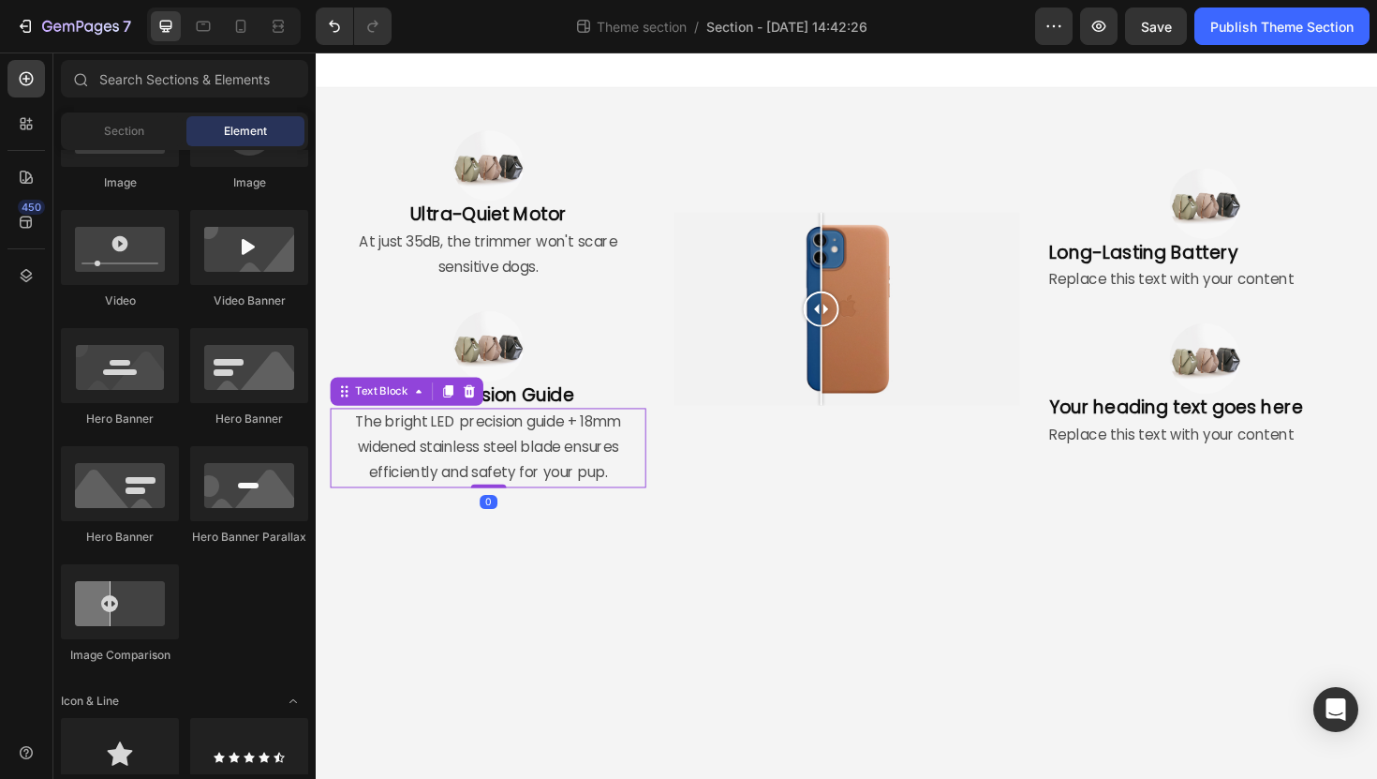
click at [447, 463] on p "The bright LED precision guide + 18mm widened stainless steel blade ensures eff…" at bounding box center [498, 471] width 331 height 81
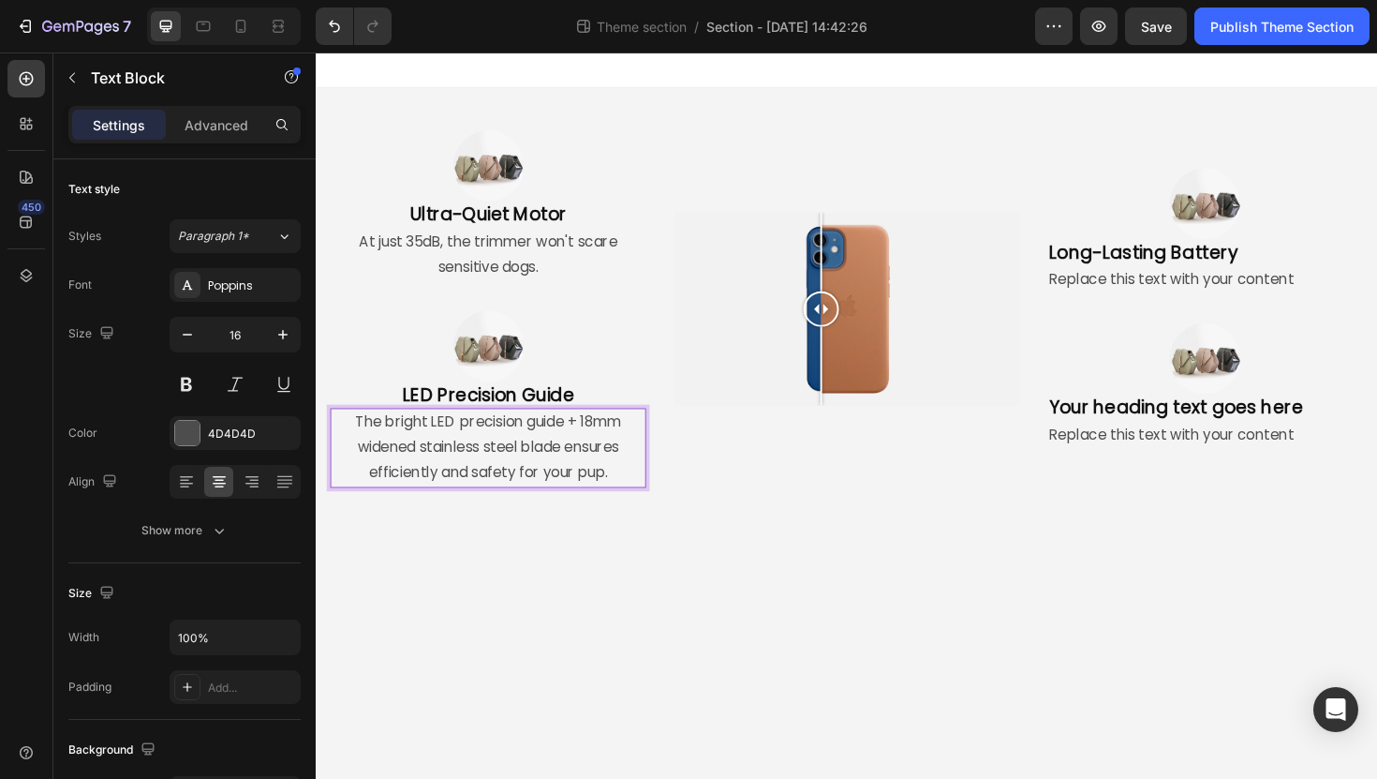
click at [422, 447] on p "The bright LED precision guide + 18mm widened stainless steel blade ensures eff…" at bounding box center [498, 471] width 331 height 81
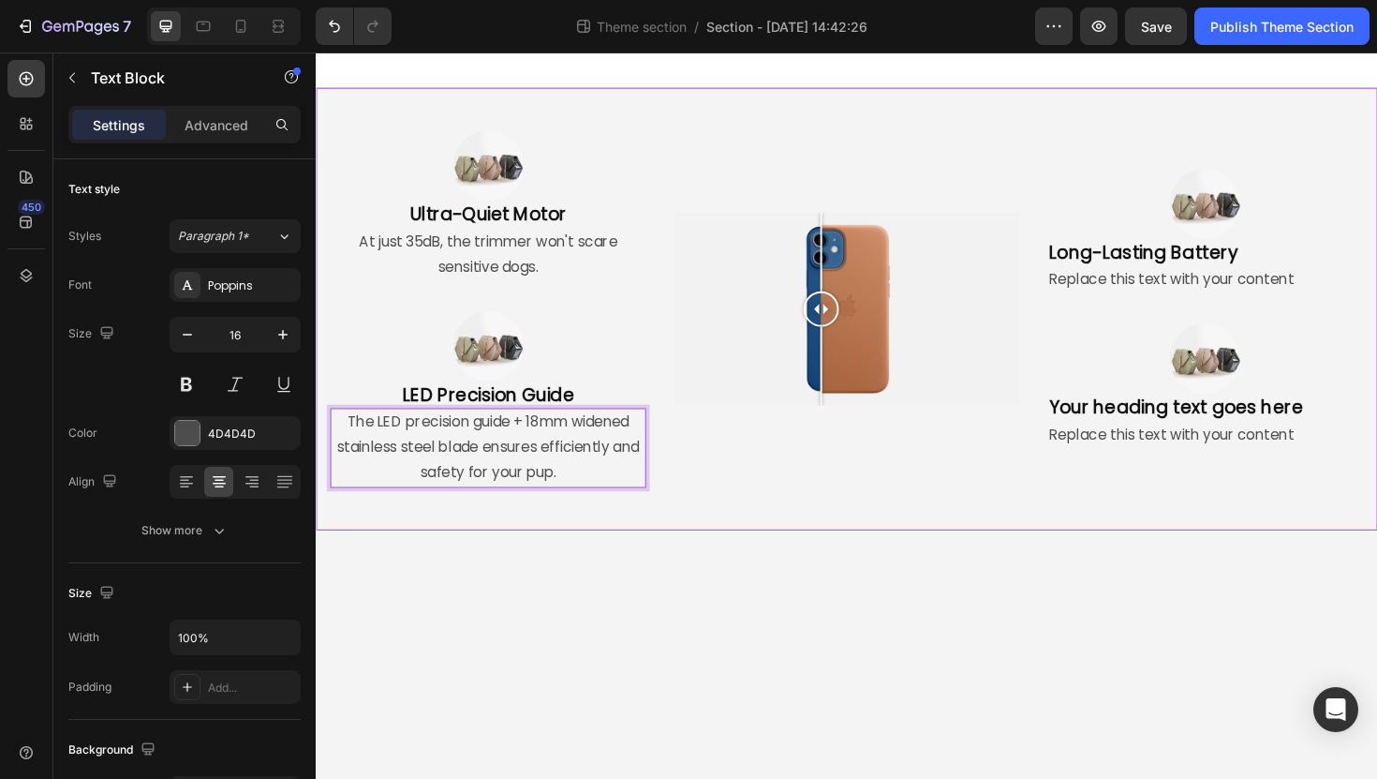
click at [488, 537] on div "Image Ultra-Quiet Motor Heading At just 35dB, the trimmer won't scare sensitive…" at bounding box center [878, 324] width 1124 height 468
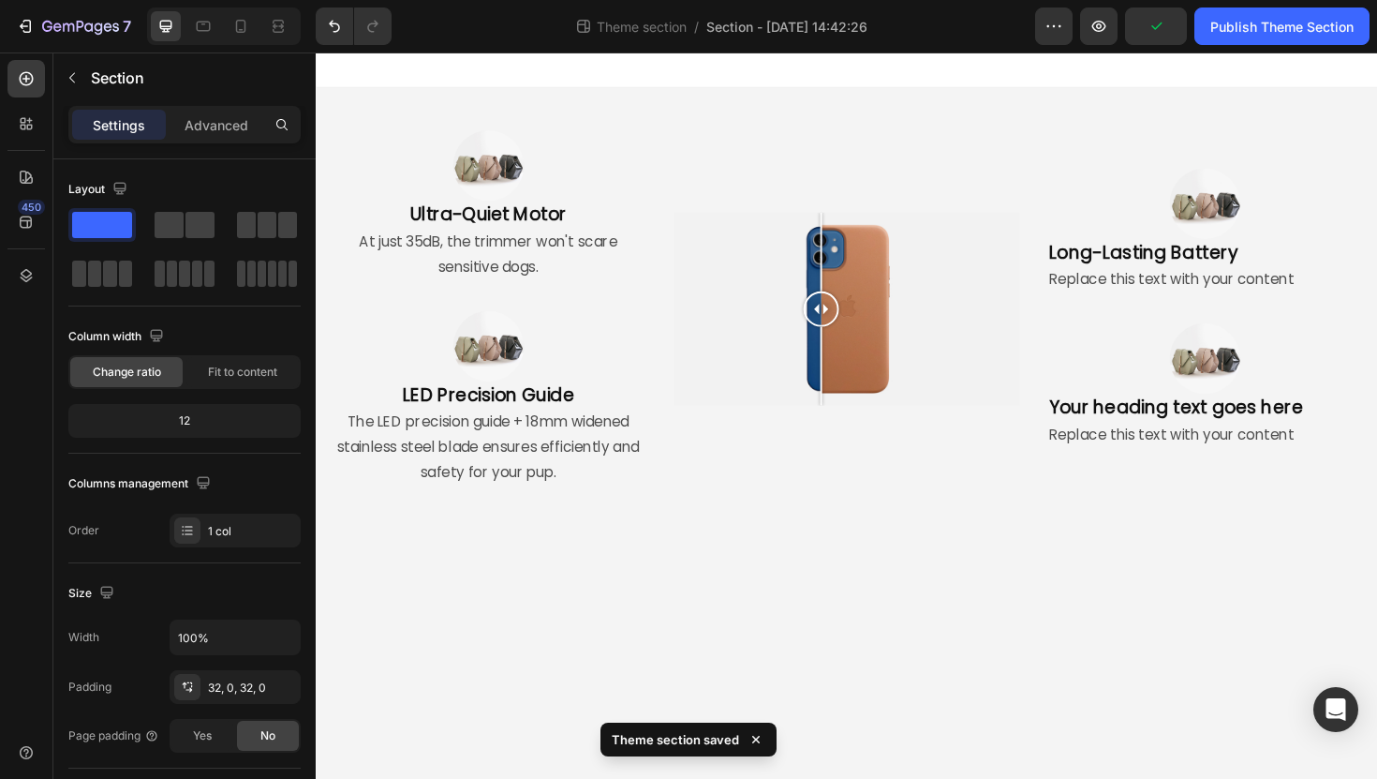
click at [514, 572] on body "Image Ultra-Quiet Motor Heading At just 35dB, the trimmer won't scare sensitive…" at bounding box center [878, 436] width 1124 height 769
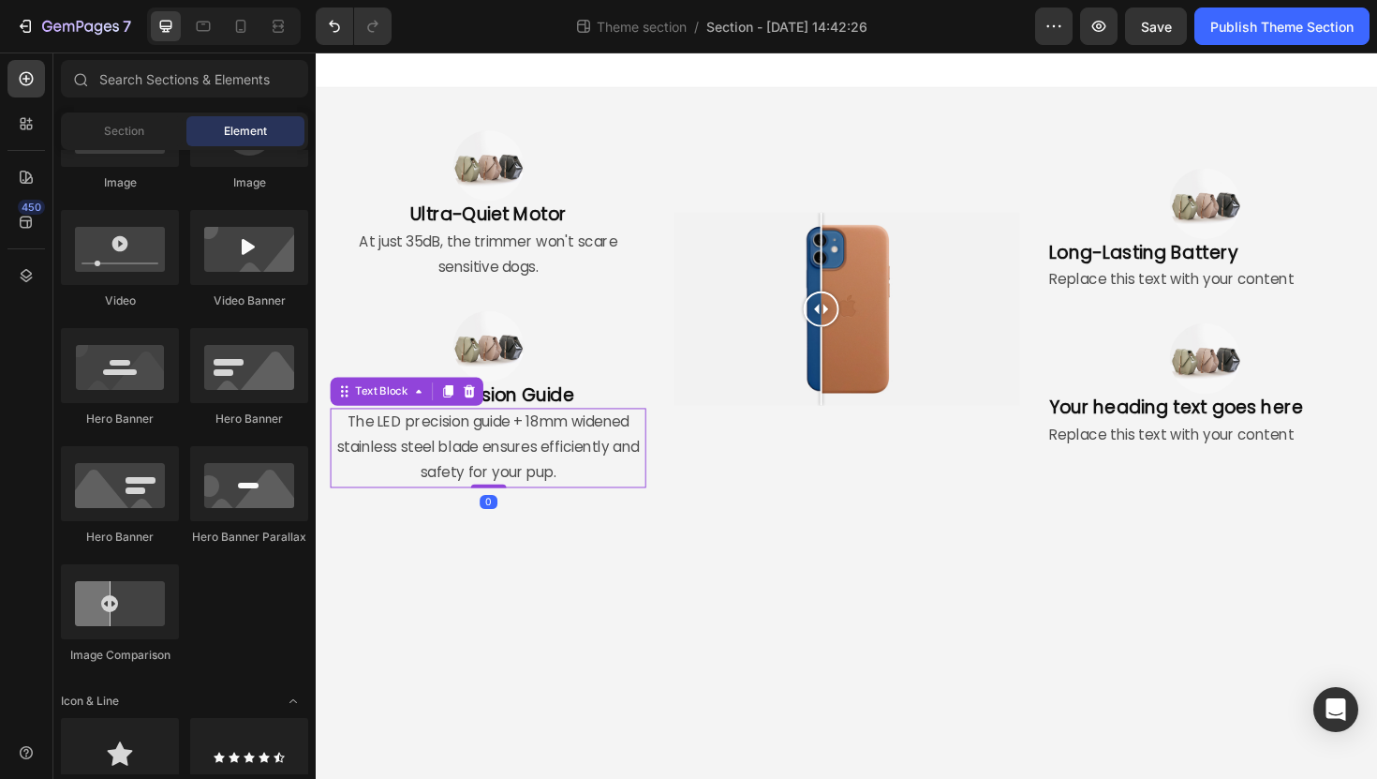
click at [365, 453] on p "The LED precision guide + 18mm widened stainless steel blade ensures efficientl…" at bounding box center [498, 471] width 331 height 81
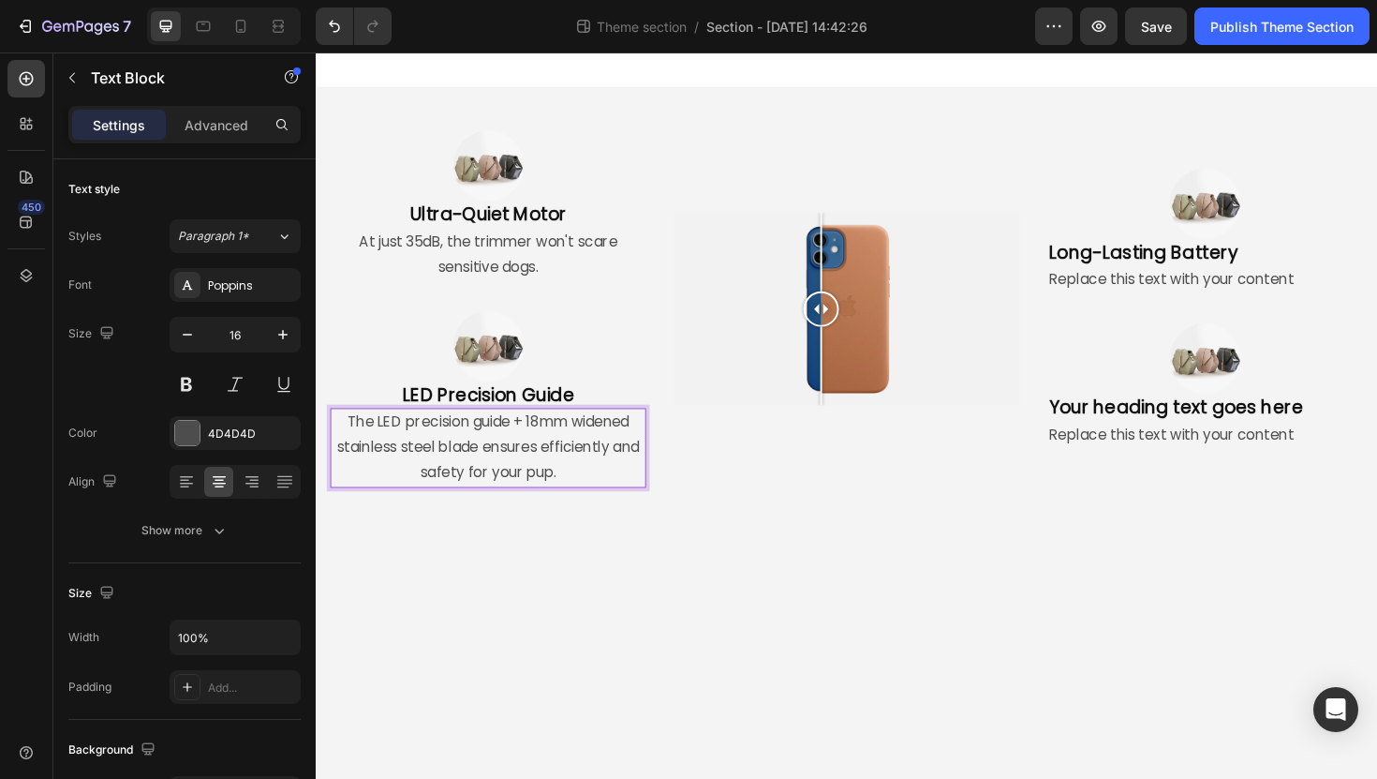
click at [362, 447] on p "The LED precision guide + 18mm widened stainless steel blade ensures efficientl…" at bounding box center [498, 471] width 331 height 81
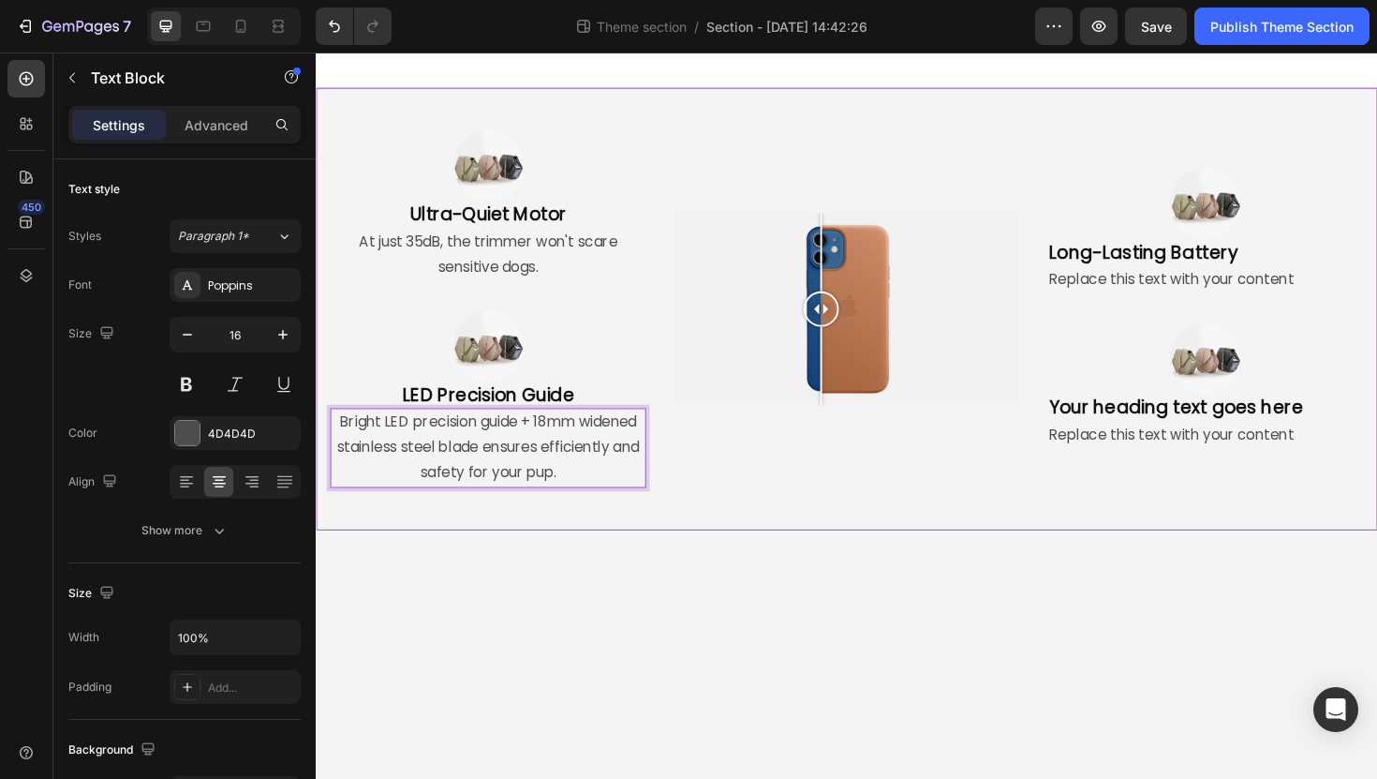
click at [453, 551] on div "Image Ultra-Quiet Motor Heading At just 35dB, the trimmer won't scare sensitive…" at bounding box center [878, 324] width 1124 height 468
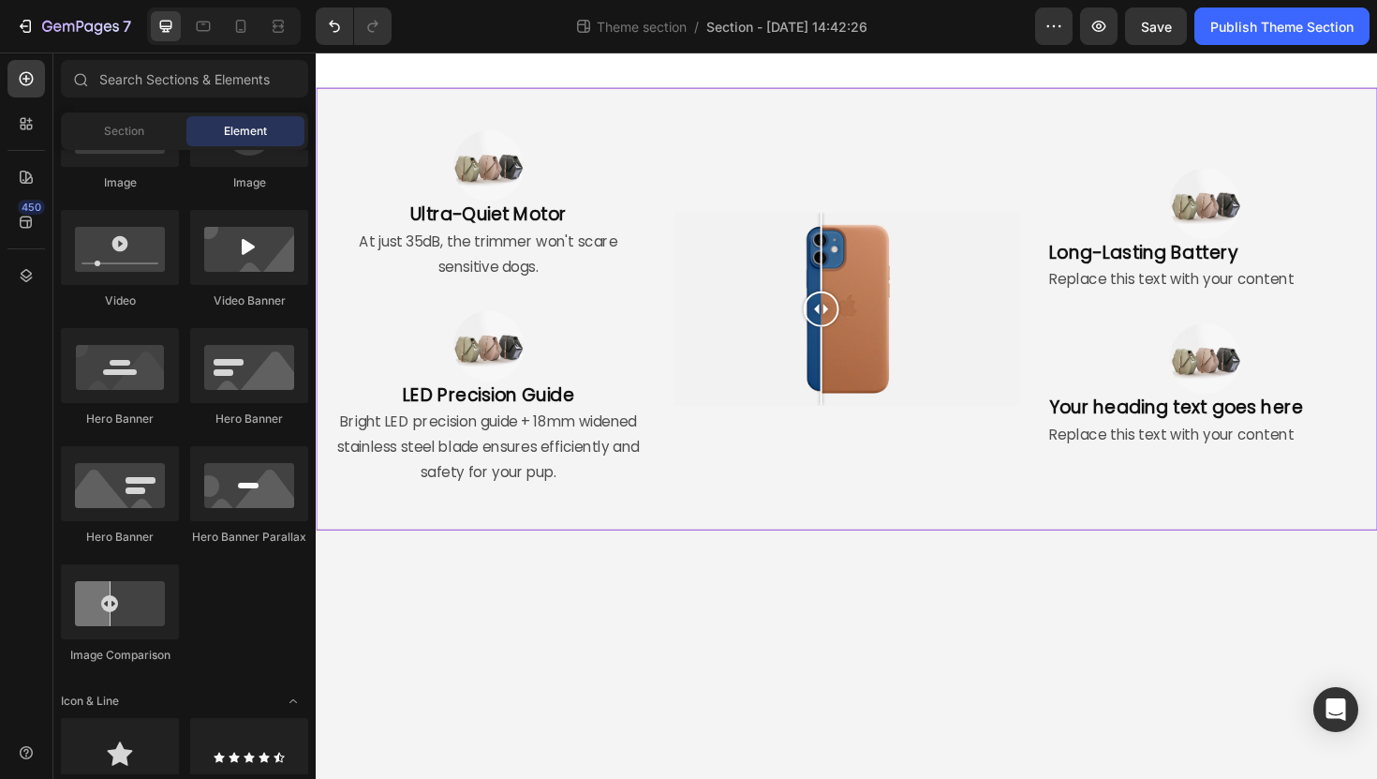
click at [452, 710] on body "Image Ultra-Quiet Motor Heading At just 35dB, the trimmer won't scare sensitive…" at bounding box center [878, 436] width 1124 height 769
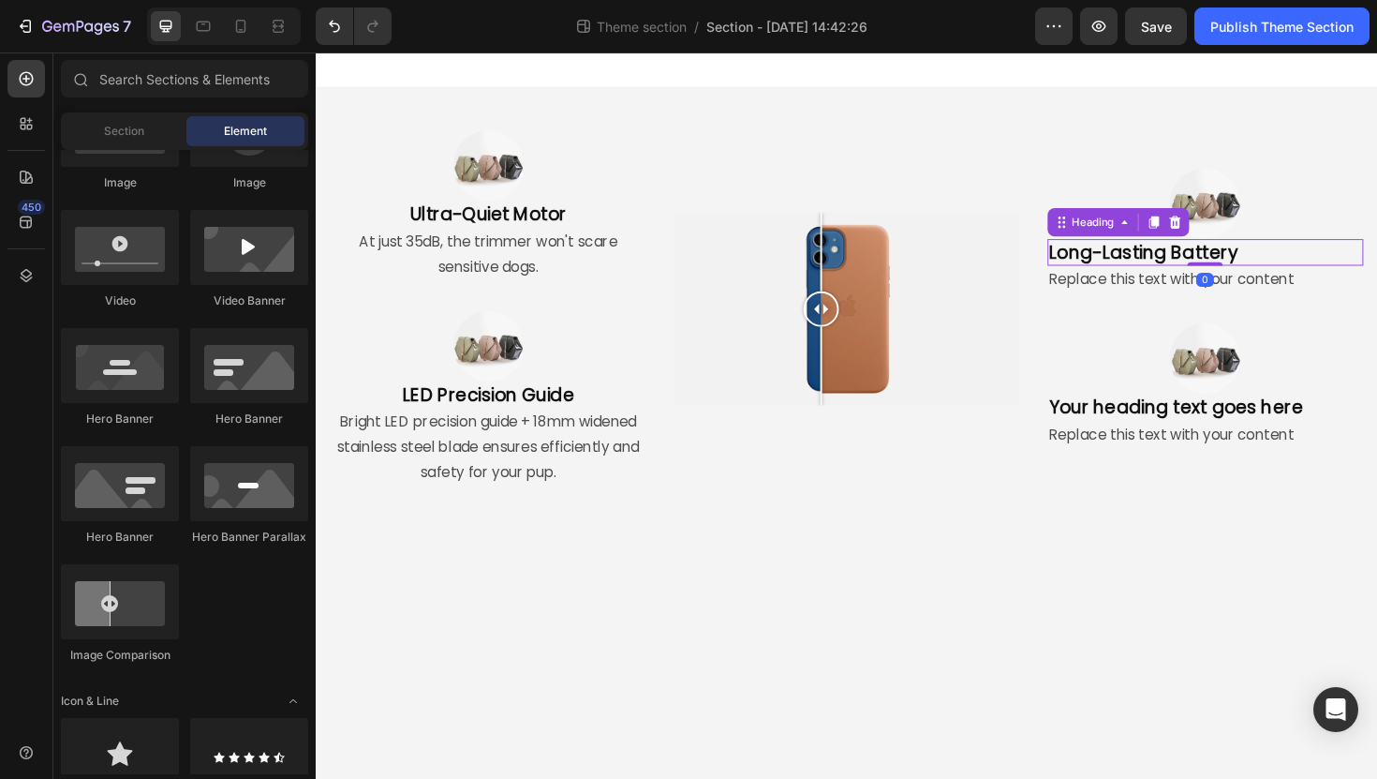
click at [1223, 273] on p "Long-Lasting Battery" at bounding box center [1257, 264] width 331 height 24
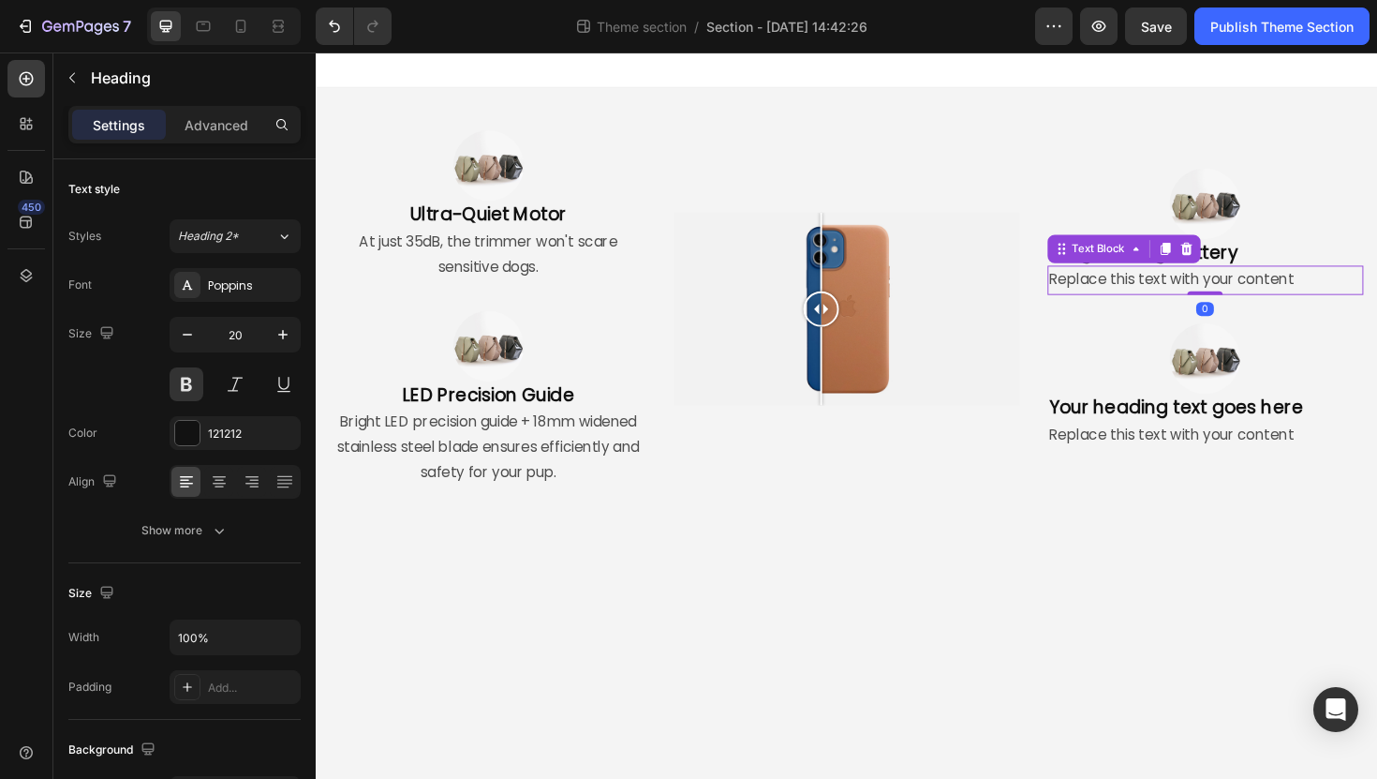
click at [1219, 293] on p "Replace this text with your content" at bounding box center [1257, 293] width 331 height 27
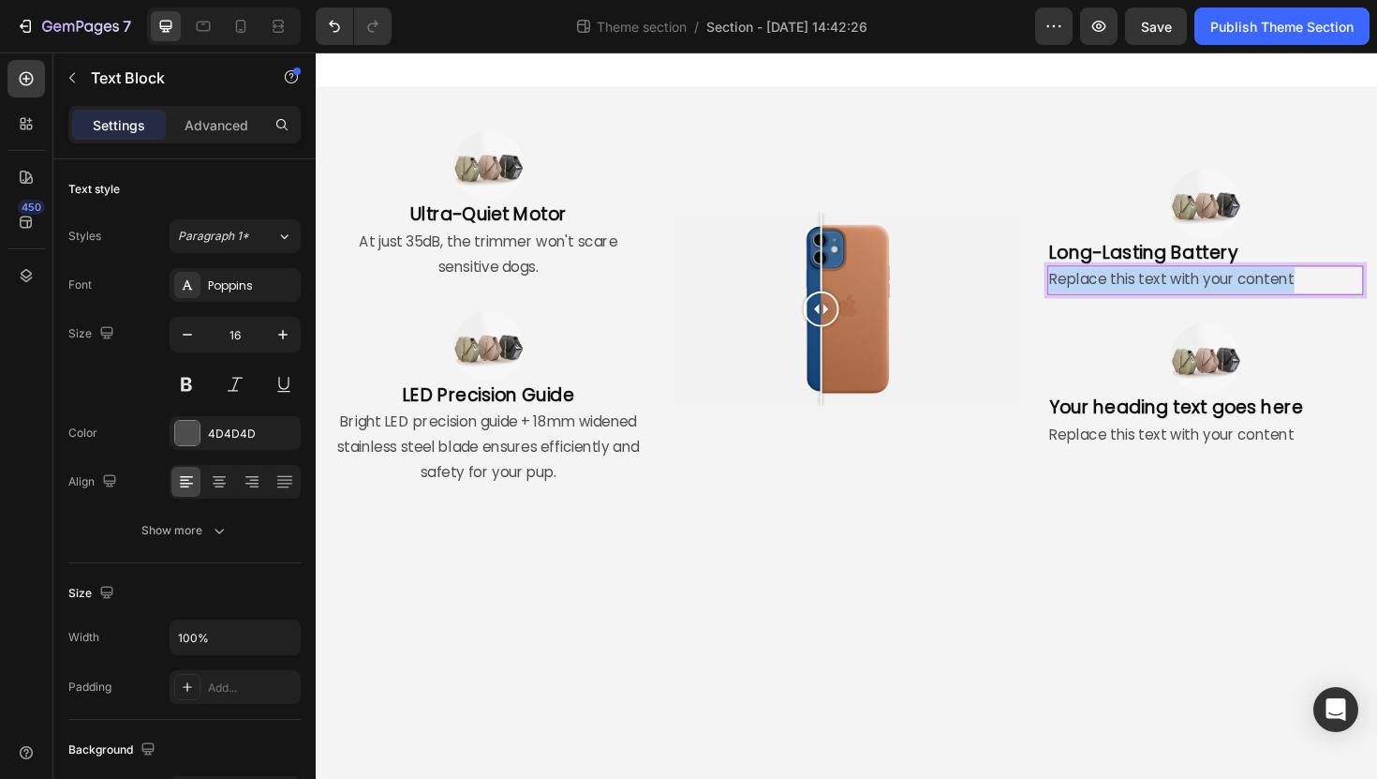
click at [1219, 293] on p "Replace this text with your content" at bounding box center [1257, 293] width 331 height 27
drag, startPoint x: 1275, startPoint y: 299, endPoint x: 1061, endPoint y: 292, distance: 214.7
click at [1061, 292] on div "Image Ultra-Quiet Motor Heading At just 35dB, the trimmer won't scare sensitive…" at bounding box center [878, 324] width 1124 height 409
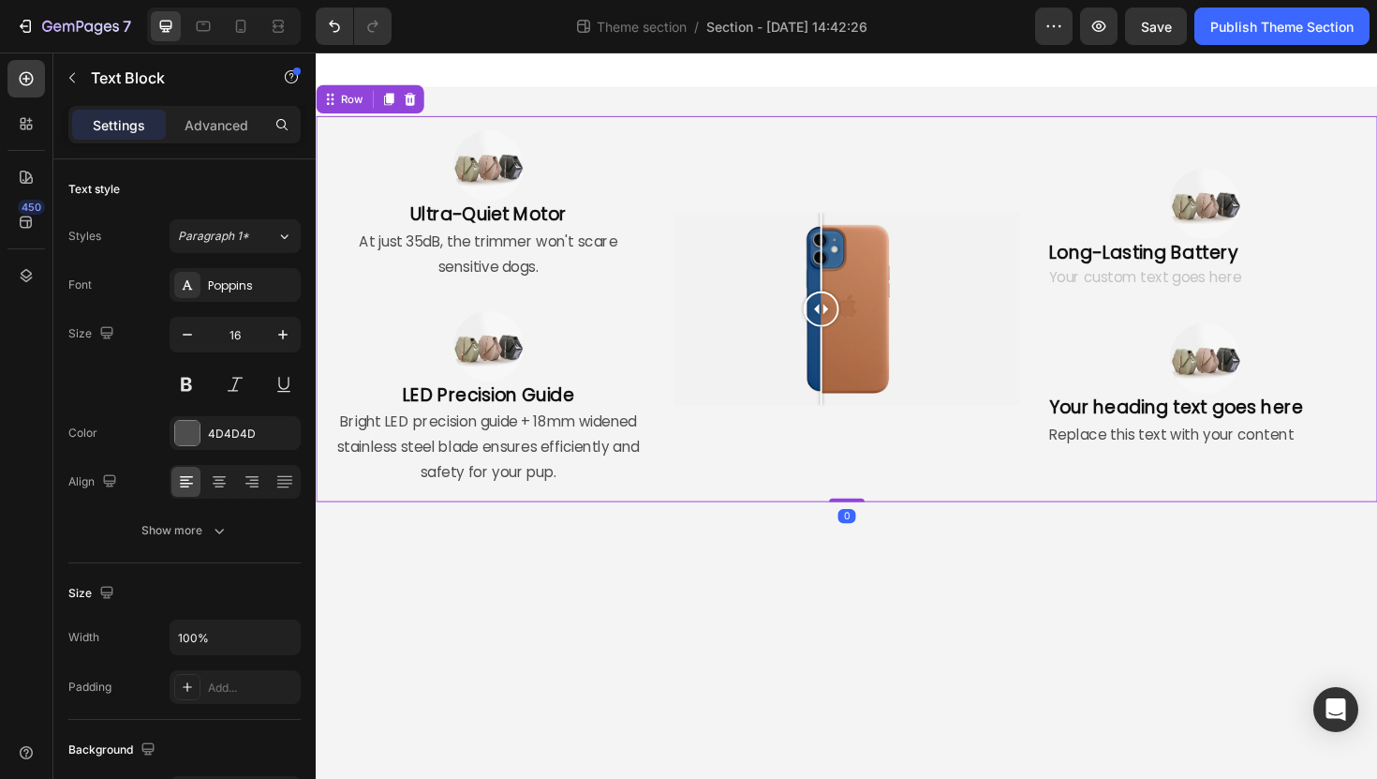
click at [863, 453] on div "Image Comparison" at bounding box center [877, 324] width 364 height 409
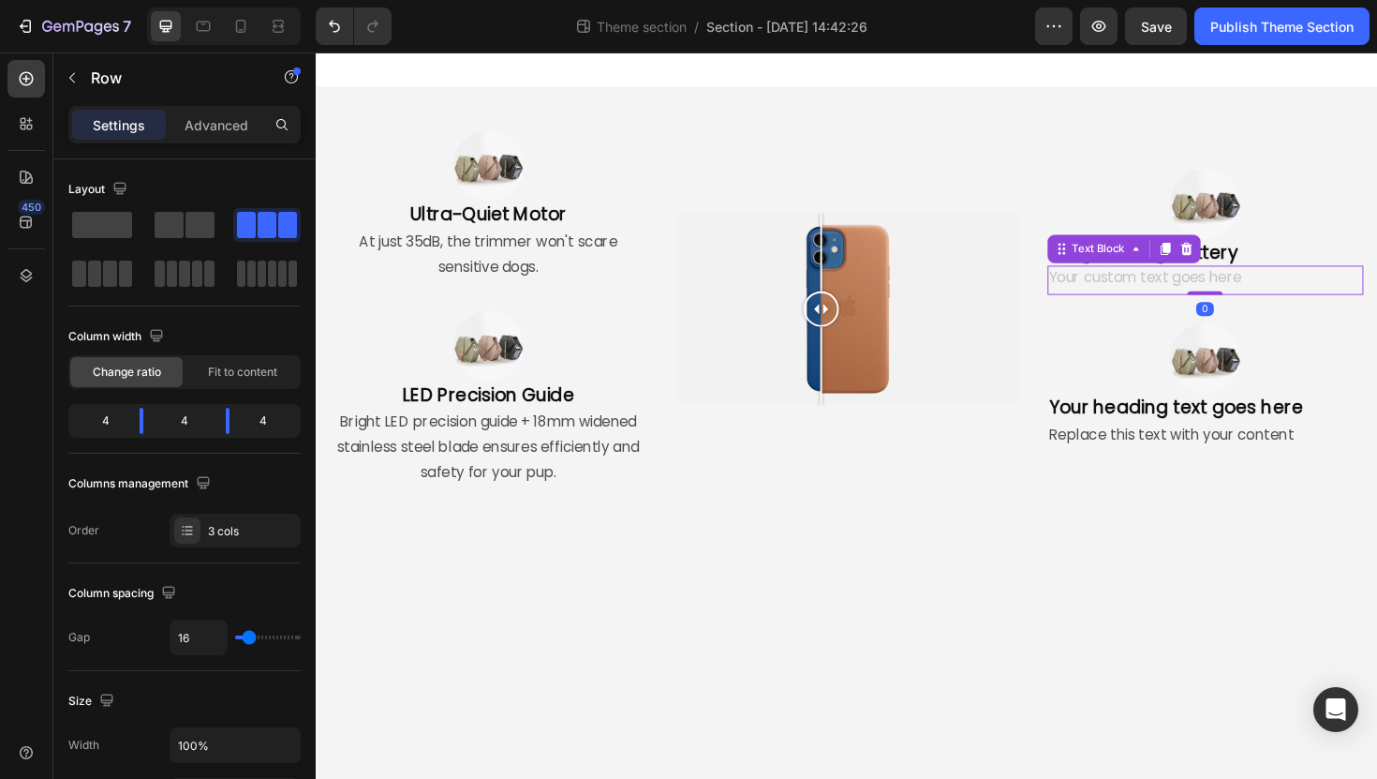
click at [1199, 294] on div "Rich Text Editor. Editing area: main" at bounding box center [1258, 293] width 334 height 31
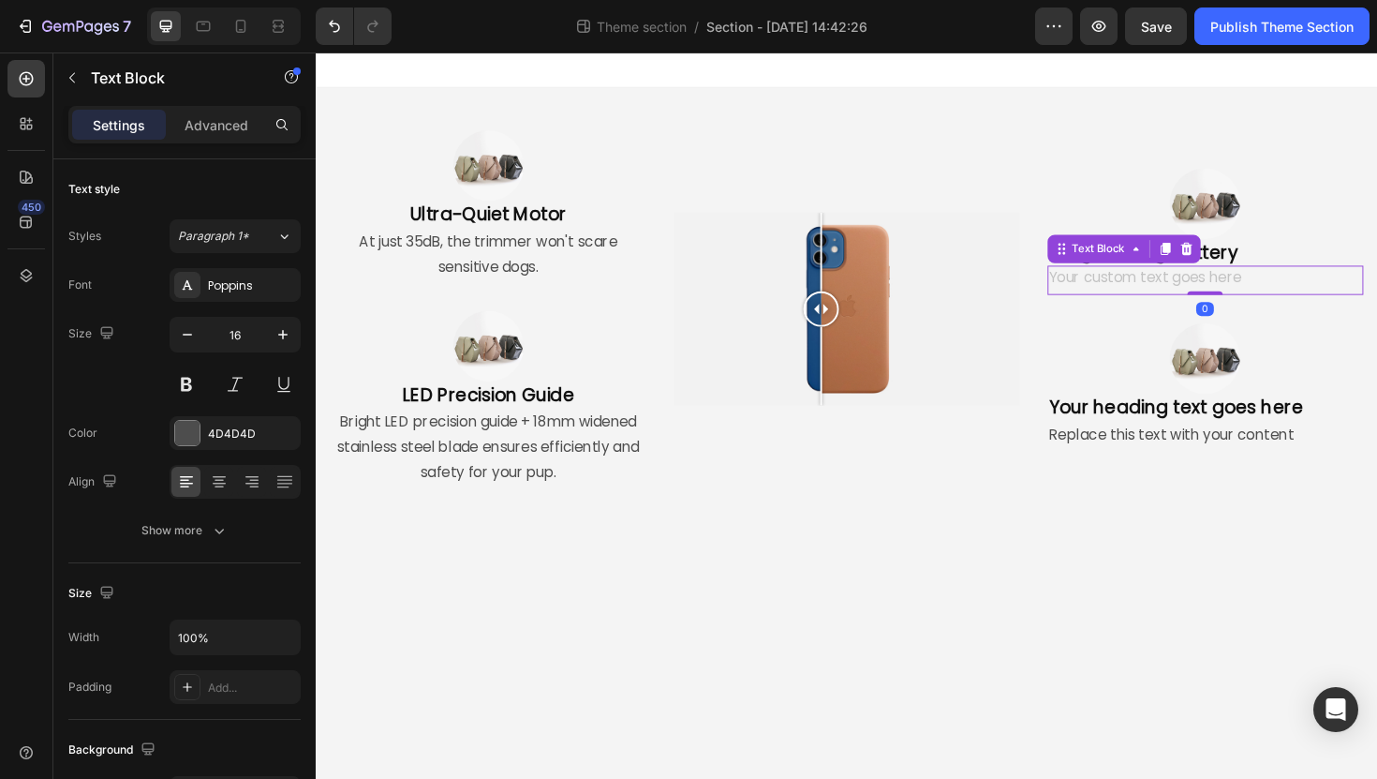
click at [1199, 294] on div "Rich Text Editor. Editing area: main" at bounding box center [1258, 293] width 334 height 31
click at [240, 381] on button at bounding box center [235, 384] width 34 height 34
click at [239, 381] on button at bounding box center [235, 384] width 34 height 34
click at [1260, 287] on div "Rich Text Editor. Editing area: main" at bounding box center [1258, 293] width 334 height 31
click at [1135, 294] on p "Rechargable 500mAh battery" at bounding box center [1257, 293] width 331 height 27
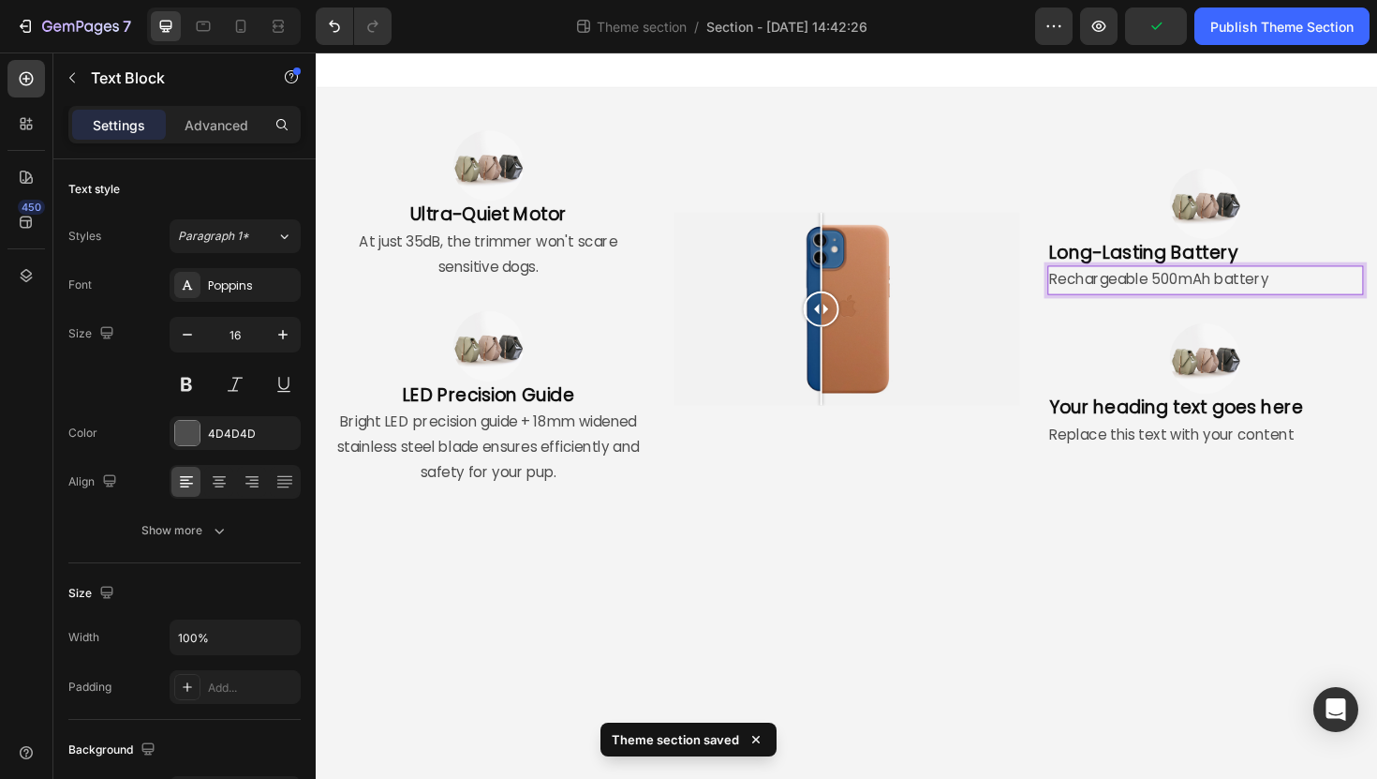
click at [1220, 291] on p "Rechargeable 500mAh battery" at bounding box center [1257, 293] width 331 height 27
click at [1334, 291] on p "Rechargeable 500mAh battery" at bounding box center [1257, 293] width 331 height 27
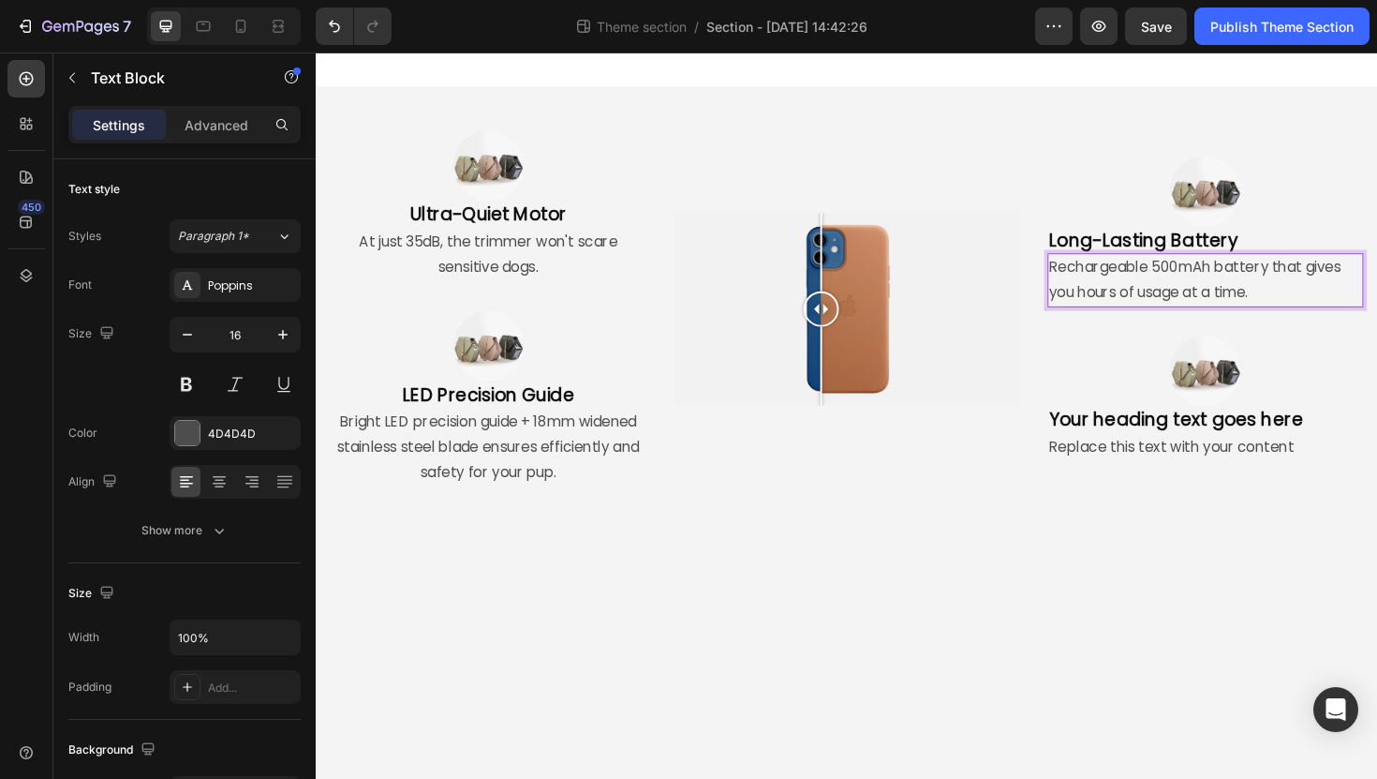
click at [1091, 280] on div "Rechargeable 500mAh battery that gives you hours of usage at a time." at bounding box center [1258, 294] width 334 height 58
click at [1168, 275] on p "Cordless Rechargeable 500mAh battery that gives you hours of usage at a time." at bounding box center [1257, 294] width 331 height 54
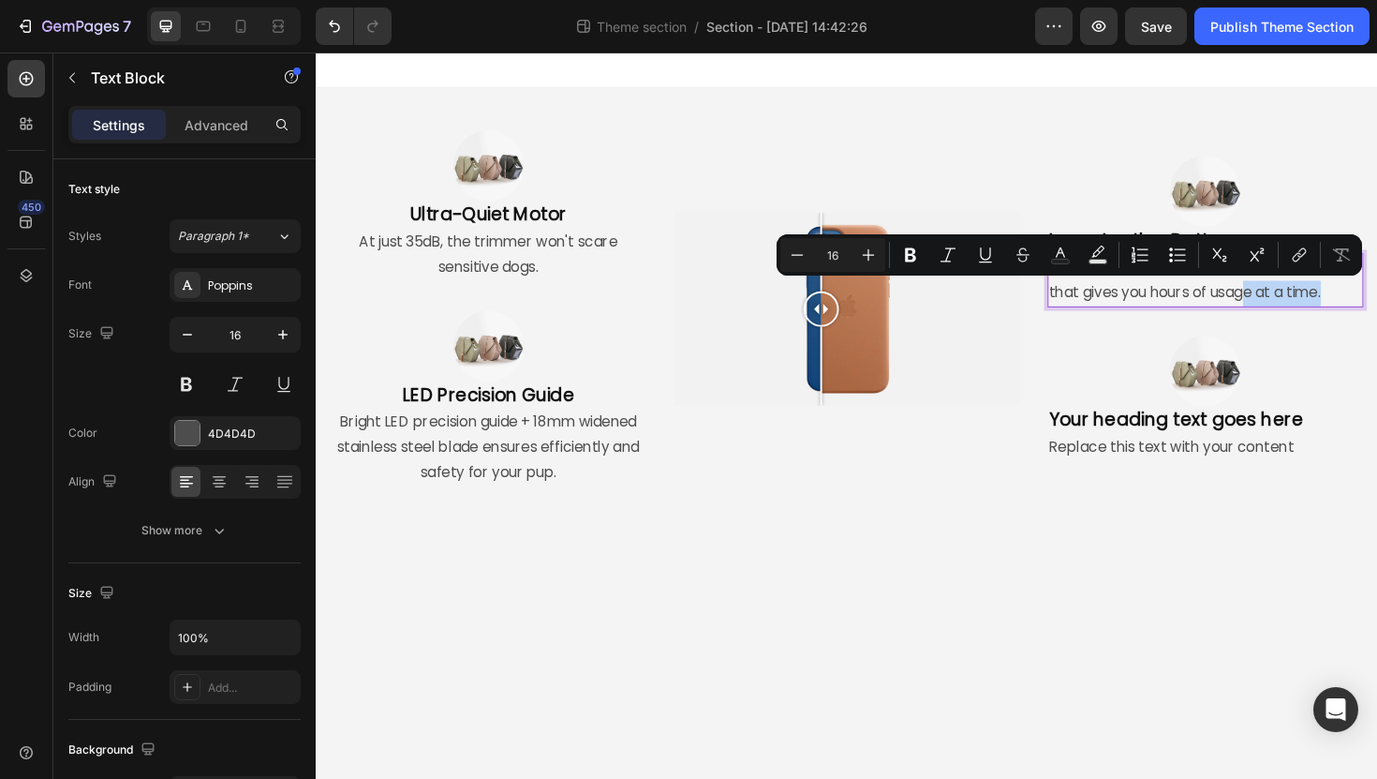
drag, startPoint x: 1397, startPoint y: 305, endPoint x: 1308, endPoint y: 307, distance: 89.1
click at [1308, 307] on p "Cordless rechargeable 500mAh battery that gives you hours of usage at a time." at bounding box center [1257, 294] width 331 height 54
click at [1374, 311] on p "Cordless rechargeable 500mAh battery that gives you hours of usage at a time." at bounding box center [1257, 294] width 331 height 54
click at [1376, 300] on p "Cordless rechargeable 500mAh battery that gives you hours of usage at a time." at bounding box center [1257, 294] width 331 height 54
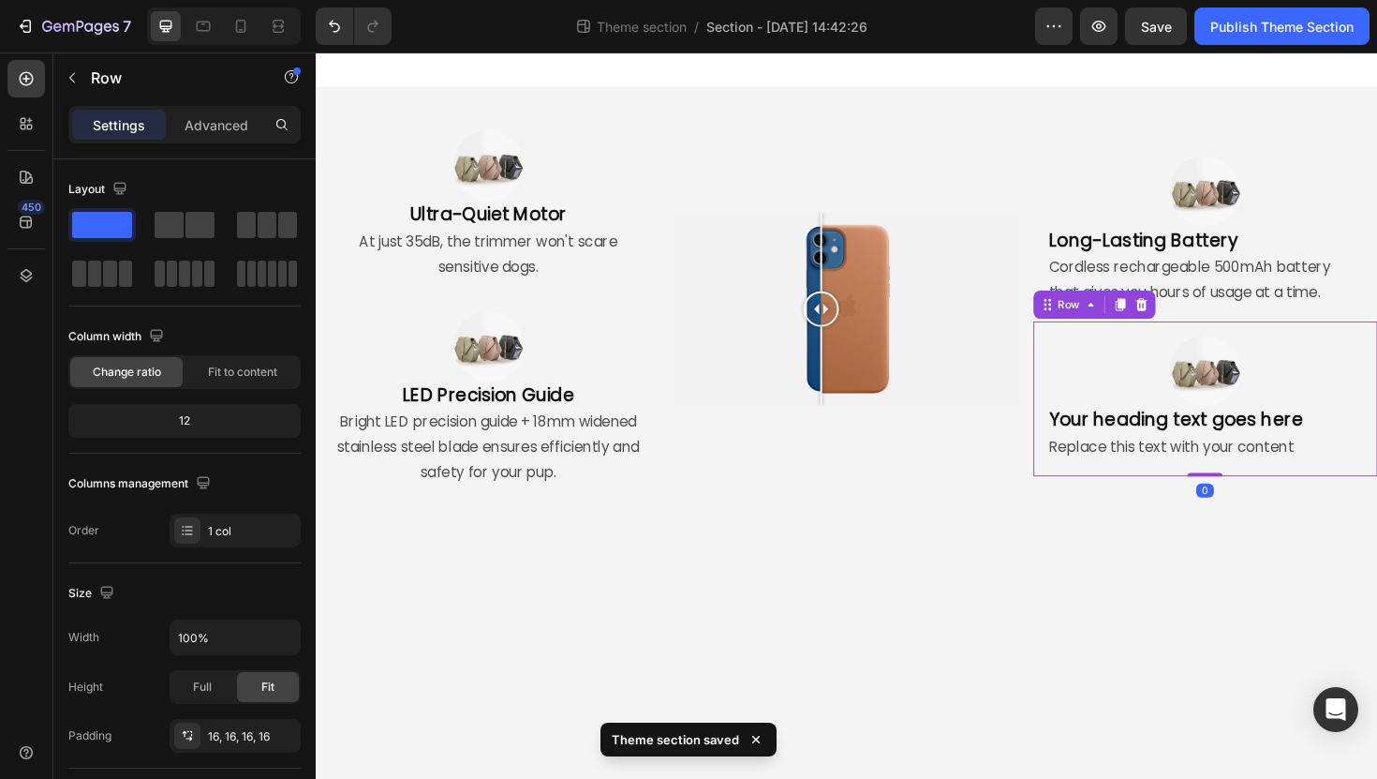
click at [1376, 337] on div "Image Your heading text goes here Heading Replace this text with your content T…" at bounding box center [1258, 419] width 364 height 164
click at [1376, 307] on p "Cordless rechargeable 500mAh battery that gives you hours of usage at a time." at bounding box center [1257, 294] width 331 height 54
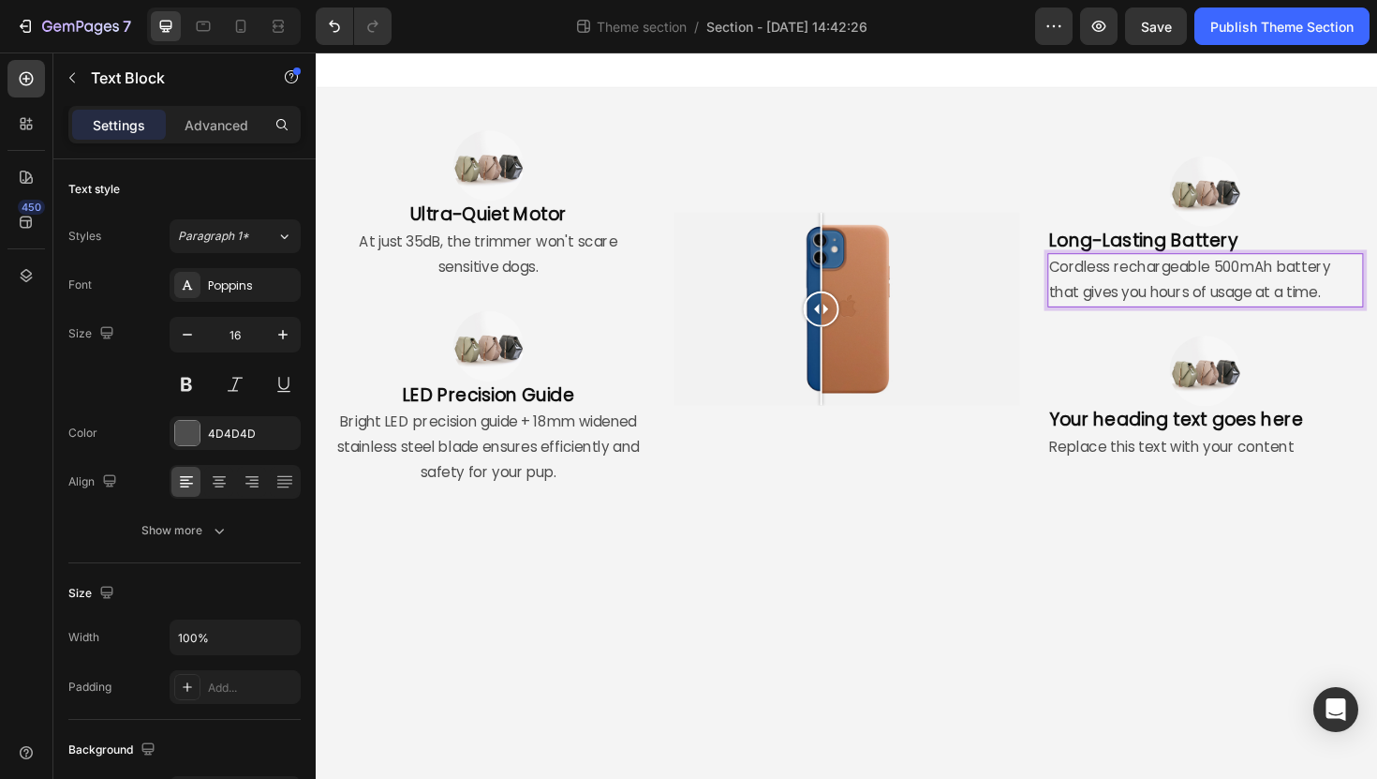
click at [1133, 282] on p "Cordless rechargeable 500mAh battery that gives you hours of usage at a time." at bounding box center [1257, 294] width 331 height 54
click at [1168, 278] on p "Cordless rechargeable 500mAh battery that gives you hours of usage at a time." at bounding box center [1257, 294] width 331 height 54
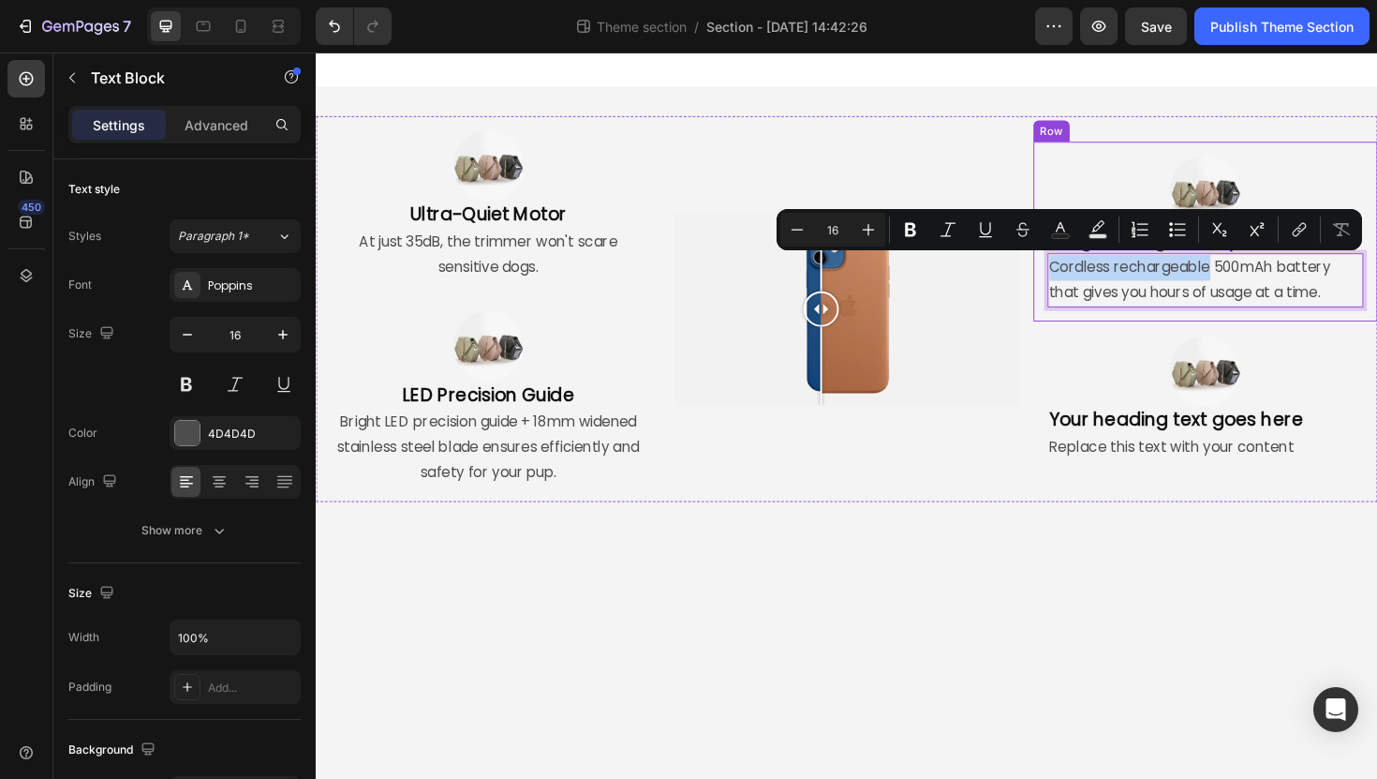
drag, startPoint x: 1168, startPoint y: 278, endPoint x: 1090, endPoint y: 278, distance: 78.7
click at [1089, 278] on div "Image Long-Lasting Battery Heading Cordless rechargeable 500mAh battery that gi…" at bounding box center [1258, 242] width 364 height 191
click at [1091, 278] on div "Cordless rechargeable 500mAh battery that gives you hours of usage at a time." at bounding box center [1258, 294] width 334 height 58
drag, startPoint x: 1166, startPoint y: 278, endPoint x: 1069, endPoint y: 284, distance: 96.7
click at [1069, 284] on div "Image Ultra-Quiet Motor Heading At just 35dB, the trimmer won't scare sensitive…" at bounding box center [878, 324] width 1124 height 409
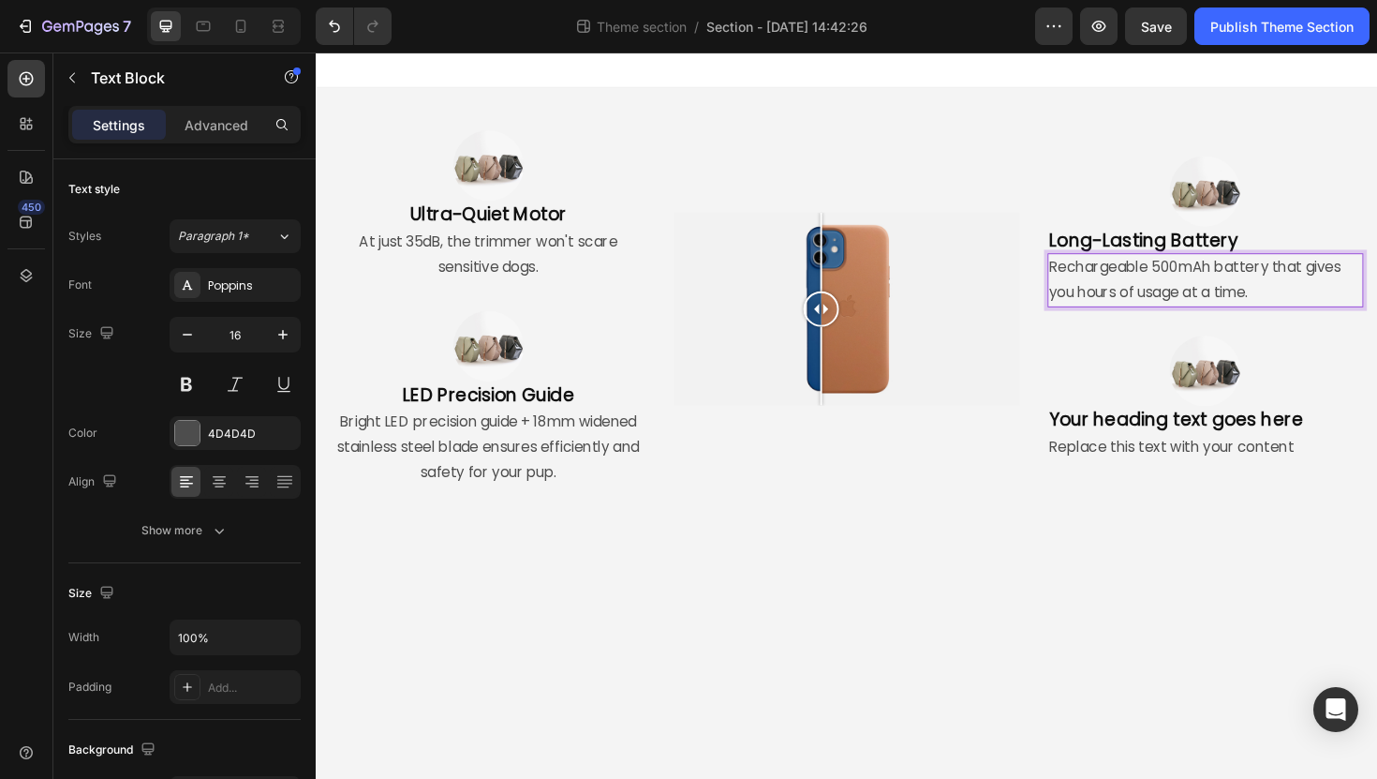
click at [1267, 280] on p "Rechargeable 500mAh battery that gives you hours of usage at a time." at bounding box center [1257, 294] width 331 height 54
click at [1092, 279] on p "Rechargeable 500mAh battery that gives you hours of usage at a time." at bounding box center [1257, 294] width 331 height 54
click at [1265, 296] on p "Cordless rechargeable 500mAh battery that gives you hours of usage at a time." at bounding box center [1257, 294] width 331 height 54
click at [1316, 283] on p "Cordless rechargeable 500mAh battery that gives you hours of usage at a time." at bounding box center [1257, 294] width 331 height 54
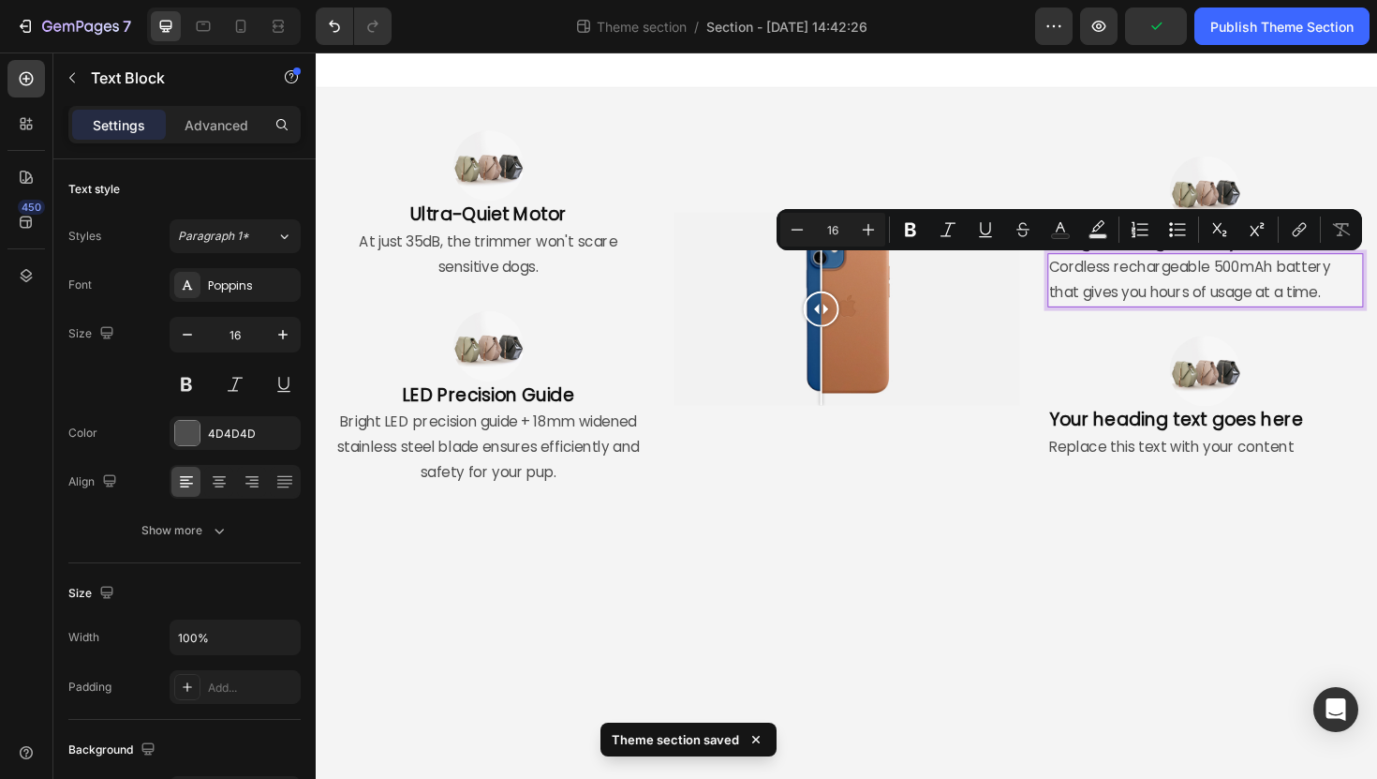
click at [1356, 282] on p "Cordless rechargeable 500mAh battery that gives you hours of usage at a time." at bounding box center [1257, 294] width 331 height 54
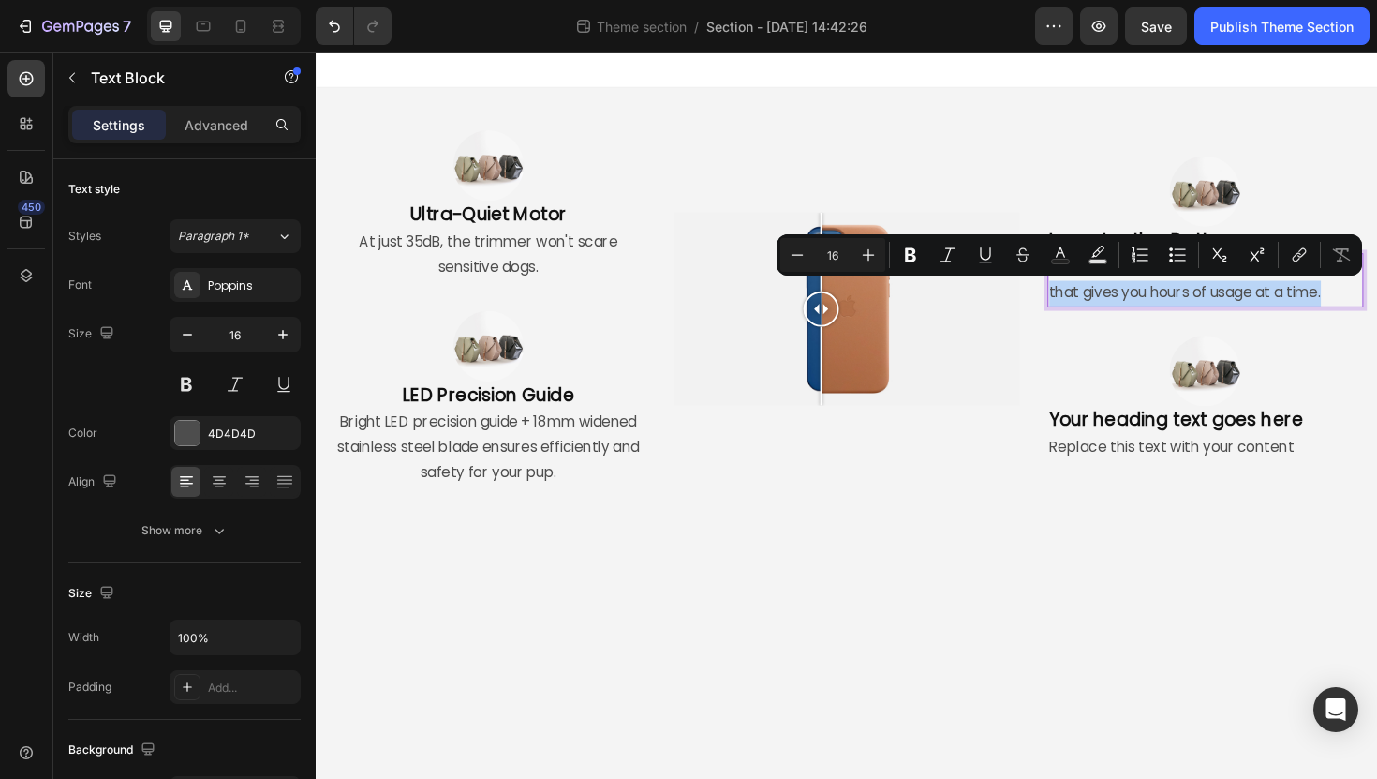
drag, startPoint x: 1389, startPoint y: 307, endPoint x: 1088, endPoint y: 309, distance: 301.7
click at [1088, 309] on div "Image Long-Lasting Battery Heading Cordless rechargeable 500mAh battery that gi…" at bounding box center [1258, 242] width 364 height 191
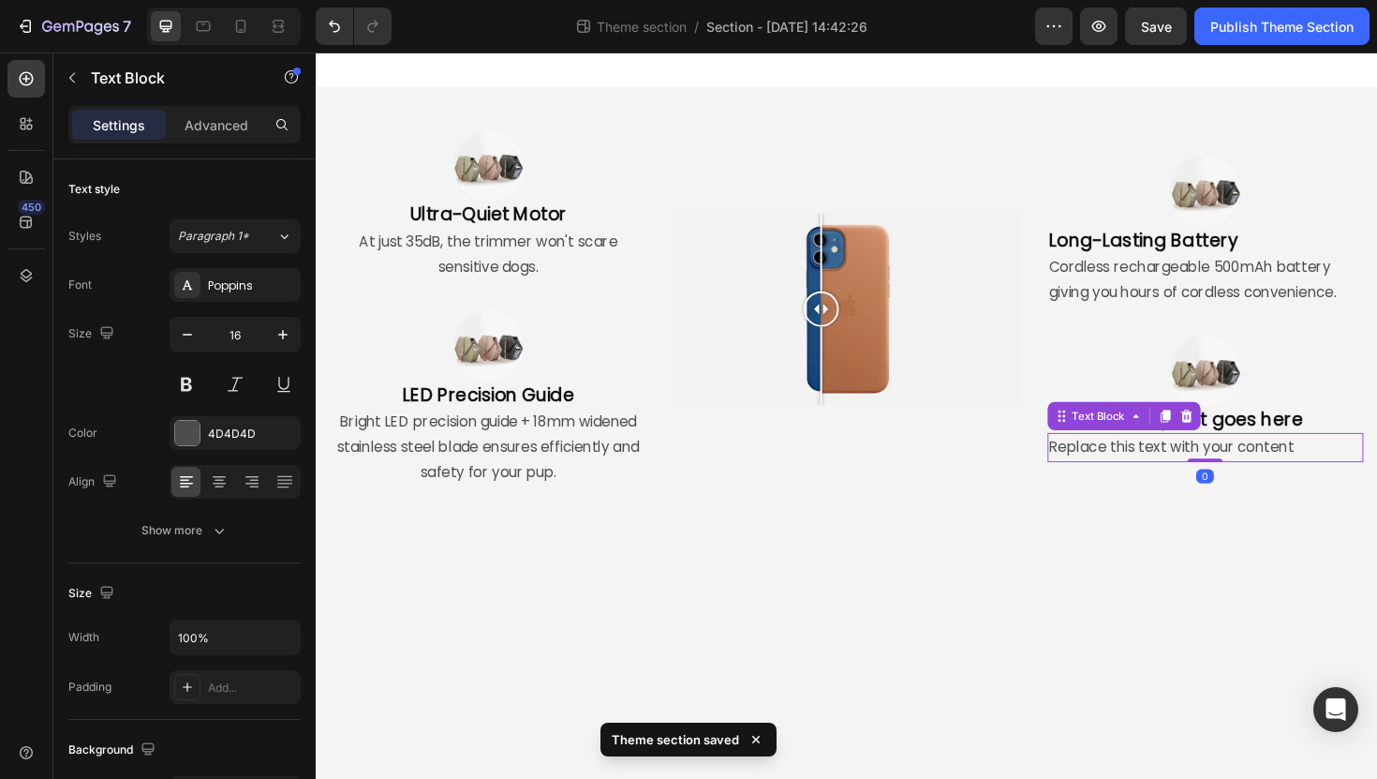
click at [1353, 459] on div "Replace this text with your content" at bounding box center [1258, 470] width 334 height 31
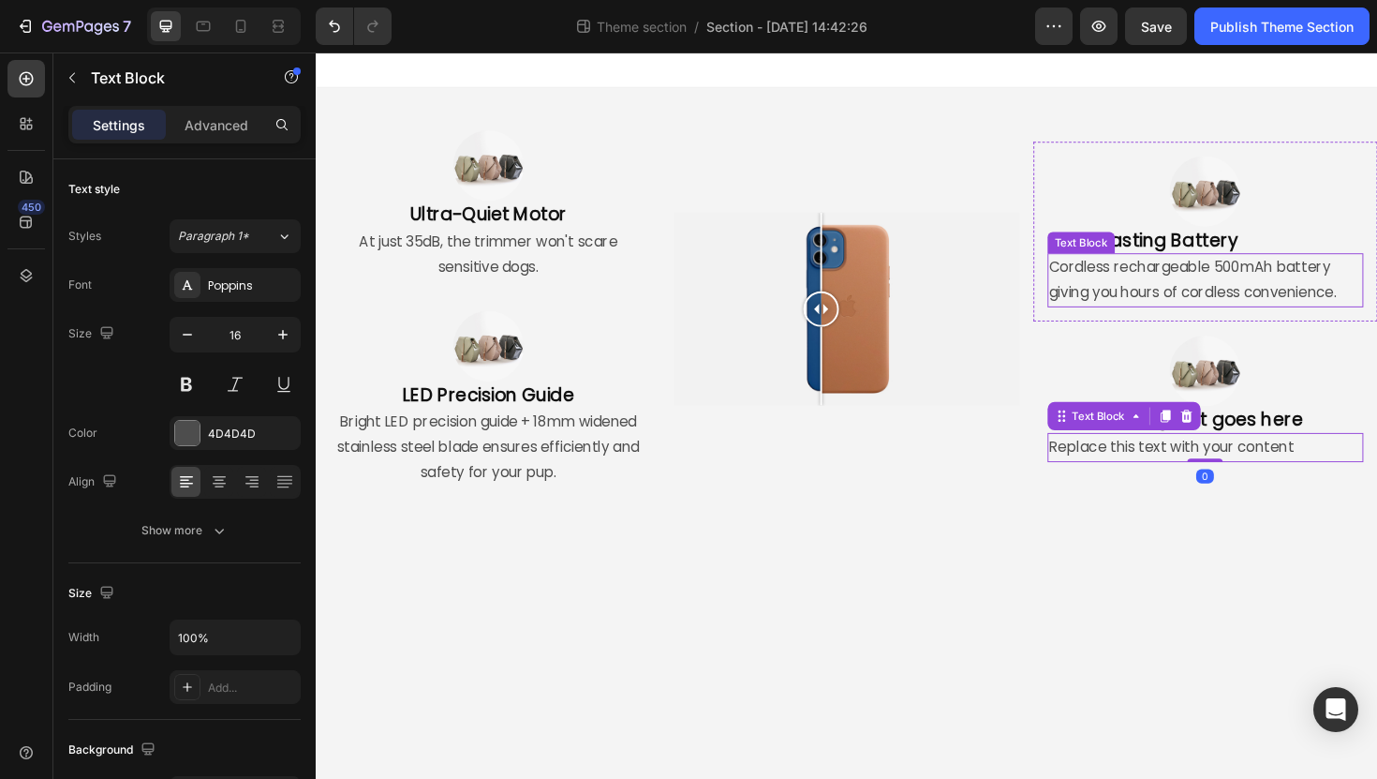
click at [1280, 308] on p "Cordless rechargeable 500mAh battery giving you hours of cordless convenience." at bounding box center [1257, 294] width 331 height 54
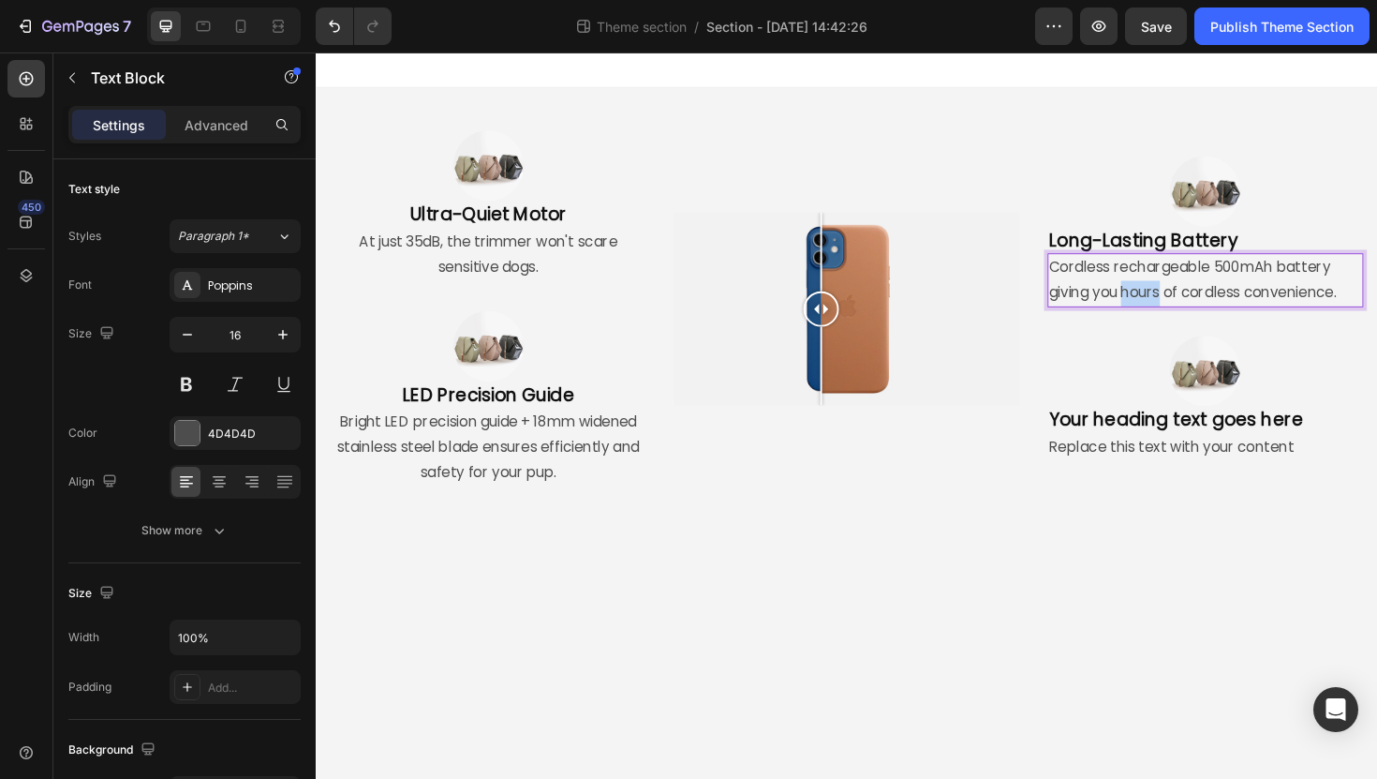
click at [1196, 308] on p "Cordless rechargeable 500mAh battery giving you hours of cordless convenience." at bounding box center [1257, 294] width 331 height 54
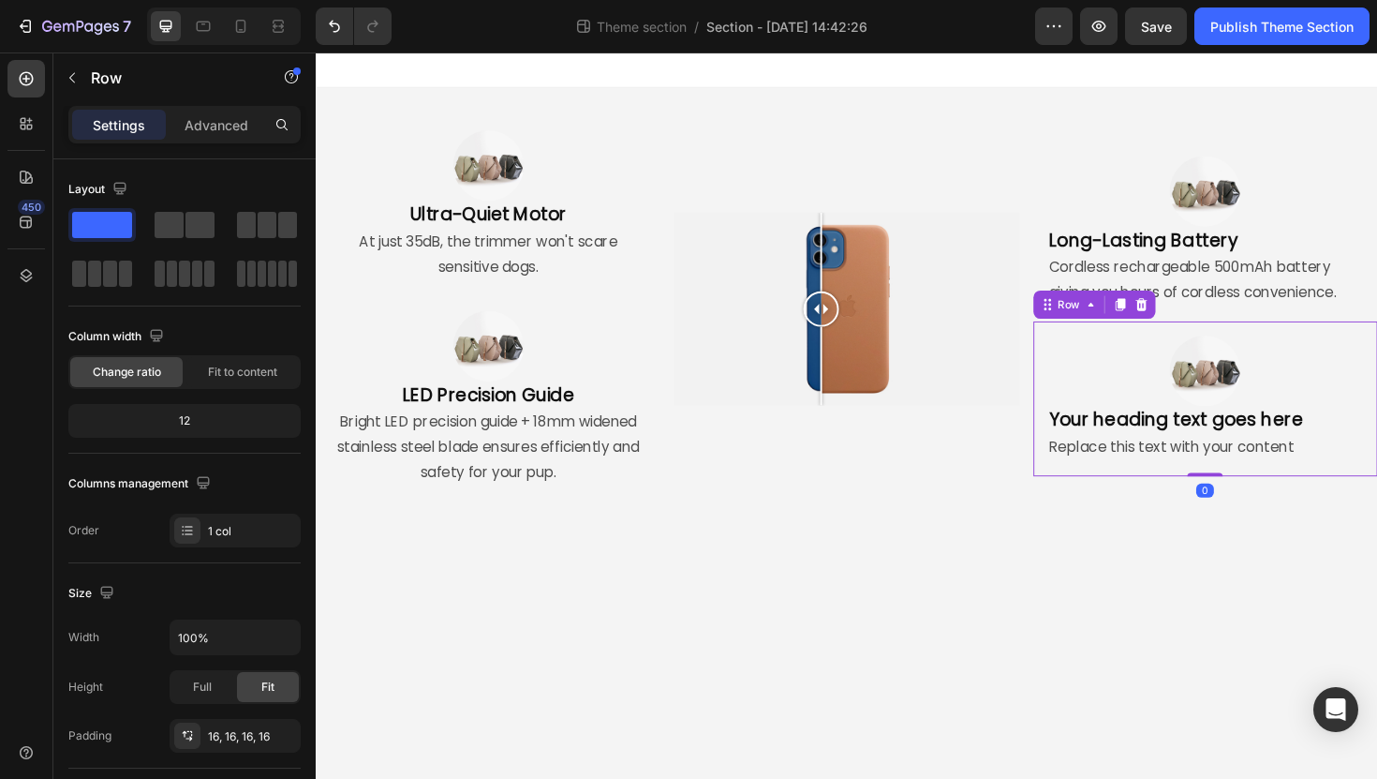
click at [1200, 342] on div "Image Your heading text goes here Heading Replace this text with your content T…" at bounding box center [1258, 419] width 364 height 164
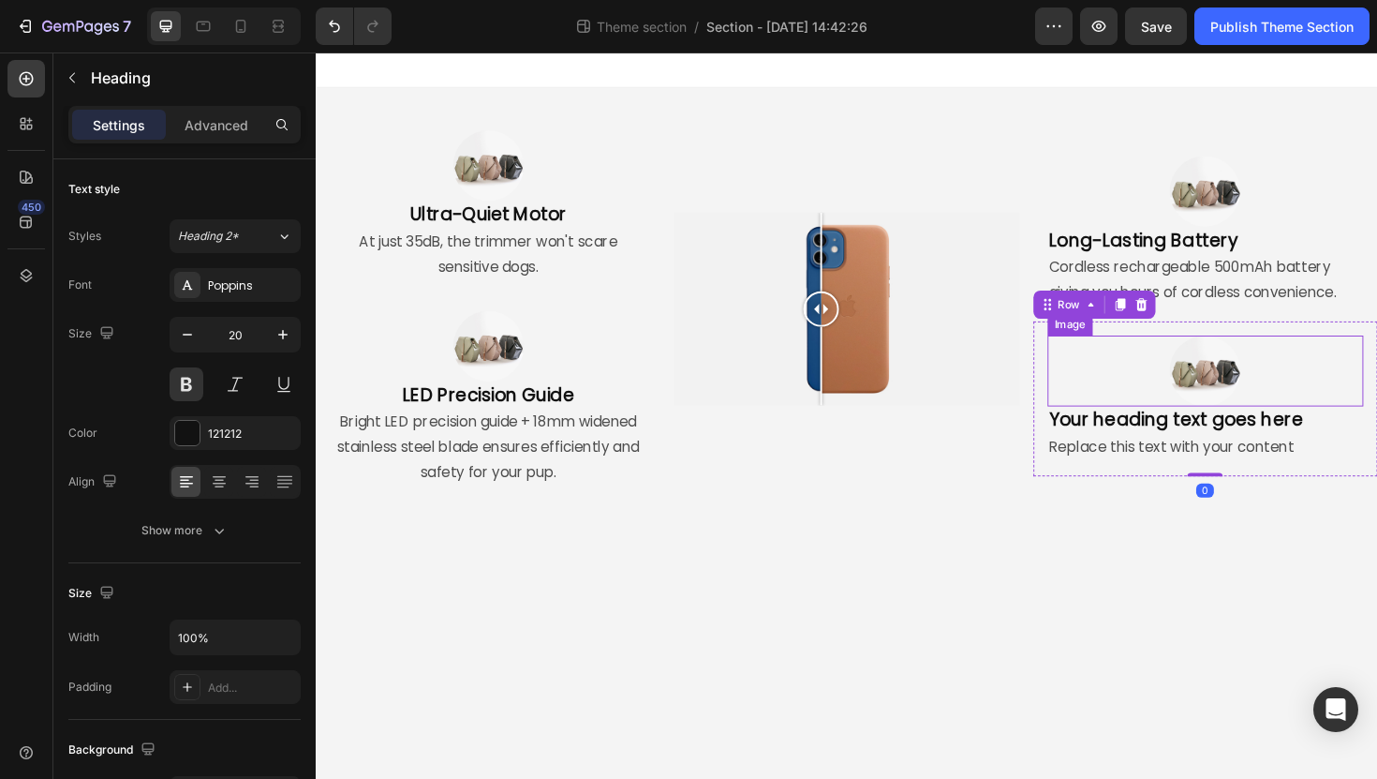
click at [1191, 430] on h2 "Your heading text goes here" at bounding box center [1258, 441] width 334 height 28
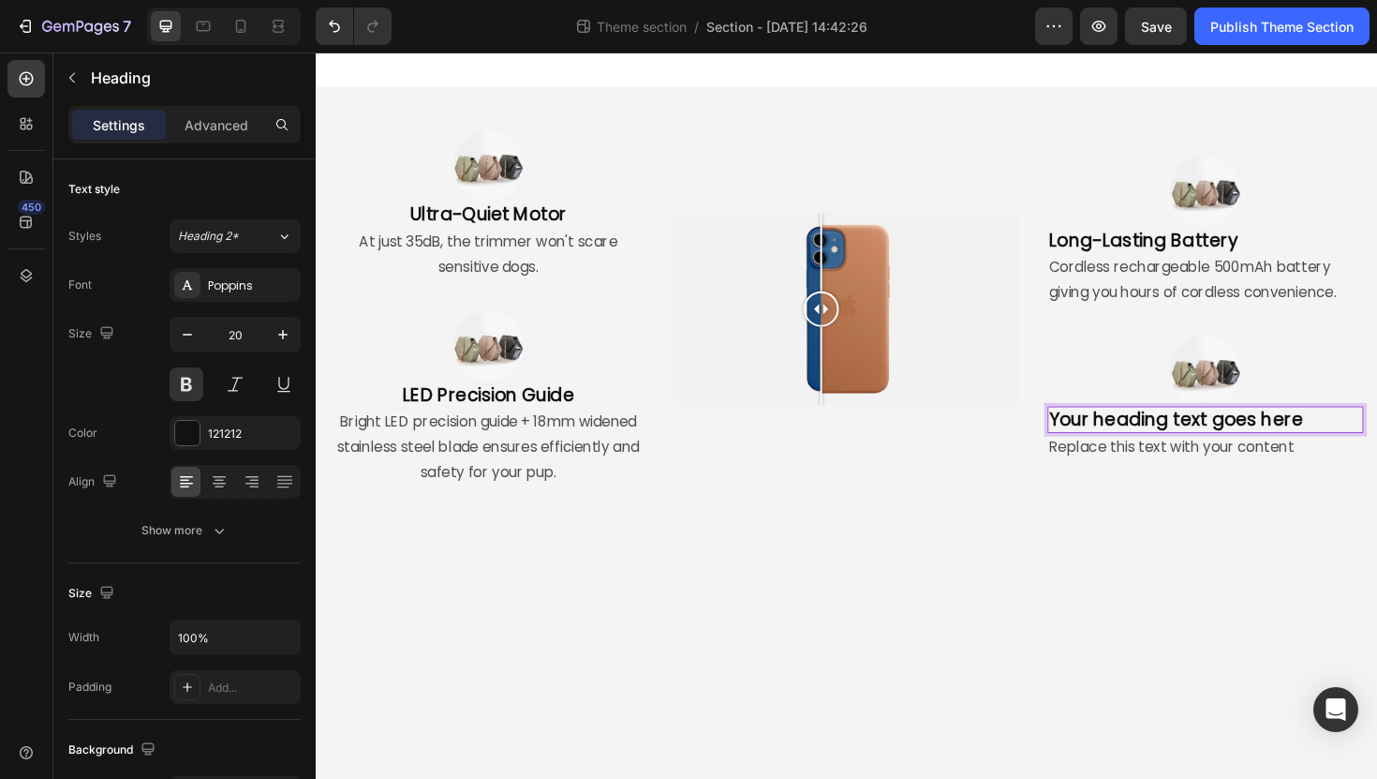
click at [1187, 448] on h2 "Your heading text goes here" at bounding box center [1258, 441] width 334 height 28
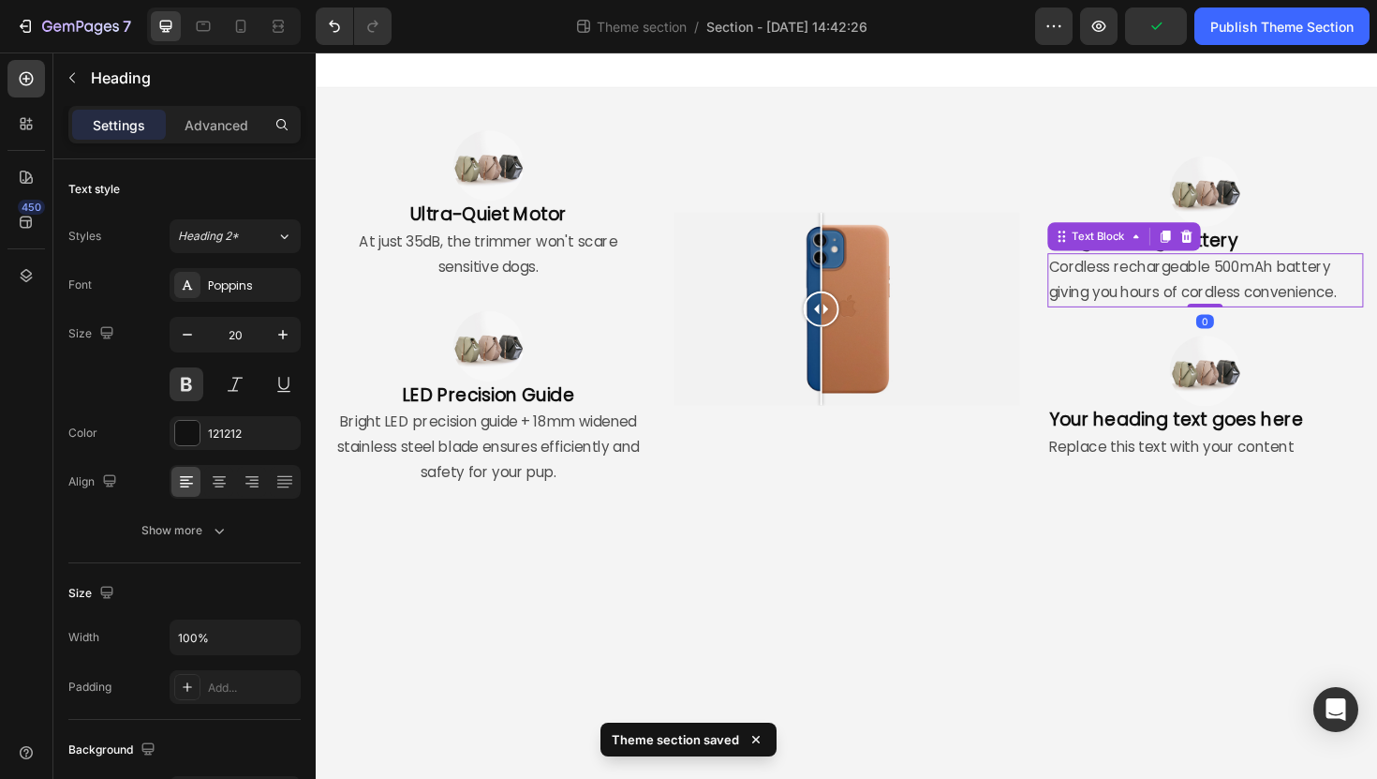
click at [1210, 275] on p "Cordless rechargeable 500mAh battery giving you hours of cordless convenience." at bounding box center [1257, 294] width 331 height 54
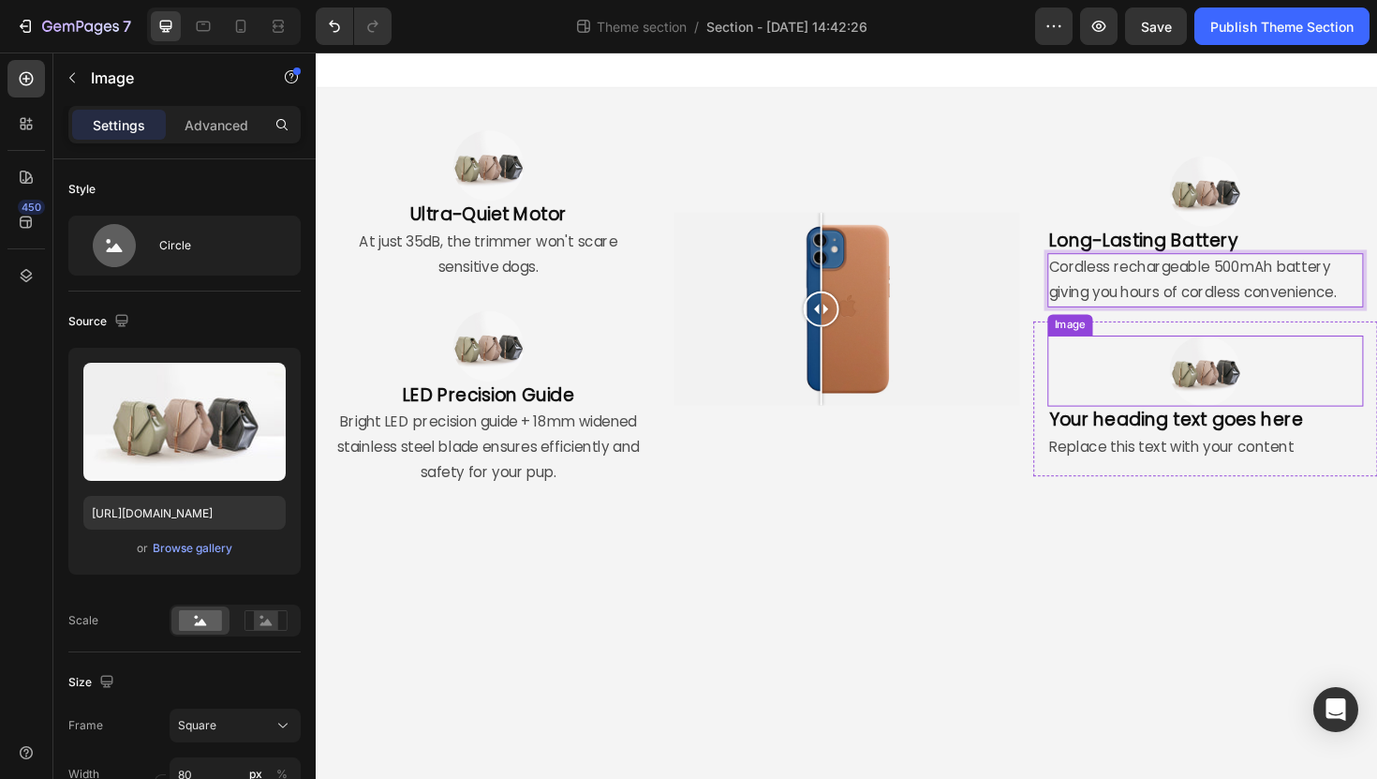
click at [1312, 390] on div at bounding box center [1258, 389] width 334 height 75
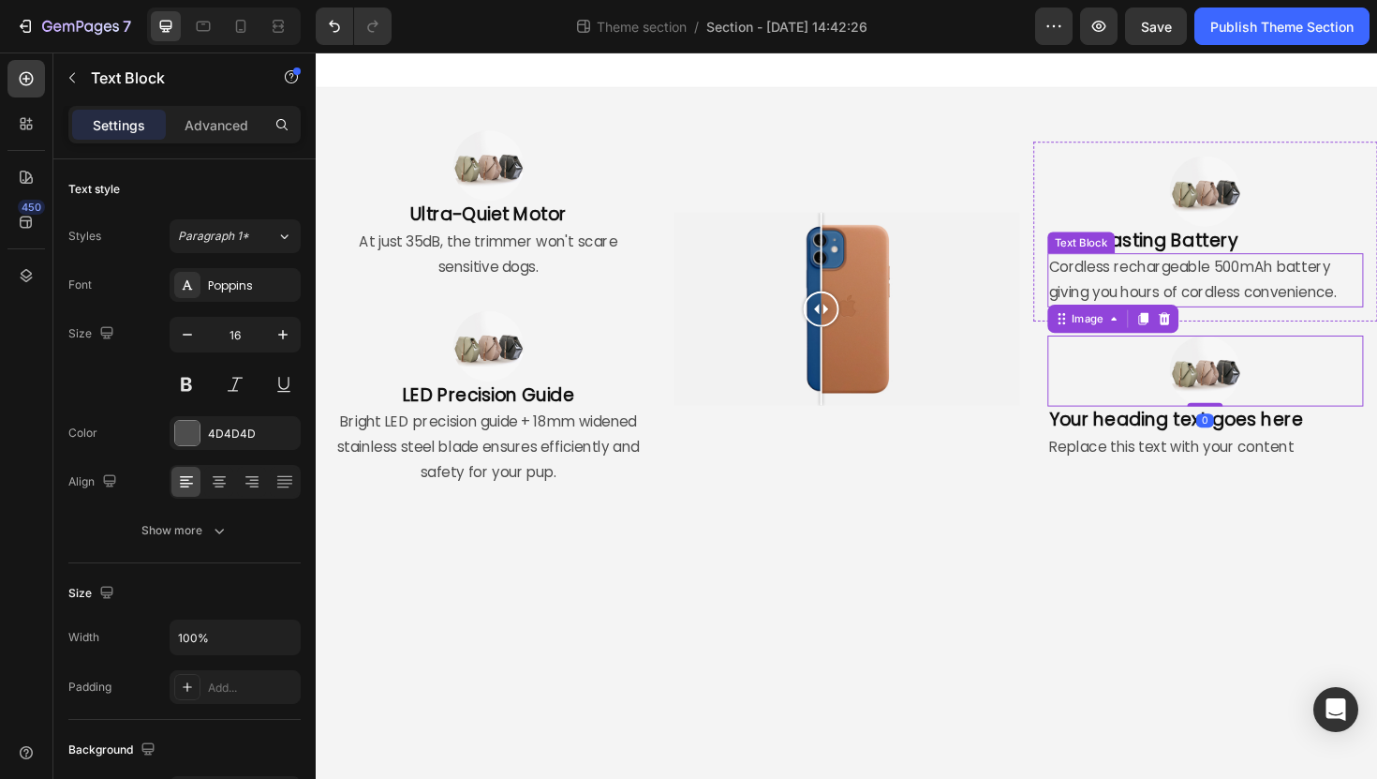
click at [1288, 292] on p "Cordless rechargeable 500mAh battery giving you hours of cordless convenience." at bounding box center [1257, 294] width 331 height 54
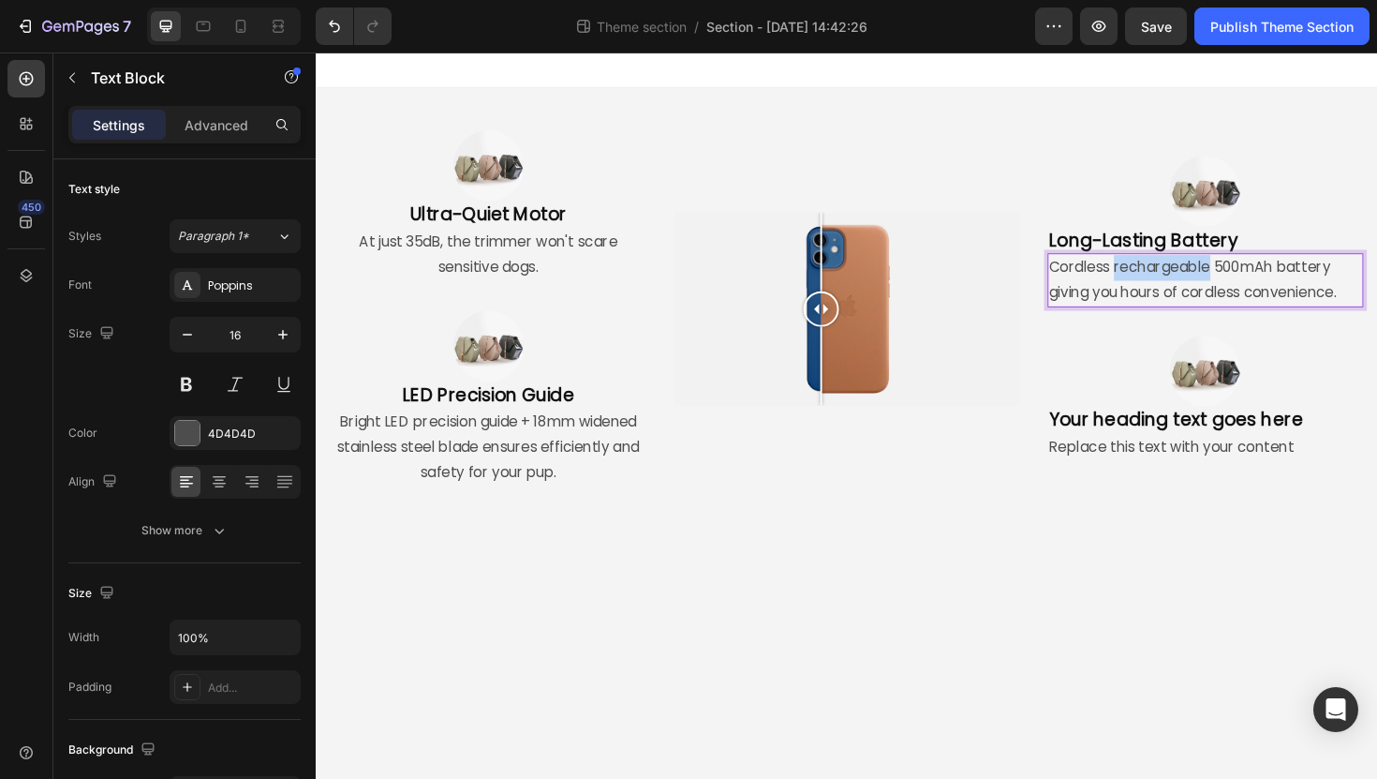
click at [1173, 285] on p "Cordless rechargeable 500mAh battery giving you hours of cordless convenience." at bounding box center [1257, 294] width 331 height 54
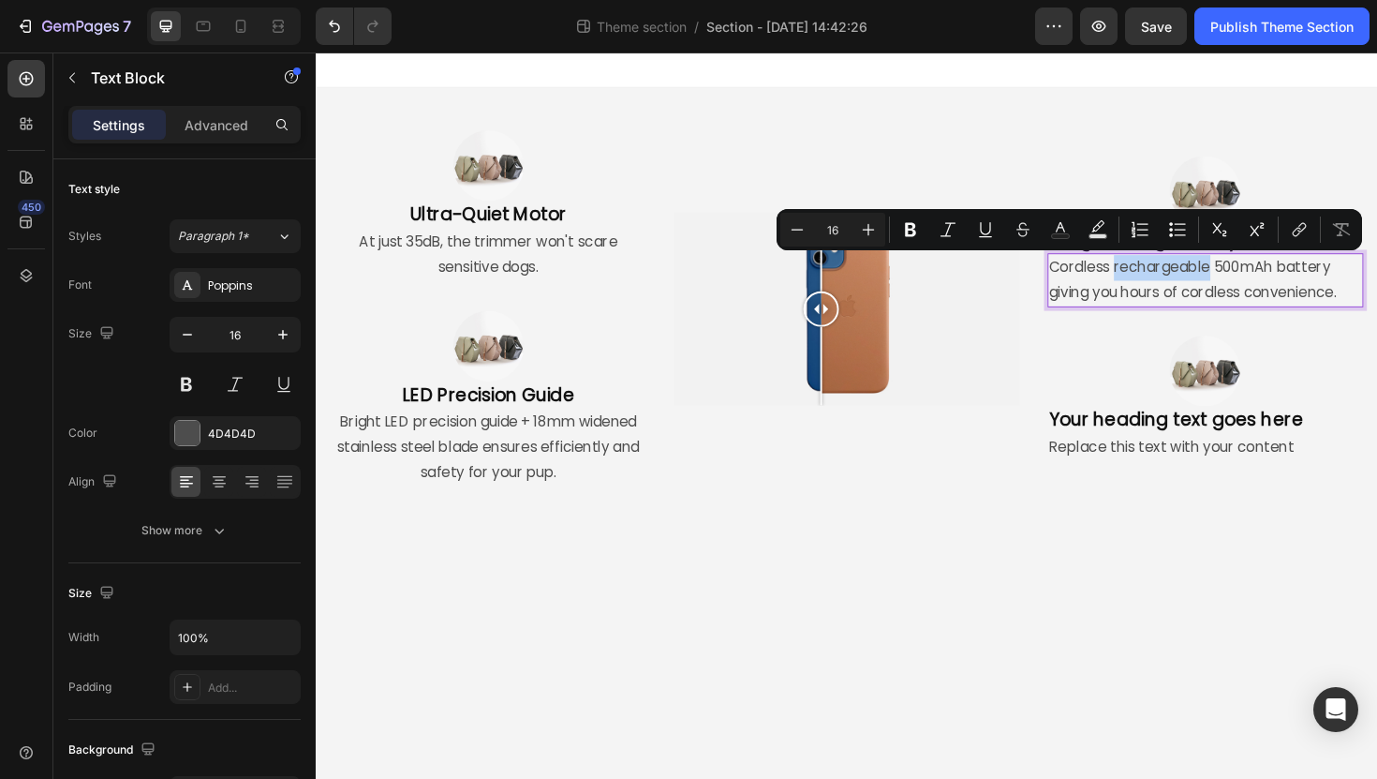
click at [1168, 283] on p "Cordless rechargeable 500mAh battery giving you hours of cordless convenience." at bounding box center [1257, 294] width 331 height 54
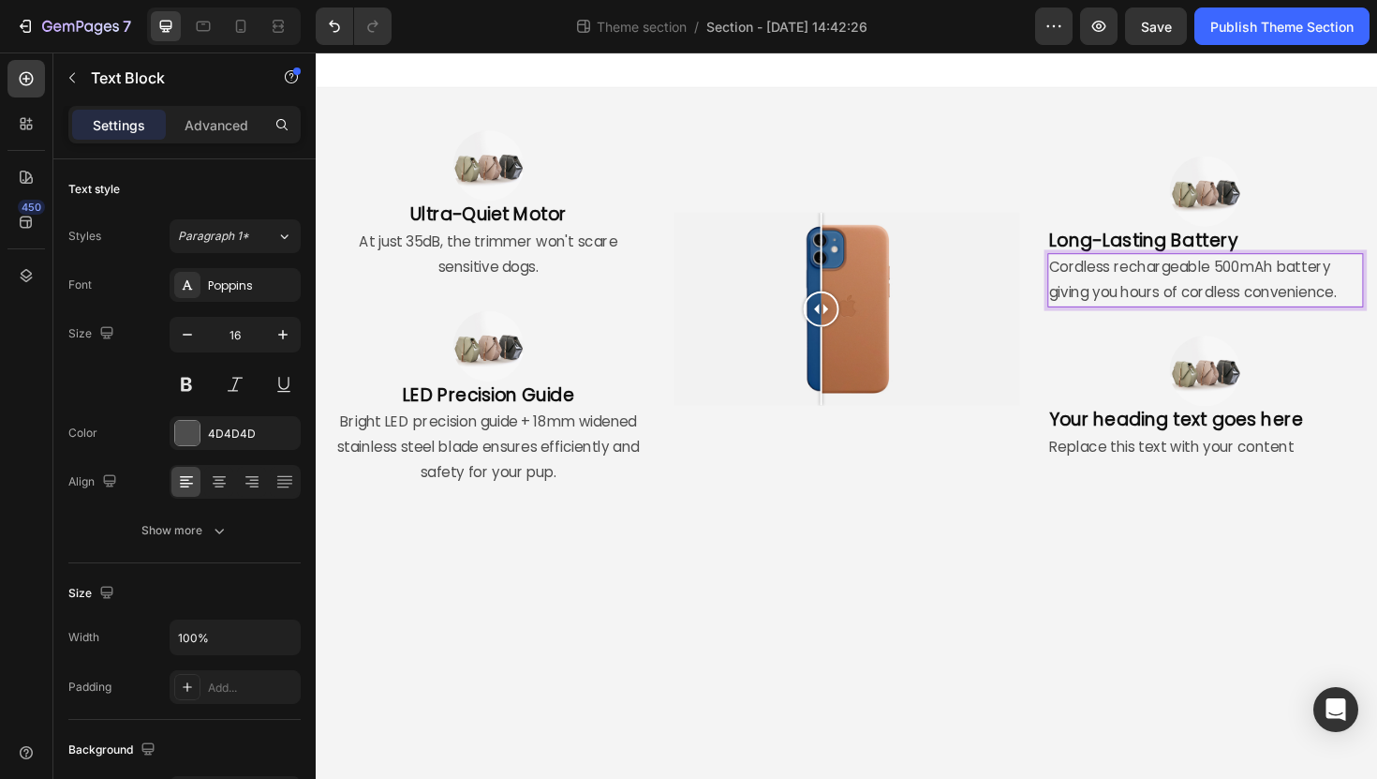
click at [1177, 297] on p "Cordless rechargeable 500mAh battery giving you hours of cordless convenience." at bounding box center [1257, 294] width 331 height 54
drag, startPoint x: 1094, startPoint y: 306, endPoint x: 1109, endPoint y: 307, distance: 15.0
click at [1109, 307] on p "Cordless rechargeable 500mAh battery giving you hours of cordless convenience." at bounding box center [1257, 294] width 331 height 54
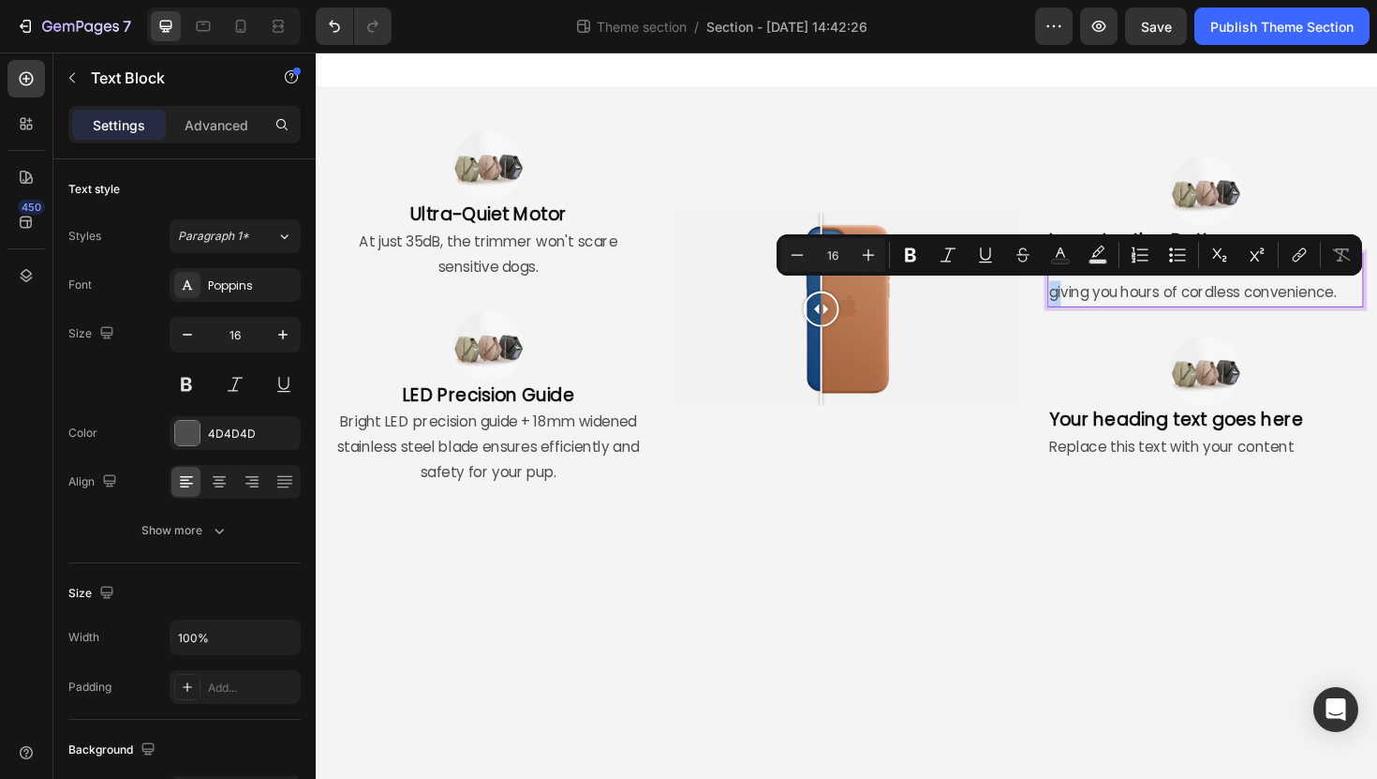
click at [1109, 307] on p "Cordless rechargeable 500mAh battery giving you hours of cordless convenience." at bounding box center [1257, 294] width 331 height 54
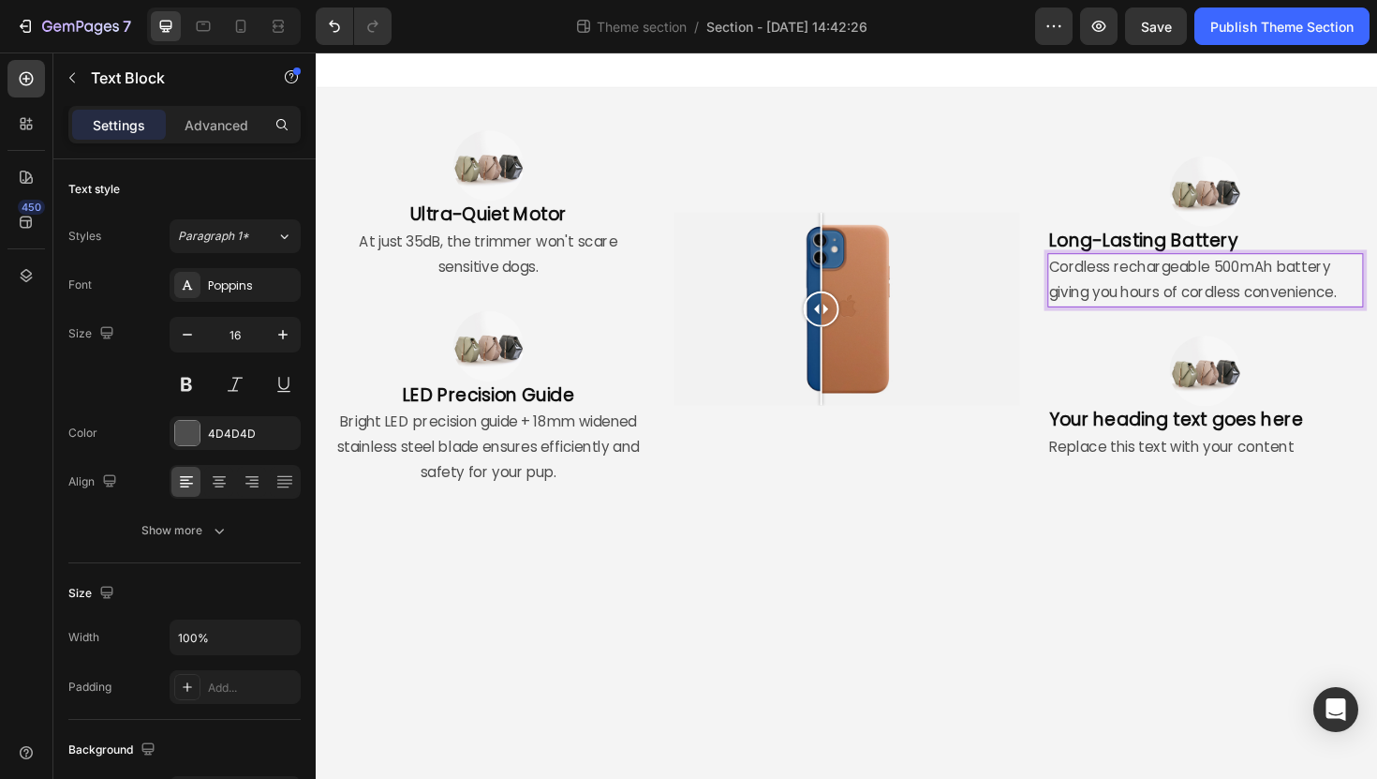
click at [1376, 308] on p "Cordless rechargeable 500mAh battery giving you hours of cordless convenience." at bounding box center [1257, 294] width 331 height 54
drag, startPoint x: 1410, startPoint y: 308, endPoint x: 1239, endPoint y: 308, distance: 171.5
click at [1239, 308] on p "Cordless rechargeable 500mAh battery giving you hours of cordless convenience." at bounding box center [1257, 294] width 331 height 54
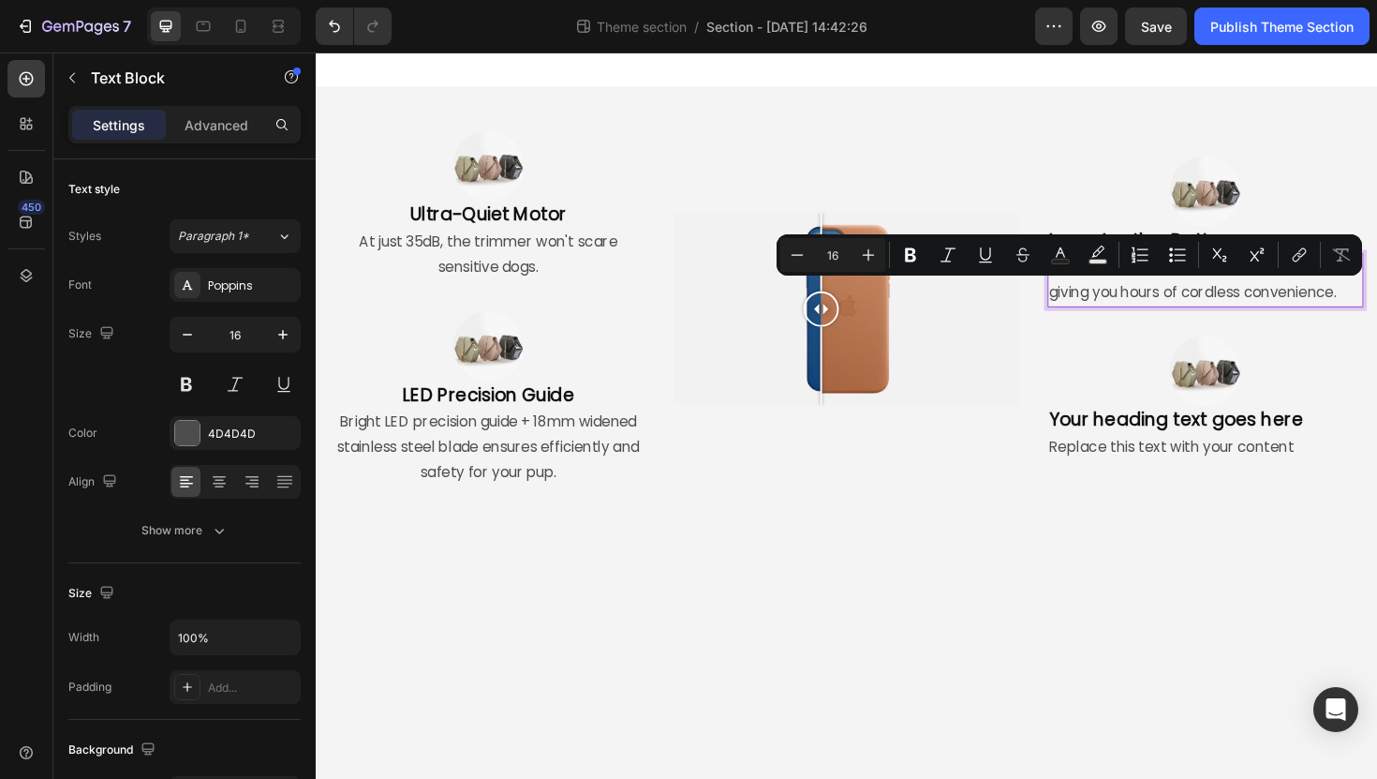
click at [1239, 308] on p "Cordless rechargeable 500mAh battery giving you hours of cordless convenience." at bounding box center [1257, 294] width 331 height 54
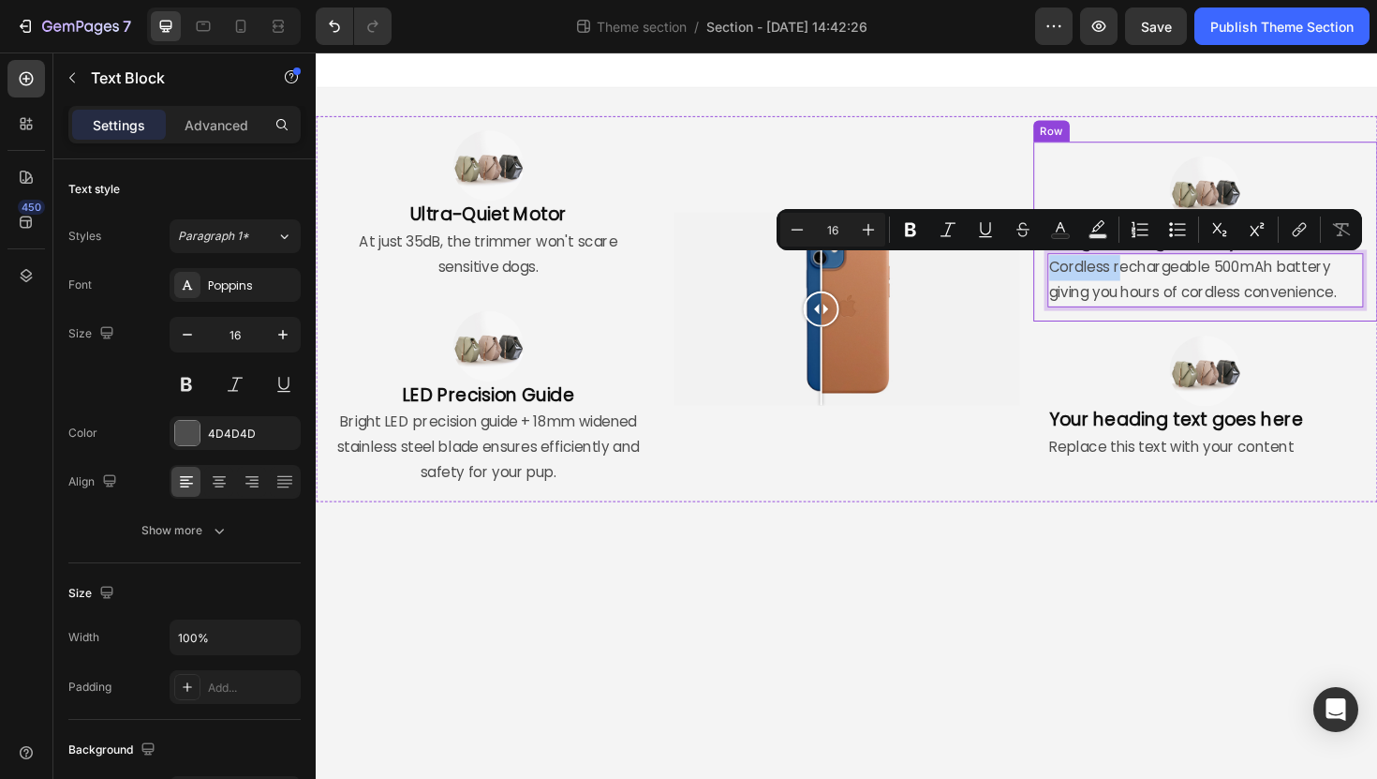
drag, startPoint x: 1170, startPoint y: 276, endPoint x: 1075, endPoint y: 280, distance: 95.6
click at [1076, 280] on div "Image Long-Lasting Battery Heading Cordless rechargeable 500mAh battery giving …" at bounding box center [1258, 242] width 364 height 191
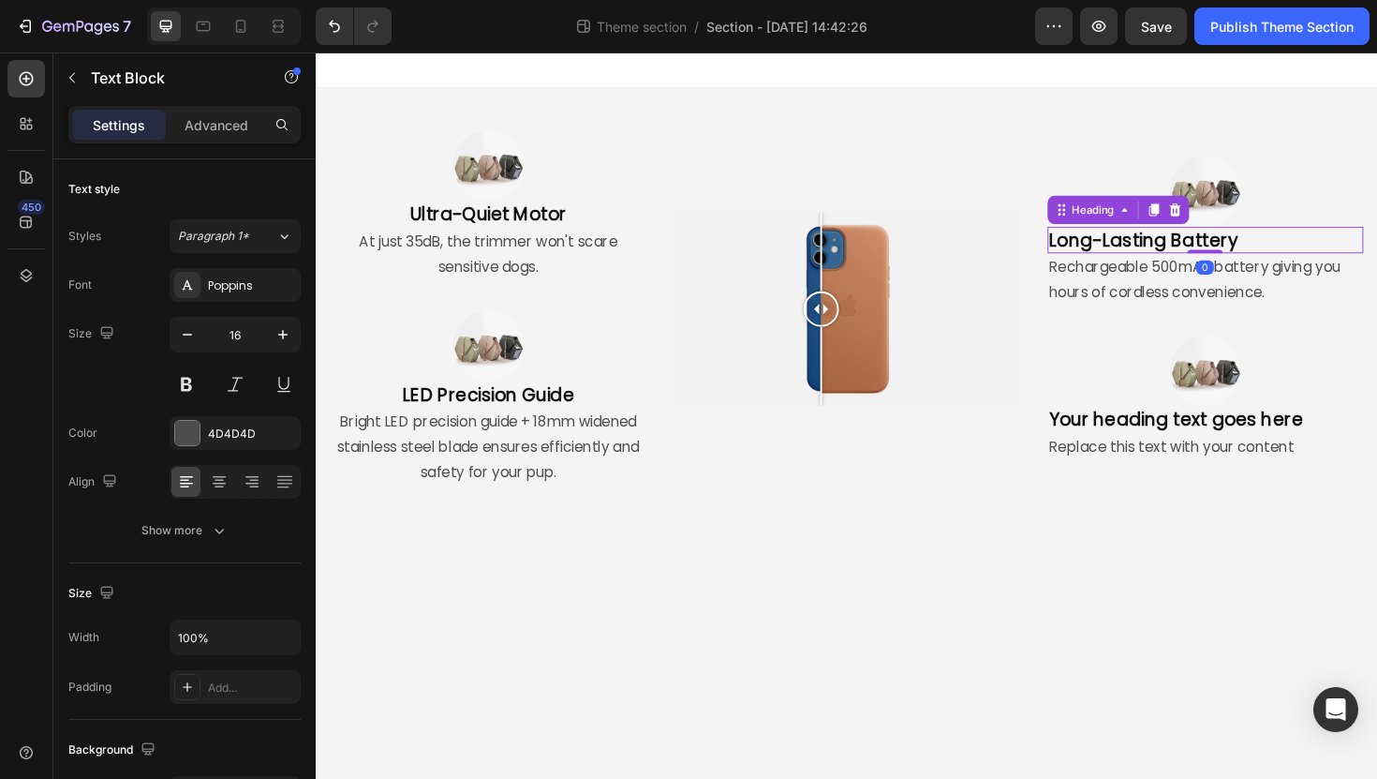
click at [1099, 245] on p "Long-Lasting Battery" at bounding box center [1257, 251] width 331 height 24
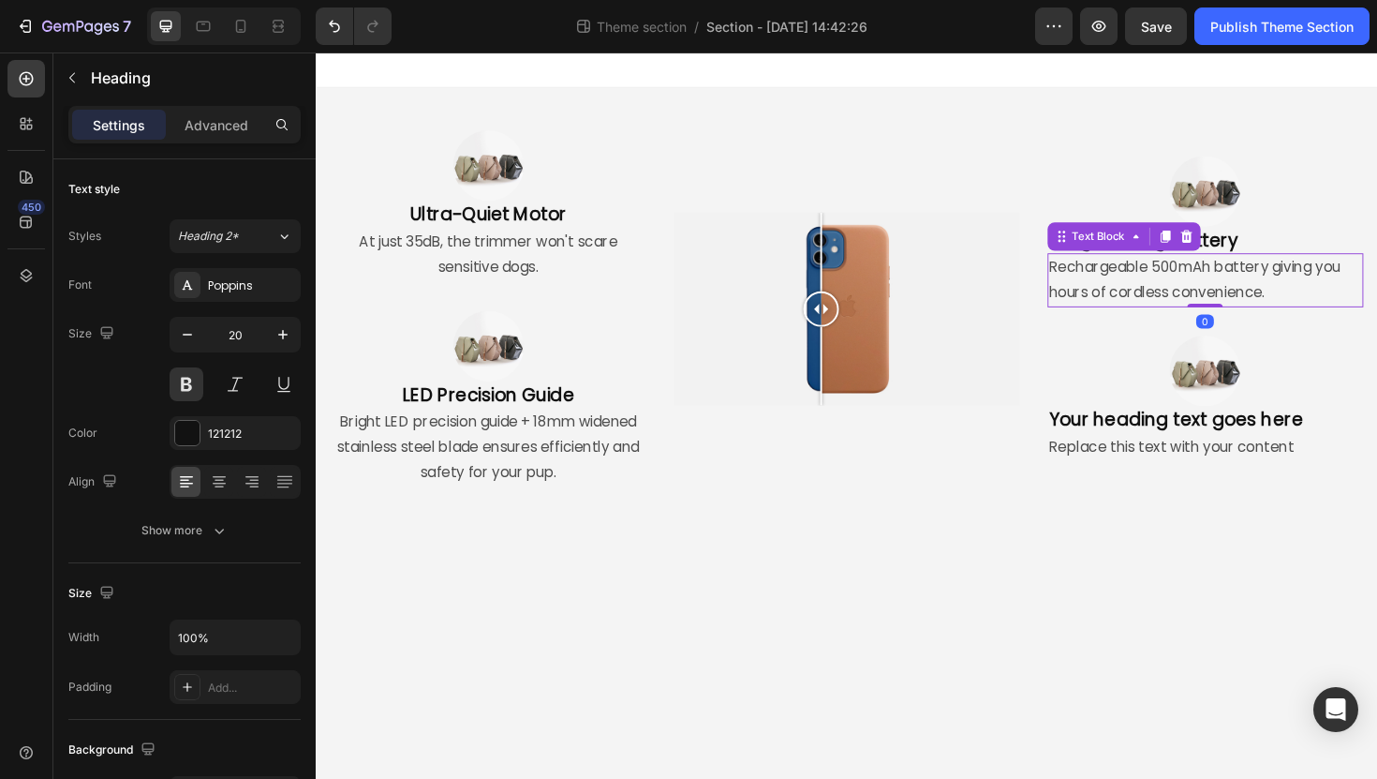
click at [1209, 287] on p "Rechargeable 500mAh battery giving you hours of cordless convenience." at bounding box center [1257, 294] width 331 height 54
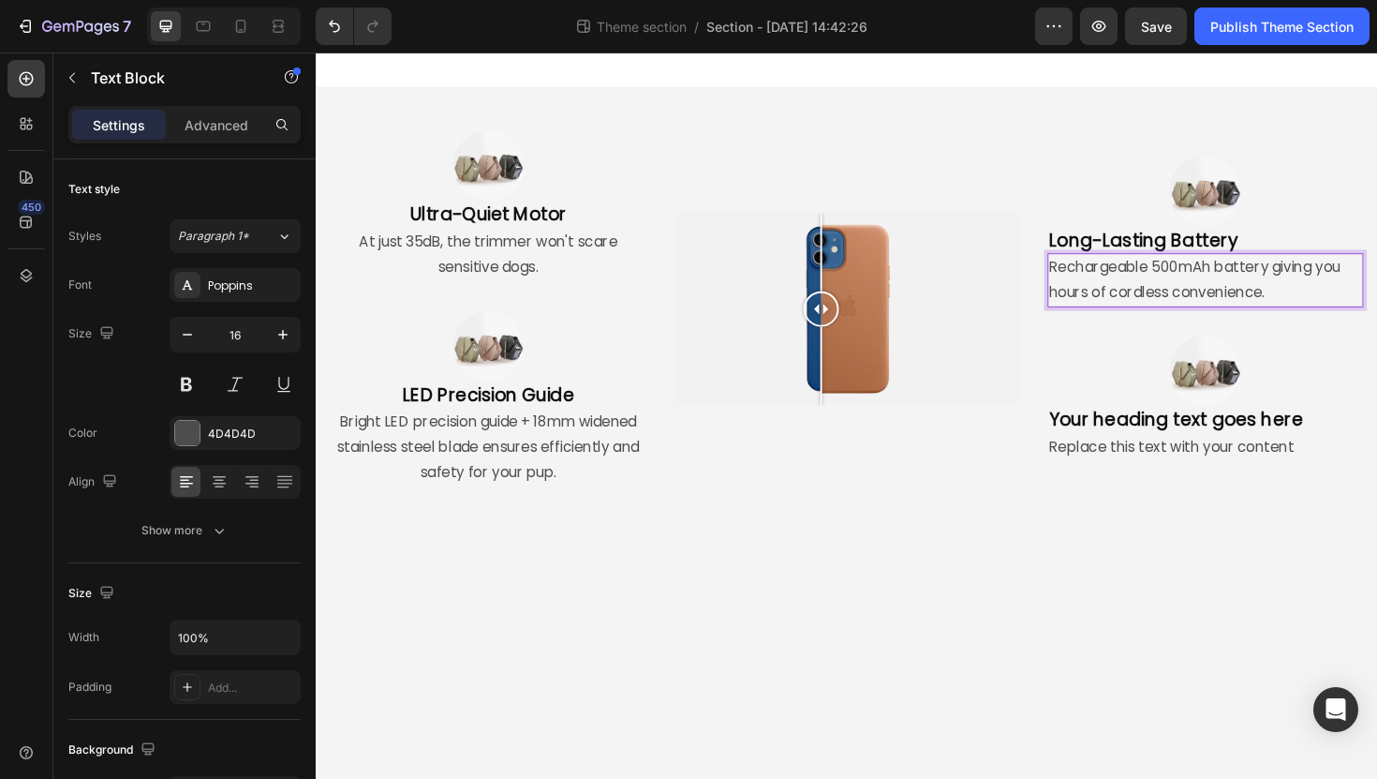
click at [1331, 302] on p "Rechargeable 500mAh battery giving you hours of cordless convenience." at bounding box center [1257, 294] width 331 height 54
click at [1302, 245] on p "Long-Lasting Battery" at bounding box center [1257, 251] width 331 height 24
click at [1315, 302] on p "Rechargeable 500mAh battery giving you hours of cordless convenience." at bounding box center [1257, 294] width 331 height 54
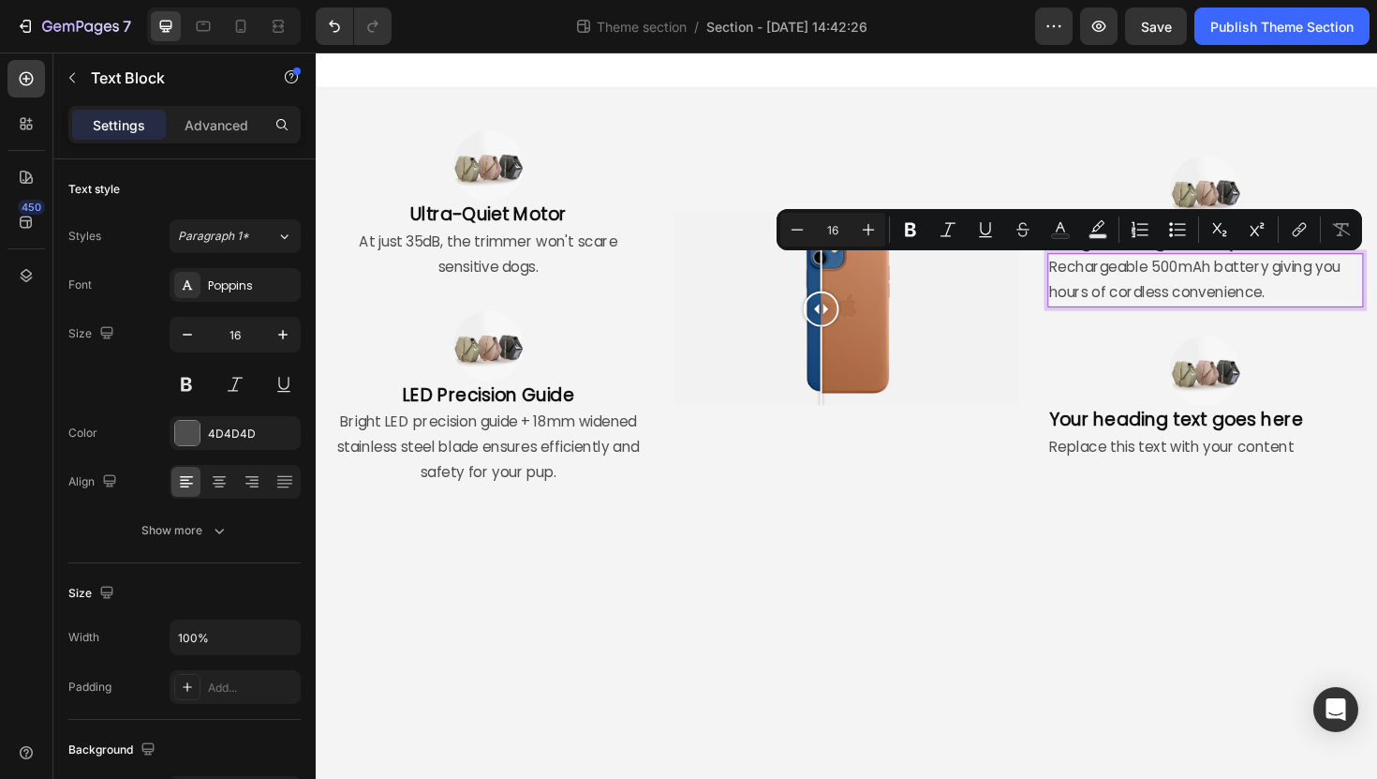
drag, startPoint x: 1335, startPoint y: 302, endPoint x: 1092, endPoint y: 279, distance: 243.7
click at [1092, 279] on p "Rechargeable 500mAh battery giving you hours of cordless convenience." at bounding box center [1257, 294] width 331 height 54
click at [1098, 280] on p "Rechargeable 500mAh battery giving you hours of cordless convenience." at bounding box center [1257, 294] width 331 height 54
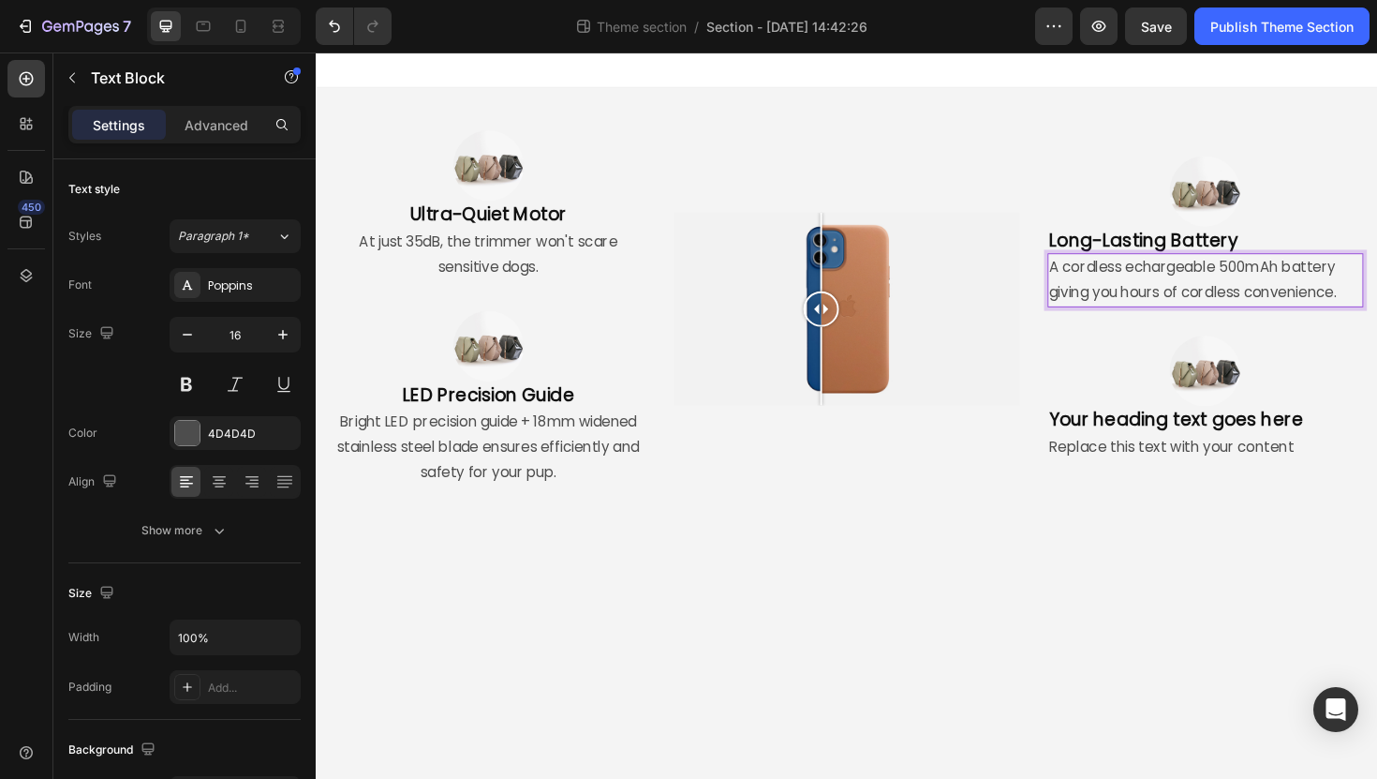
click at [1109, 304] on p "A cordless echargeable 500mAh battery giving you hours of cordless convenience." at bounding box center [1257, 294] width 331 height 54
drag, startPoint x: 1109, startPoint y: 304, endPoint x: 1395, endPoint y: 305, distance: 285.8
click at [1376, 305] on p "A cordless echargeable 500mAh battery giving you hours of cordless convenience." at bounding box center [1257, 294] width 331 height 54
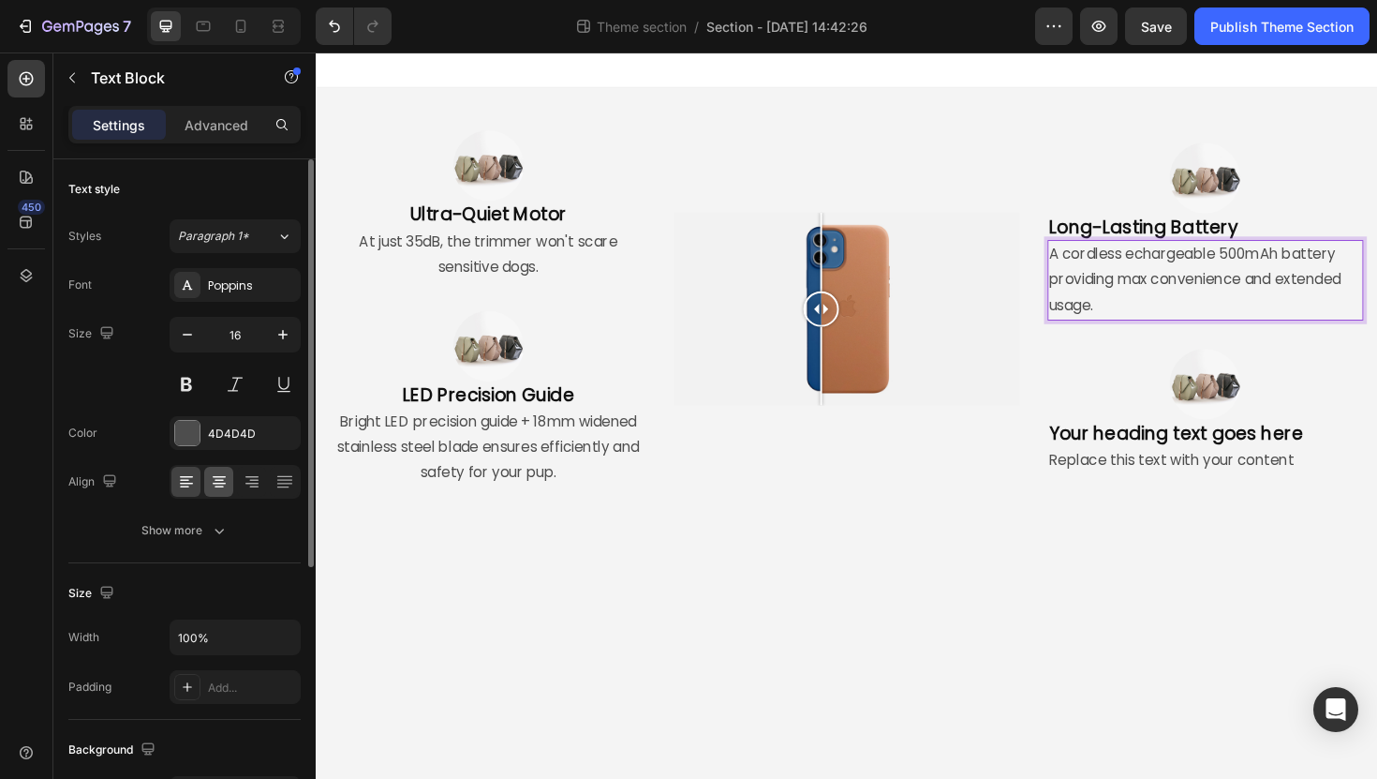
click at [212, 481] on icon at bounding box center [219, 481] width 19 height 19
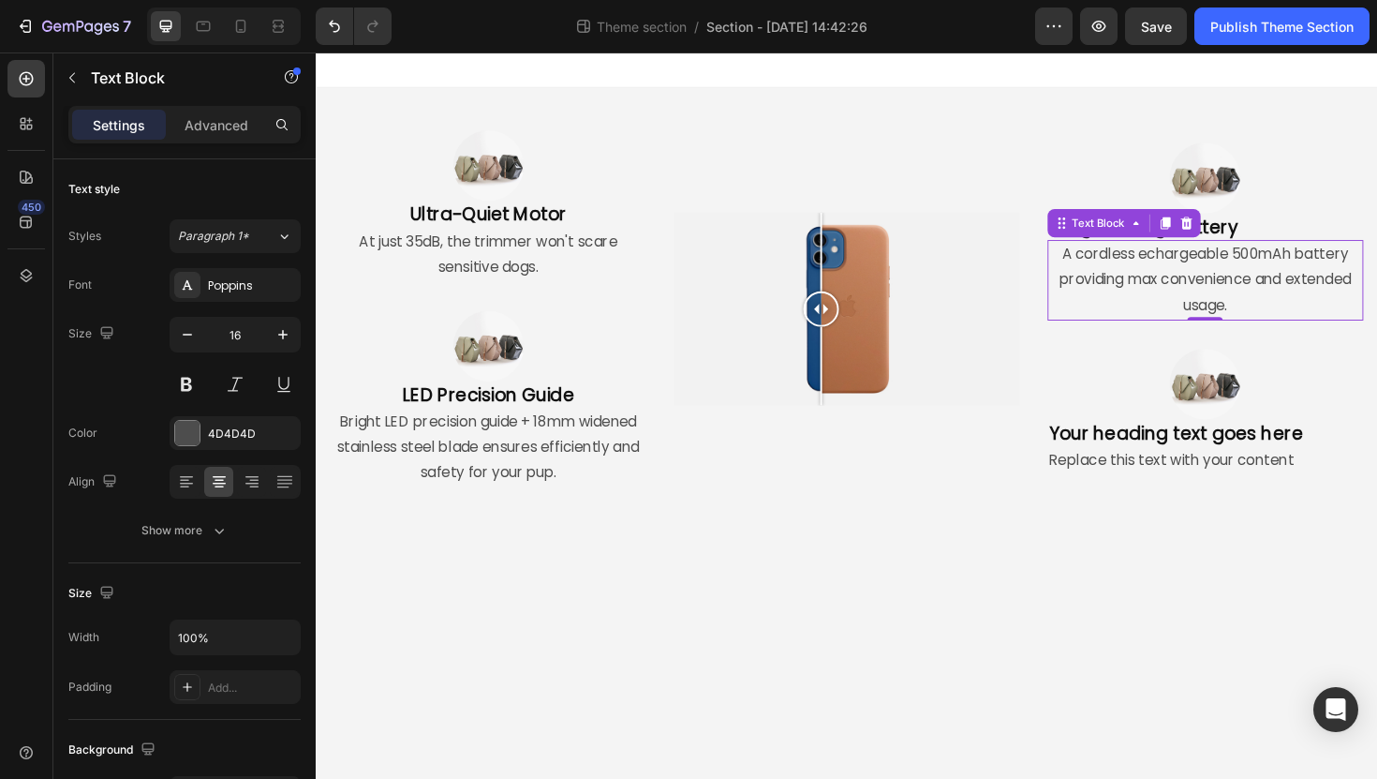
click at [1226, 302] on p "A cordless echargeable 500mAh battery providing max convenience and extended us…" at bounding box center [1257, 293] width 331 height 81
click at [1228, 274] on p "A cordless echargeable 500mAh battery providing max convenience and extended us…" at bounding box center [1257, 293] width 331 height 81
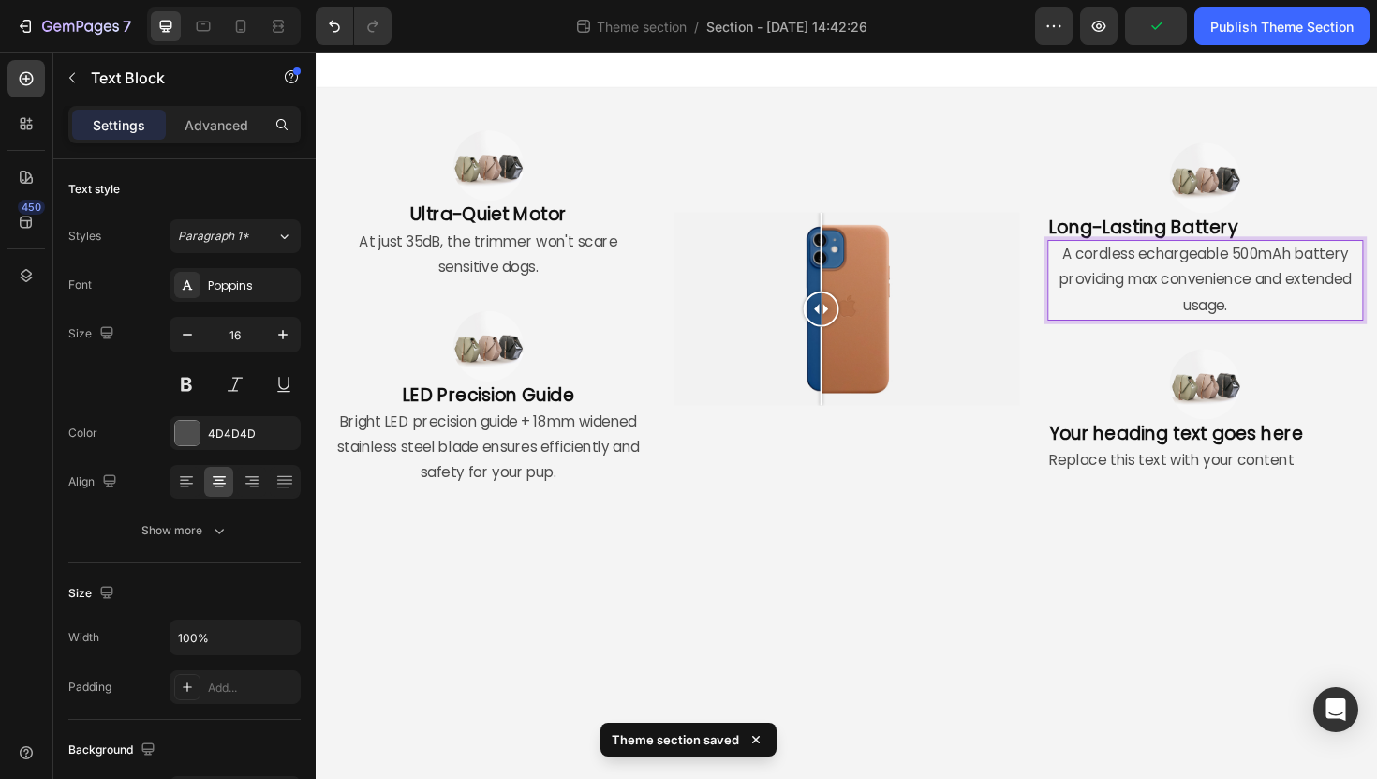
click at [1198, 269] on p "A cordless echargeable 500mAh battery providing max convenience and extended us…" at bounding box center [1257, 293] width 331 height 81
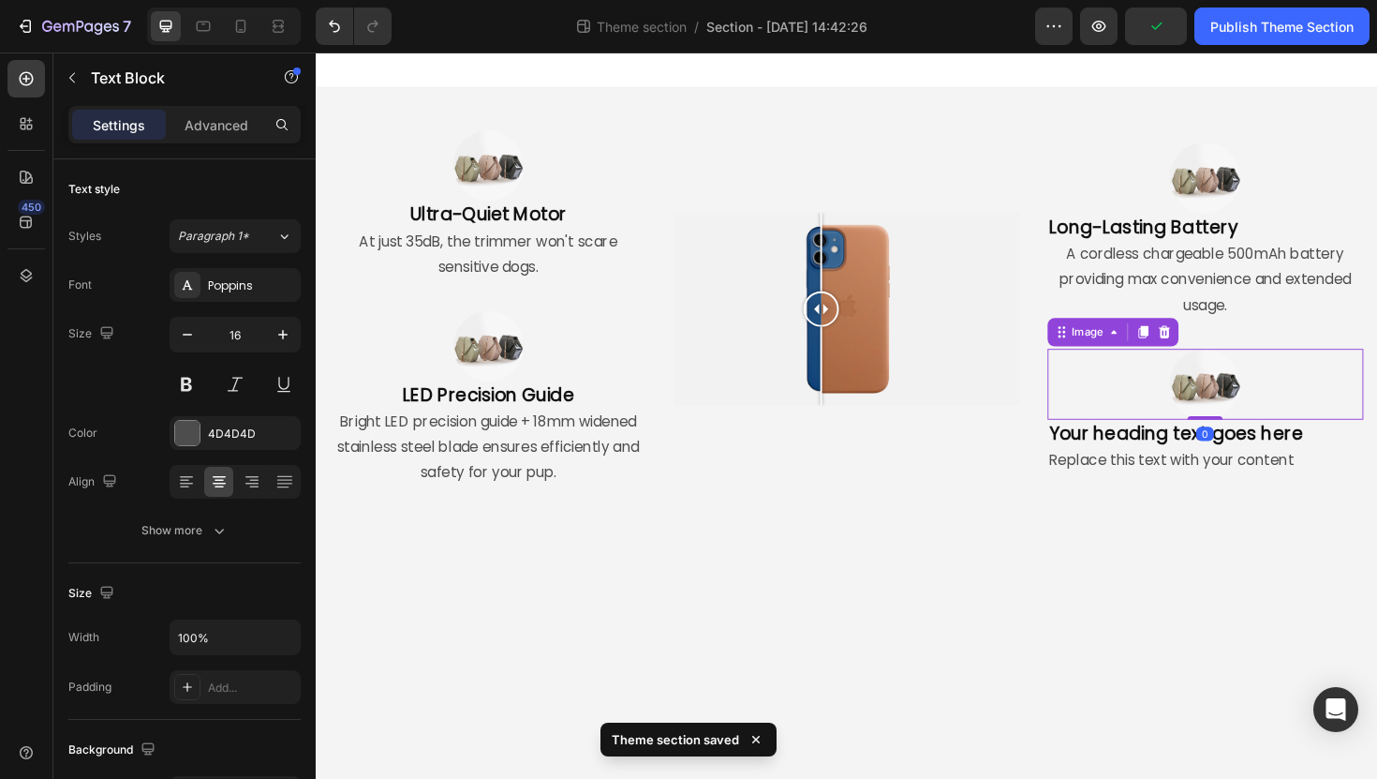
click at [1248, 386] on img at bounding box center [1257, 403] width 75 height 75
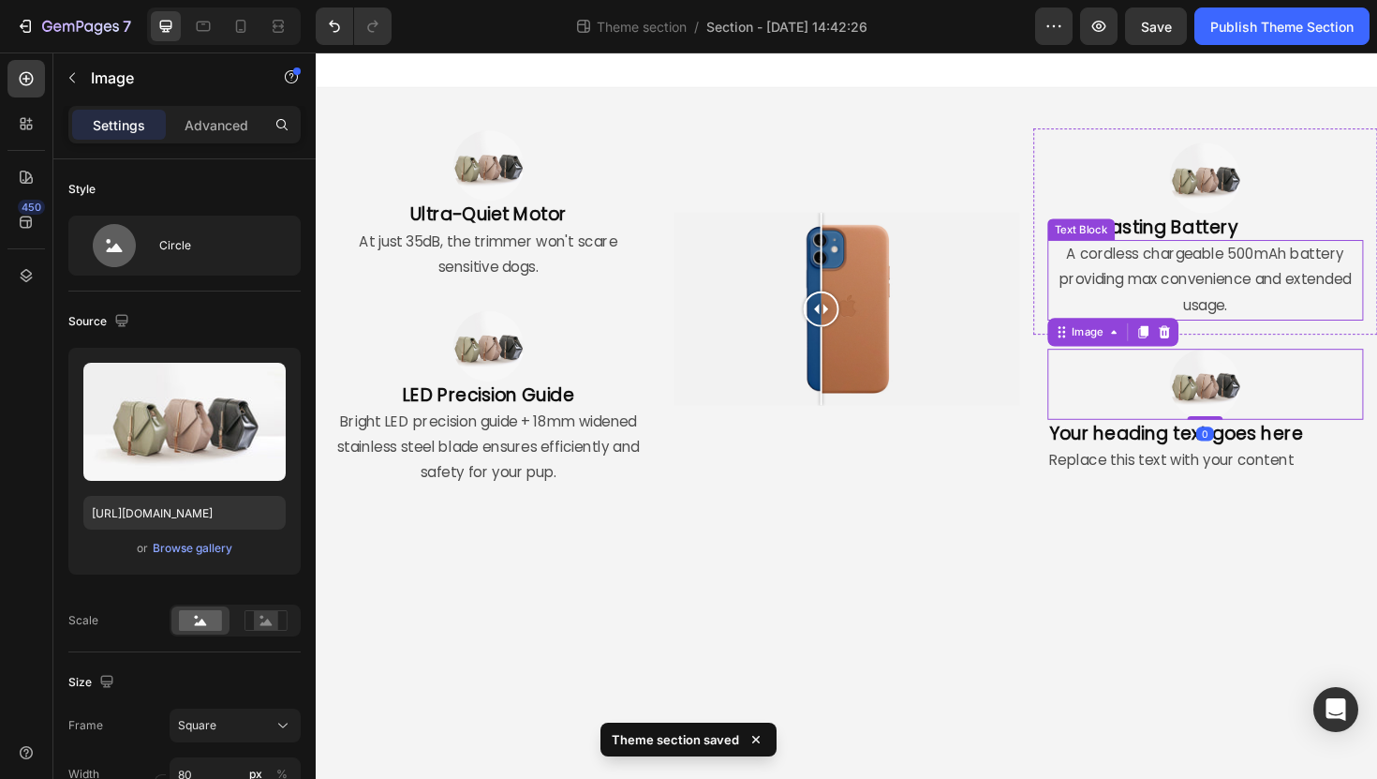
click at [1193, 267] on p "A cordless chargeable 500mAh battery providing max convenience and extended usa…" at bounding box center [1257, 293] width 331 height 81
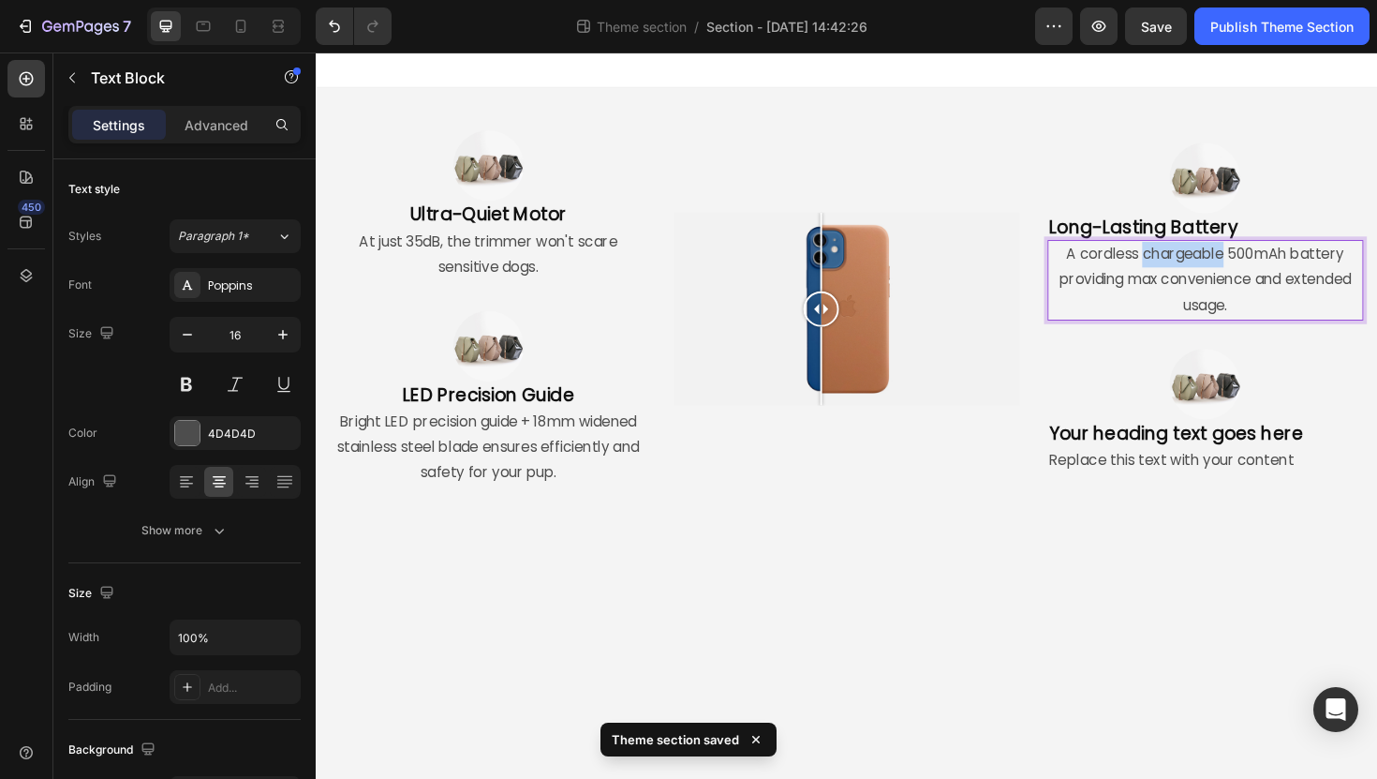
click at [1193, 267] on p "A cordless chargeable 500mAh battery providing max convenience and extended usa…" at bounding box center [1257, 293] width 331 height 81
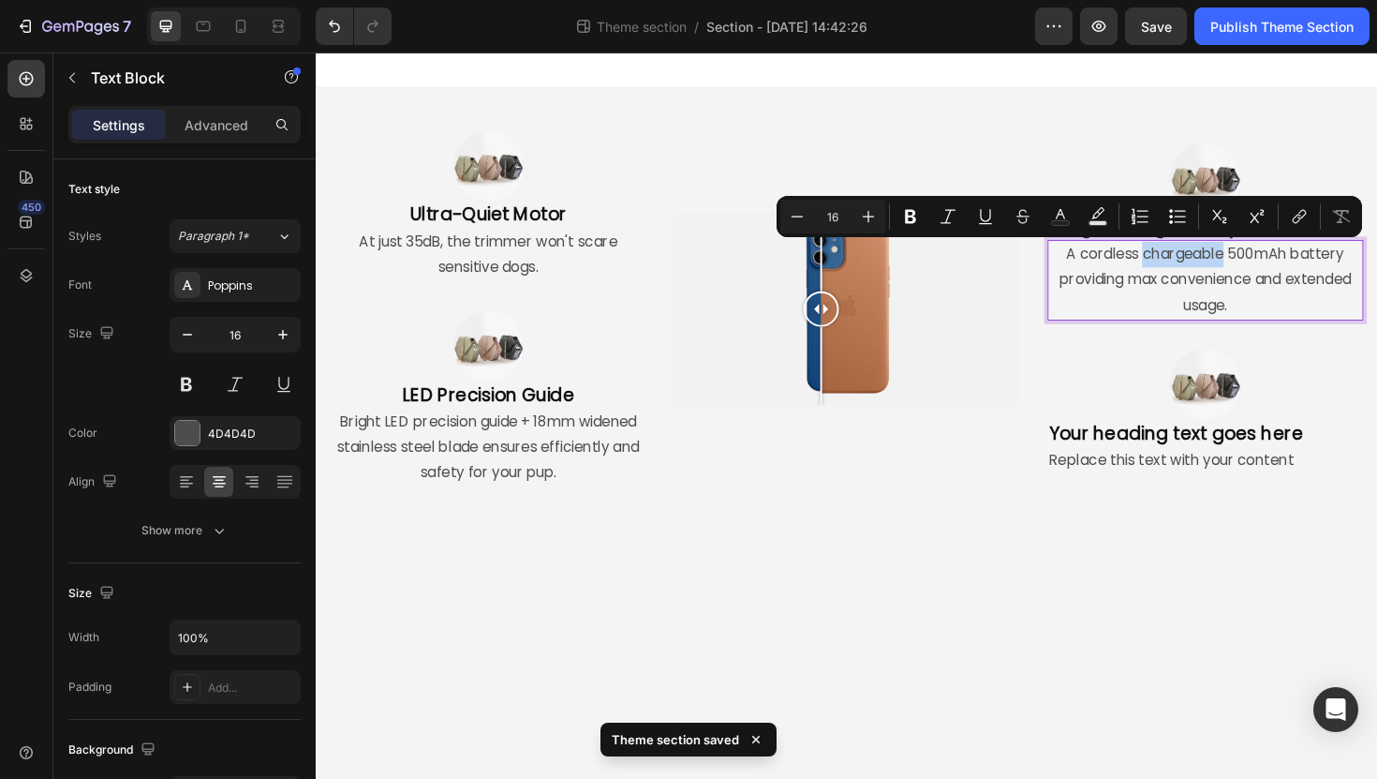
click at [1192, 267] on p "A cordless chargeable 500mAh battery providing max convenience and extended usa…" at bounding box center [1257, 293] width 331 height 81
click at [1191, 267] on p "A cordless chargeable 500mAh battery providing max convenience and extended usa…" at bounding box center [1257, 293] width 331 height 81
click at [1191, 271] on p "A cordless chargeable 500mAh battery providing max convenience and extended usa…" at bounding box center [1257, 293] width 331 height 81
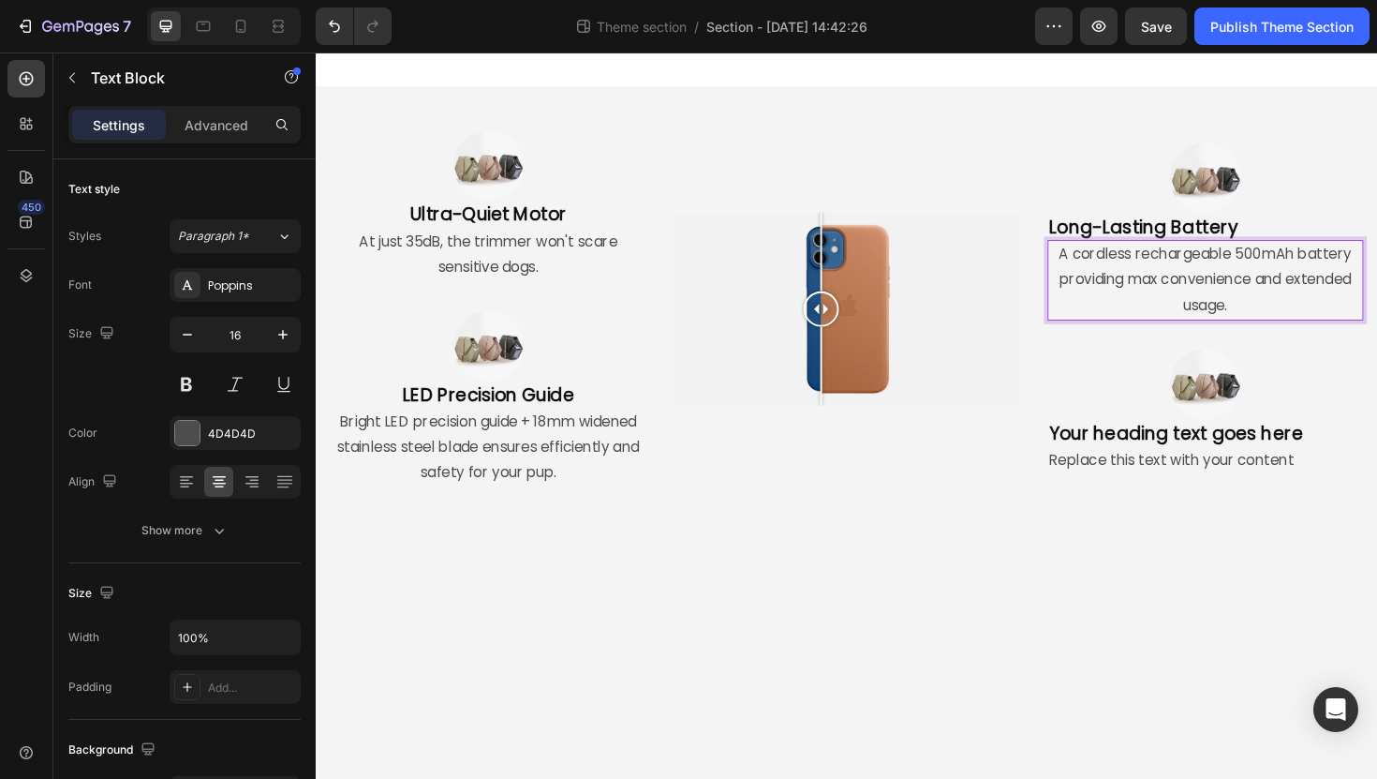
click at [1237, 578] on body "Image Ultra-Quiet Motor Heading At just 35dB, the trimmer won't scare sensitive…" at bounding box center [878, 436] width 1124 height 769
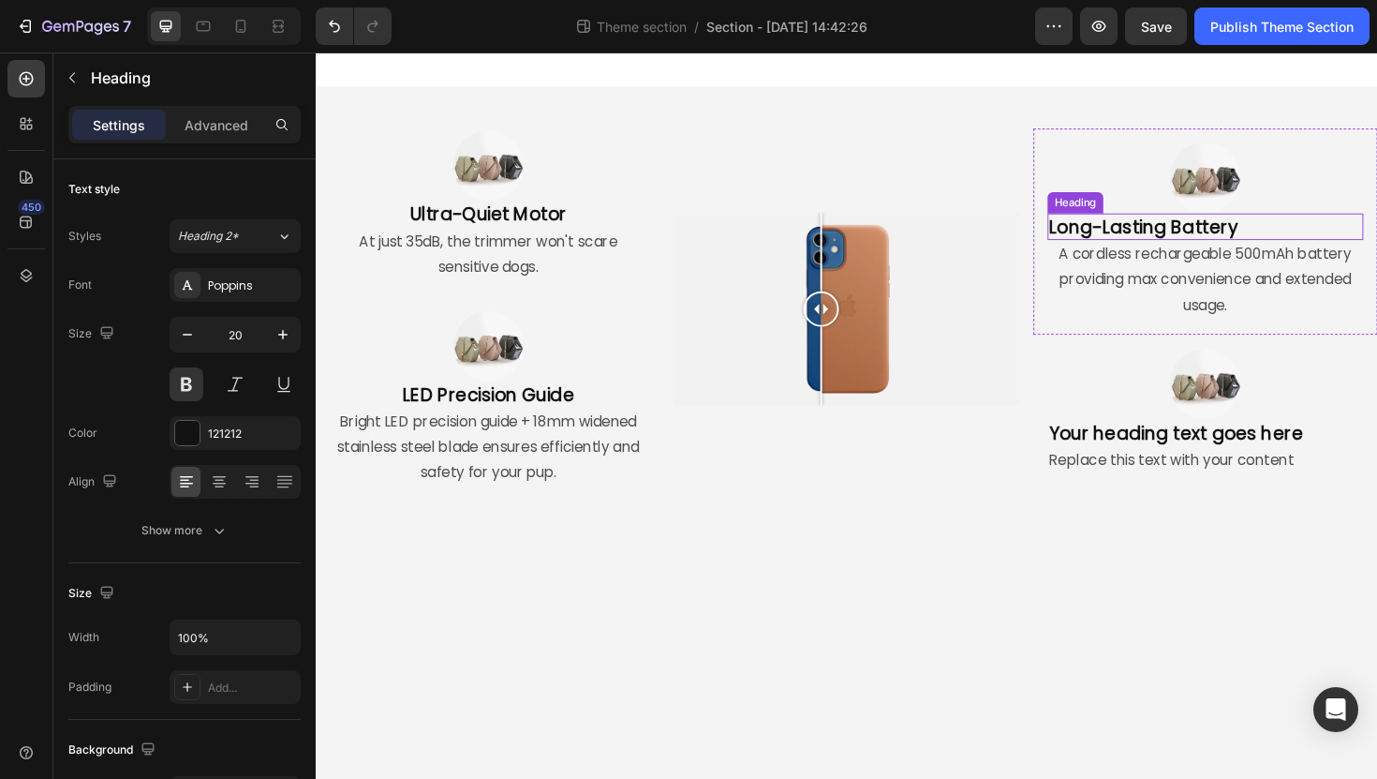
click at [1256, 231] on p "Long-Lasting Battery" at bounding box center [1257, 237] width 331 height 24
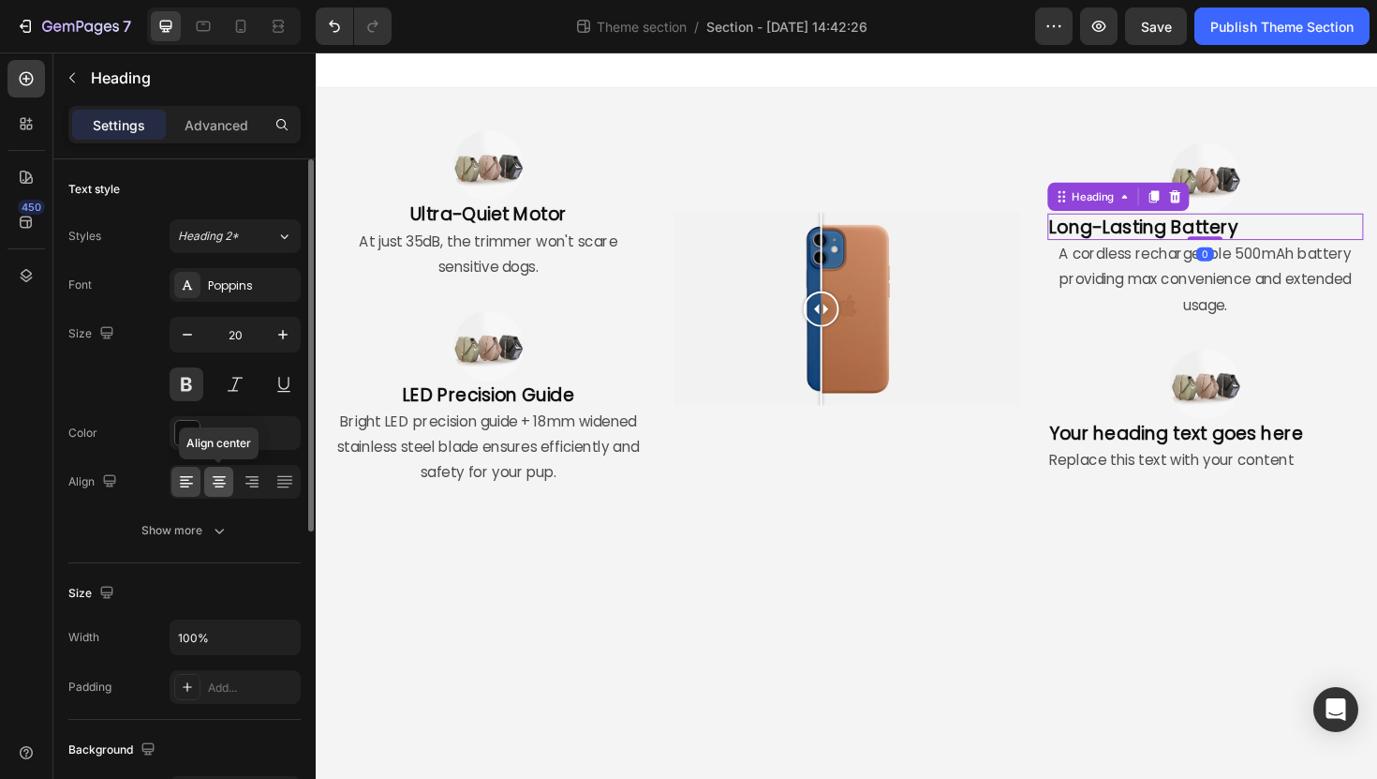
click at [215, 481] on icon at bounding box center [219, 481] width 19 height 19
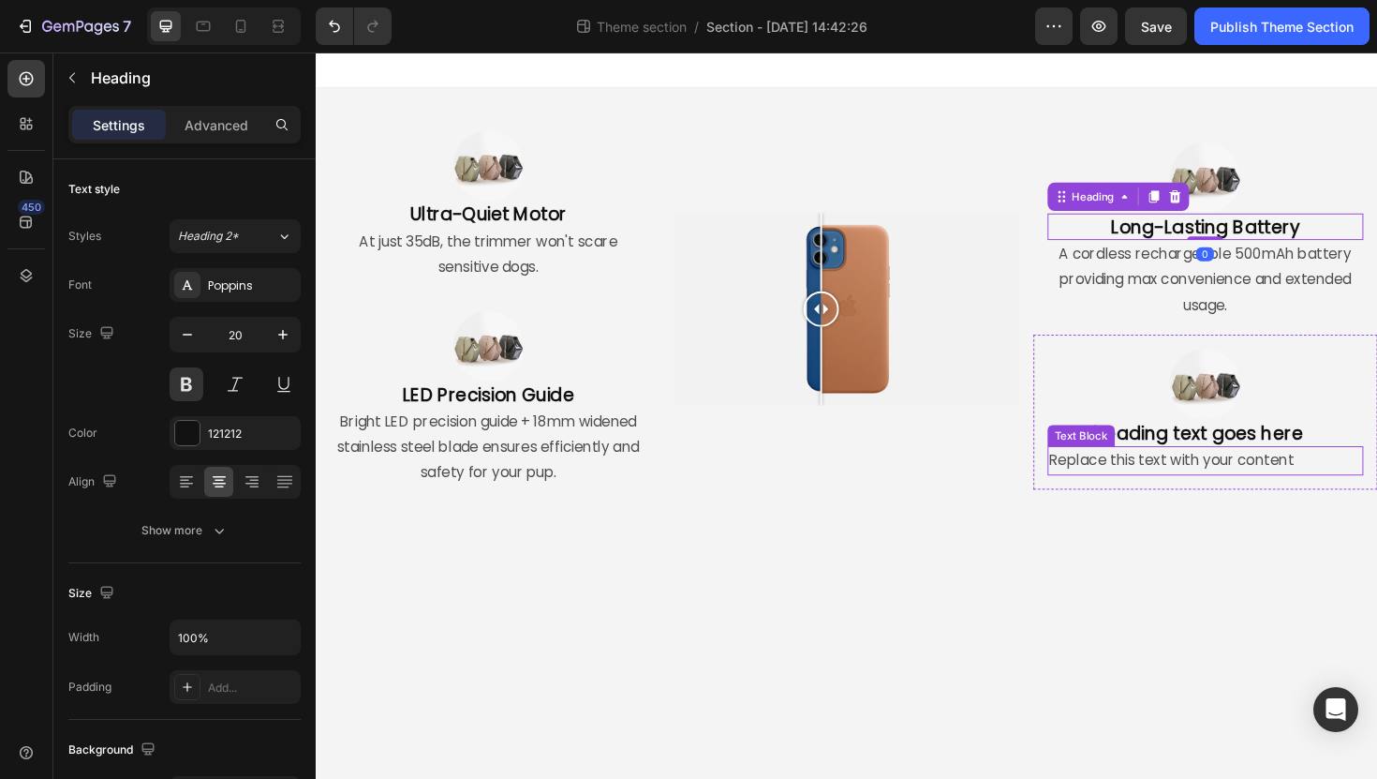
click at [1134, 482] on div "Replace this text with your content" at bounding box center [1258, 484] width 334 height 31
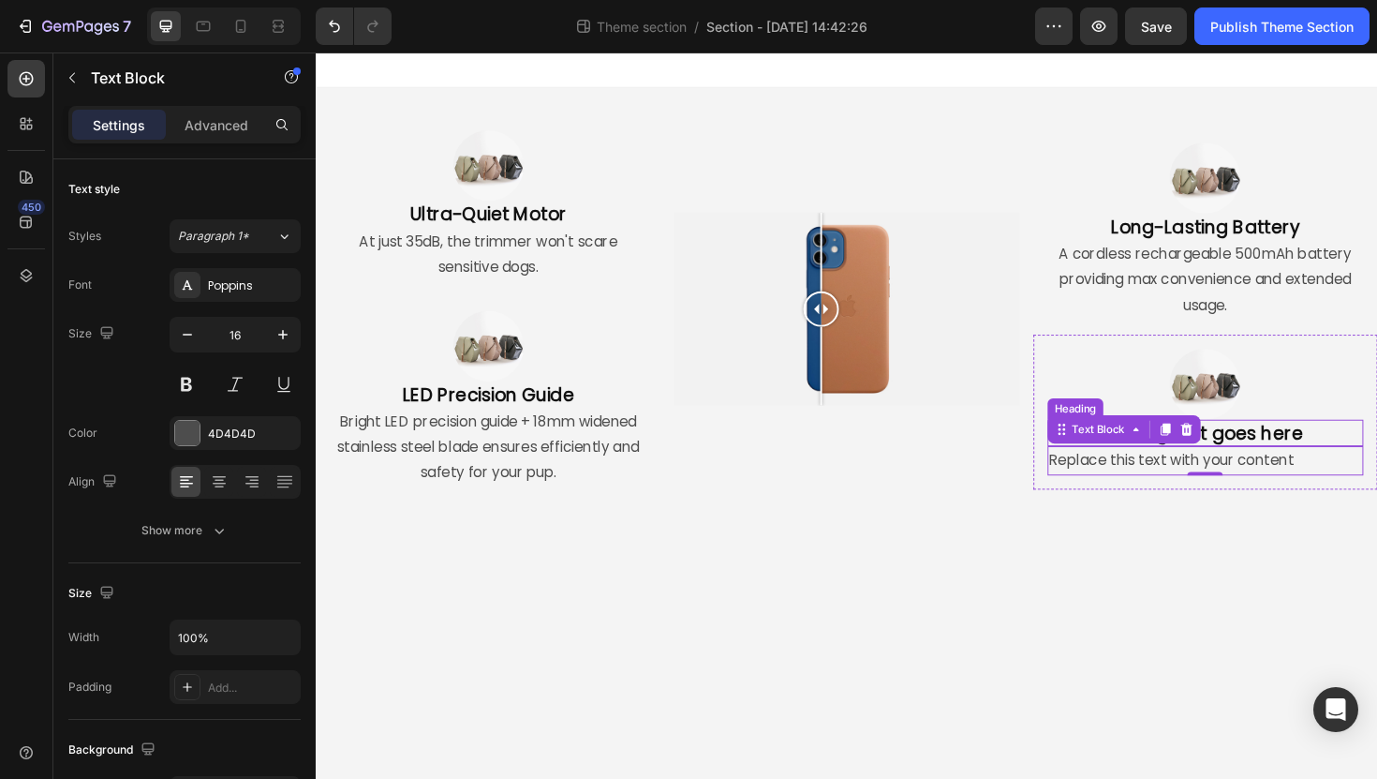
click at [1300, 452] on p "Your heading text goes here" at bounding box center [1257, 455] width 331 height 24
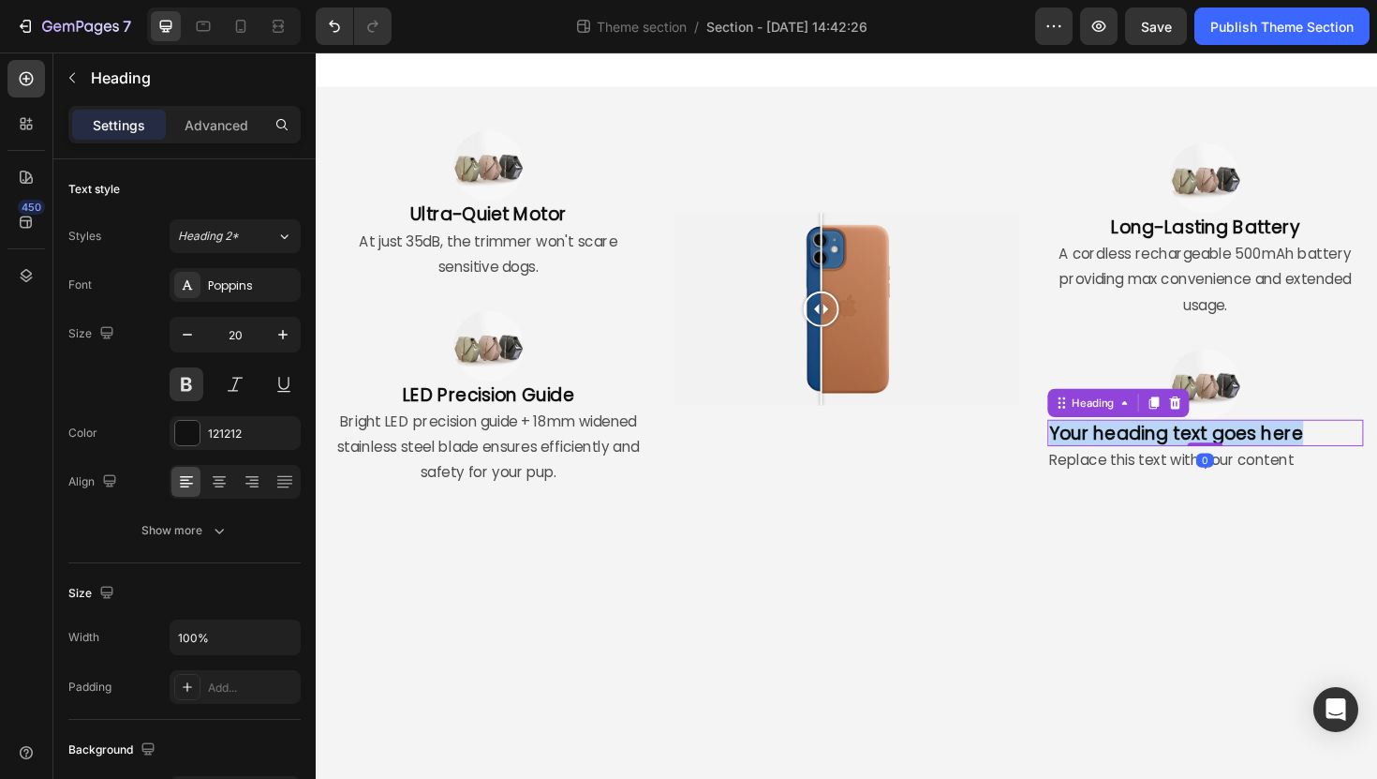
click at [1300, 452] on p "Your heading text goes here" at bounding box center [1257, 455] width 331 height 24
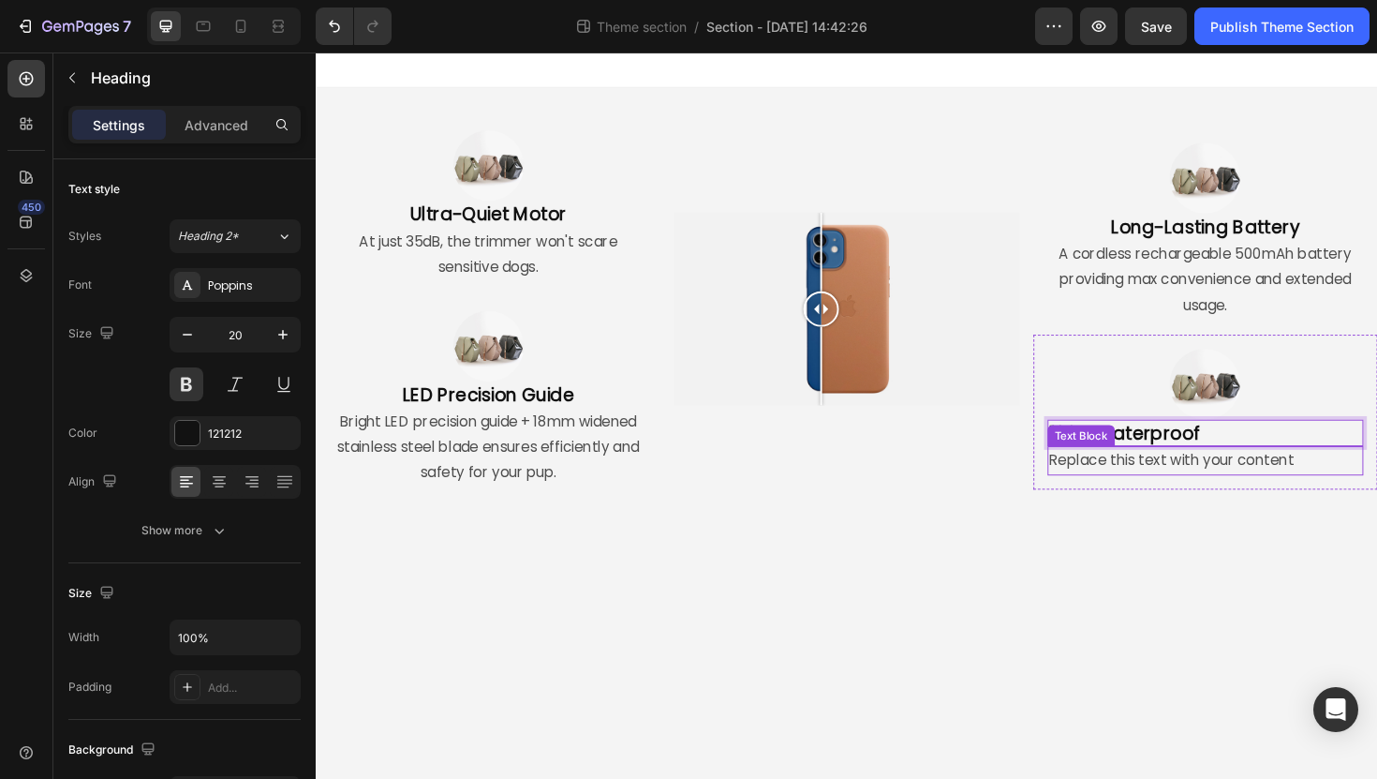
click at [1245, 481] on div "Replace this text with your content" at bounding box center [1258, 484] width 334 height 31
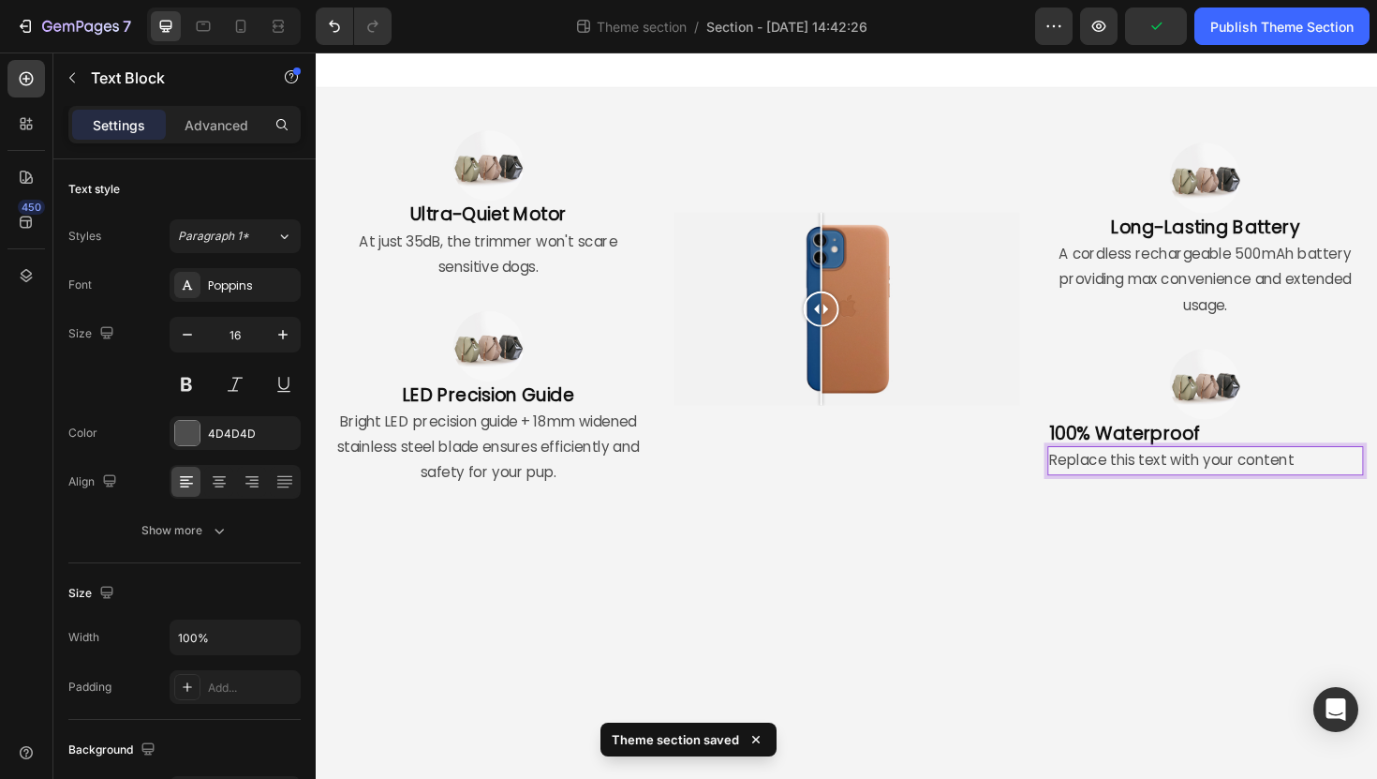
click at [1245, 481] on div "Replace this text with your content" at bounding box center [1258, 484] width 334 height 31
click at [1245, 481] on p "Replace this text with your content" at bounding box center [1257, 484] width 331 height 27
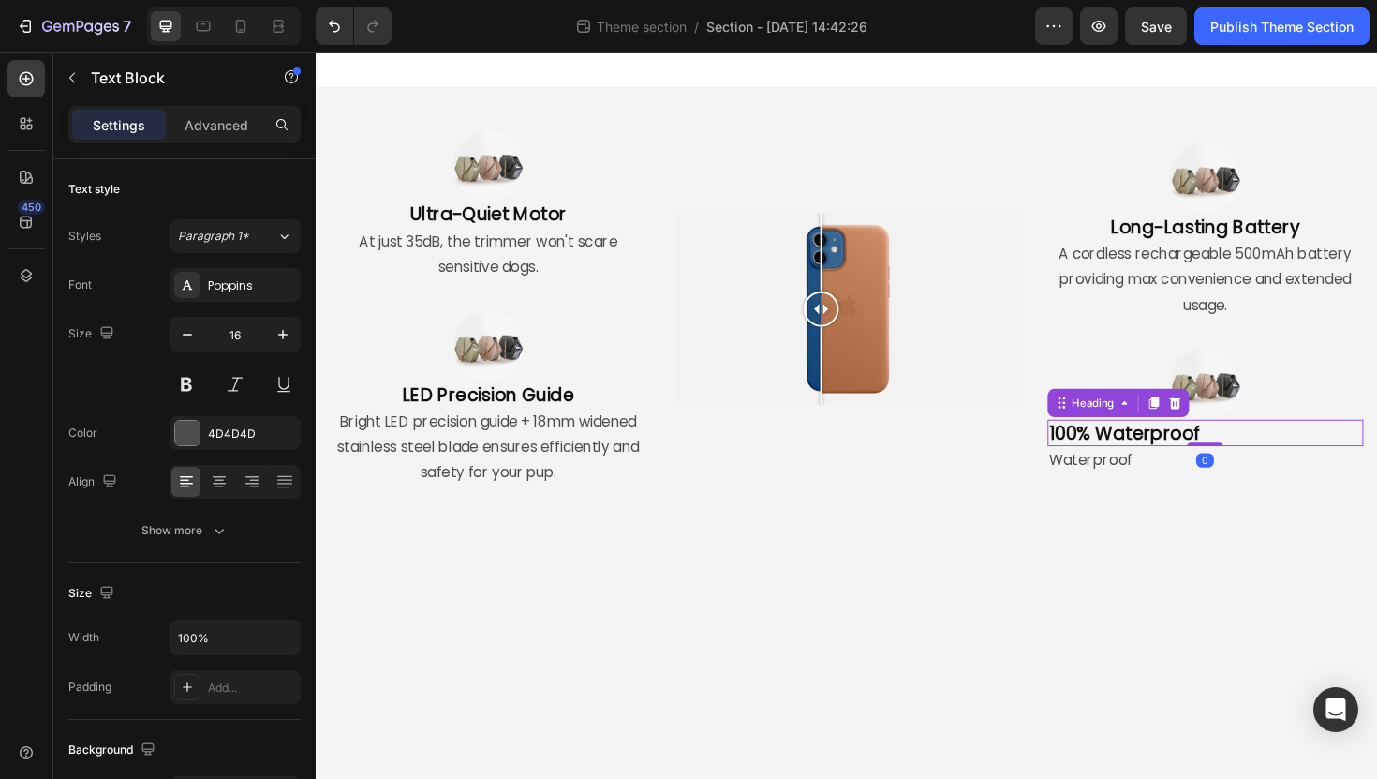
click at [1261, 453] on p "100% Waterproof" at bounding box center [1257, 455] width 331 height 24
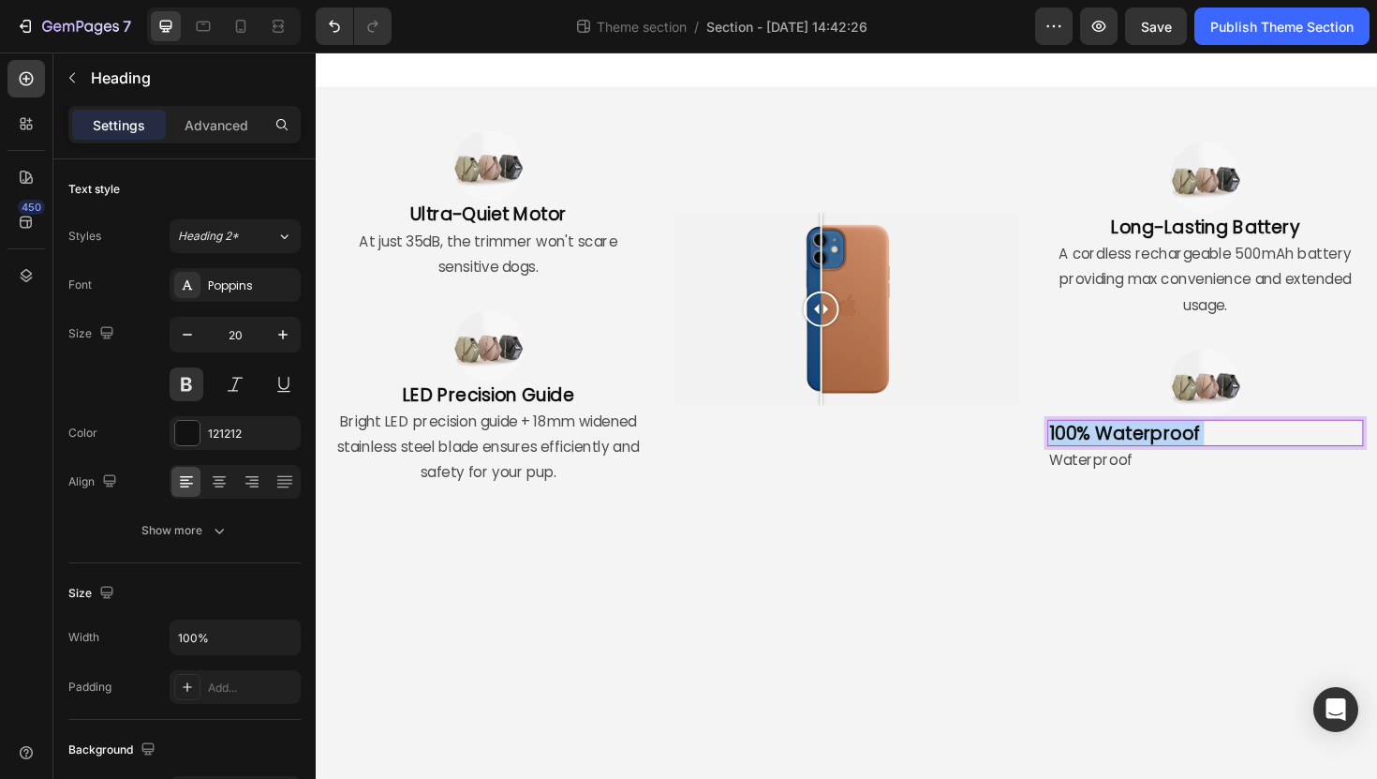
drag, startPoint x: 1261, startPoint y: 453, endPoint x: 1115, endPoint y: 453, distance: 146.2
click at [1115, 453] on p "100% Waterproof" at bounding box center [1257, 455] width 331 height 24
drag, startPoint x: 1115, startPoint y: 453, endPoint x: 1288, endPoint y: 456, distance: 173.4
click at [1288, 455] on p "100% Waterproof" at bounding box center [1257, 455] width 331 height 24
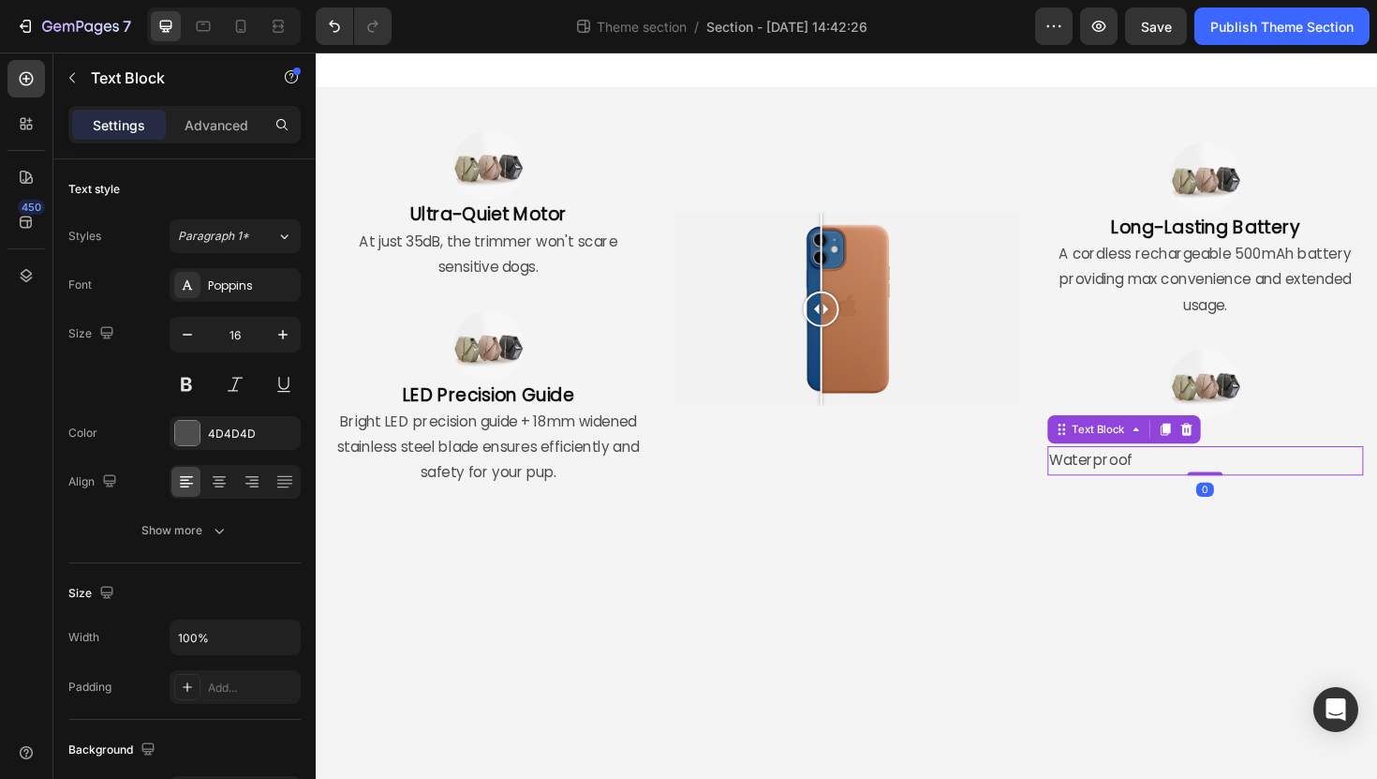
click at [1247, 483] on p "Waterproof" at bounding box center [1257, 484] width 331 height 27
click at [1178, 478] on p "Water resistant" at bounding box center [1257, 484] width 331 height 27
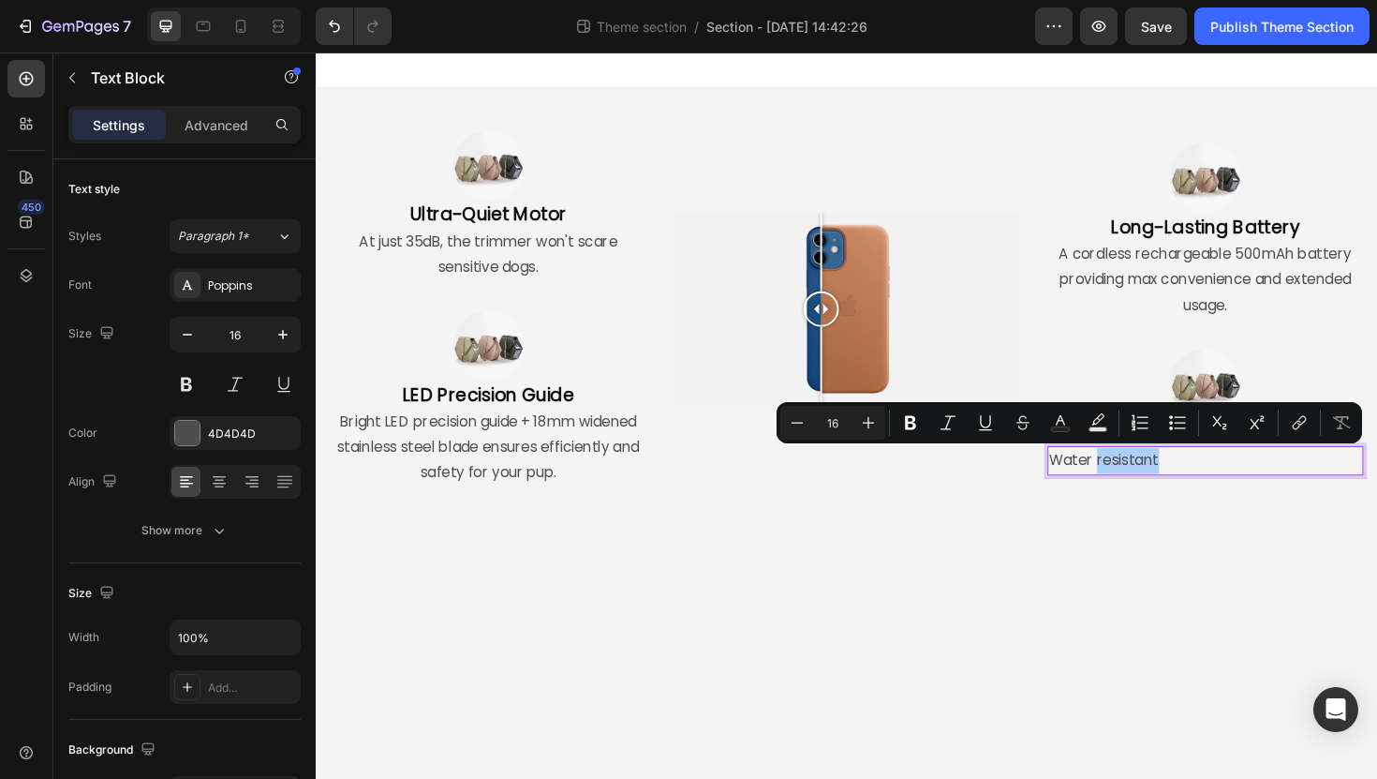
click at [1131, 430] on icon "Editor contextual toolbar" at bounding box center [1140, 422] width 19 height 19
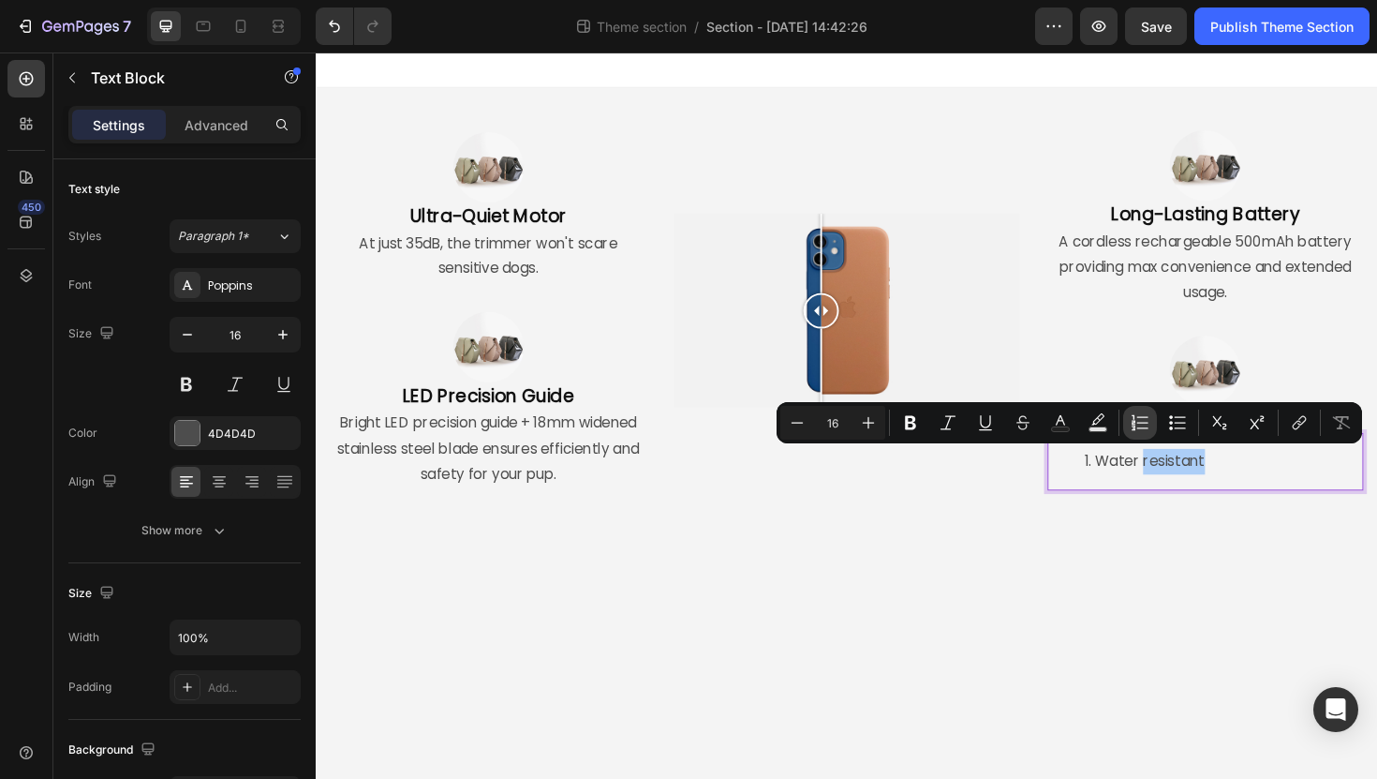
click at [1135, 433] on button "Numbered List" at bounding box center [1140, 423] width 34 height 34
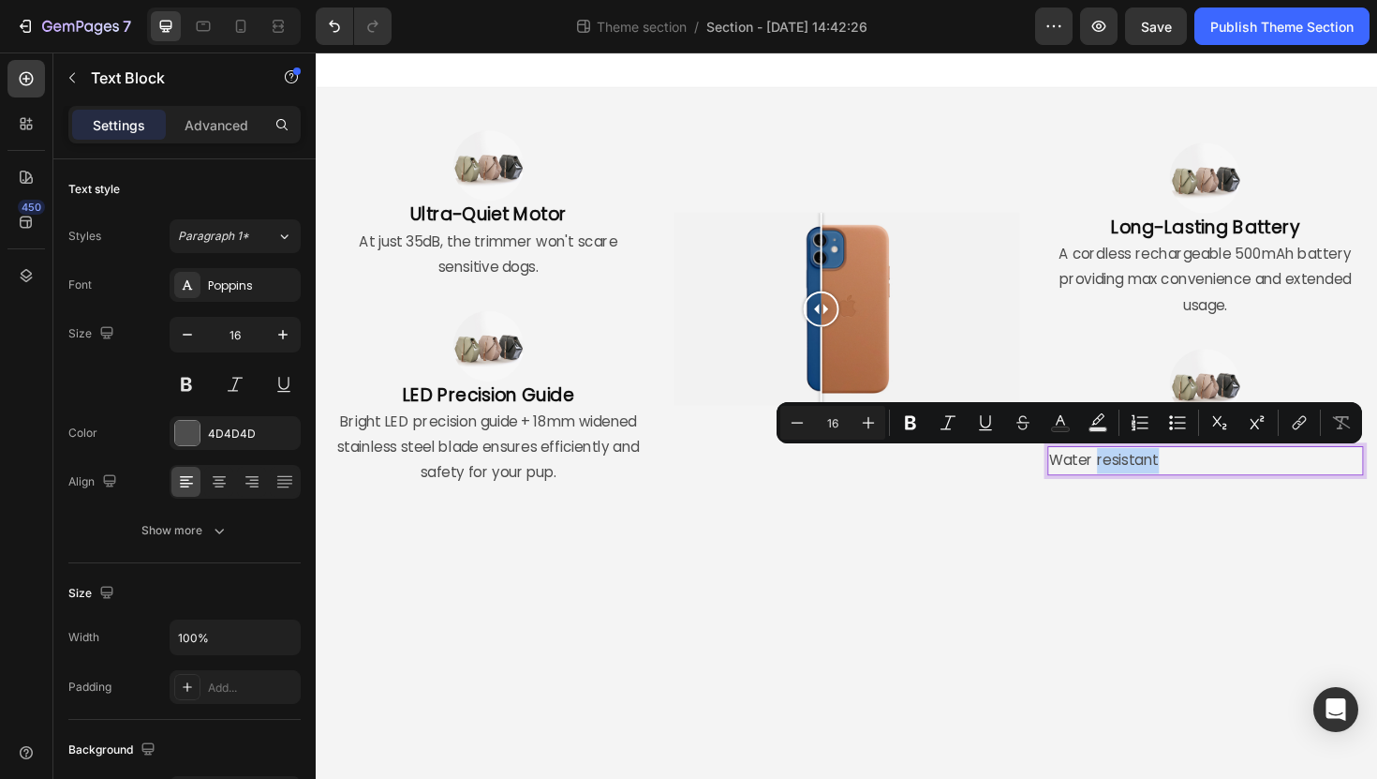
click at [1183, 497] on p "Water resistant" at bounding box center [1257, 484] width 331 height 27
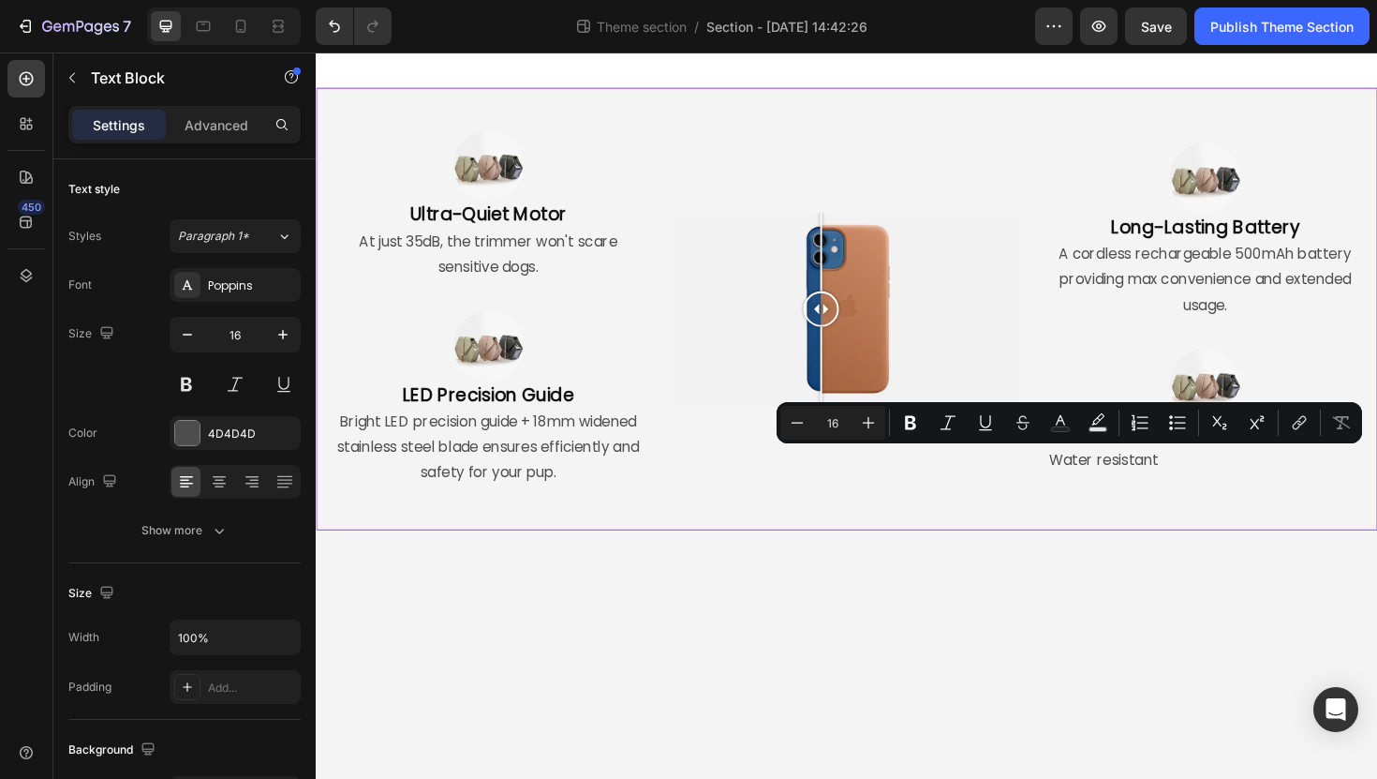
click at [1174, 530] on div "Image Ultra-Quiet Motor Heading At just 35dB, the trimmer won't scare sensitive…" at bounding box center [878, 324] width 1124 height 468
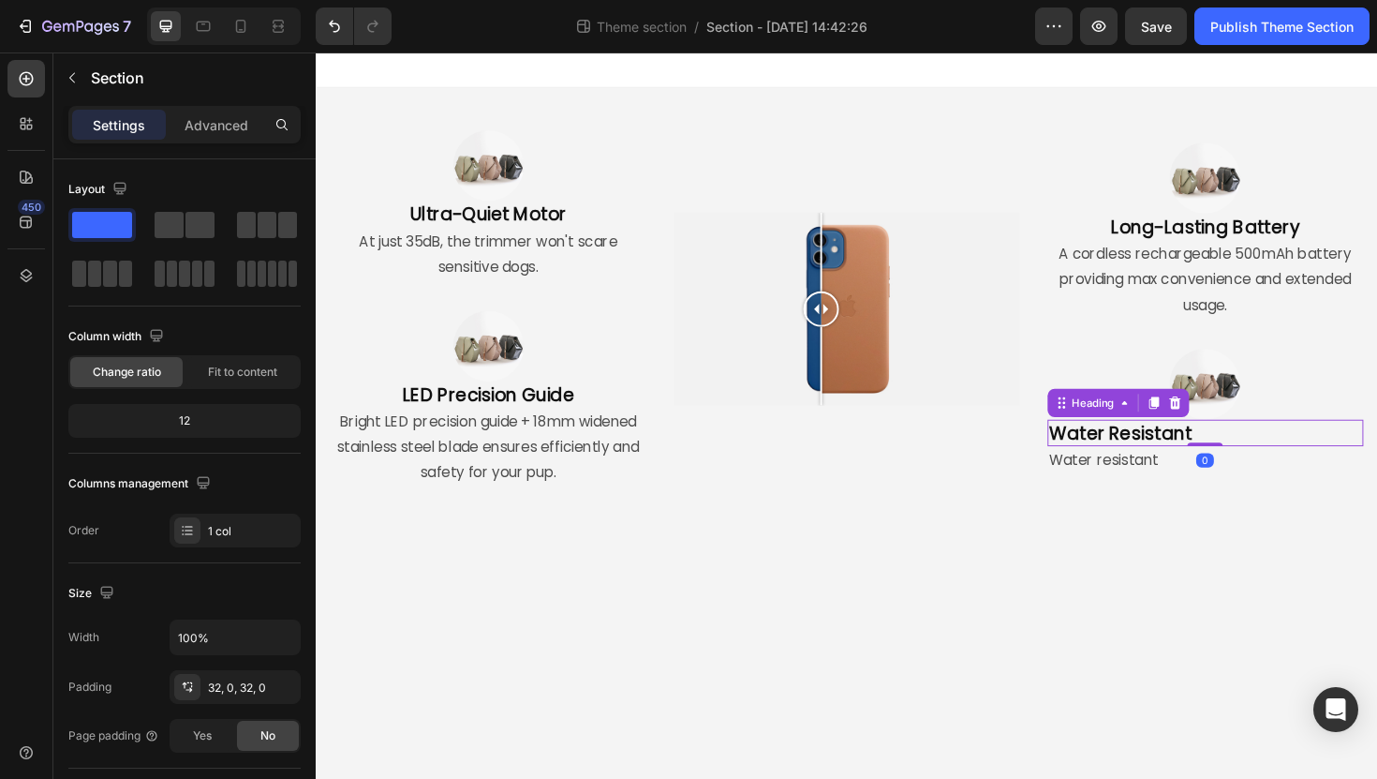
click at [1173, 462] on p "Water Resistant" at bounding box center [1257, 455] width 331 height 24
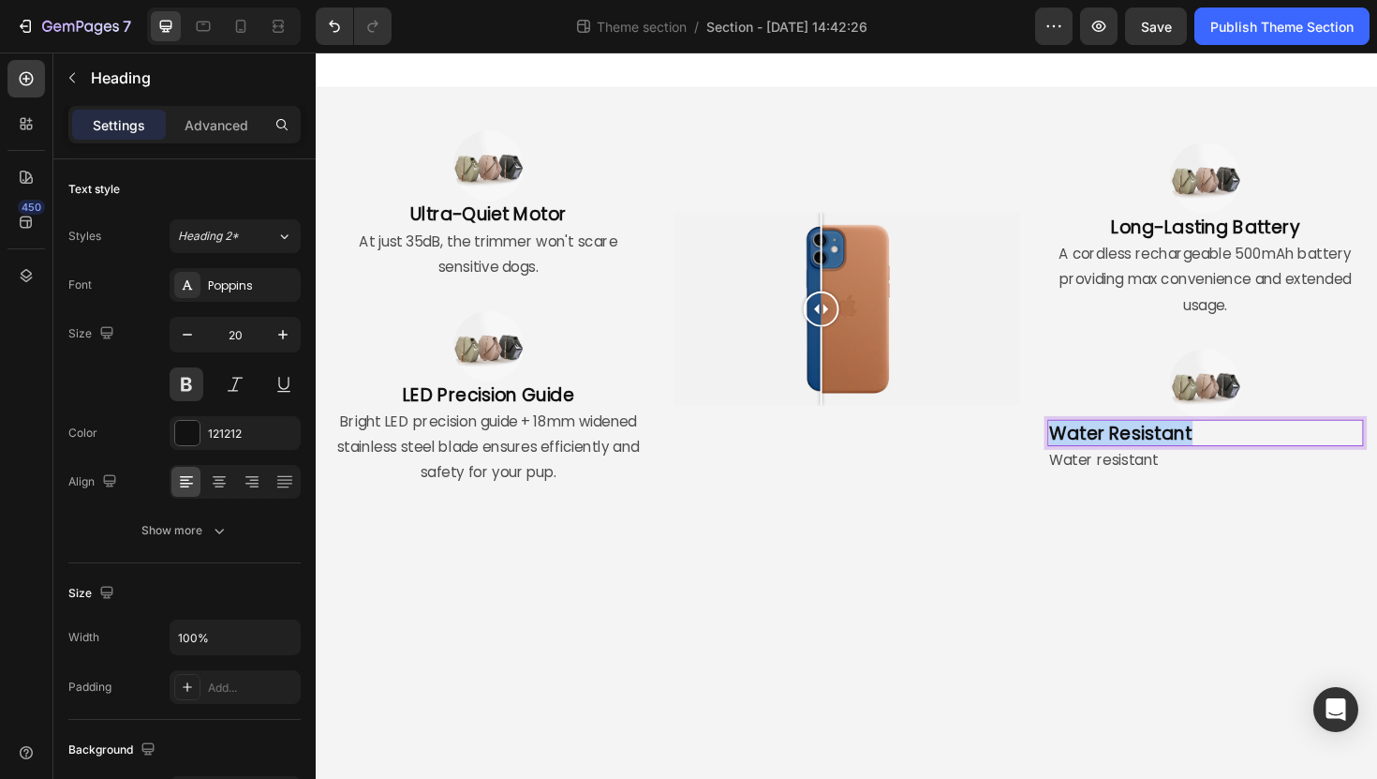
click at [1173, 462] on p "Water Resistant" at bounding box center [1257, 455] width 331 height 24
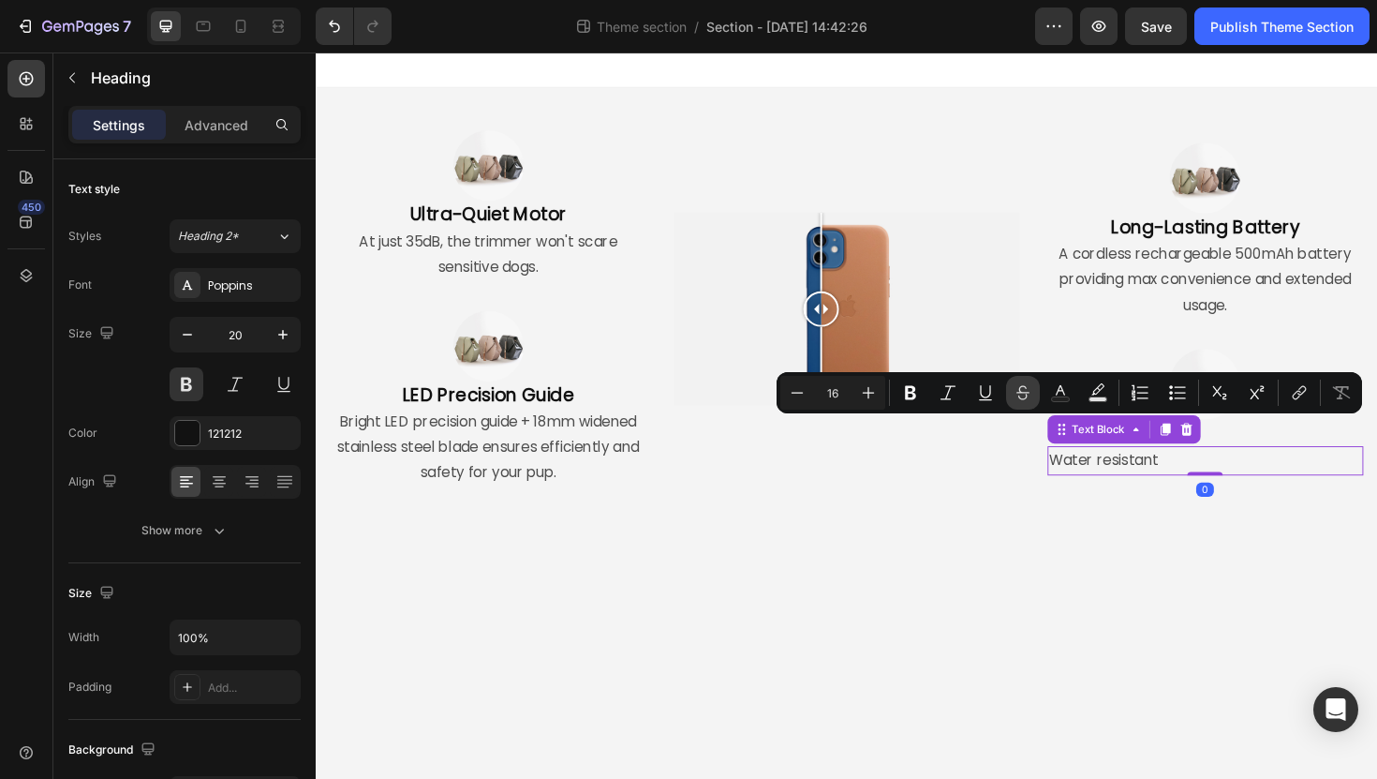
click at [1195, 479] on p "Water resistant" at bounding box center [1257, 484] width 331 height 27
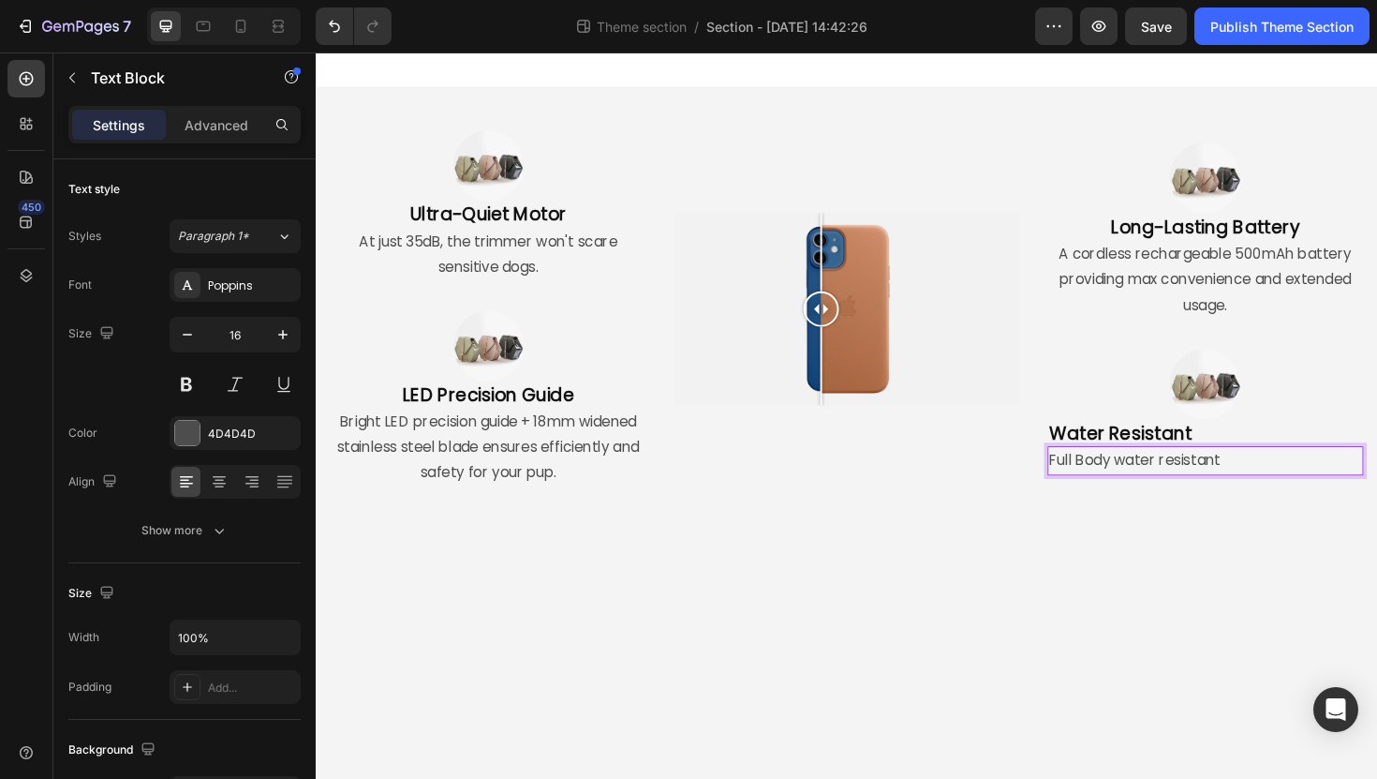
click at [1359, 479] on p "Full Body water resistant" at bounding box center [1257, 484] width 331 height 27
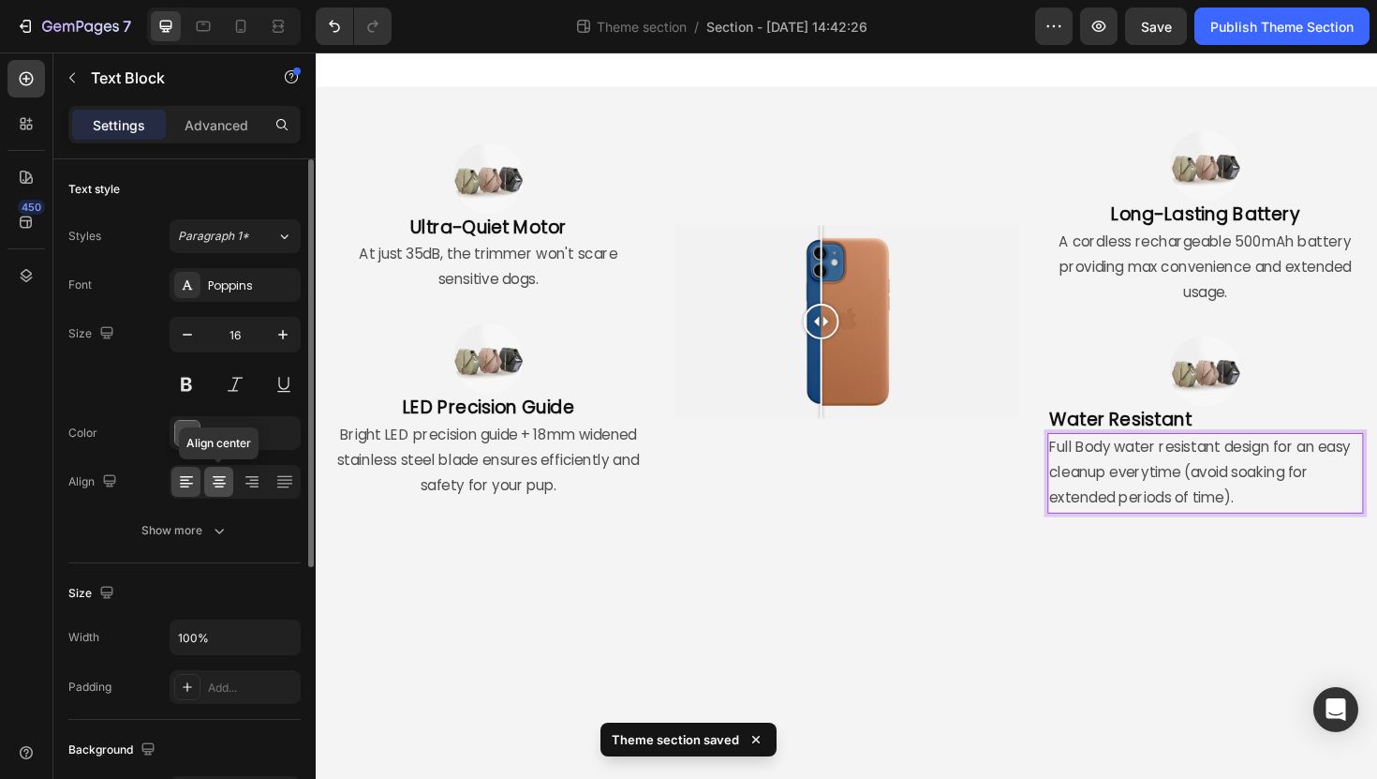
click at [216, 483] on icon at bounding box center [219, 481] width 19 height 19
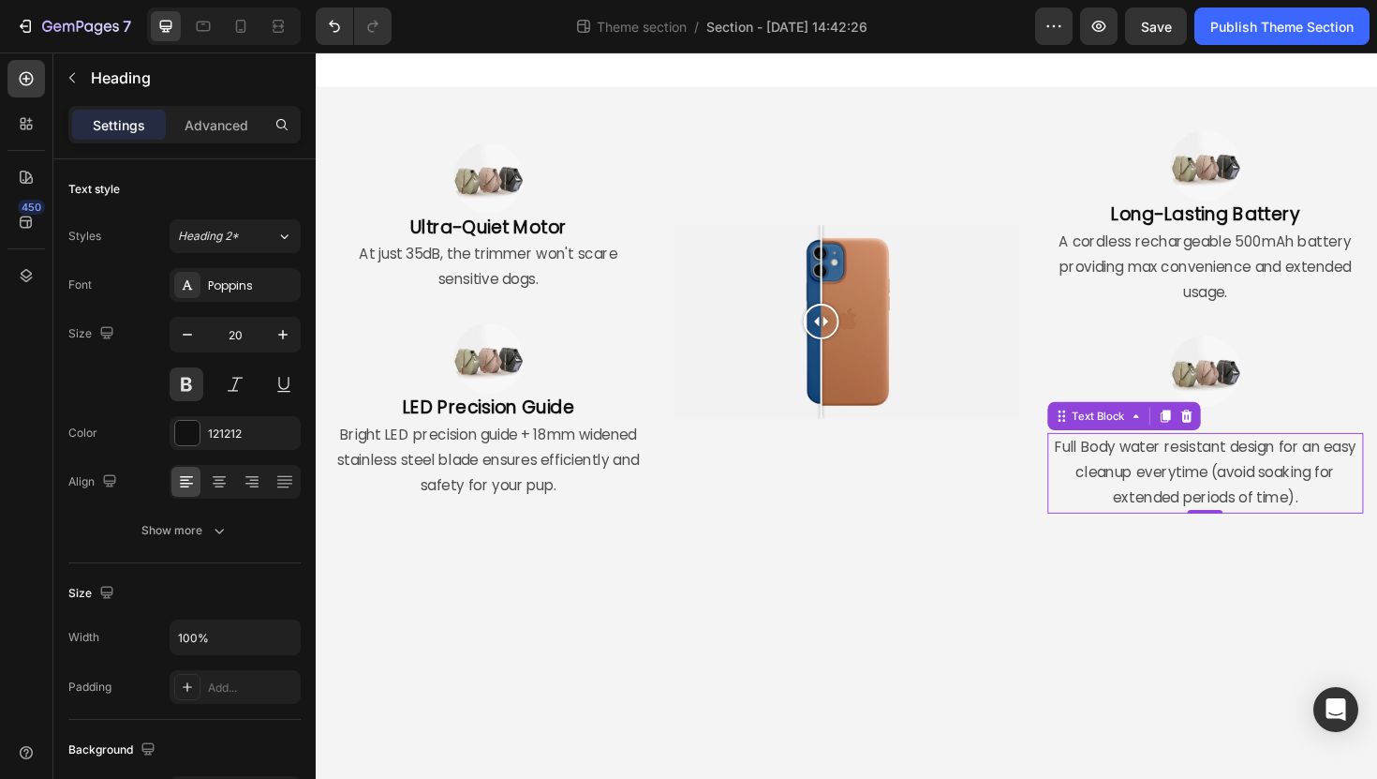
click at [1342, 449] on p "Water Resistant" at bounding box center [1257, 441] width 331 height 24
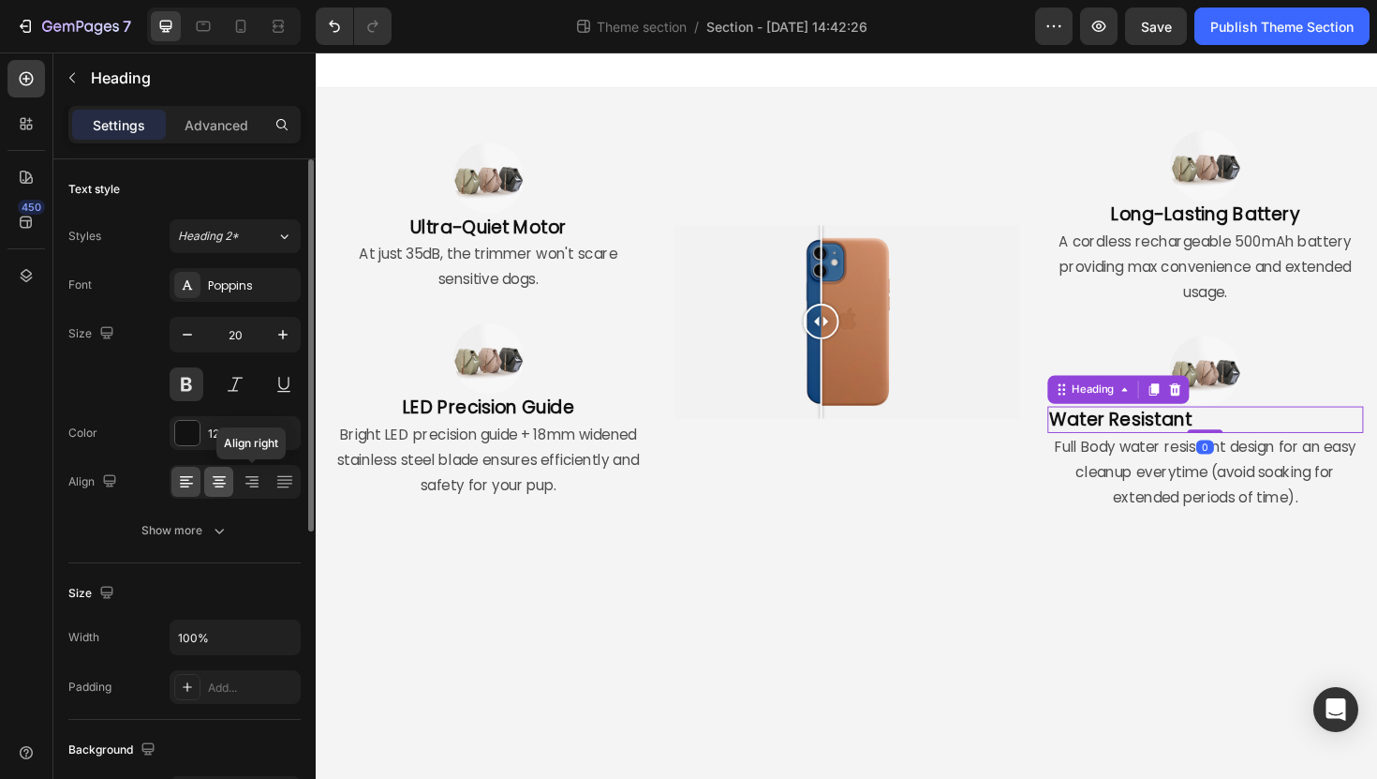
click at [219, 477] on icon at bounding box center [219, 481] width 19 height 19
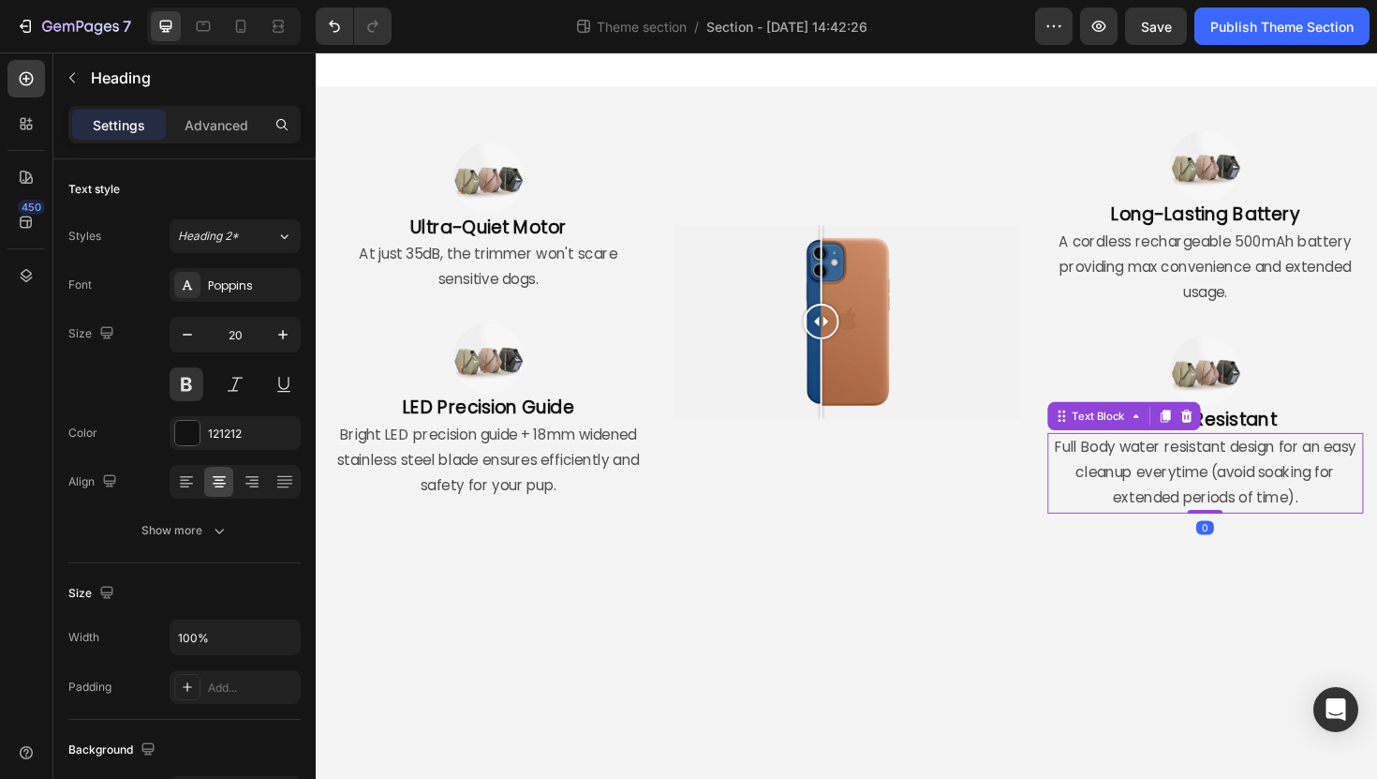
click at [1143, 529] on p "Full Body water resistant design for an easy cleanup everytime (avoid soaking f…" at bounding box center [1257, 497] width 331 height 81
click at [1232, 474] on p "Full Body water resistant design for an easy cleanup everytime (avoid soaking f…" at bounding box center [1257, 497] width 331 height 81
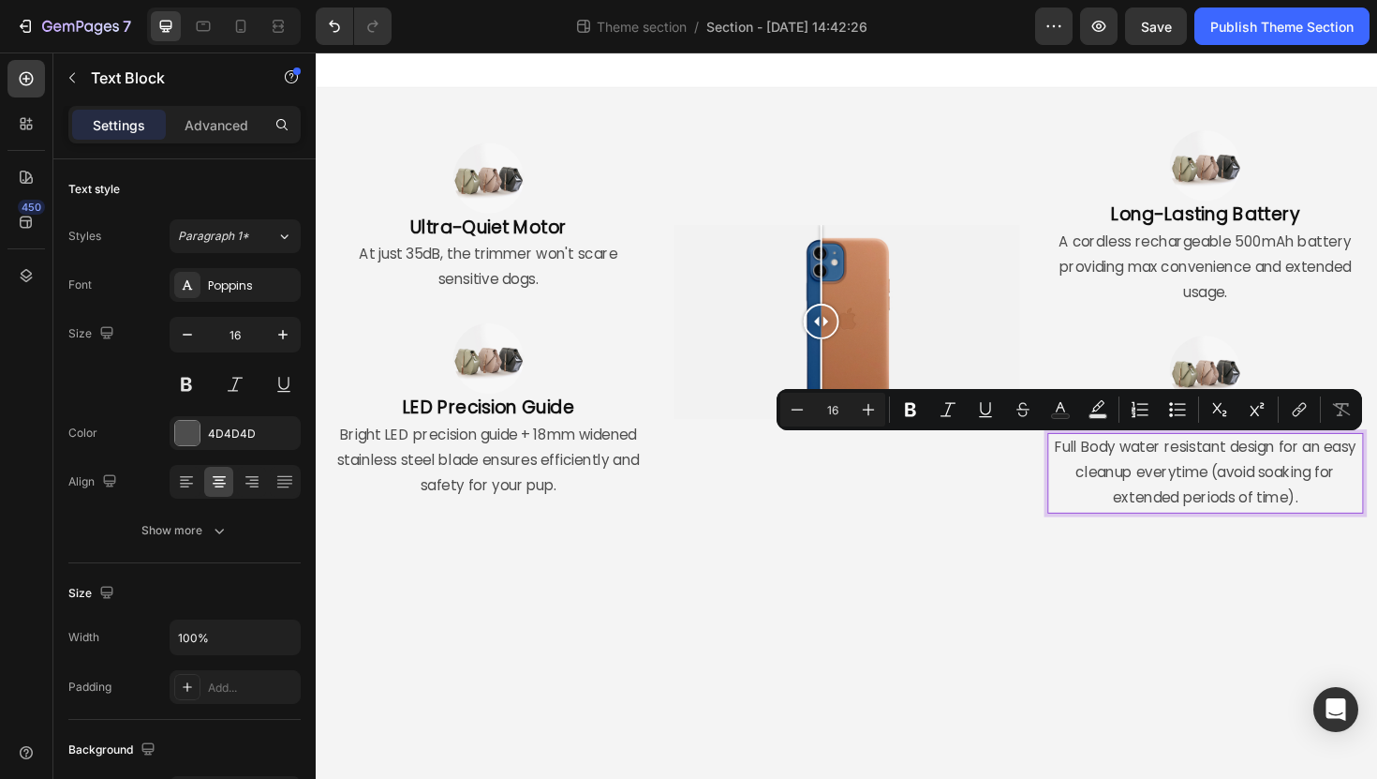
click at [1235, 499] on p "Full Body water resistant design for an easy cleanup everytime (avoid soaking f…" at bounding box center [1257, 497] width 331 height 81
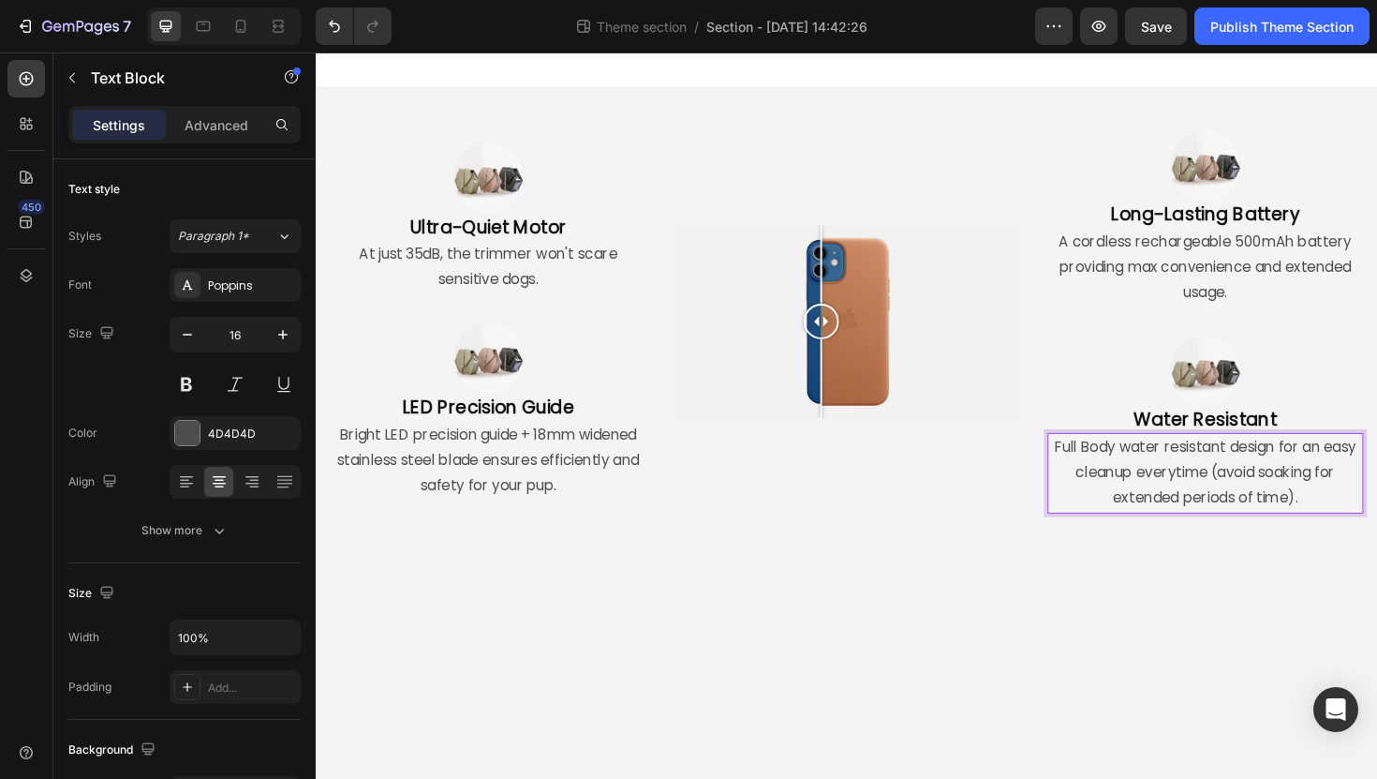
click at [1233, 506] on p "Full Body water resistant design for an easy cleanup everytime (avoid soaking f…" at bounding box center [1257, 497] width 331 height 81
click at [1146, 469] on p "Full Body water resistant design for an easy cleanup everytime (avoid soaking f…" at bounding box center [1257, 497] width 331 height 81
click at [1195, 471] on p "Full Body water resistant design for an easy cleanup everytime (avoid soaking f…" at bounding box center [1257, 497] width 331 height 81
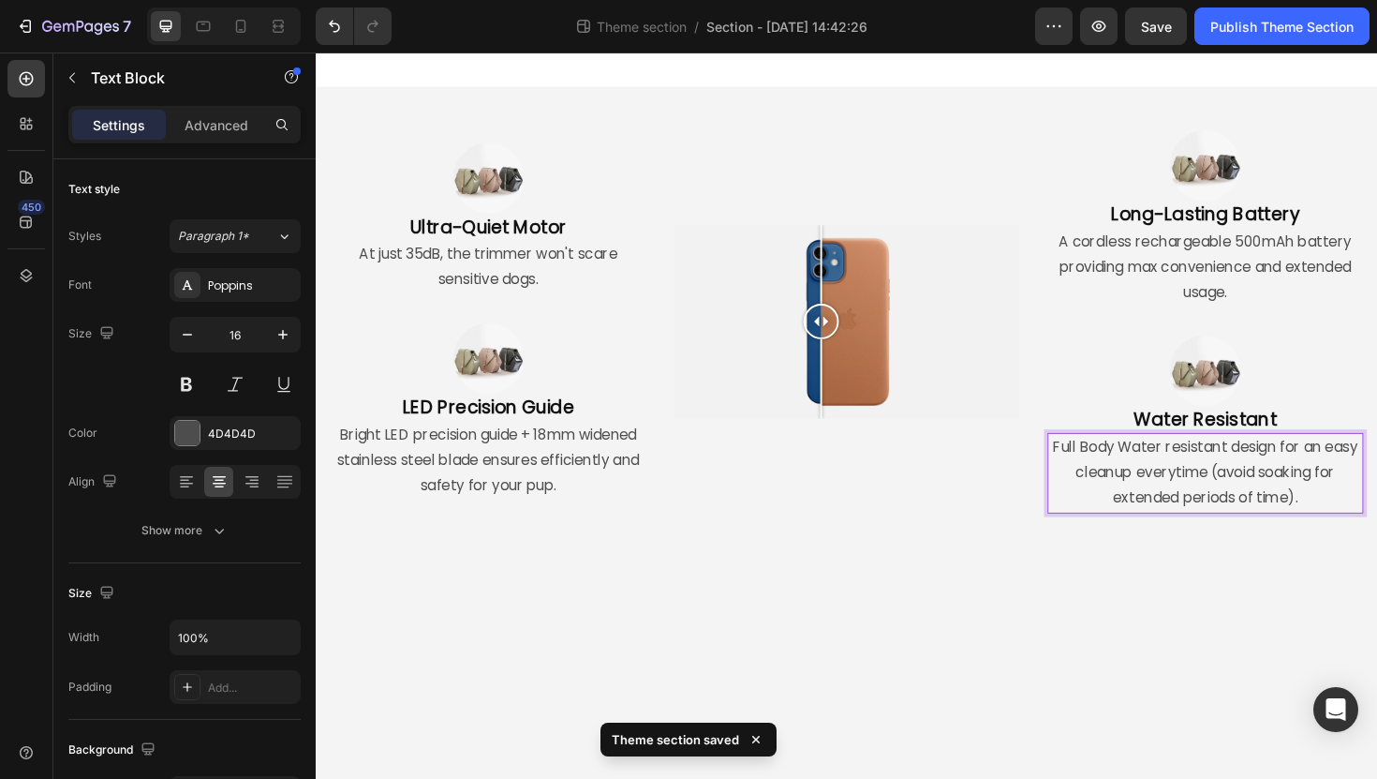
click at [1231, 465] on p "Full Body Water resistant design for an easy cleanup everytime (avoid soaking f…" at bounding box center [1257, 497] width 331 height 81
click at [1277, 508] on p "Full Body Water Resistant design for an easy cleanup everytime (avoid soaking f…" at bounding box center [1257, 497] width 331 height 81
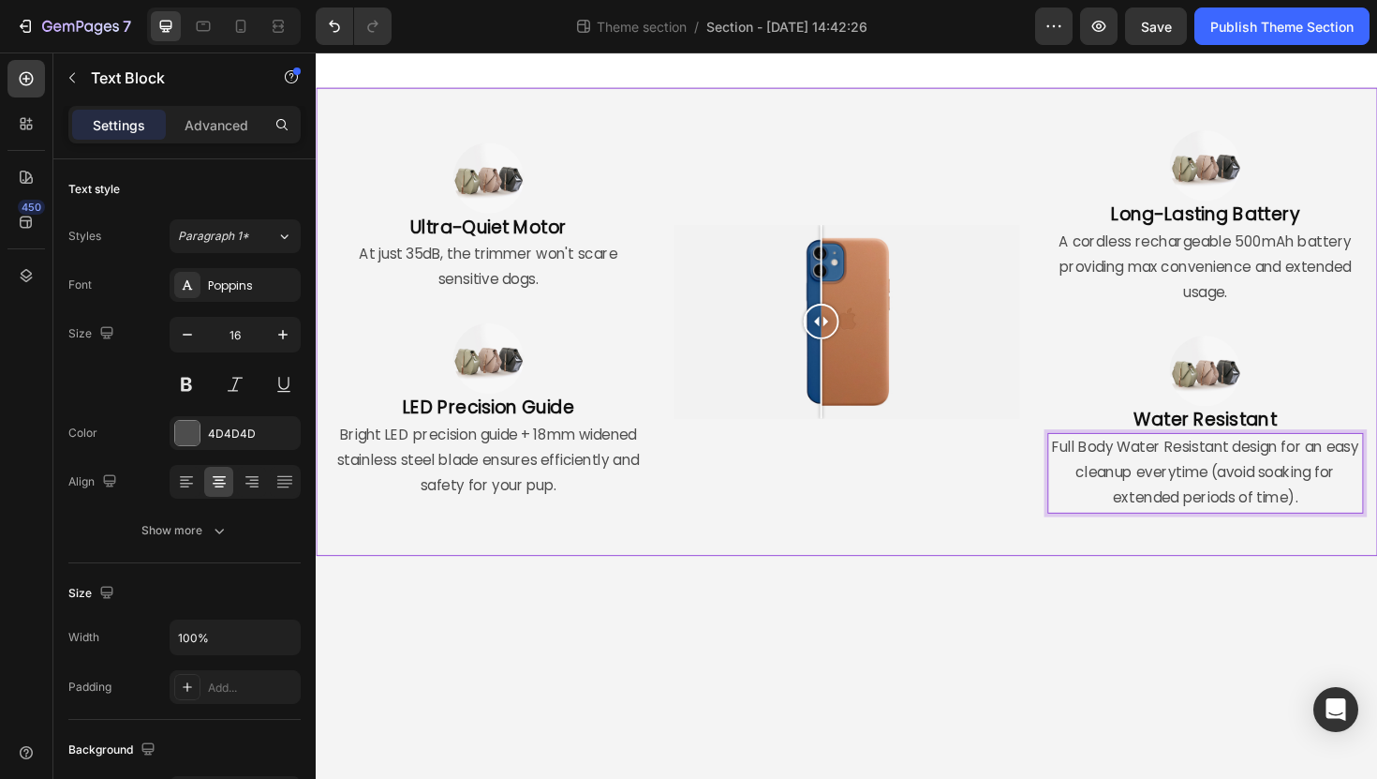
click at [1272, 564] on div "Image Ultra-Quiet Motor Heading At just 35dB, the trimmer won't scare sensitive…" at bounding box center [878, 338] width 1124 height 496
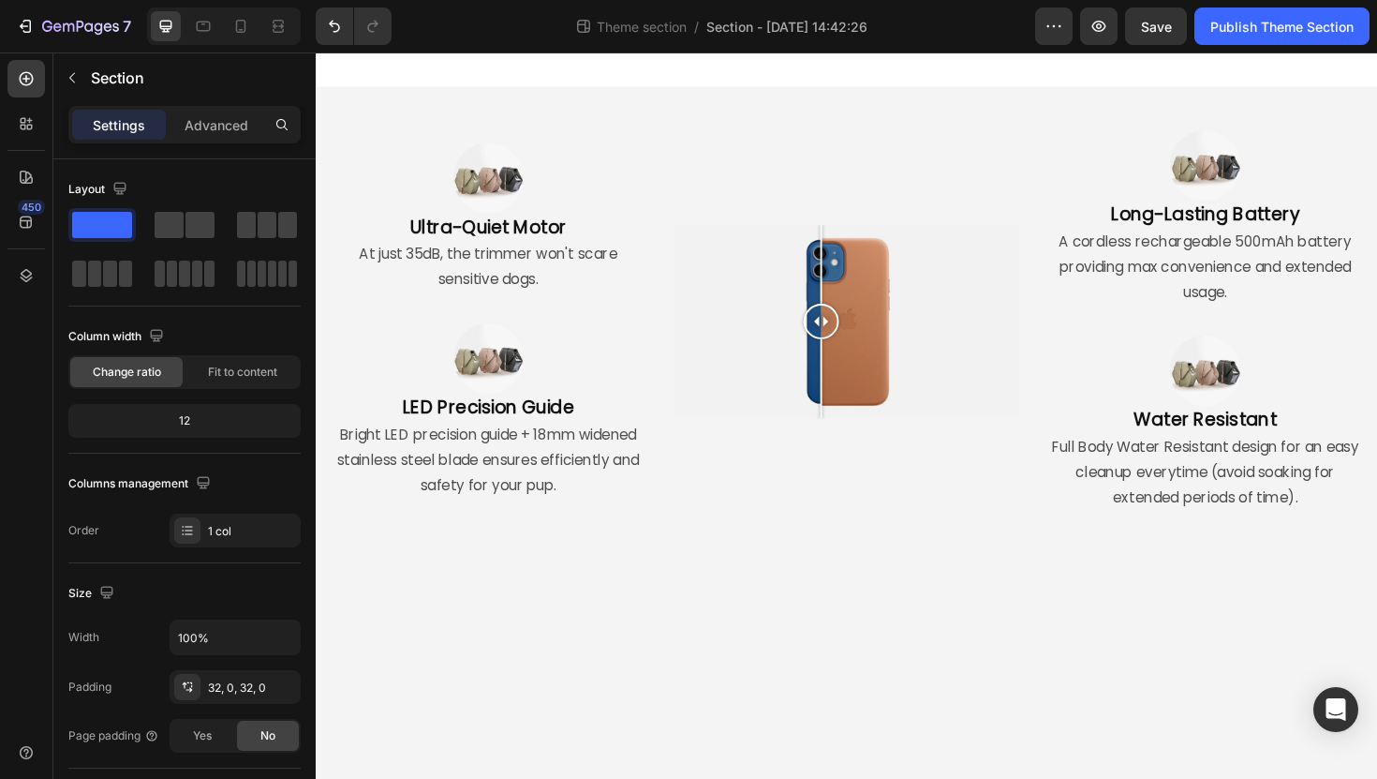
click at [1231, 645] on body "Image Ultra-Quiet Motor Heading At just 35dB, the trimmer won't scare sensitive…" at bounding box center [878, 436] width 1124 height 769
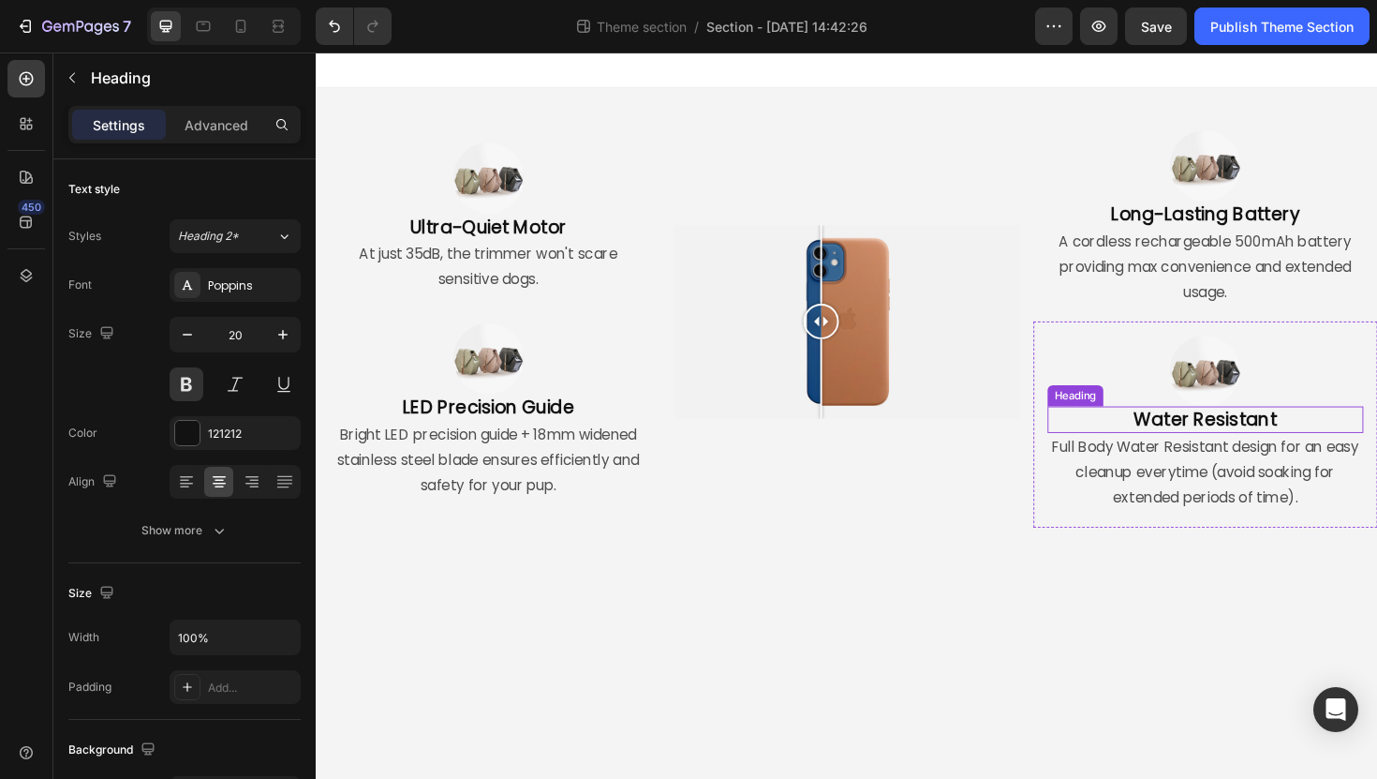
click at [1335, 450] on p "Water Resistant" at bounding box center [1257, 441] width 331 height 24
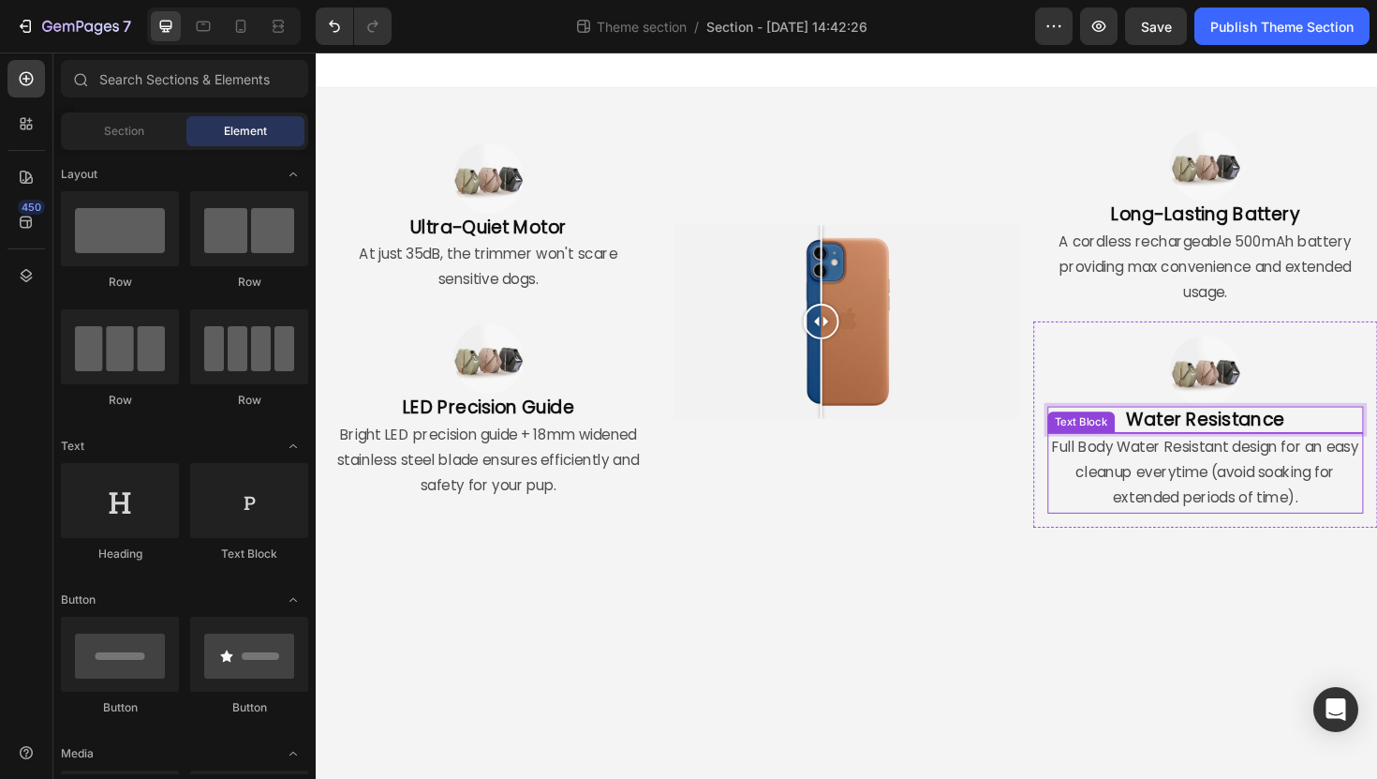
click at [1248, 588] on body "Image Ultra-Quiet Motor Heading At just 35dB, the trimmer won't scare sensitive…" at bounding box center [878, 436] width 1124 height 769
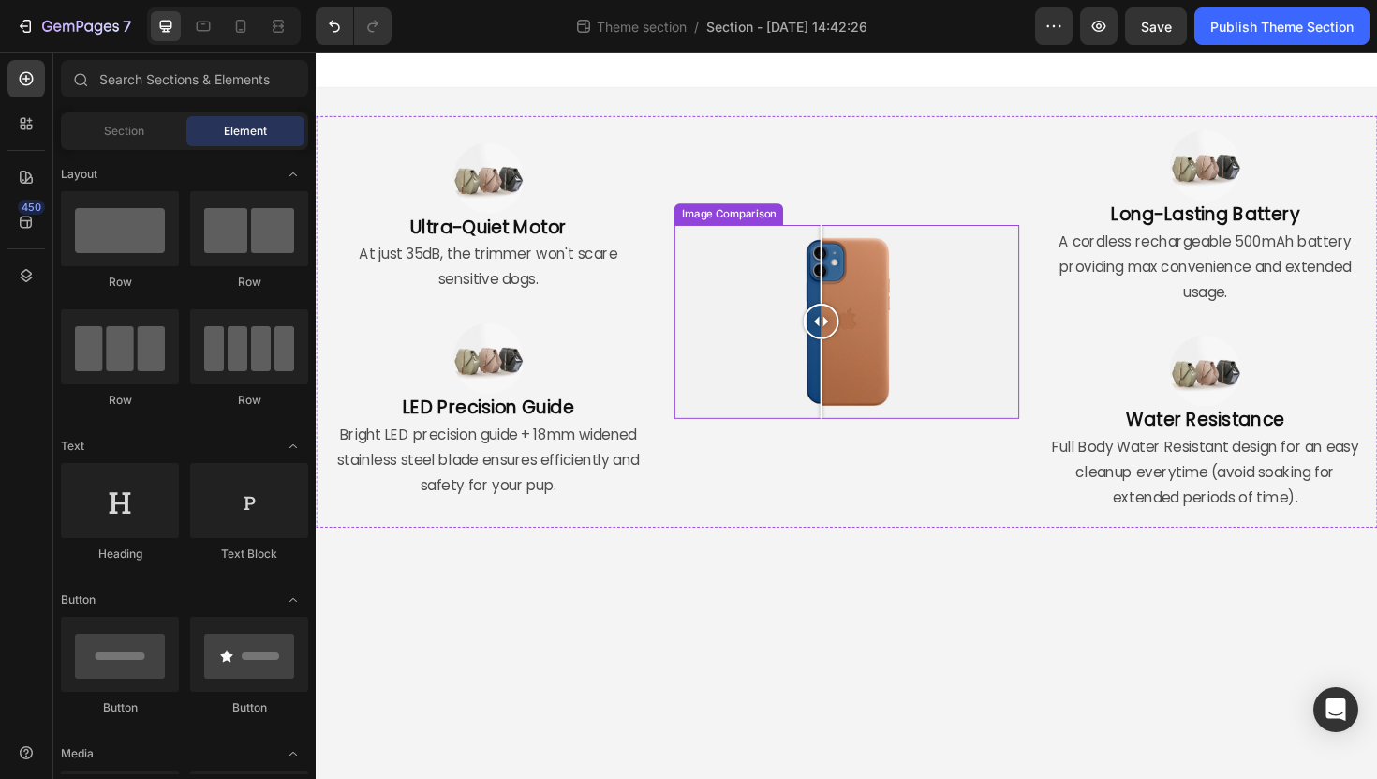
click at [881, 342] on div at bounding box center [877, 337] width 364 height 205
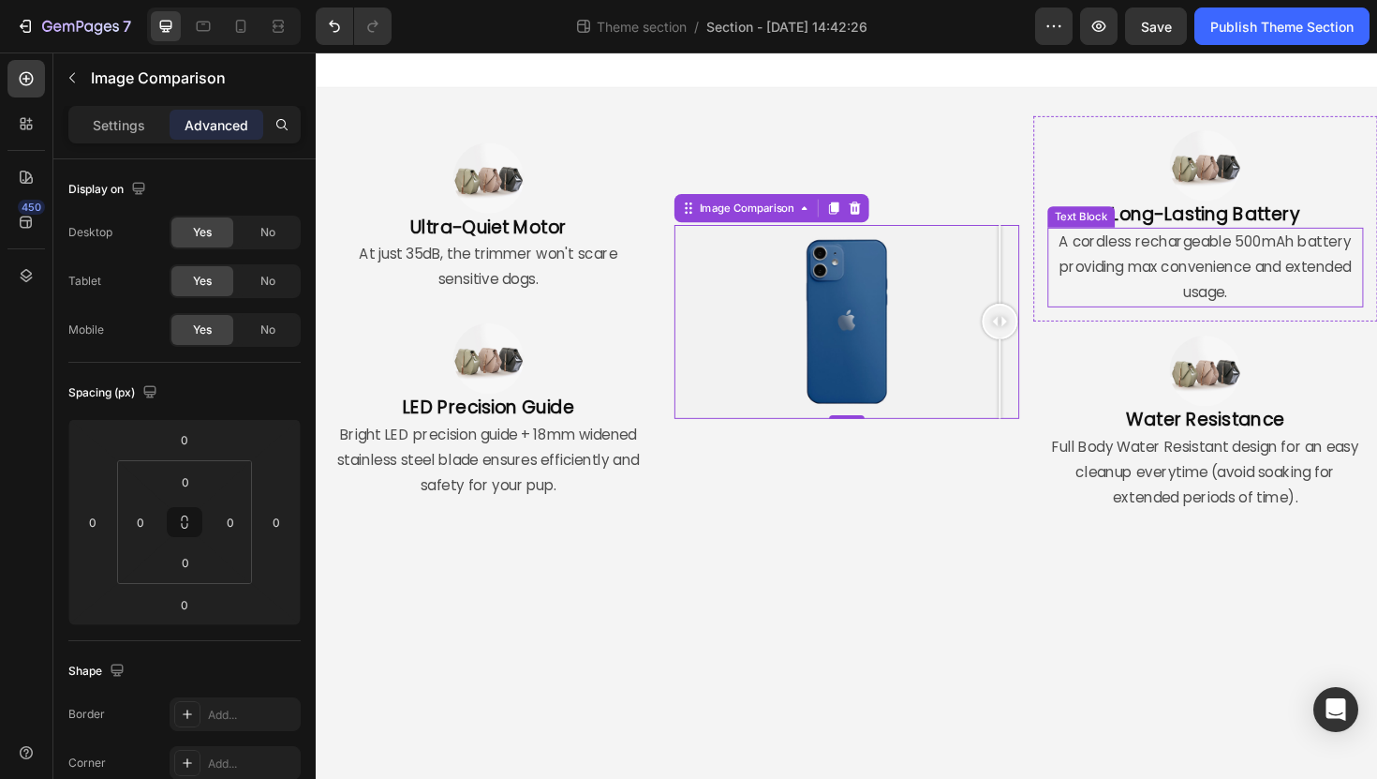
drag, startPoint x: 881, startPoint y: 342, endPoint x: 1369, endPoint y: 270, distance: 493.5
click at [1369, 270] on div "Image Ultra-Quiet Motor Heading At just 35dB, the trimmer won't scare sensitive…" at bounding box center [878, 338] width 1124 height 436
